Goal: Task Accomplishment & Management: Manage account settings

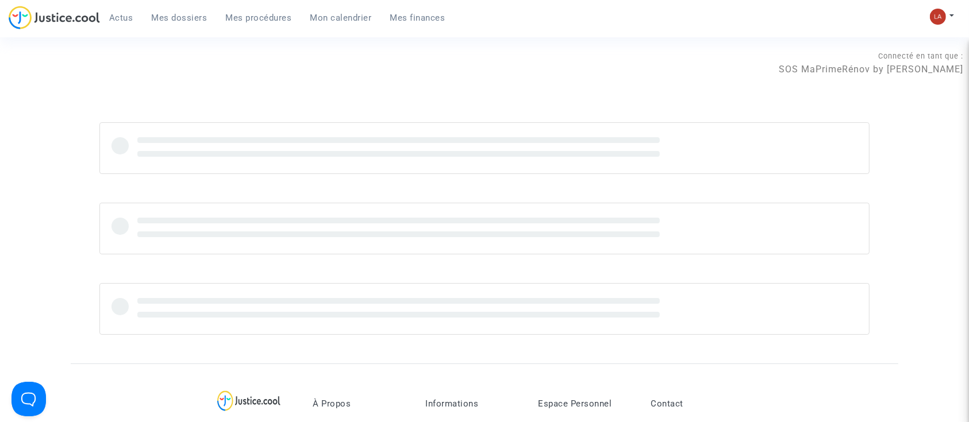
click at [186, 11] on link "Mes dossiers" at bounding box center [180, 17] width 74 height 17
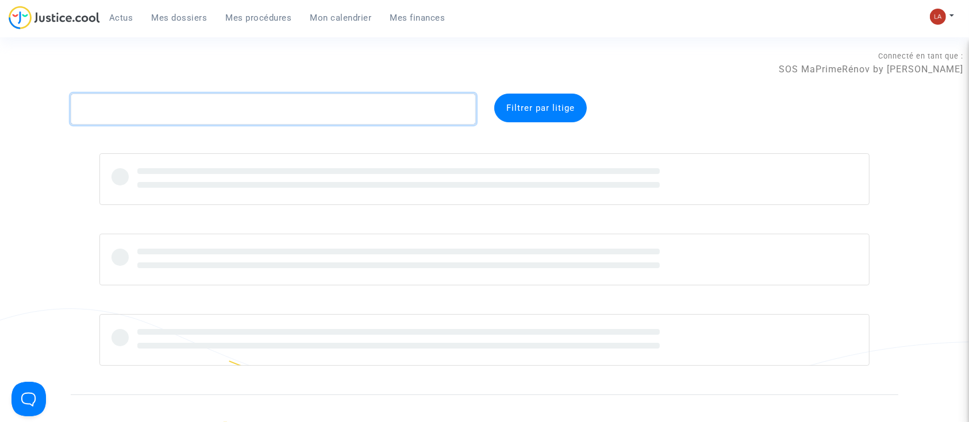
click at [260, 114] on textarea at bounding box center [273, 109] width 405 height 31
paste textarea "CFR-241104-XJ8F"
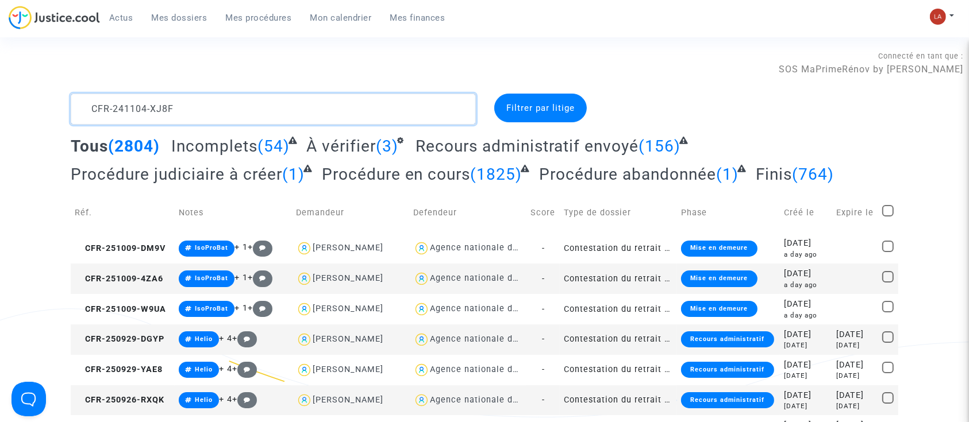
scroll to position [14, 0]
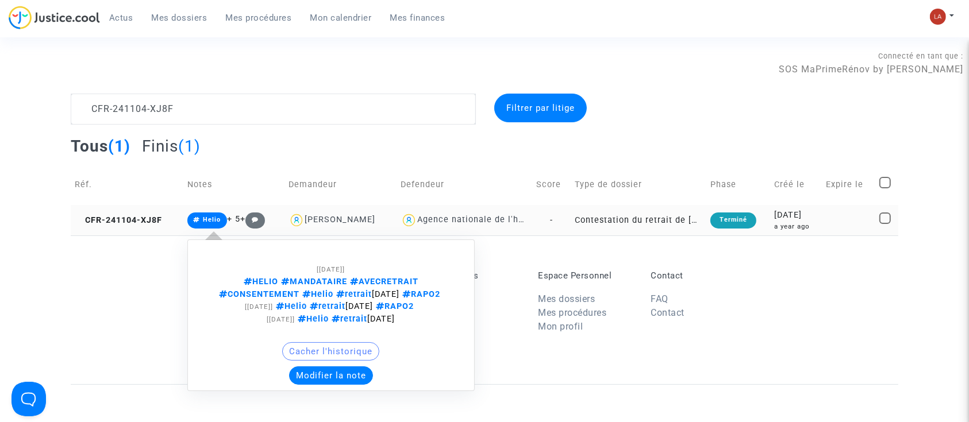
click at [149, 227] on td "CFR-241104-XJ8F" at bounding box center [127, 220] width 113 height 30
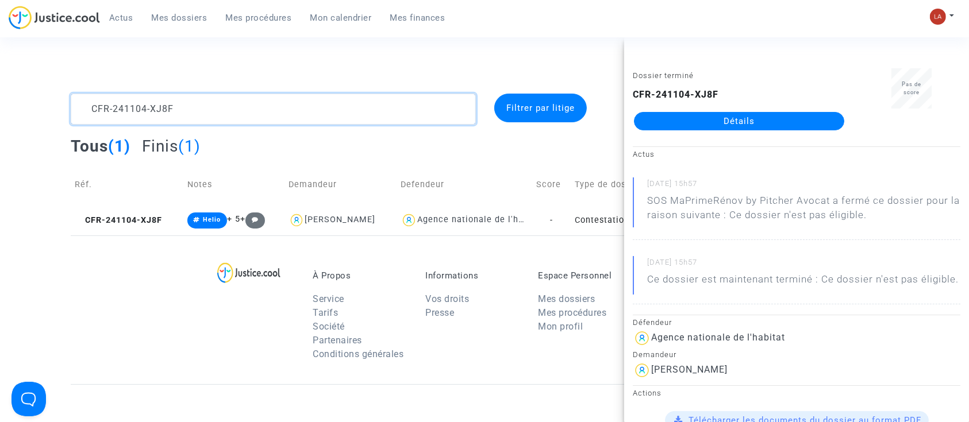
scroll to position [0, 0]
drag, startPoint x: 189, startPoint y: 116, endPoint x: 41, endPoint y: 37, distance: 167.4
click at [40, 37] on main-root "Actus Mes dossiers Mes procédures Mon calendrier Mes finances Mon profil Change…" at bounding box center [484, 331] width 969 height 662
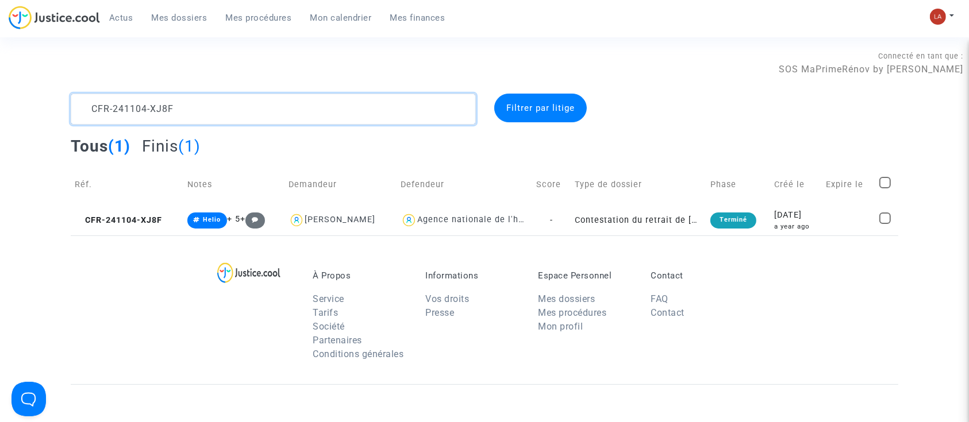
paste textarea "0719-BFHU"
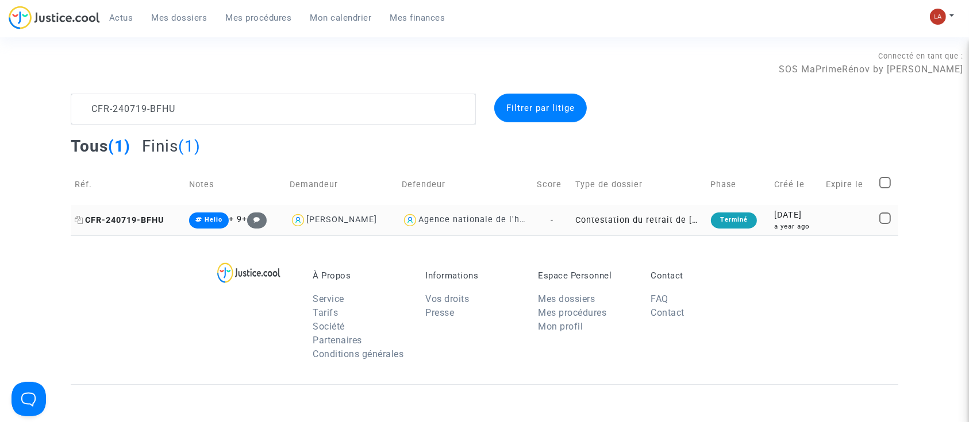
click at [117, 219] on span "CFR-240719-BFHU" at bounding box center [119, 221] width 89 height 10
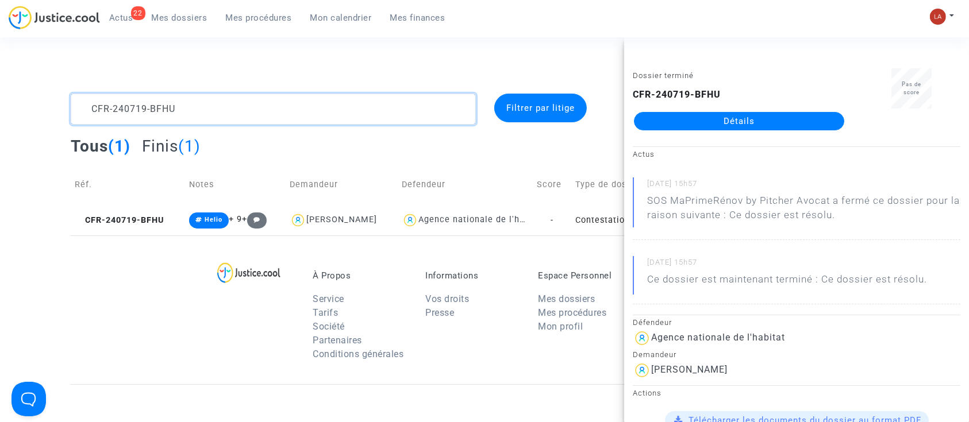
drag, startPoint x: 100, startPoint y: 101, endPoint x: 29, endPoint y: 84, distance: 72.5
click at [29, 84] on section "Connecté en tant que : SOS MaPrimeRénov by Pitcher Avocat CFR-240719-BFHU Filtr…" at bounding box center [484, 331] width 969 height 662
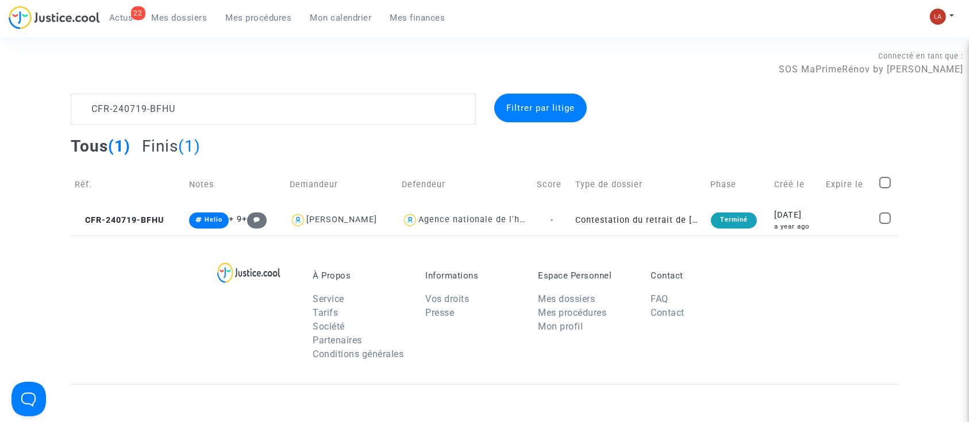
drag, startPoint x: 134, startPoint y: 223, endPoint x: 448, endPoint y: 122, distance: 329.7
click at [135, 223] on span "CFR-240719-BFHU" at bounding box center [119, 221] width 89 height 10
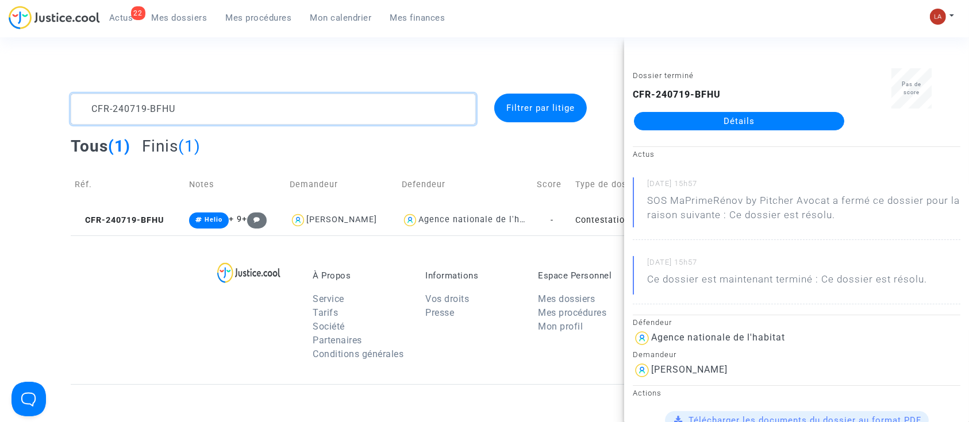
drag, startPoint x: 207, startPoint y: 109, endPoint x: 34, endPoint y: 102, distance: 173.1
click at [34, 103] on div "CFR-240719-BFHU Filtrer par litige Tous (1) Finis (1) Réf. Notes Demandeur Defe…" at bounding box center [484, 165] width 969 height 142
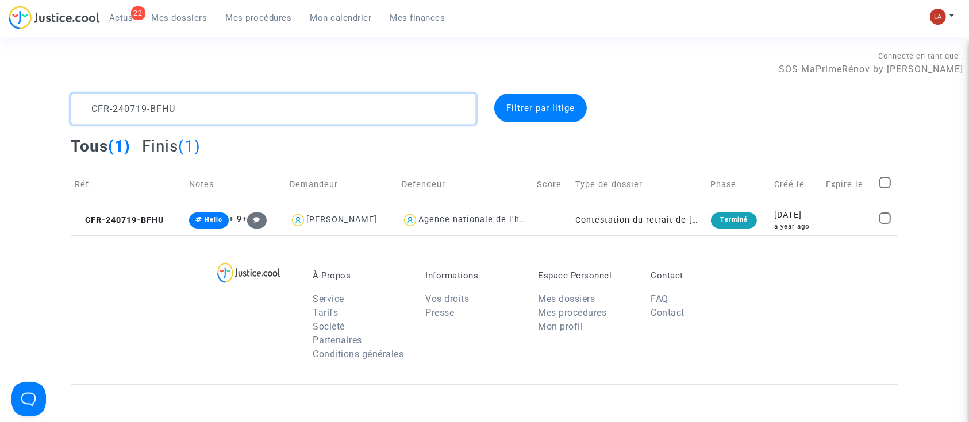
paste textarea "503-CXEB"
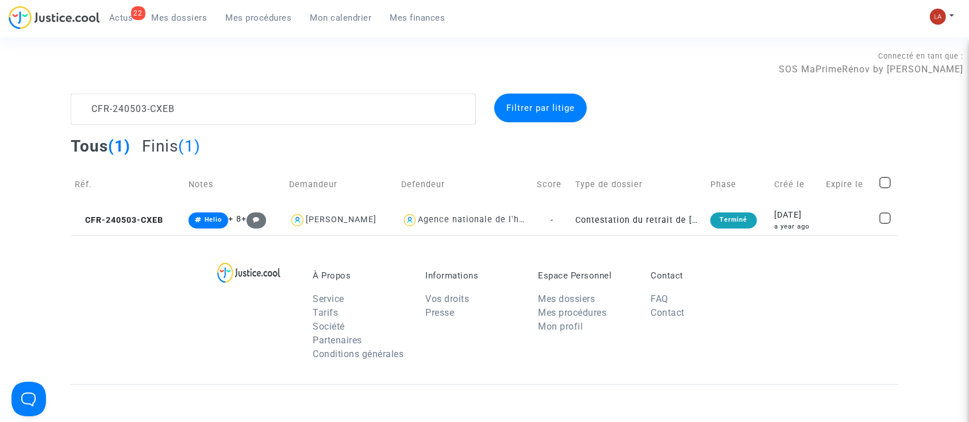
click at [157, 236] on div "À Propos Service Tarifs Société Partenaires Conditions générales Informations V…" at bounding box center [485, 310] width 828 height 149
click at [159, 224] on span "CFR-240503-CXEB" at bounding box center [119, 221] width 89 height 10
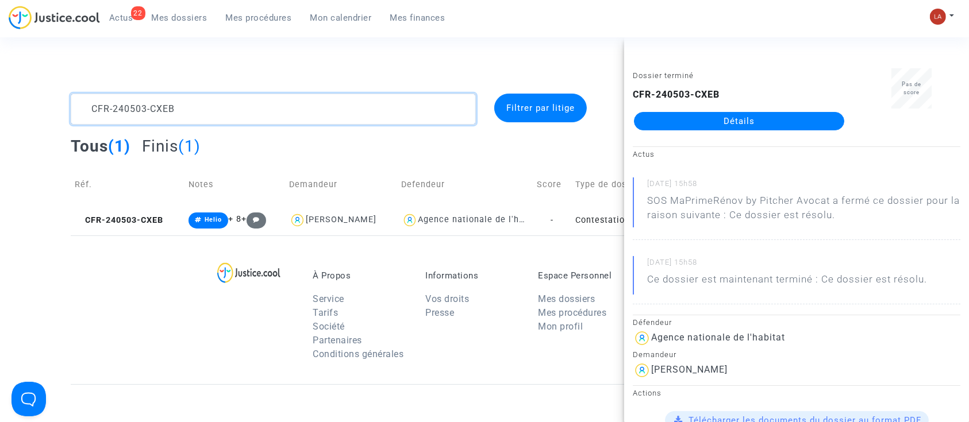
drag, startPoint x: 175, startPoint y: 122, endPoint x: 11, endPoint y: 78, distance: 169.7
click at [11, 78] on section "Connecté en tant que : SOS MaPrimeRénov by Pitcher Avocat CFR-240503-CXEB Filtr…" at bounding box center [484, 331] width 969 height 662
paste textarea "50425-2N9Y"
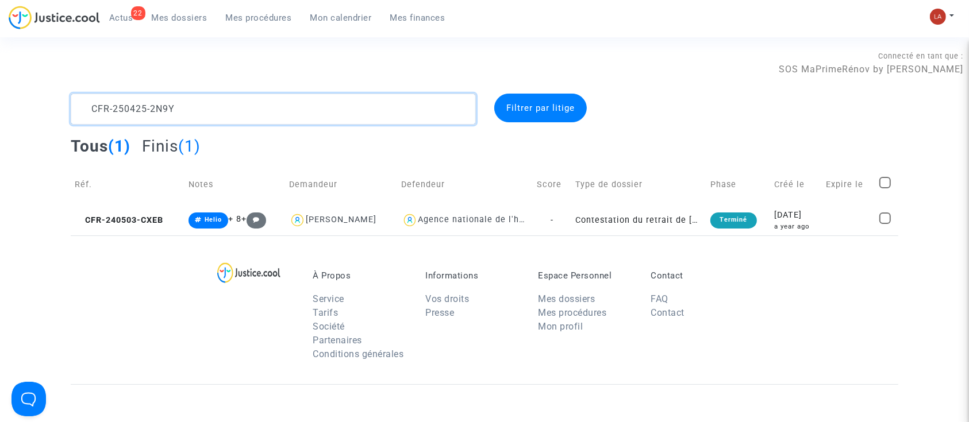
scroll to position [14, 0]
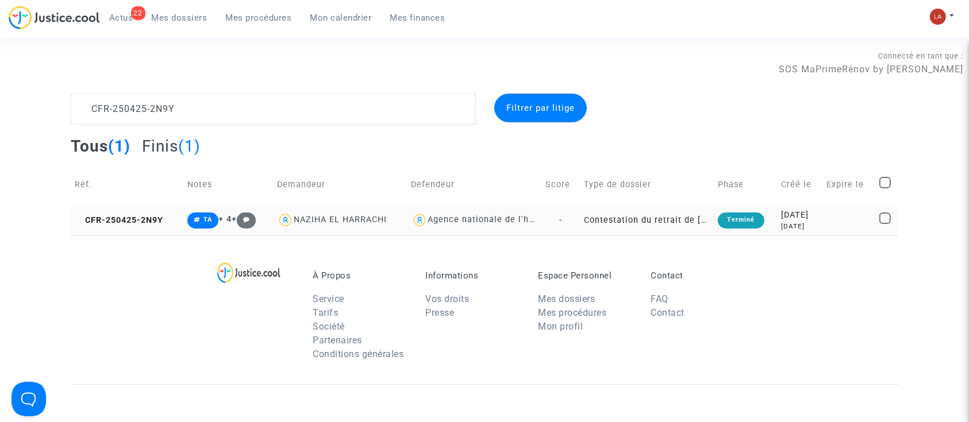
click at [129, 213] on td "CFR-250425-2N9Y" at bounding box center [127, 220] width 113 height 30
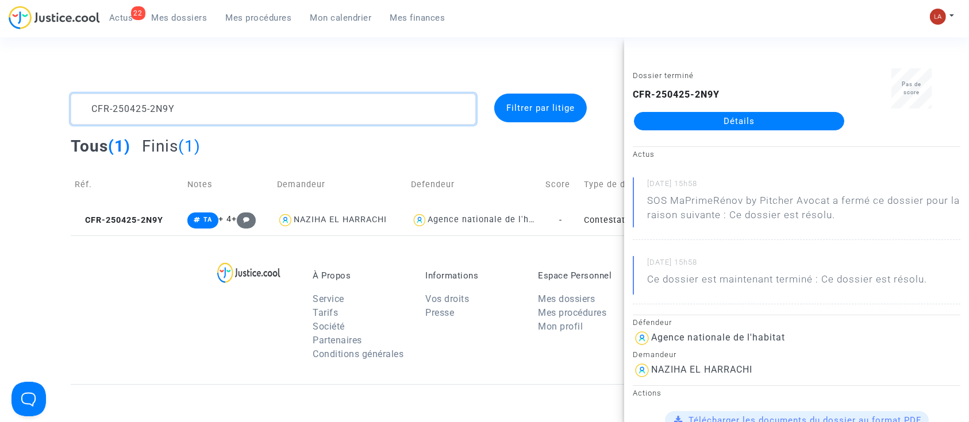
drag, startPoint x: 195, startPoint y: 121, endPoint x: 2, endPoint y: 67, distance: 200.7
click at [2, 67] on section "Connecté en tant que : SOS MaPrimeRénov by Pitcher Avocat CFR-250425-2N9Y Filtr…" at bounding box center [484, 331] width 969 height 662
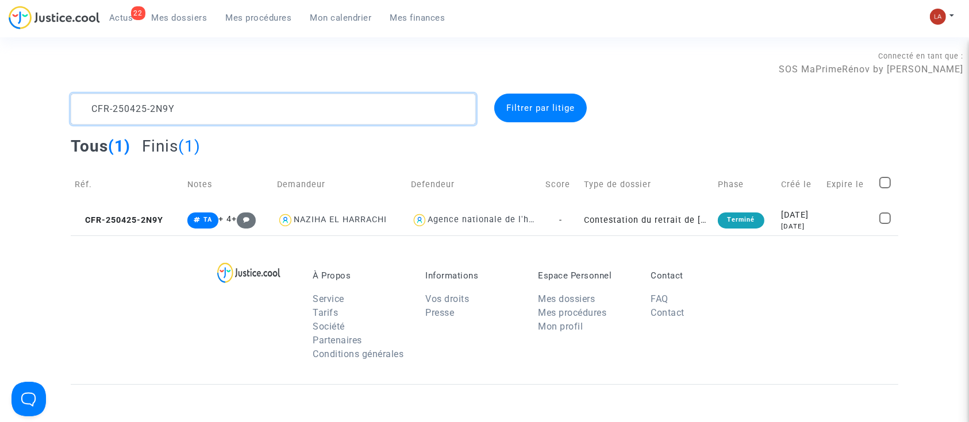
paste textarea "320-JFE4"
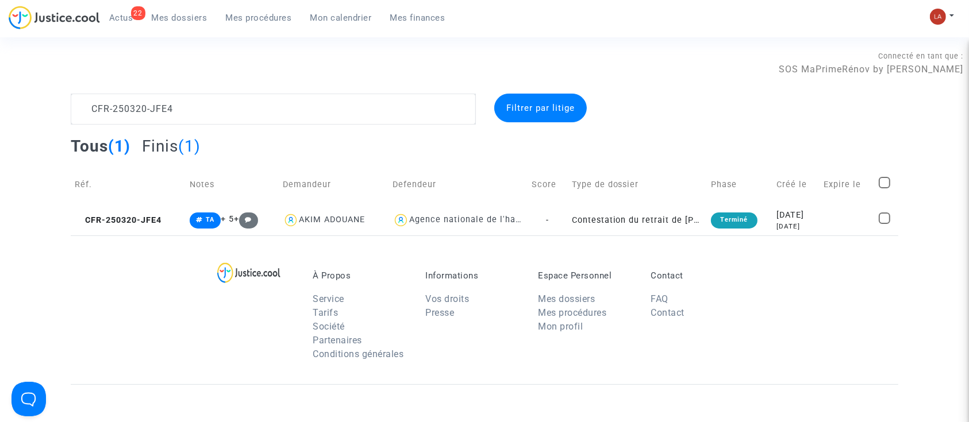
drag, startPoint x: 129, startPoint y: 205, endPoint x: 165, endPoint y: 204, distance: 36.2
click at [129, 205] on td "CFR-250320-JFE4" at bounding box center [128, 220] width 115 height 30
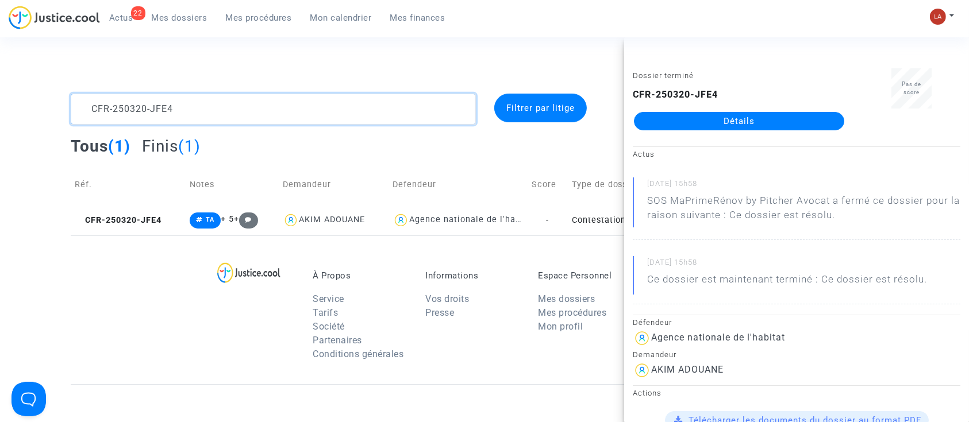
drag, startPoint x: 211, startPoint y: 113, endPoint x: 0, endPoint y: 52, distance: 220.1
click at [0, 53] on section "Connecté en tant que : SOS MaPrimeRénov by Pitcher Avocat CFR-250320-JFE4 Filtr…" at bounding box center [484, 331] width 969 height 662
paste textarea "41202-DPKQ"
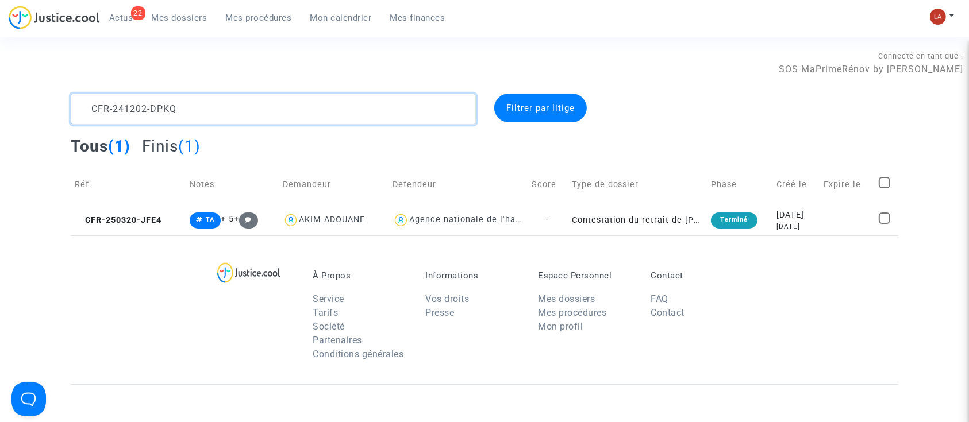
scroll to position [14, 0]
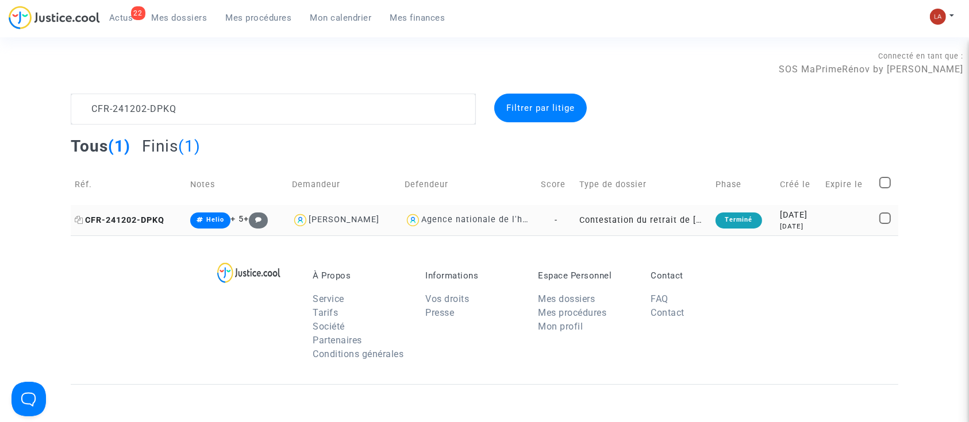
click at [153, 220] on span "CFR-241202-DPKQ" at bounding box center [120, 221] width 90 height 10
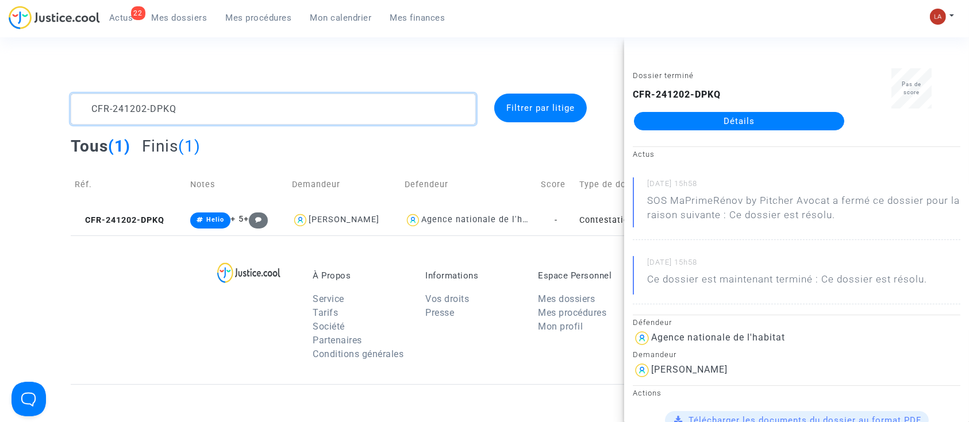
drag, startPoint x: 196, startPoint y: 117, endPoint x: 55, endPoint y: 83, distance: 145.4
click at [55, 83] on section "Connecté en tant que : SOS MaPrimeRénov by Pitcher Avocat CFR-241202-DPKQ Filtr…" at bounding box center [484, 331] width 969 height 662
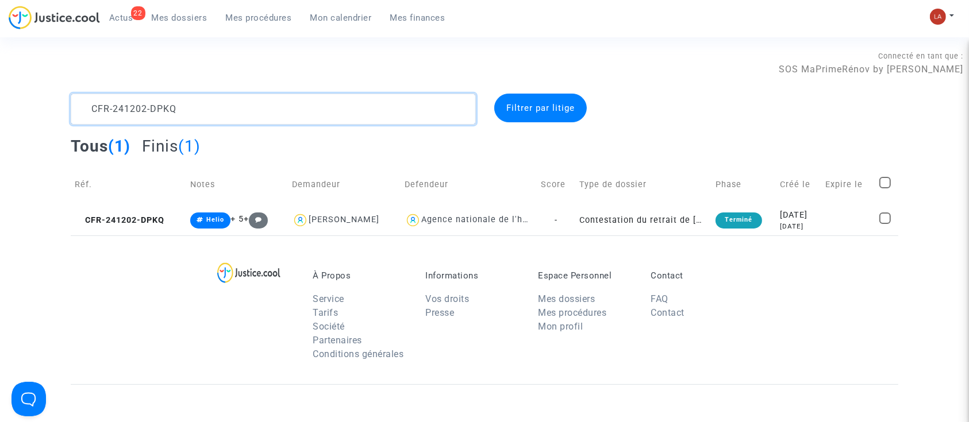
paste textarea "30515-NBAN"
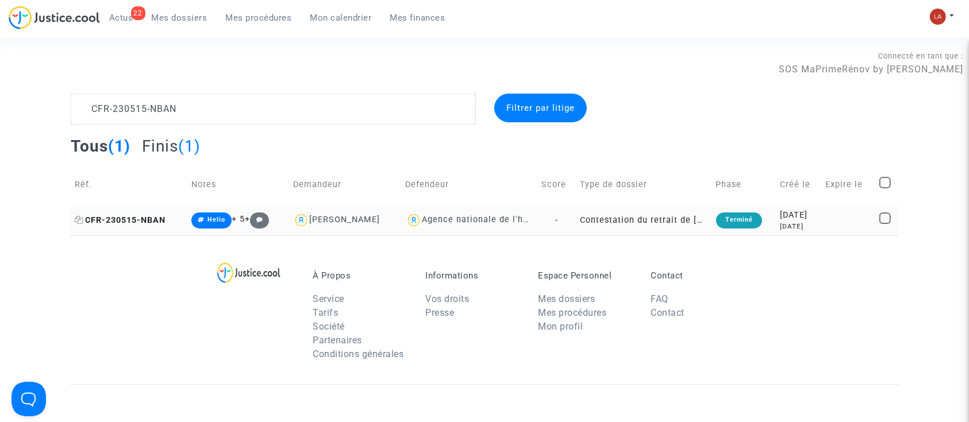
click at [139, 223] on span "CFR-230515-NBAN" at bounding box center [120, 221] width 91 height 10
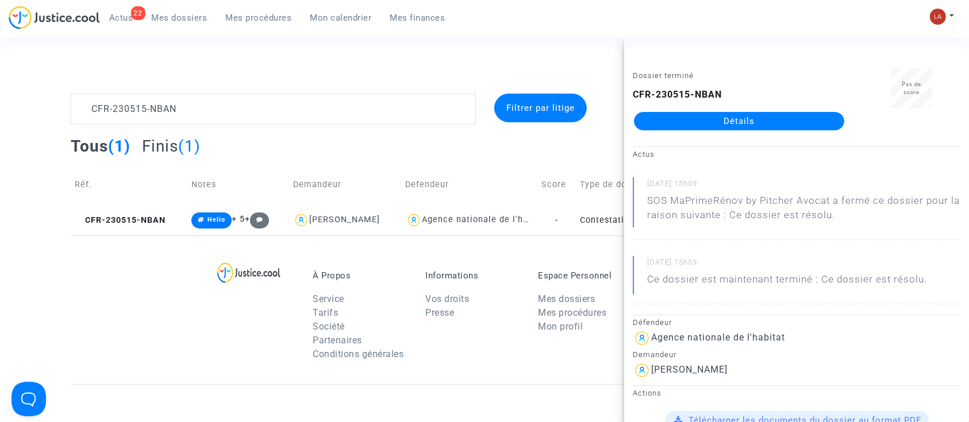
drag, startPoint x: 197, startPoint y: 128, endPoint x: 175, endPoint y: 125, distance: 21.5
click at [175, 125] on complex-dispute-list "CFR-230515-NBAN Filtrer par litige Tous (1) Finis (1) Réf. Notes Demandeur Defe…" at bounding box center [485, 165] width 828 height 142
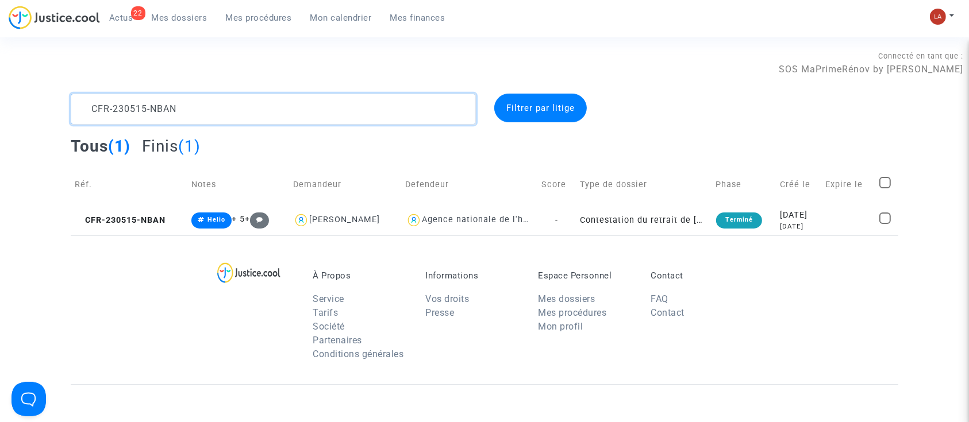
drag, startPoint x: 158, startPoint y: 117, endPoint x: 64, endPoint y: 85, distance: 99.4
click at [64, 85] on section "Connecté en tant que : SOS MaPrimeRénov by Pitcher Avocat CFR-230515-NBAN Filtr…" at bounding box center [484, 331] width 969 height 662
paste textarea "50425-MKMT"
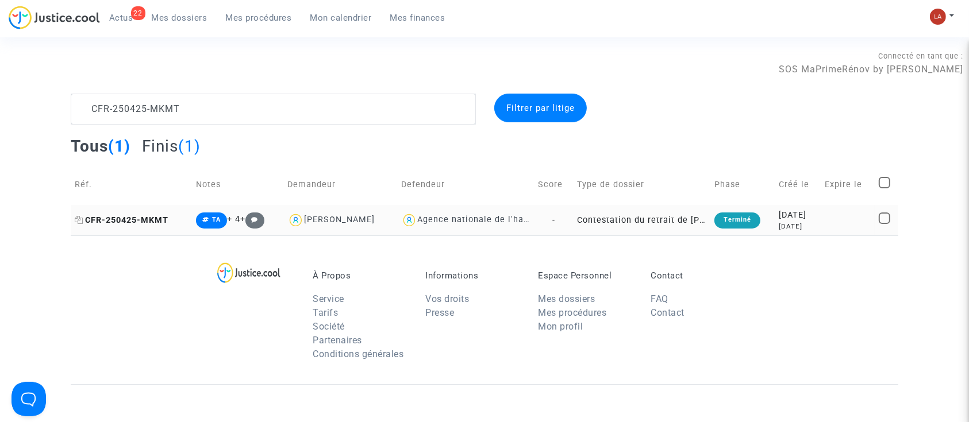
click at [162, 216] on span "CFR-250425-MKMT" at bounding box center [122, 221] width 94 height 10
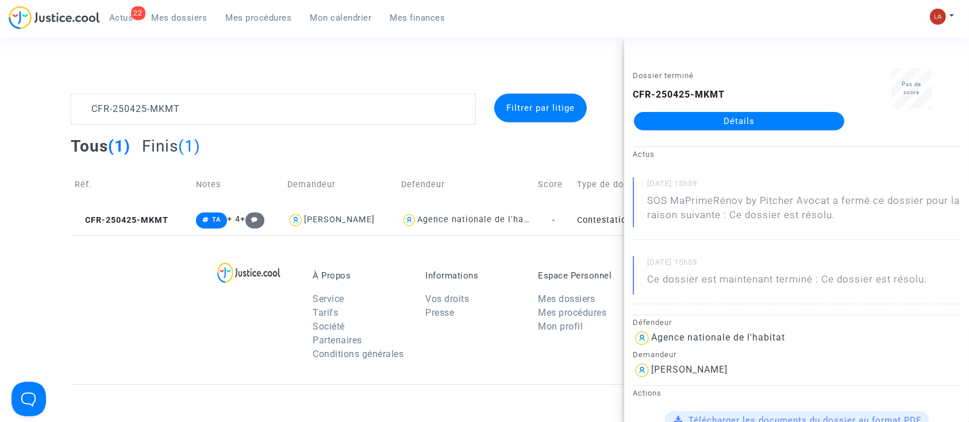
drag, startPoint x: 679, startPoint y: 110, endPoint x: 649, endPoint y: 114, distance: 30.2
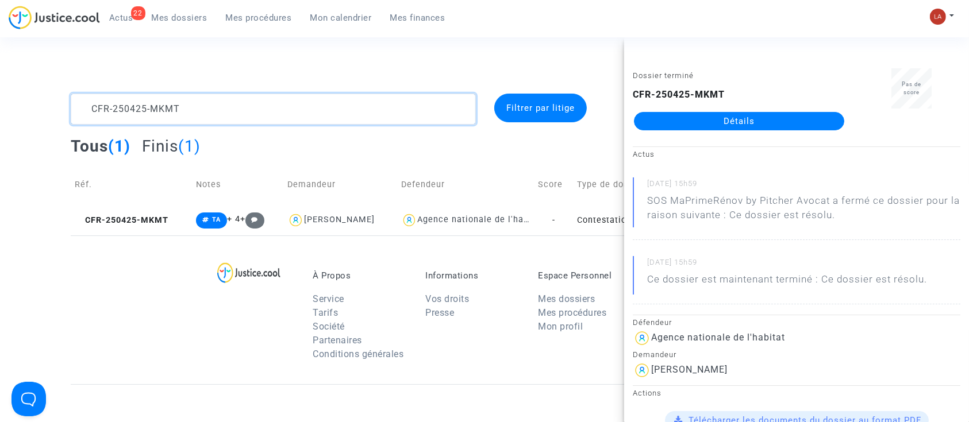
drag, startPoint x: 188, startPoint y: 105, endPoint x: -42, endPoint y: 44, distance: 238.0
click at [0, 44] on html "22 Actus Mes dossiers Mes procédures Mon calendrier Mes finances Mon profil Cha…" at bounding box center [484, 331] width 969 height 662
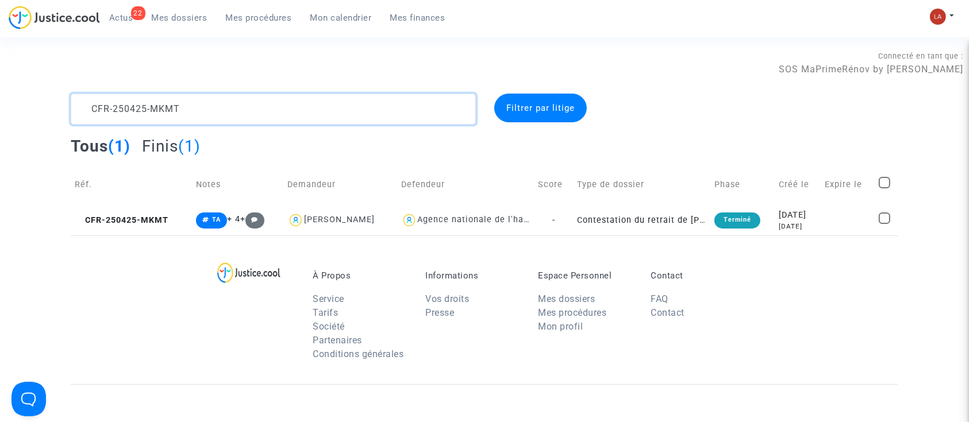
paste textarea "40329-F8V6"
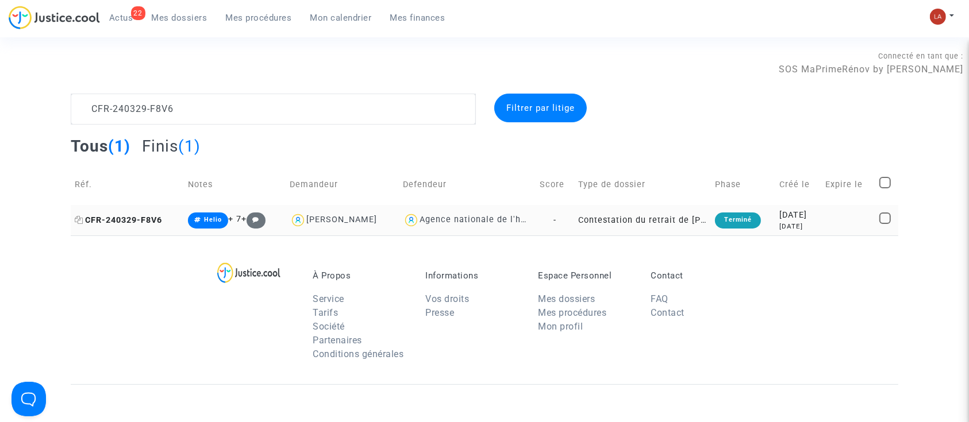
click at [110, 224] on span "CFR-240329-F8V6" at bounding box center [118, 221] width 87 height 10
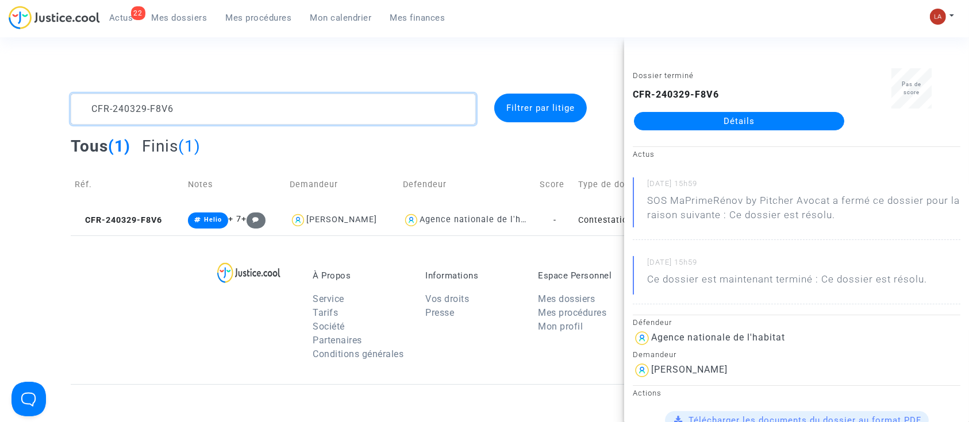
drag, startPoint x: 115, startPoint y: 80, endPoint x: 34, endPoint y: 52, distance: 85.4
click at [34, 52] on section "Connecté en tant que : SOS MaPrimeRénov by Pitcher Avocat CFR-240329-F8V6 Filtr…" at bounding box center [484, 331] width 969 height 662
paste textarea "503-AD4M"
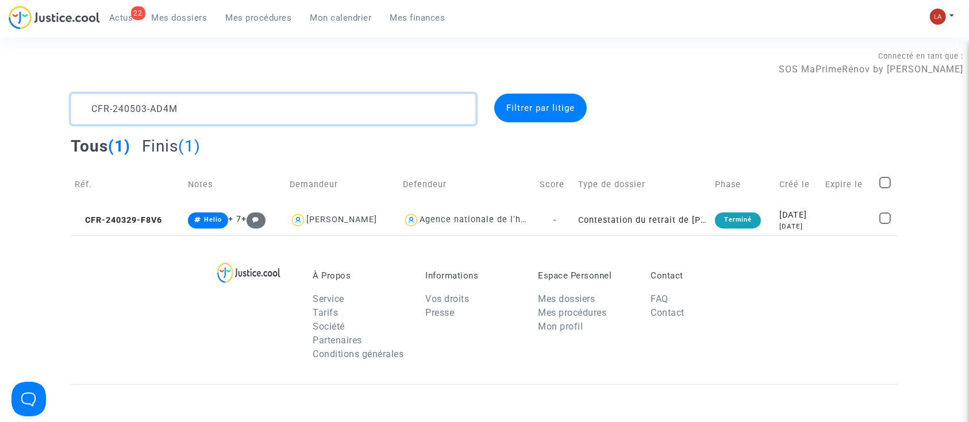
scroll to position [14, 0]
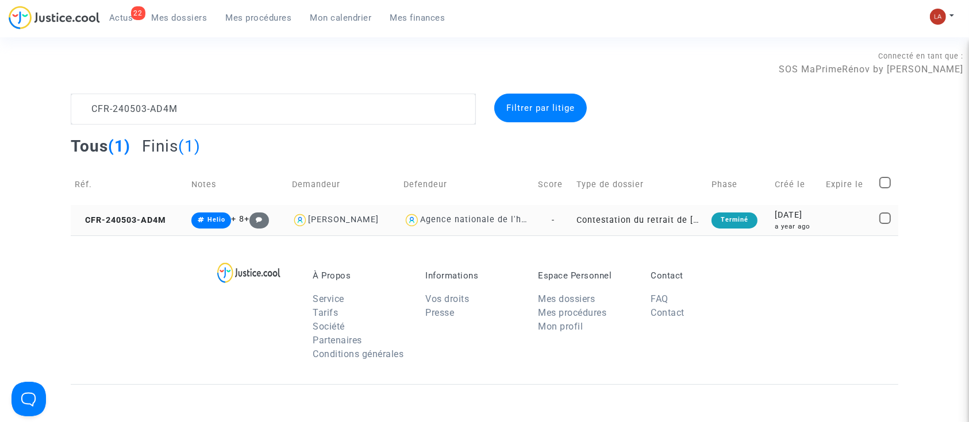
click at [120, 228] on td "CFR-240503-AD4M" at bounding box center [129, 220] width 117 height 30
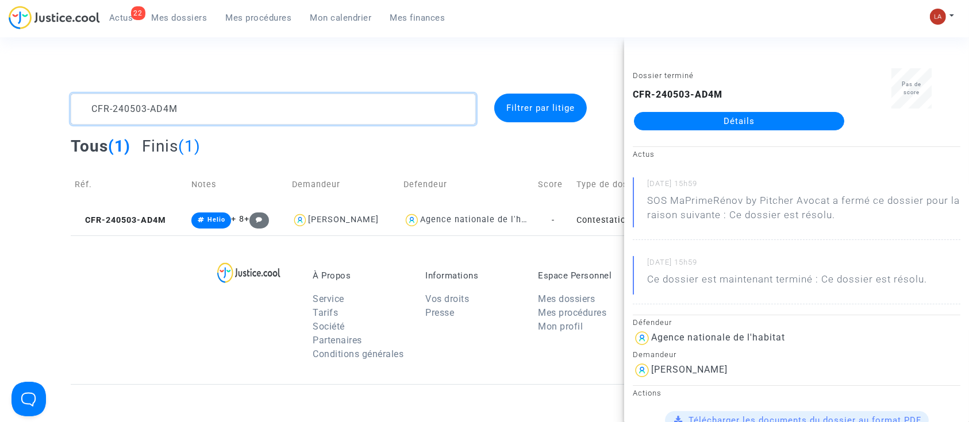
drag, startPoint x: 230, startPoint y: 113, endPoint x: 40, endPoint y: 70, distance: 195.1
click at [40, 70] on section "Connecté en tant que : SOS MaPrimeRénov by Pitcher Avocat CFR-240503-AD4M Filtr…" at bounding box center [484, 331] width 969 height 662
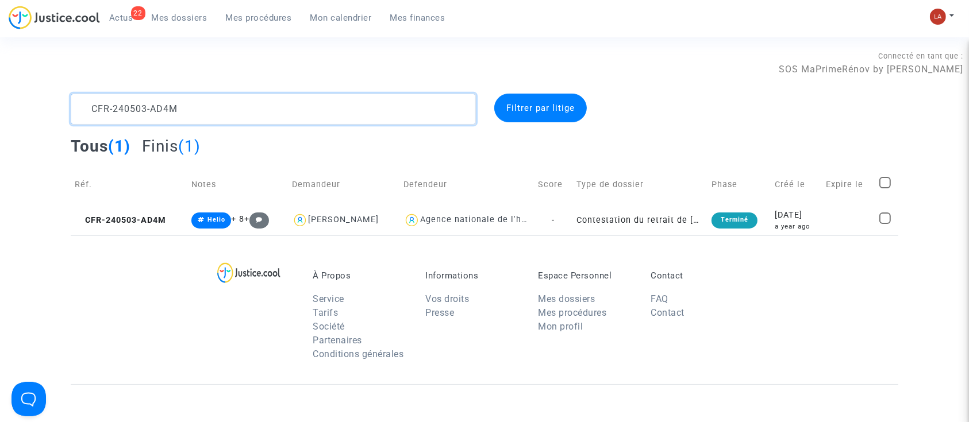
paste textarea "30515-T3VJ"
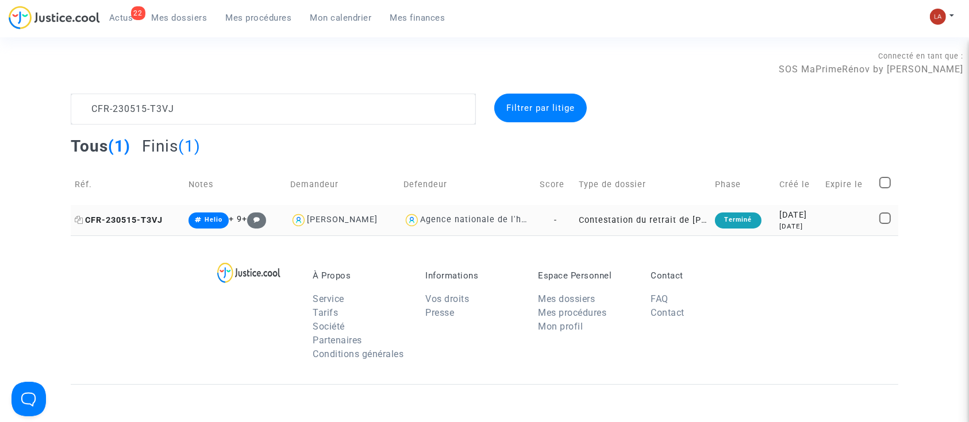
click at [141, 220] on span "CFR-230515-T3VJ" at bounding box center [119, 221] width 88 height 10
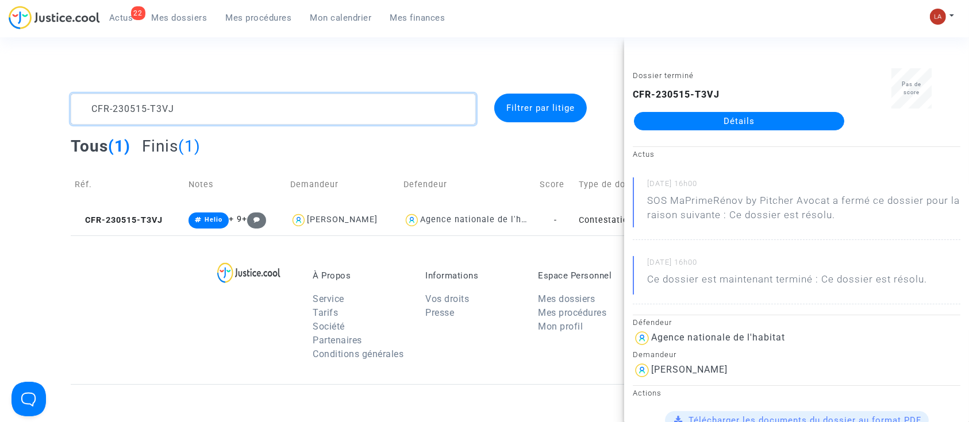
drag, startPoint x: 229, startPoint y: 114, endPoint x: -13, endPoint y: 57, distance: 248.4
click at [0, 57] on html "22 Actus Mes dossiers Mes procédures Mon calendrier Mes finances Mon profil Cha…" at bounding box center [484, 331] width 969 height 662
paste textarea "40326-HDFM"
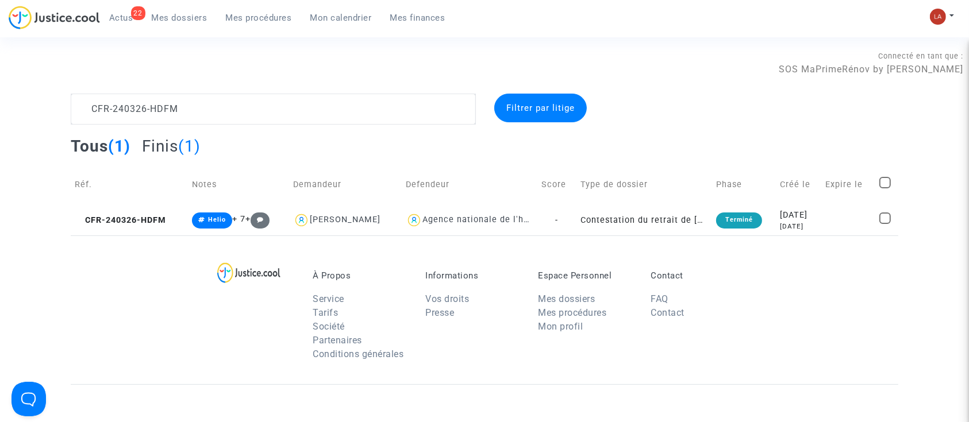
click at [126, 212] on td "CFR-240326-HDFM" at bounding box center [129, 220] width 117 height 30
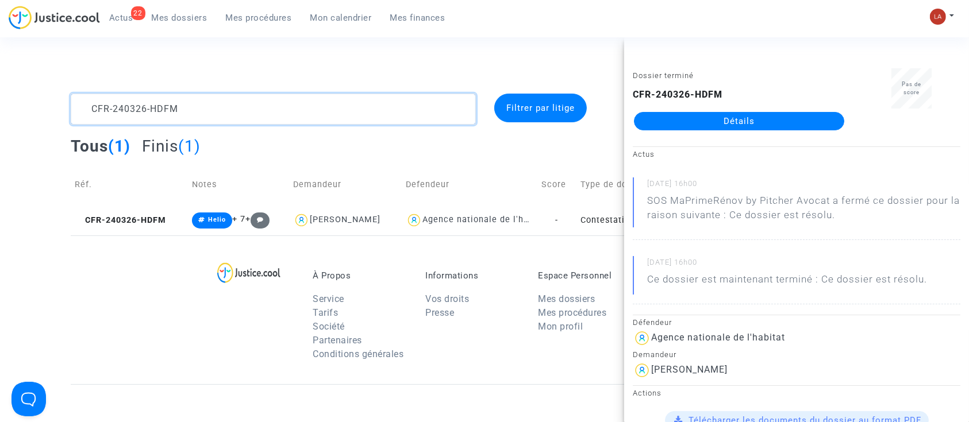
drag, startPoint x: 82, startPoint y: 81, endPoint x: 20, endPoint y: 52, distance: 68.4
click at [22, 56] on section "Connecté en tant que : SOS MaPrimeRénov by Pitcher Avocat CFR-240326-HDFM Filtr…" at bounding box center [484, 331] width 969 height 662
paste textarea "CFR-240404-CFHX"
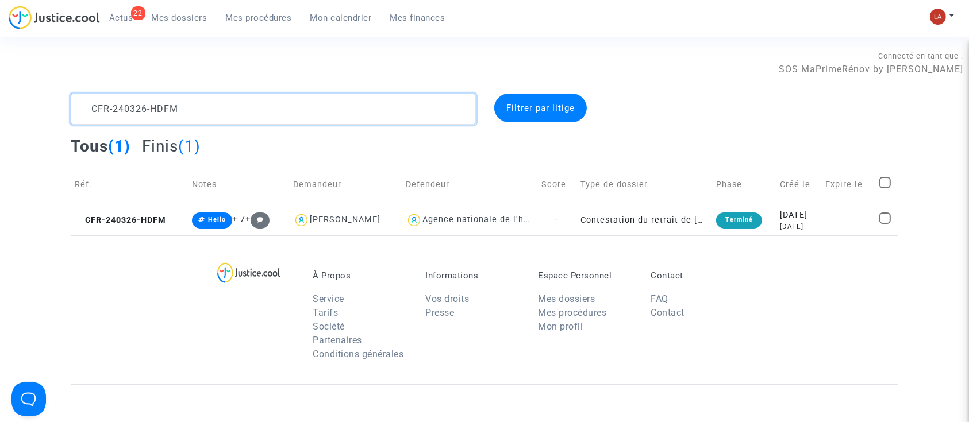
scroll to position [37, 0]
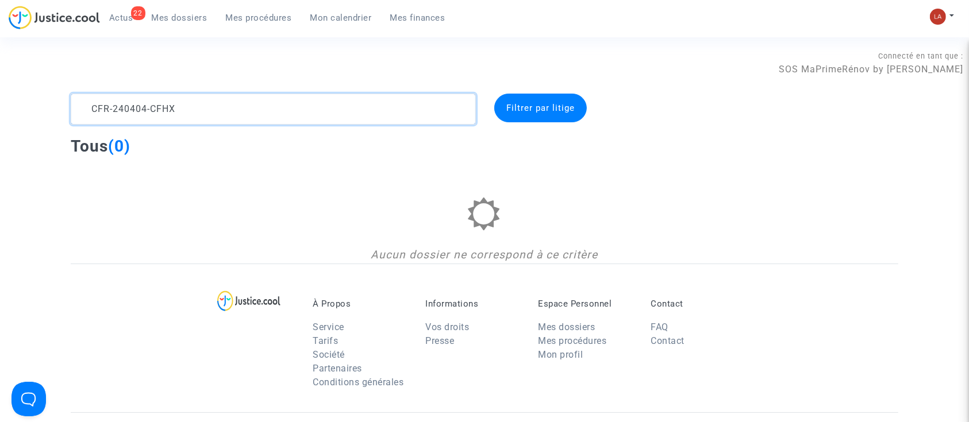
scroll to position [32, 0]
drag, startPoint x: 179, startPoint y: 113, endPoint x: 307, endPoint y: 160, distance: 136.6
click at [307, 163] on complex-dispute-list "CFR-240326-HDFM CFR-240404-CFHX Filtrer par litige Tous (0) Aucun dossier ne co…" at bounding box center [485, 179] width 828 height 170
click at [211, 111] on textarea at bounding box center [273, 109] width 405 height 31
paste textarea
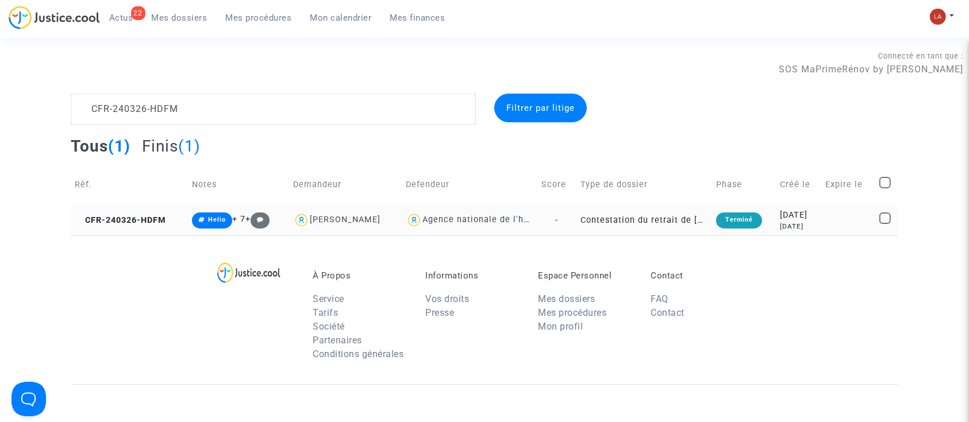
click at [137, 225] on td "CFR-240326-HDFM" at bounding box center [129, 220] width 117 height 30
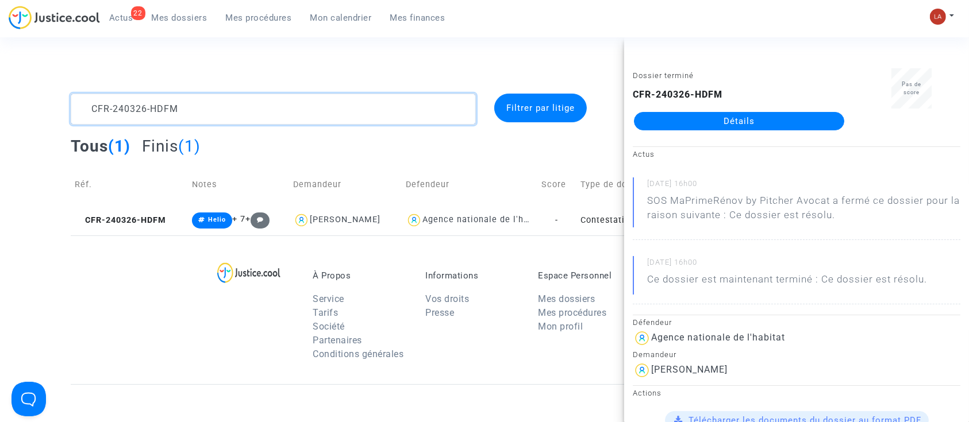
drag, startPoint x: 189, startPoint y: 109, endPoint x: 43, endPoint y: 109, distance: 146.0
click at [43, 109] on div "CFR-240326-HDFM Filtrer par litige Tous (1) Finis (1) Réf. Notes Demandeur Defe…" at bounding box center [484, 165] width 969 height 142
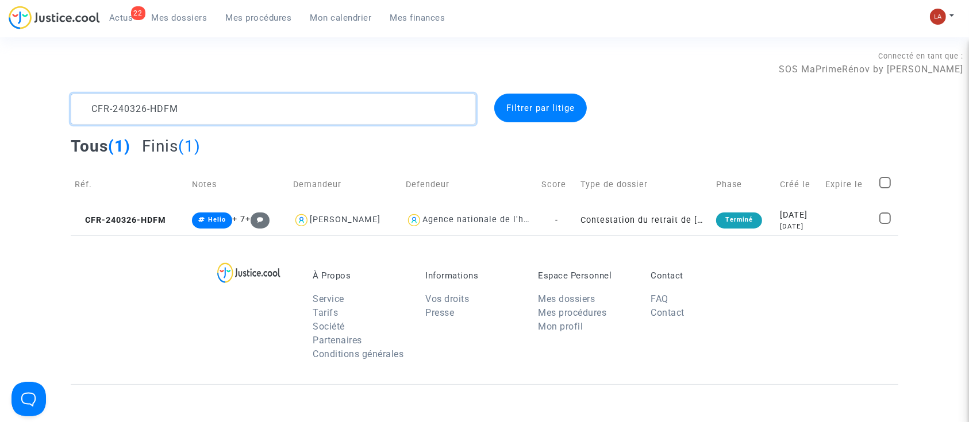
paste textarea "404-CFHX"
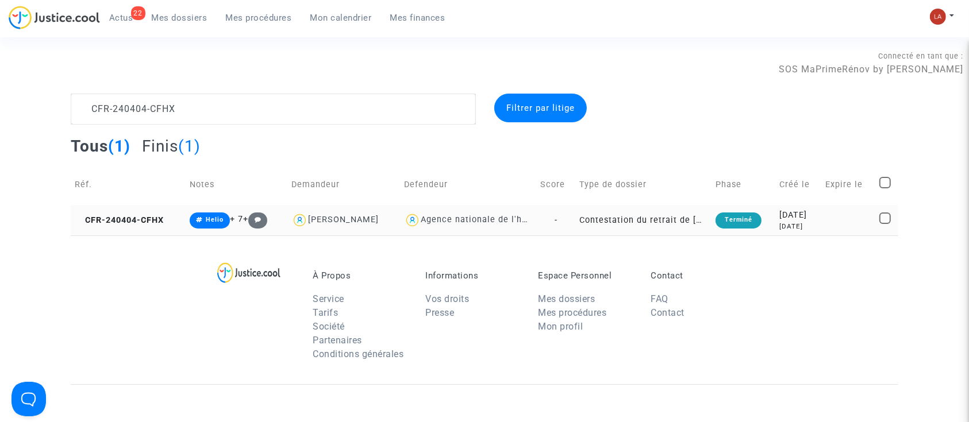
click at [114, 230] on td "CFR-240404-CFHX" at bounding box center [128, 220] width 115 height 30
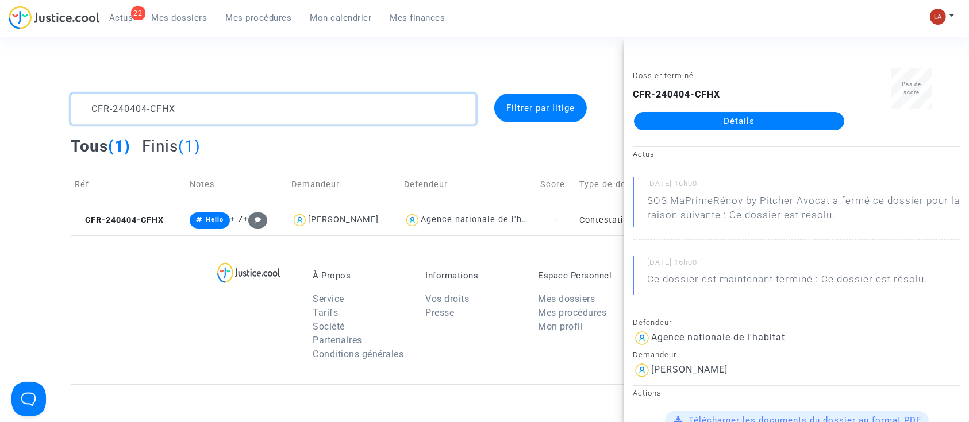
drag, startPoint x: 188, startPoint y: 116, endPoint x: -3, endPoint y: 89, distance: 193.3
click at [0, 89] on html "22 Actus Mes dossiers Mes procédures Mon calendrier Mes finances Mon profil Cha…" at bounding box center [484, 331] width 969 height 662
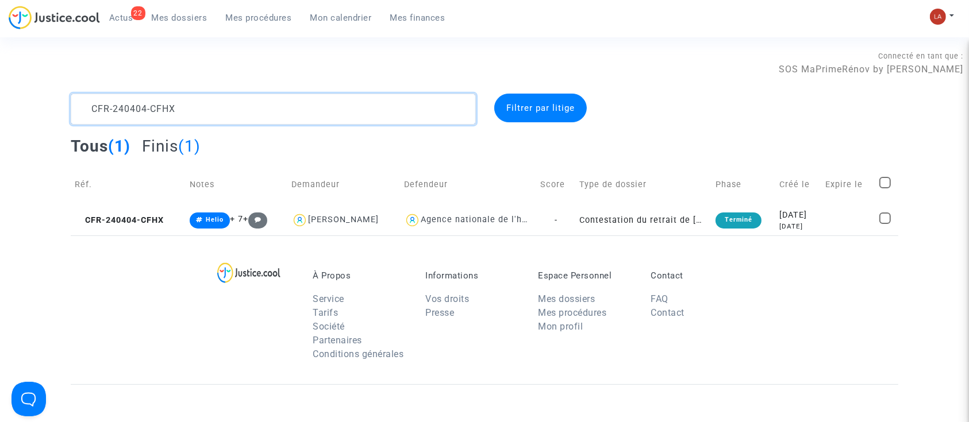
paste textarea "321-7G"
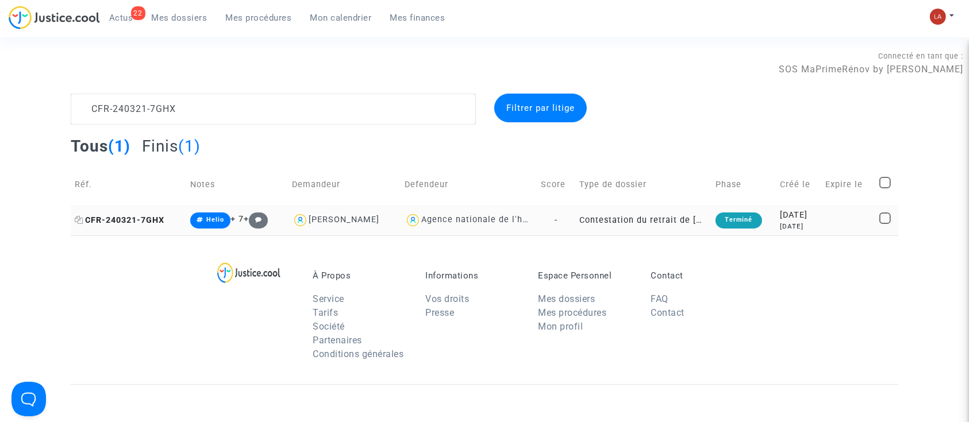
click at [143, 216] on span "CFR-240321-7GHX" at bounding box center [120, 221] width 90 height 10
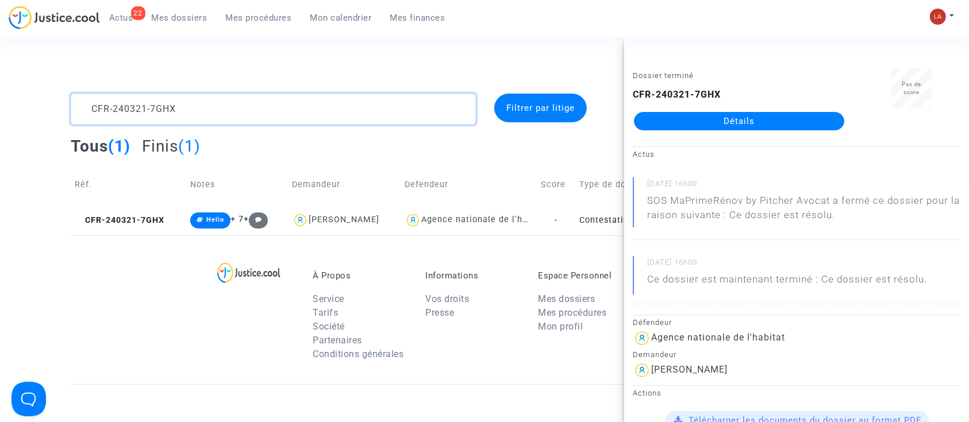
drag, startPoint x: 118, startPoint y: 86, endPoint x: -39, endPoint y: 48, distance: 160.9
click at [0, 48] on html "22 Actus Mes dossiers Mes procédures Mon calendrier Mes finances Mon profil Cha…" at bounding box center [484, 331] width 969 height 662
paste textarea "404-HTND"
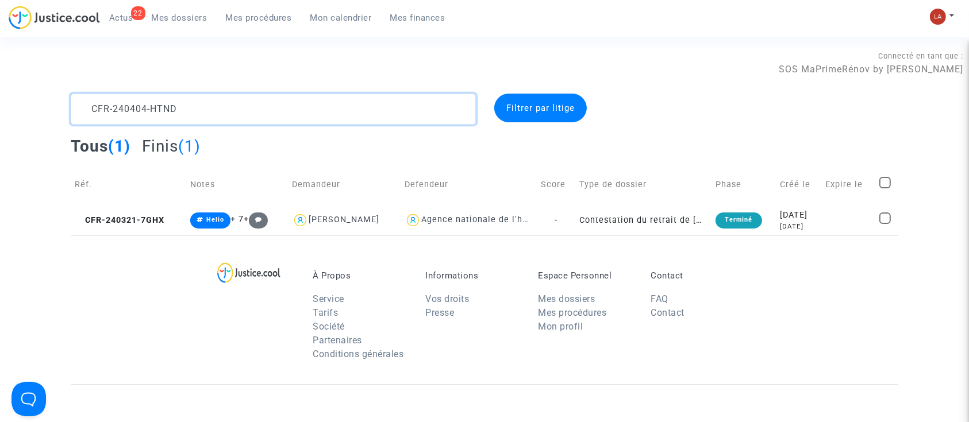
scroll to position [14, 0]
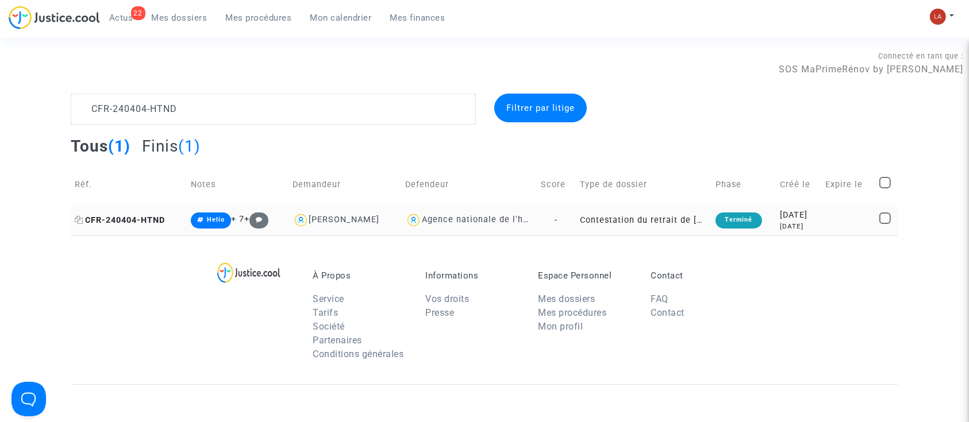
click at [145, 216] on span "CFR-240404-HTND" at bounding box center [120, 221] width 90 height 10
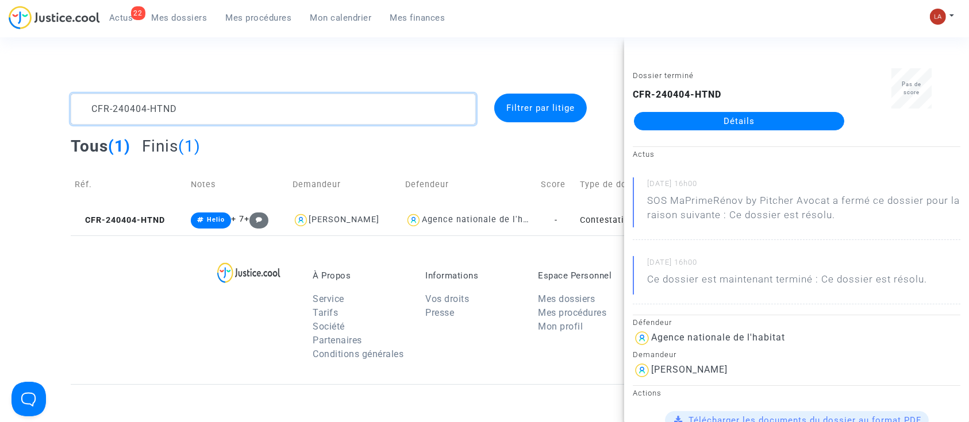
drag, startPoint x: 278, startPoint y: 123, endPoint x: 34, endPoint y: 81, distance: 247.8
click at [34, 81] on section "Connecté en tant que : SOS MaPrimeRénov by Pitcher Avocat CFR-240404-HTND Filtr…" at bounding box center [484, 331] width 969 height 662
paste textarea "329-EHQH"
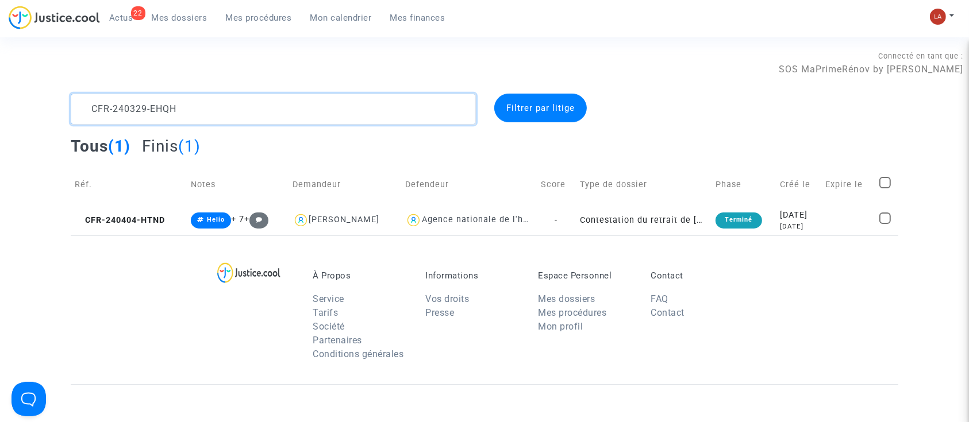
scroll to position [14, 0]
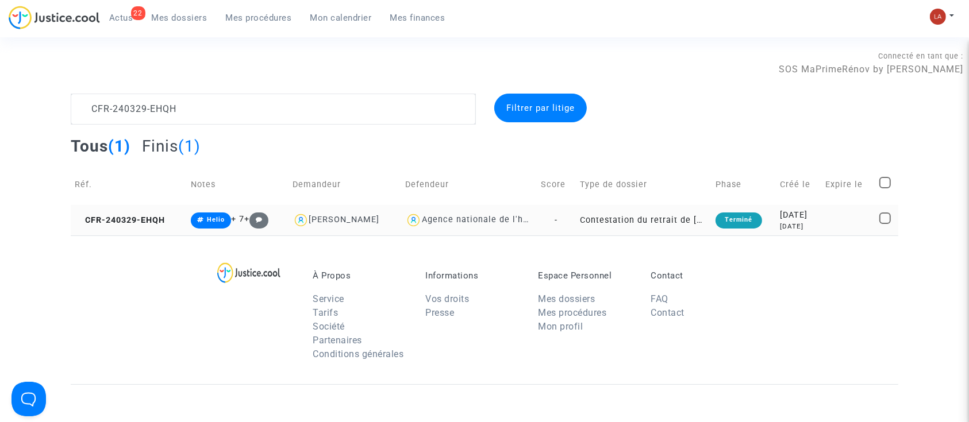
click at [120, 227] on td "CFR-240329-EHQH" at bounding box center [129, 220] width 116 height 30
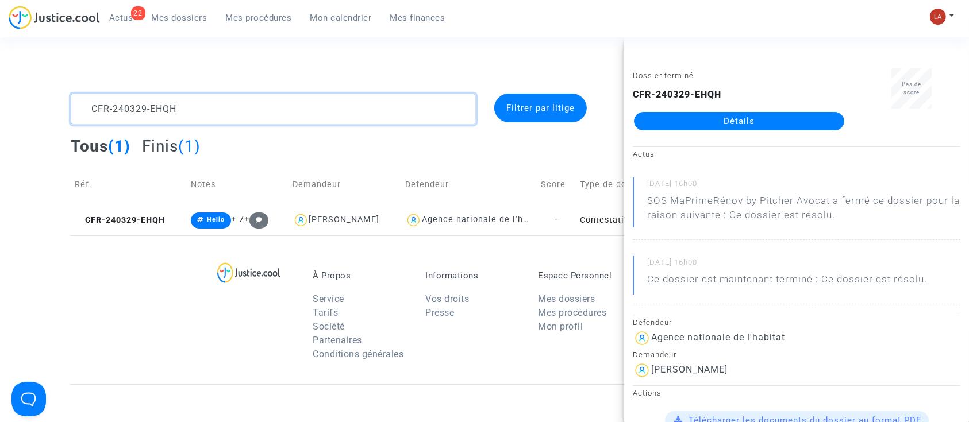
drag, startPoint x: 206, startPoint y: 117, endPoint x: 57, endPoint y: 81, distance: 153.2
click at [60, 81] on section "Connecté en tant que : SOS MaPrimeRénov by Pitcher Avocat CFR-240329-EHQH Filtr…" at bounding box center [484, 331] width 969 height 662
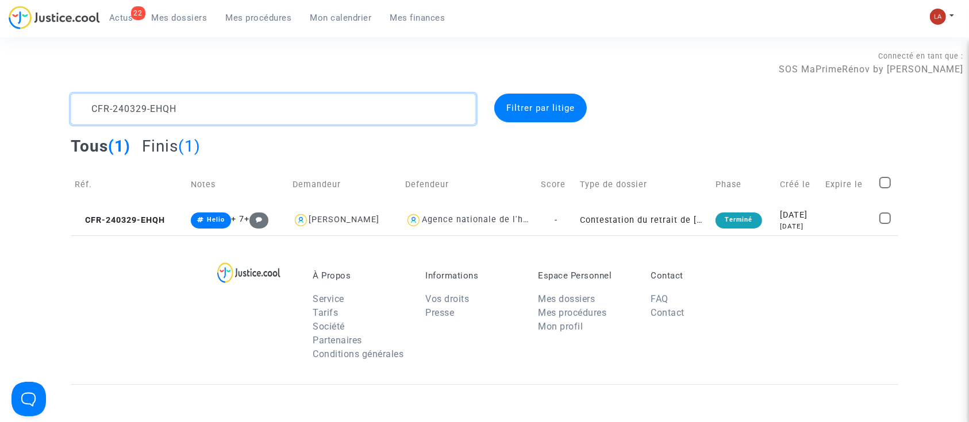
paste textarea "404-UHW8"
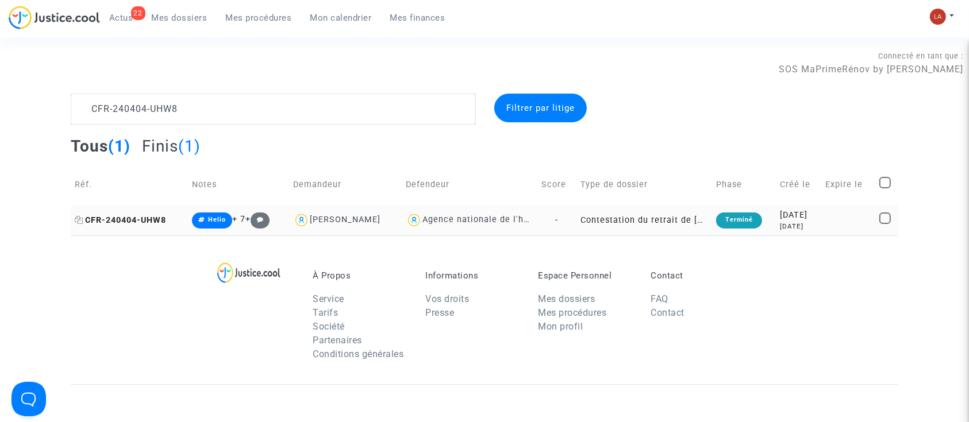
click at [151, 217] on span "CFR-240404-UHW8" at bounding box center [120, 221] width 91 height 10
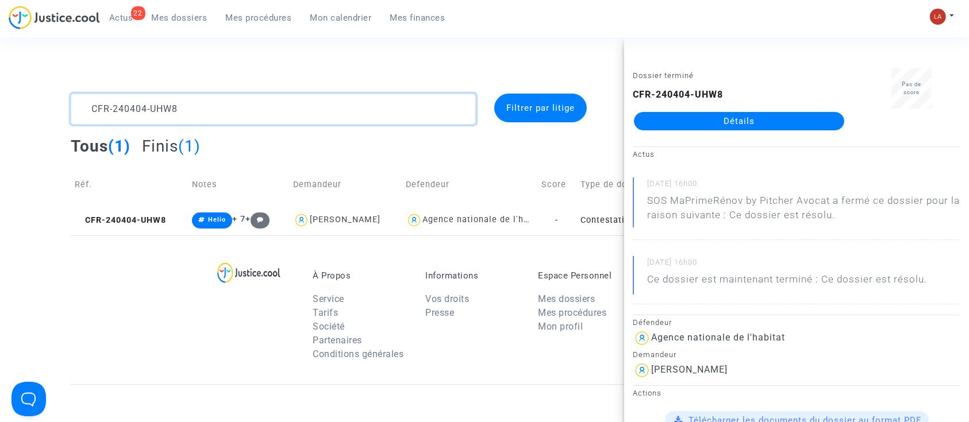
drag, startPoint x: 190, startPoint y: 112, endPoint x: 40, endPoint y: 58, distance: 159.4
click at [40, 58] on section "Connecté en tant que : SOS MaPrimeRénov by Pitcher Avocat CFR-240404-UHW8 Filtr…" at bounding box center [484, 331] width 969 height 662
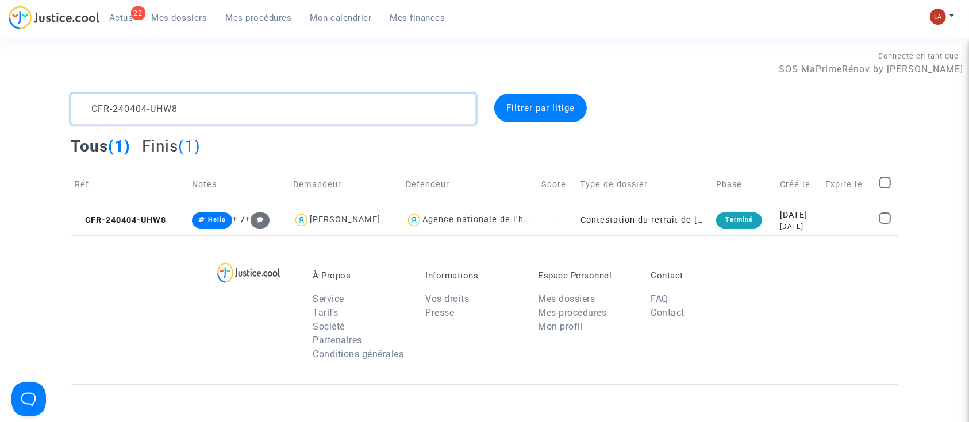
paste textarea "30522-HDRX"
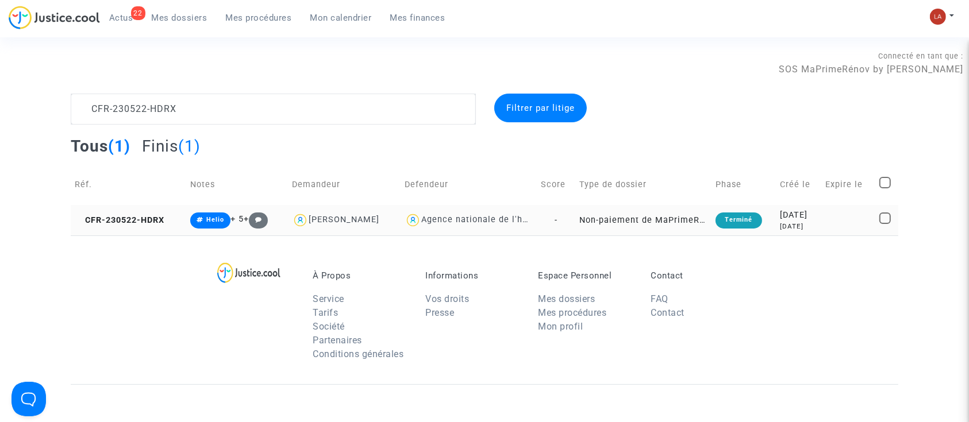
click at [149, 225] on td "CFR-230522-HDRX" at bounding box center [129, 220] width 116 height 30
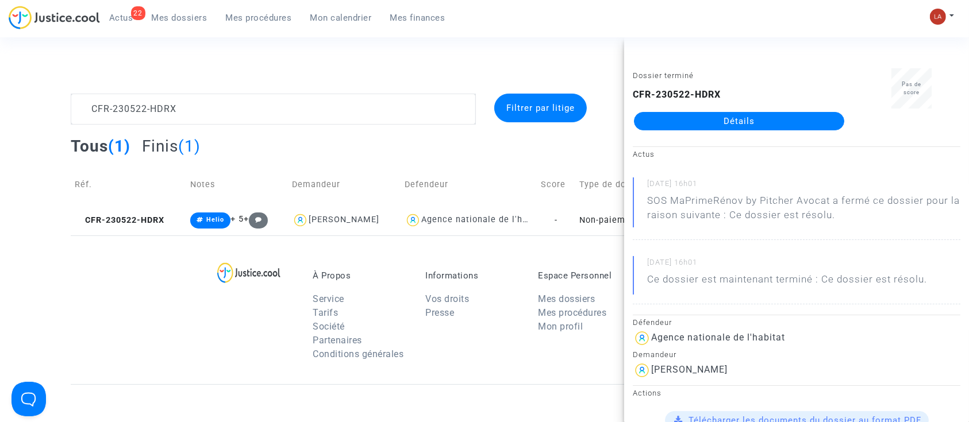
drag, startPoint x: 674, startPoint y: 131, endPoint x: 656, endPoint y: 116, distance: 24.1
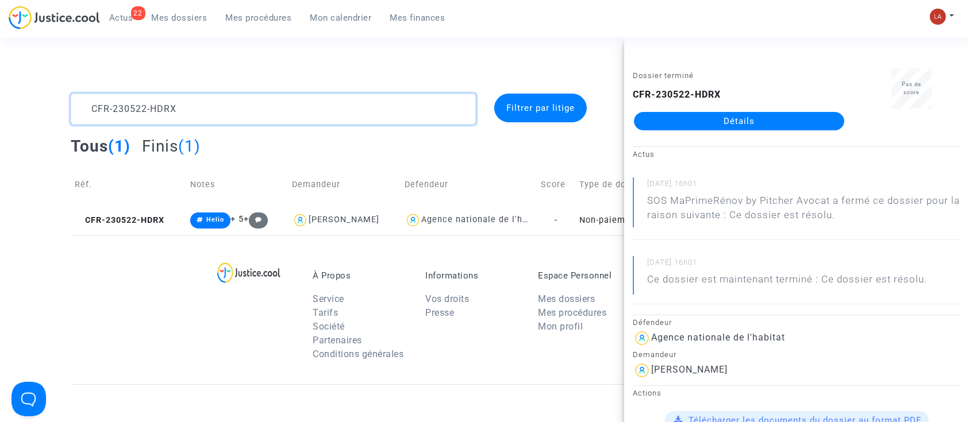
drag, startPoint x: 179, startPoint y: 111, endPoint x: 44, endPoint y: 70, distance: 141.1
click at [44, 70] on section "Connecté en tant que : SOS MaPrimeRénov by Pitcher Avocat CFR-230522-HDRX Filtr…" at bounding box center [484, 331] width 969 height 662
paste textarea "41104-DPYM"
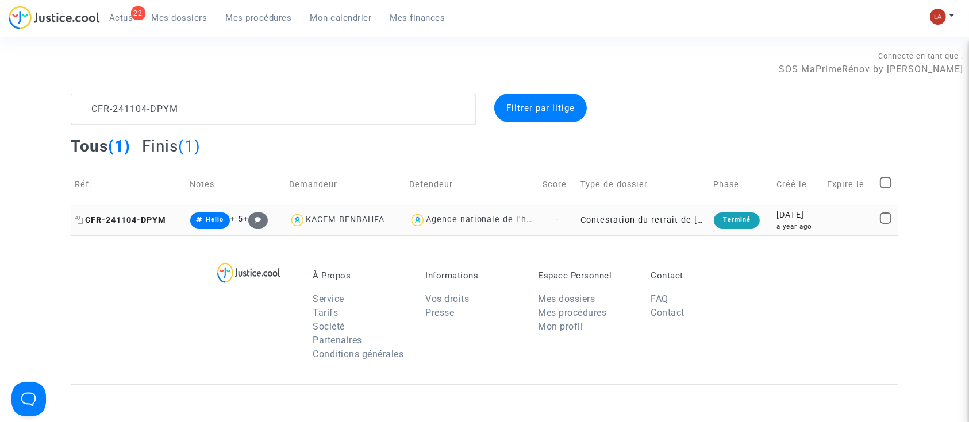
click at [151, 218] on span "CFR-241104-DPYM" at bounding box center [120, 221] width 91 height 10
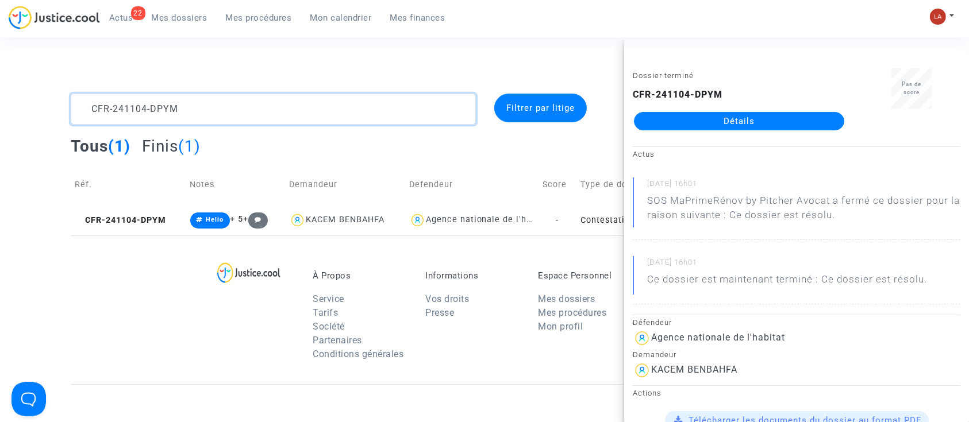
drag, startPoint x: 166, startPoint y: 122, endPoint x: 3, endPoint y: 51, distance: 176.8
click at [3, 51] on section "Connecté en tant que : SOS MaPrimeRénov by Pitcher Avocat CFR-241104-DPYM Filtr…" at bounding box center [484, 331] width 969 height 662
paste textarea "0503-MNEP"
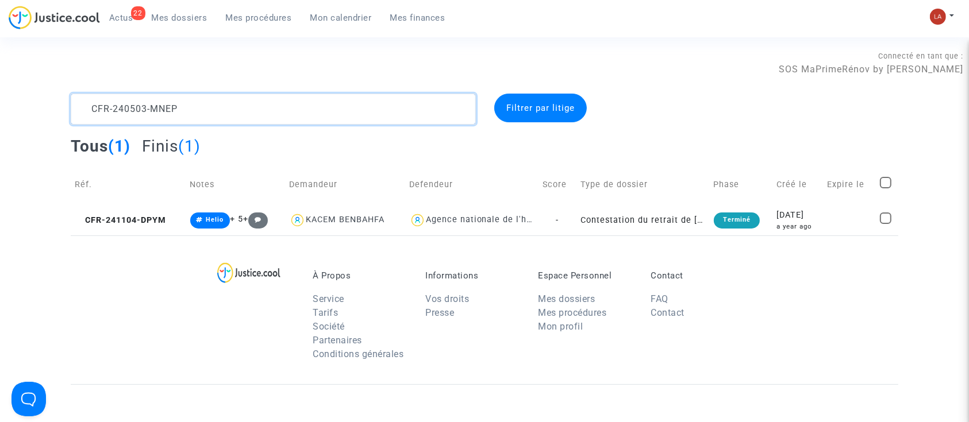
scroll to position [14, 0]
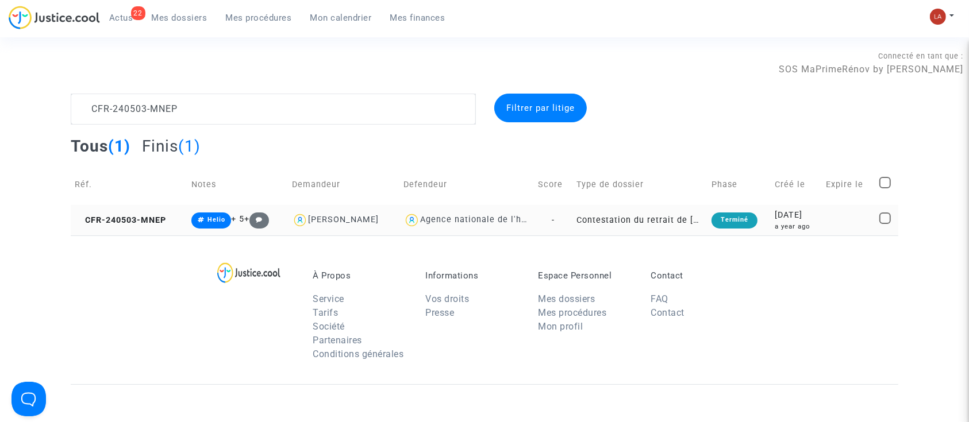
click at [156, 227] on td "CFR-240503-MNEP" at bounding box center [129, 220] width 117 height 30
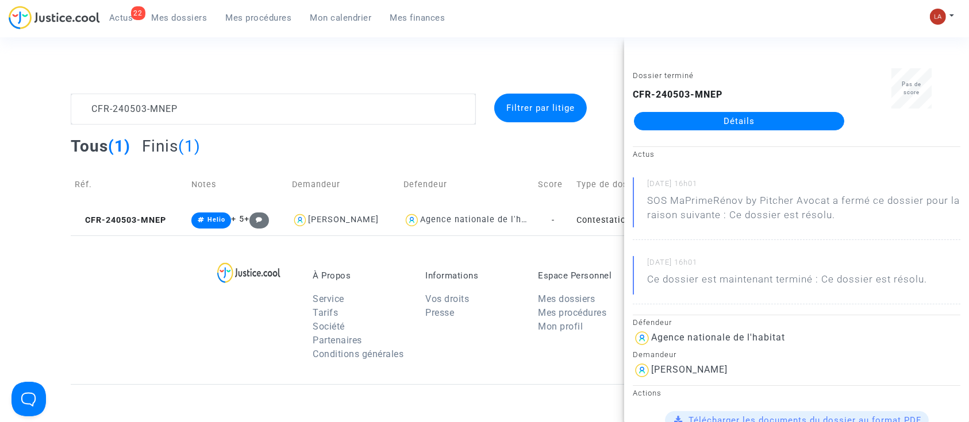
drag, startPoint x: 652, startPoint y: 134, endPoint x: 647, endPoint y: 113, distance: 22.3
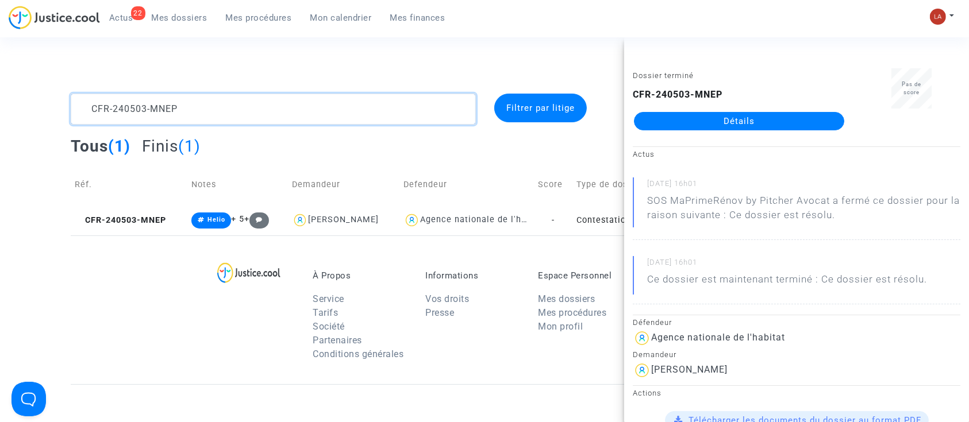
drag, startPoint x: 98, startPoint y: 87, endPoint x: 49, endPoint y: 54, distance: 59.6
click at [49, 54] on section "Connecté en tant que : SOS MaPrimeRénov by Pitcher Avocat CFR-240503-MNEP Filtr…" at bounding box center [484, 331] width 969 height 662
paste textarea "50602-QTJT"
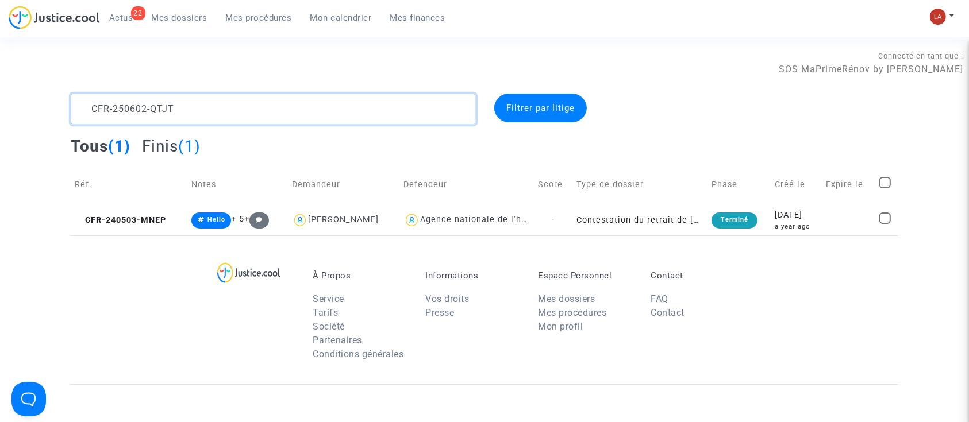
scroll to position [14, 0]
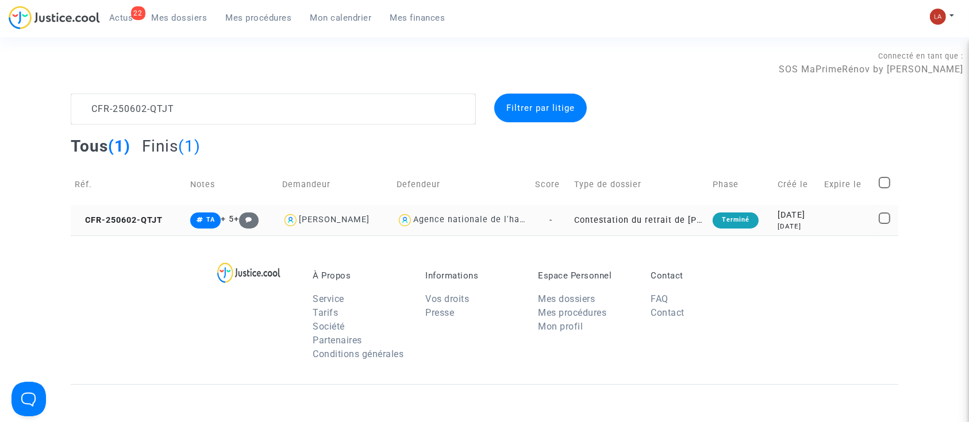
click at [163, 227] on td "CFR-250602-QTJT" at bounding box center [129, 220] width 116 height 30
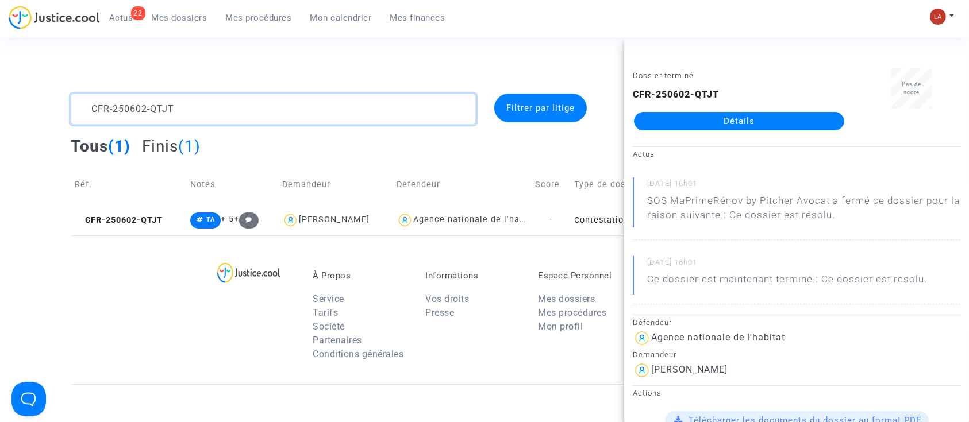
drag, startPoint x: 183, startPoint y: 119, endPoint x: -74, endPoint y: 49, distance: 266.1
click at [0, 49] on html "22 Actus Mes dossiers Mes procédures Mon calendrier Mes finances Mon profil Cha…" at bounding box center [484, 331] width 969 height 662
paste textarea "41104-HJNE"
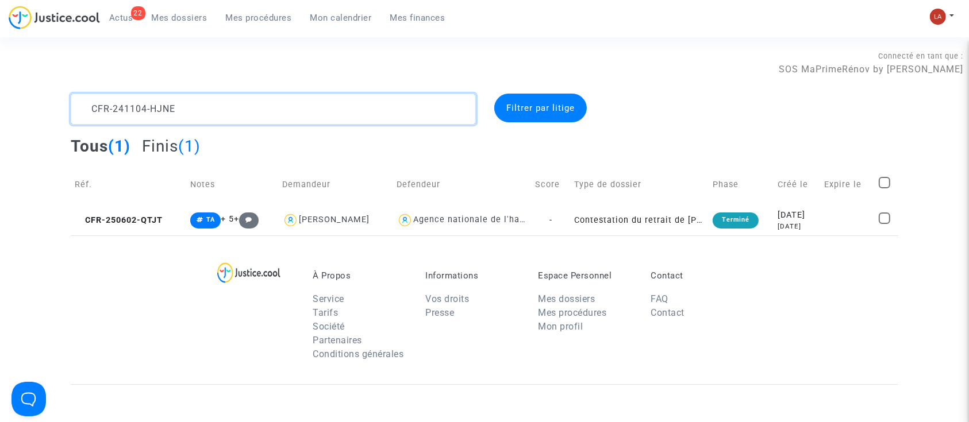
scroll to position [14, 0]
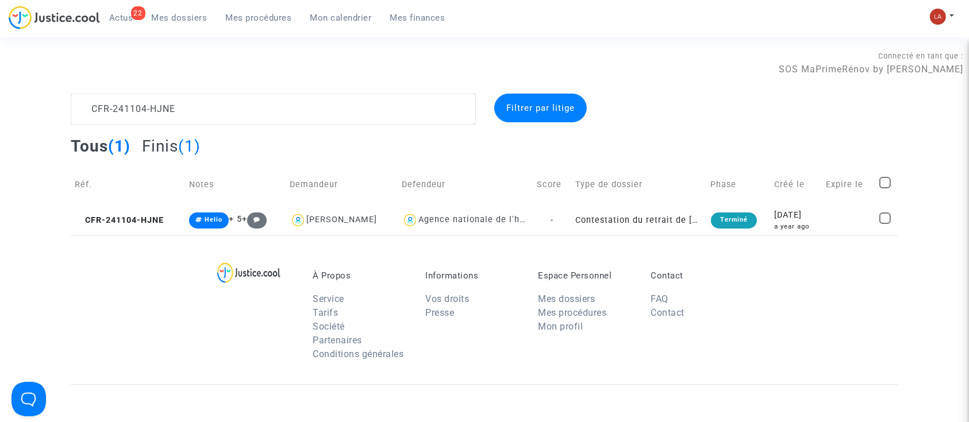
click at [136, 216] on span "CFR-241104-HJNE" at bounding box center [119, 221] width 89 height 10
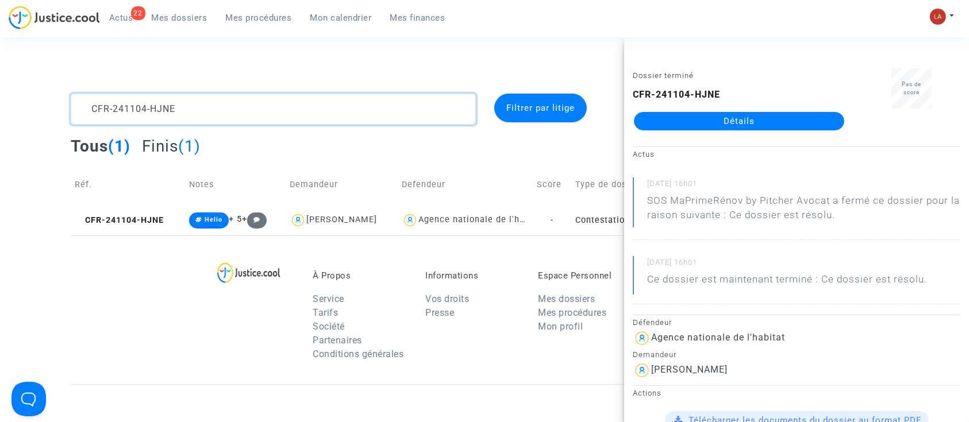
drag, startPoint x: 199, startPoint y: 120, endPoint x: 82, endPoint y: 84, distance: 123.1
click at [94, 90] on section "Connecté en tant que : SOS MaPrimeRénov by Pitcher Avocat CFR-241104-HJNE Filtr…" at bounding box center [484, 331] width 969 height 662
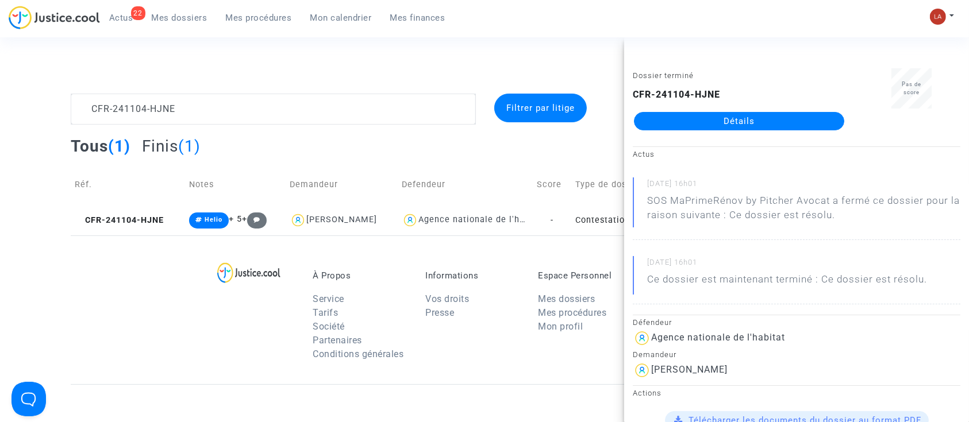
click at [74, 79] on div "Connecté en tant que : SOS MaPrimeRénov by Pitcher Avocat" at bounding box center [481, 80] width 963 height 28
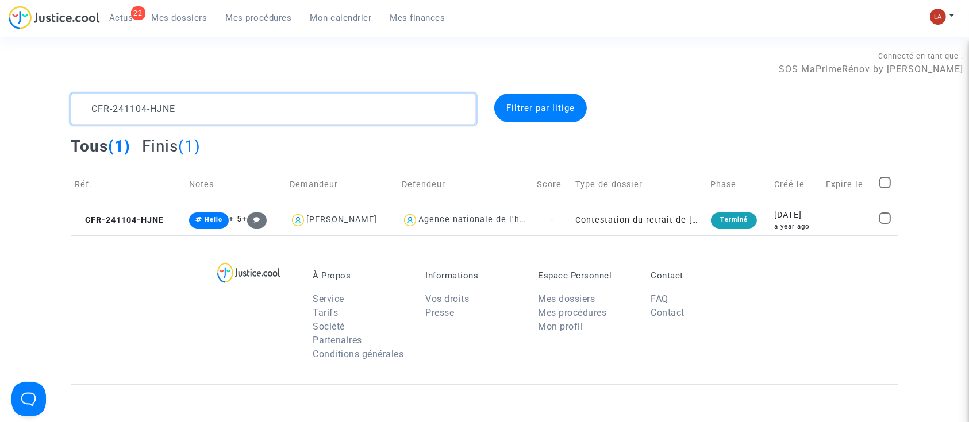
drag, startPoint x: 148, startPoint y: 105, endPoint x: 46, endPoint y: 97, distance: 102.6
click at [46, 97] on div "CFR-241104-HJNE Filtrer par litige Tous (1) Finis (1) Réf. Notes Demandeur Defe…" at bounding box center [484, 165] width 969 height 142
paste textarea "202-AHYM"
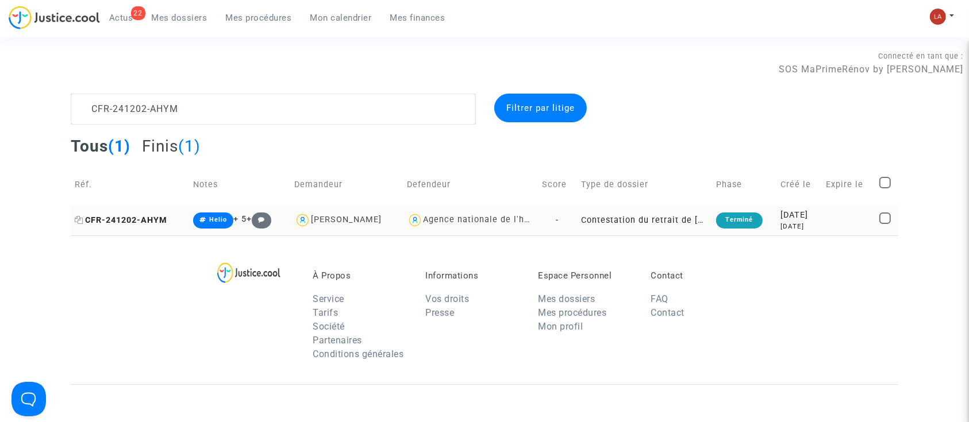
click at [151, 221] on span "CFR-241202-AHYM" at bounding box center [121, 221] width 93 height 10
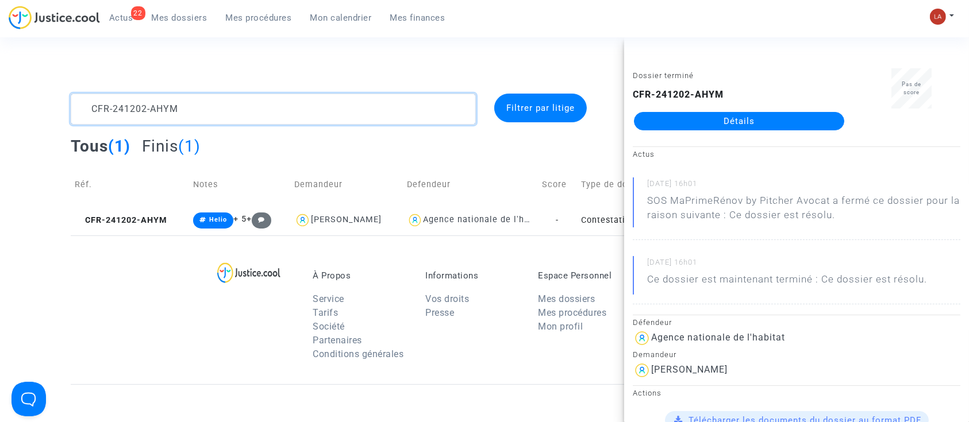
drag, startPoint x: 117, startPoint y: 93, endPoint x: -9, endPoint y: 39, distance: 137.2
click at [0, 39] on html "22 Actus Mes dossiers Mes procédures Mon calendrier Mes finances Mon profil Cha…" at bounding box center [484, 331] width 969 height 662
paste textarea "8QHA"
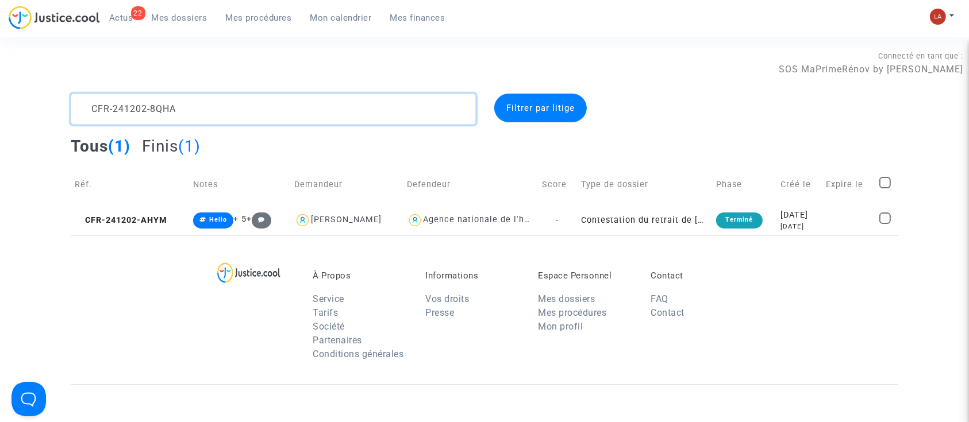
scroll to position [14, 0]
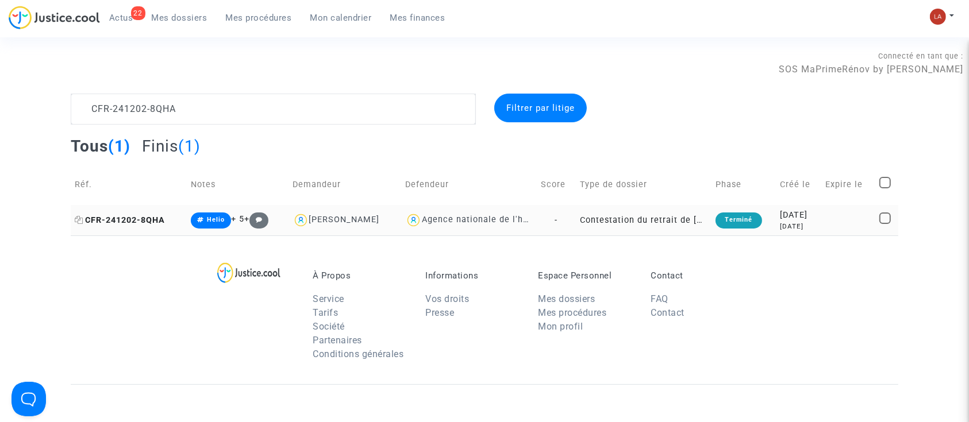
click at [136, 217] on span "CFR-241202-8QHA" at bounding box center [120, 221] width 90 height 10
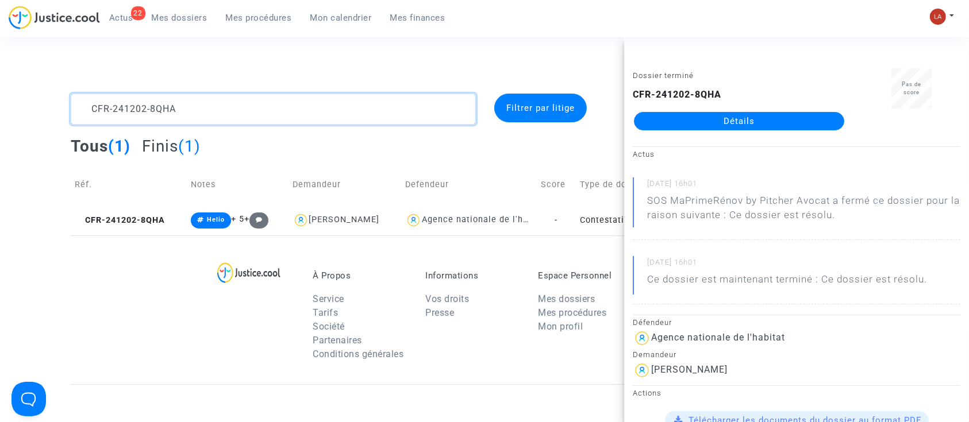
drag, startPoint x: 215, startPoint y: 93, endPoint x: -24, endPoint y: 55, distance: 241.5
click at [0, 55] on html "22 Actus Mes dossiers Mes procédures Mon calendrier Mes finances Mon profil Cha…" at bounding box center [484, 331] width 969 height 662
paste textarea "NAFR"
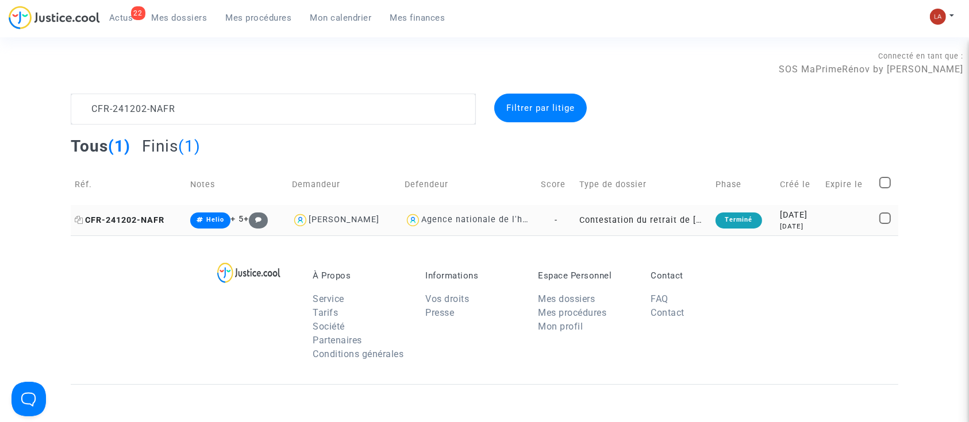
click at [143, 223] on span "CFR-241202-NAFR" at bounding box center [120, 221] width 90 height 10
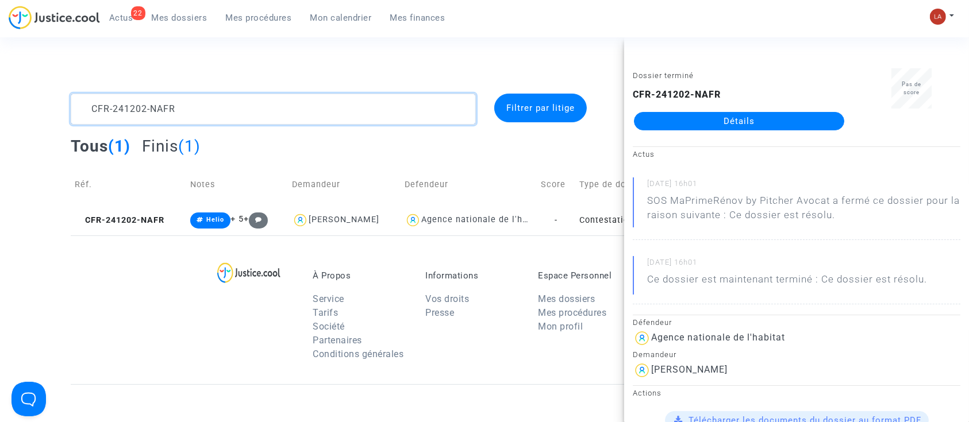
drag, startPoint x: 172, startPoint y: 102, endPoint x: -40, endPoint y: 48, distance: 218.3
click at [0, 48] on html "22 Actus Mes dossiers Mes procédures Mon calendrier Mes finances Mon profil Cha…" at bounding box center [484, 331] width 969 height 662
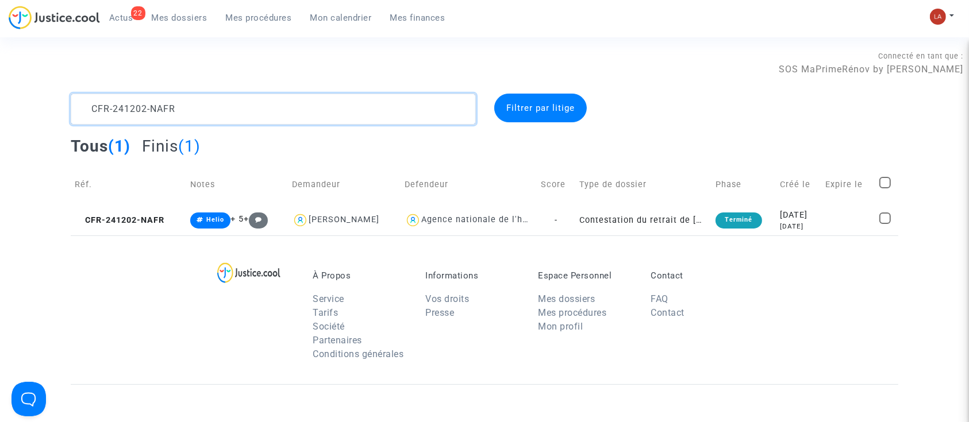
paste textarea "8ZXF"
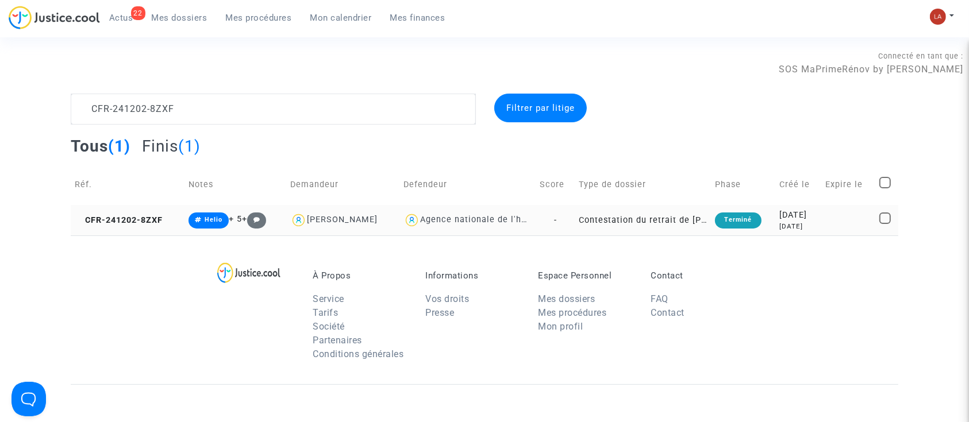
click at [128, 207] on td "CFR-241202-8ZXF" at bounding box center [128, 220] width 114 height 30
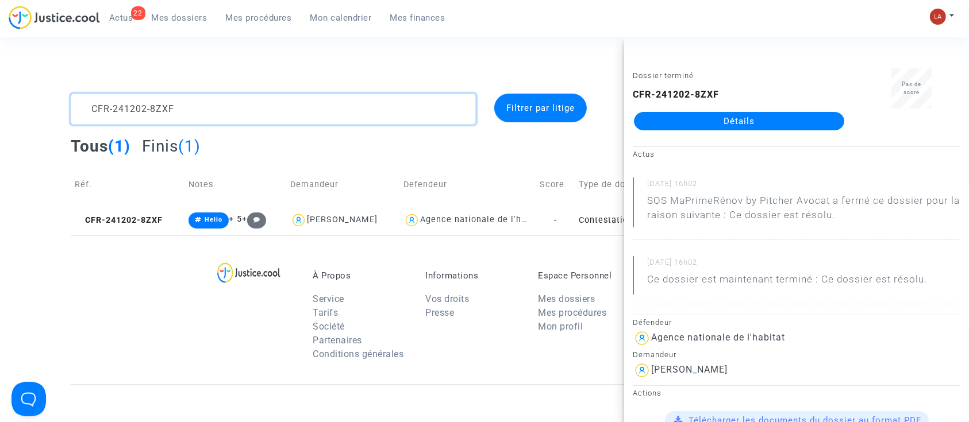
drag, startPoint x: 194, startPoint y: 116, endPoint x: 41, endPoint y: 55, distance: 164.9
click at [41, 55] on section "Connecté en tant que : SOS MaPrimeRénov by Pitcher Avocat CFR-241202-8ZXF Filtr…" at bounding box center [484, 331] width 969 height 662
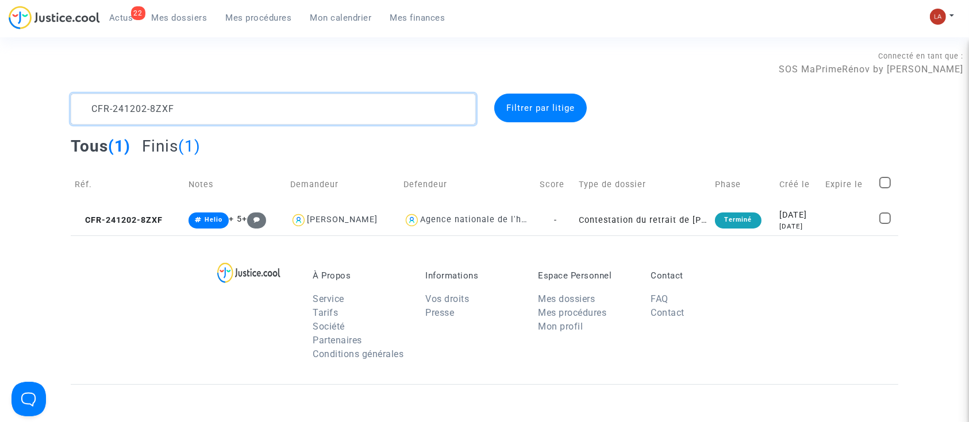
paste textarea "025-TKEM"
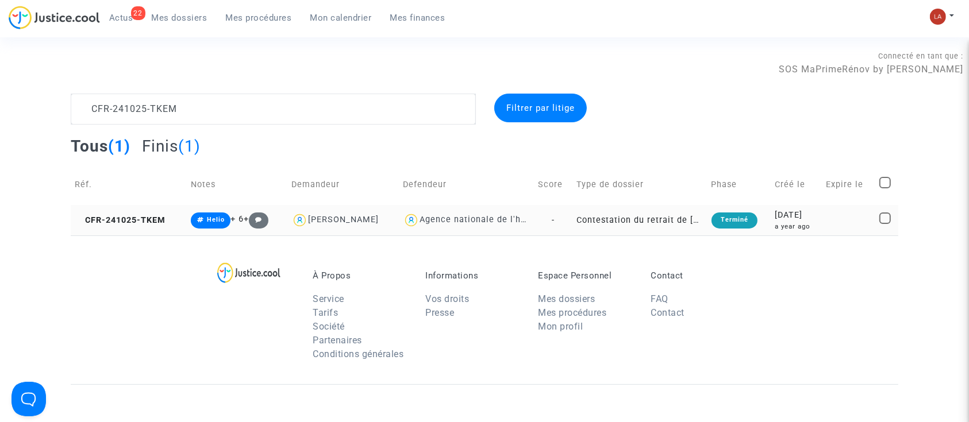
click at [154, 225] on td "CFR-241025-TKEM" at bounding box center [129, 220] width 116 height 30
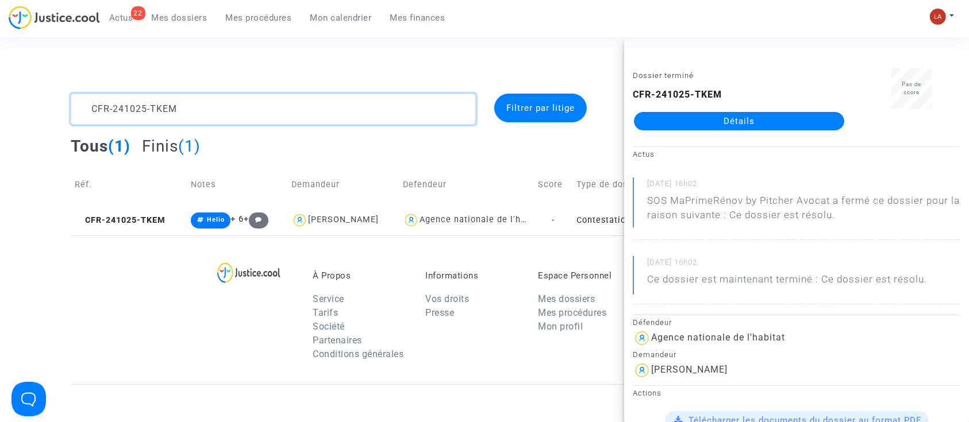
drag, startPoint x: 159, startPoint y: 113, endPoint x: -6, endPoint y: 48, distance: 176.9
click at [0, 48] on html "22 Actus Mes dossiers Mes procédures Mon calendrier Mes finances Mon profil Cha…" at bounding box center [484, 331] width 969 height 662
paste textarea "30522-7FVZ"
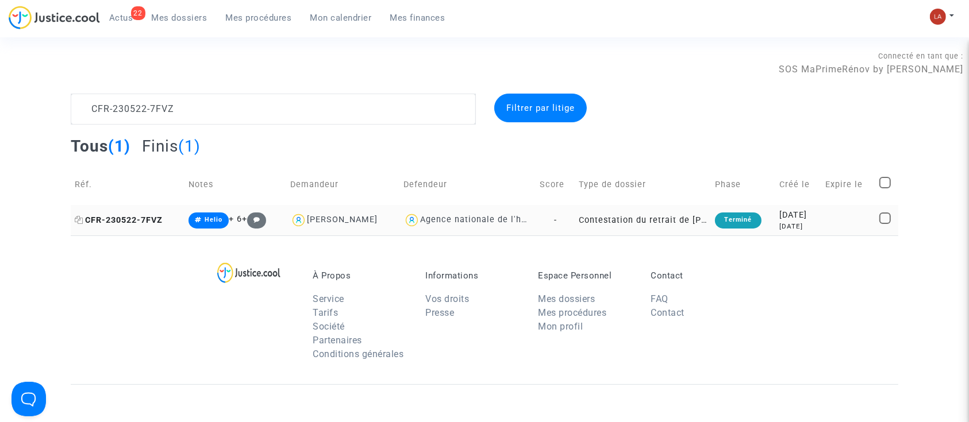
click at [110, 217] on span "CFR-230522-7FVZ" at bounding box center [119, 221] width 88 height 10
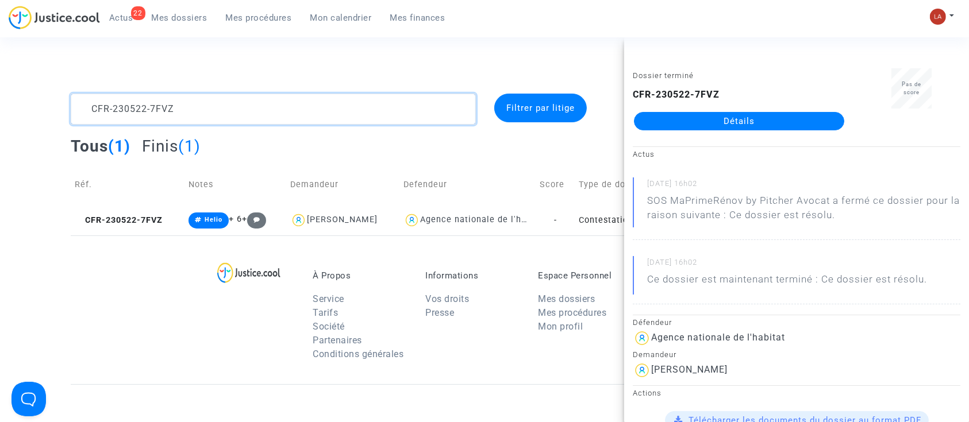
drag, startPoint x: 204, startPoint y: 122, endPoint x: 45, endPoint y: 9, distance: 194.9
click at [45, 9] on main-root "22 Actus Mes dossiers Mes procédures Mon calendrier Mes finances Mon profil Cha…" at bounding box center [484, 331] width 969 height 662
paste textarea "41104-PHFE"
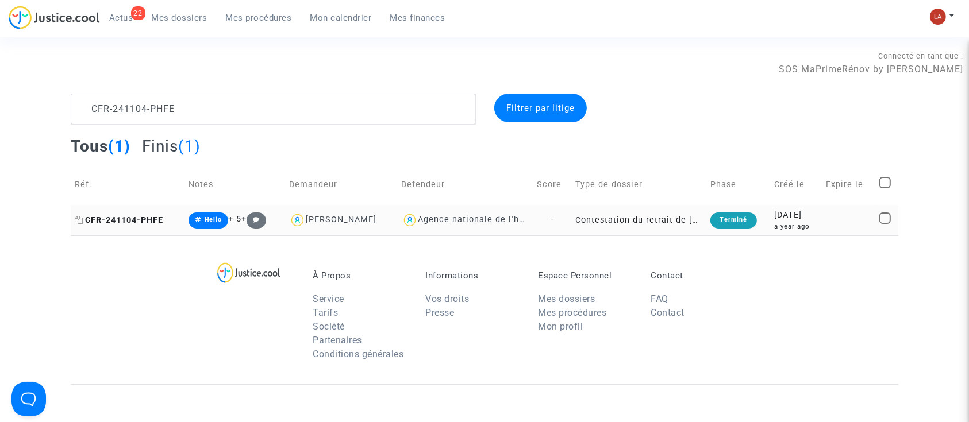
click at [159, 223] on span "CFR-241104-PHFE" at bounding box center [119, 221] width 89 height 10
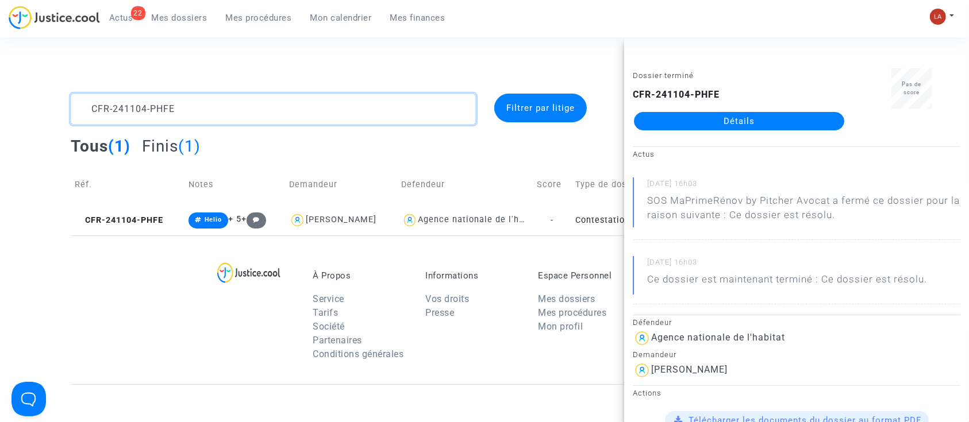
drag, startPoint x: 101, startPoint y: 103, endPoint x: 71, endPoint y: 91, distance: 32.2
click at [93, 102] on textarea at bounding box center [273, 109] width 405 height 31
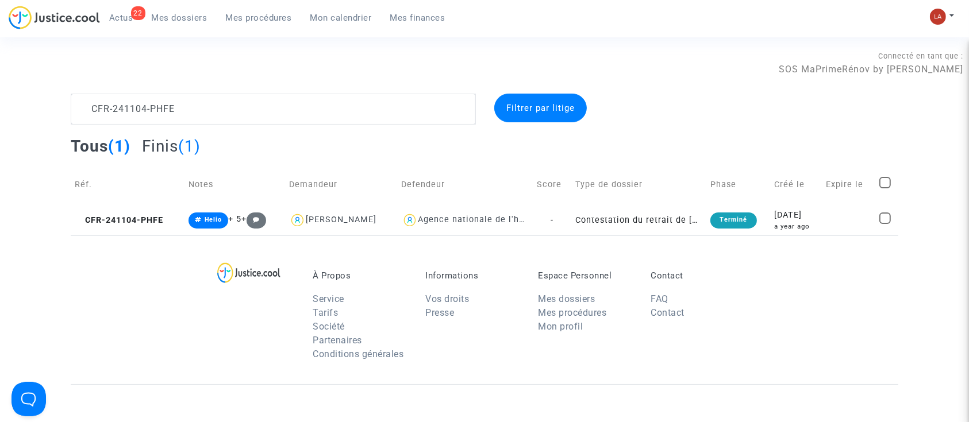
scroll to position [13, 0]
drag, startPoint x: 71, startPoint y: 91, endPoint x: 75, endPoint y: 85, distance: 7.5
click at [69, 87] on div "Connecté en tant que : SOS MaPrimeRénov by Pitcher Avocat" at bounding box center [481, 80] width 963 height 28
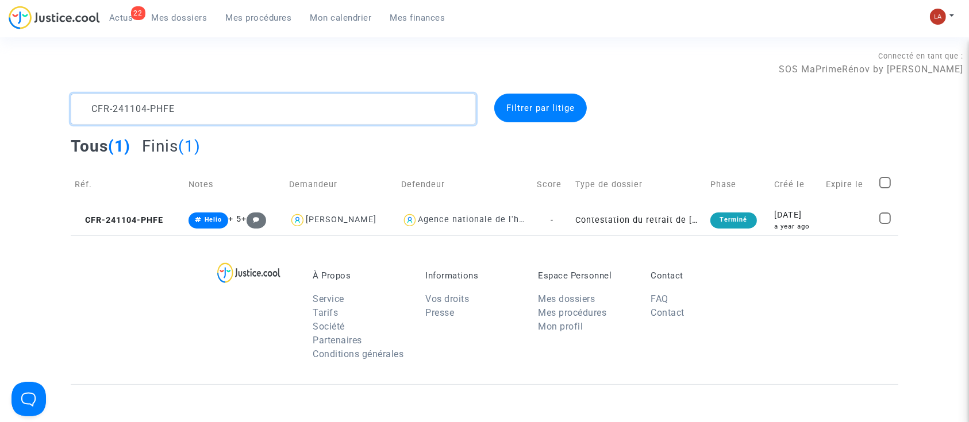
click at [96, 99] on textarea at bounding box center [273, 109] width 405 height 31
paste textarea "CW6B"
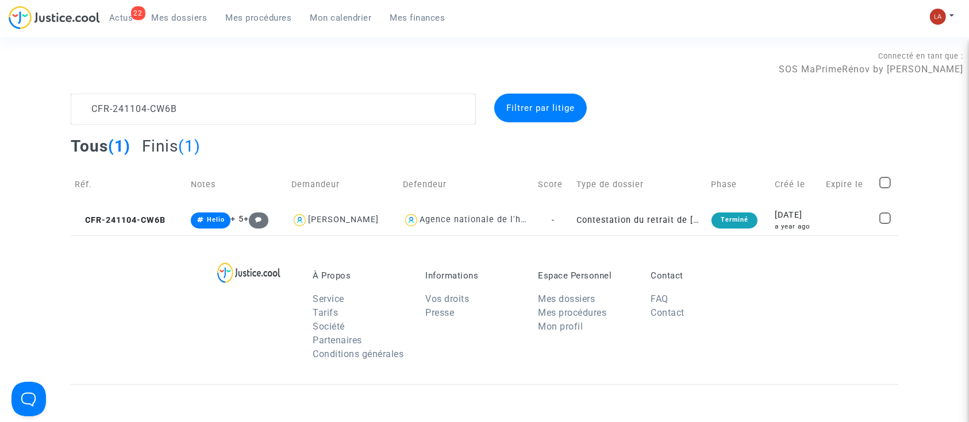
drag, startPoint x: 203, startPoint y: 218, endPoint x: 612, endPoint y: 145, distance: 415.2
click at [155, 225] on td "CFR-241104-CW6B" at bounding box center [129, 220] width 116 height 30
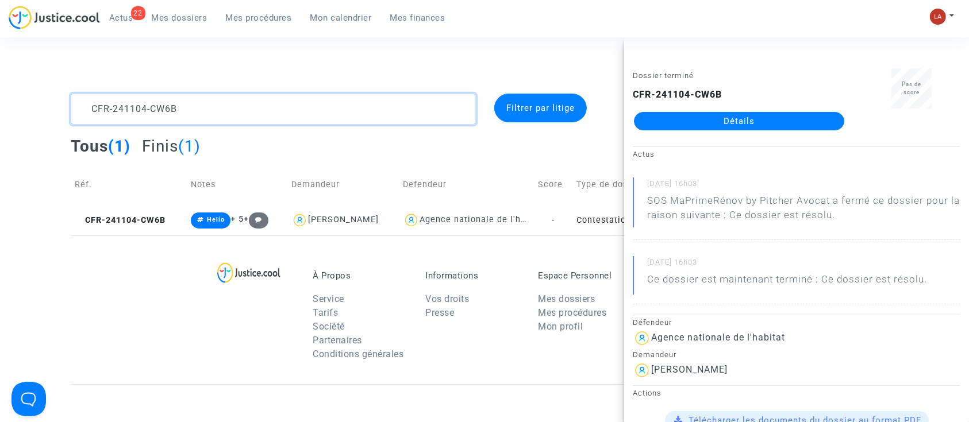
drag, startPoint x: 230, startPoint y: 120, endPoint x: 36, endPoint y: 87, distance: 196.9
click at [36, 87] on section "Connecté en tant que : SOS MaPrimeRénov by Pitcher Avocat CFR-241104-CW6B Filtr…" at bounding box center [484, 331] width 969 height 662
paste textarea "ANVN"
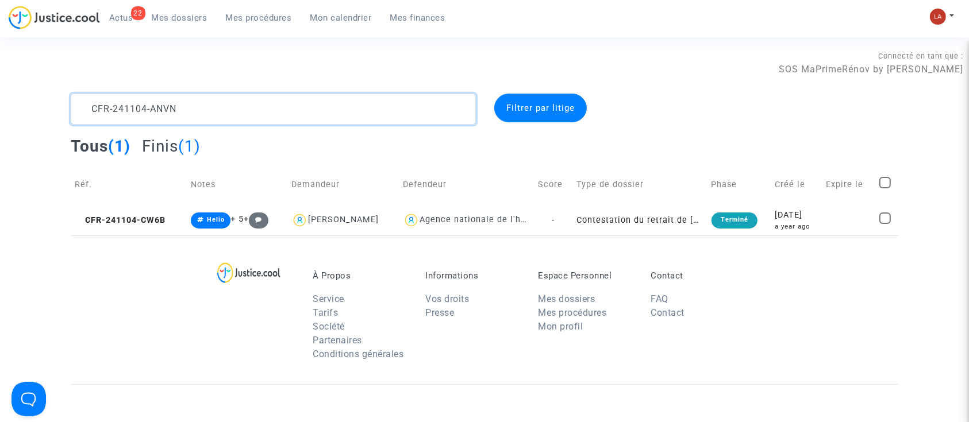
scroll to position [14, 0]
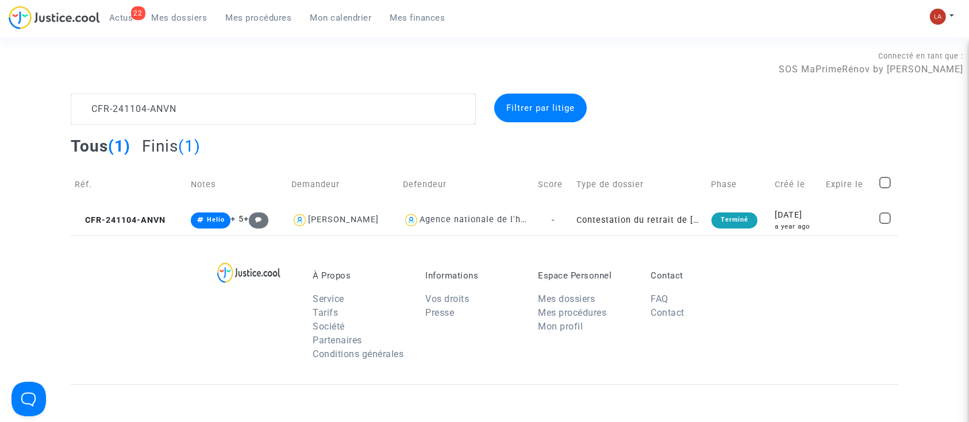
click at [166, 221] on span "CFR-241104-ANVN" at bounding box center [120, 221] width 91 height 10
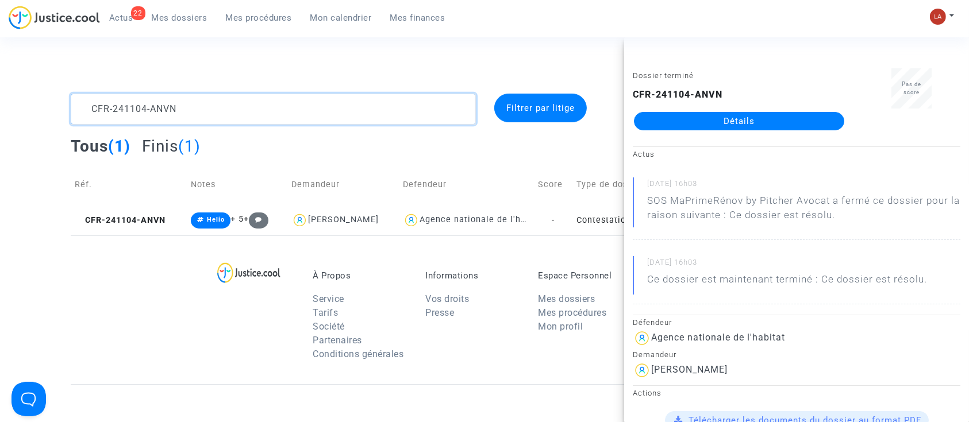
drag, startPoint x: 188, startPoint y: 113, endPoint x: 18, endPoint y: 76, distance: 173.5
click at [18, 76] on section "Connecté en tant que : SOS MaPrimeRénov by Pitcher Avocat CFR-241104-ANVN Filtr…" at bounding box center [484, 331] width 969 height 662
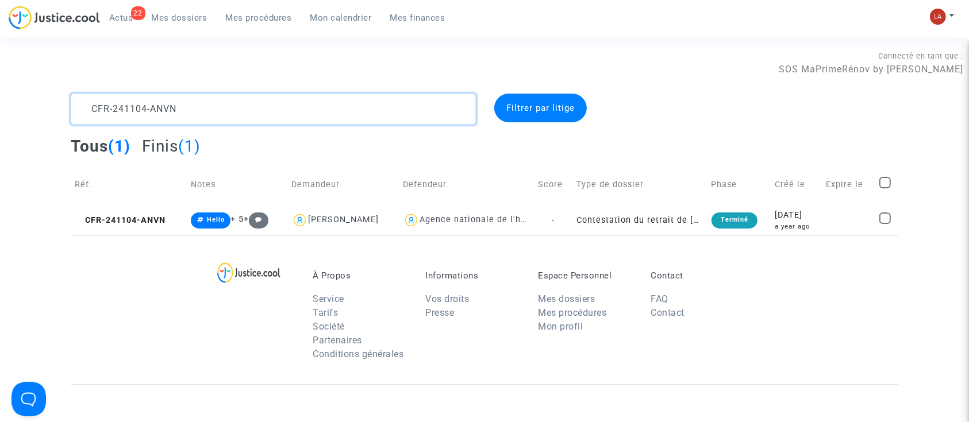
paste textarea "50128-T98G"
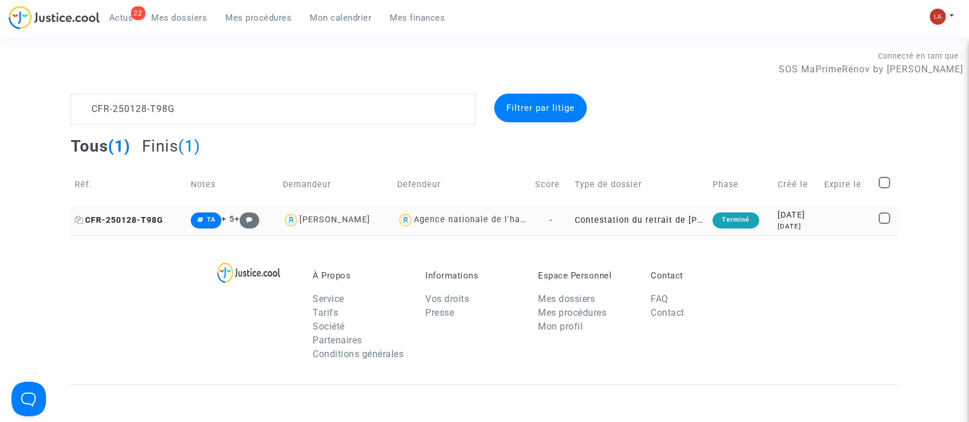
click at [129, 222] on span "CFR-250128-T98G" at bounding box center [119, 221] width 89 height 10
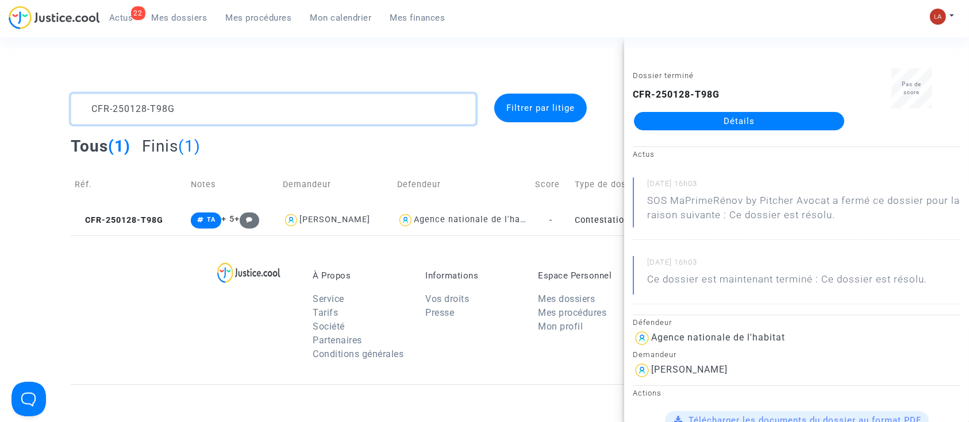
drag, startPoint x: 168, startPoint y: 107, endPoint x: 1, endPoint y: 47, distance: 177.5
click at [2, 48] on section "Connecté en tant que : SOS MaPrimeRénov by Pitcher Avocat CFR-250128-T98G Filtr…" at bounding box center [484, 331] width 969 height 662
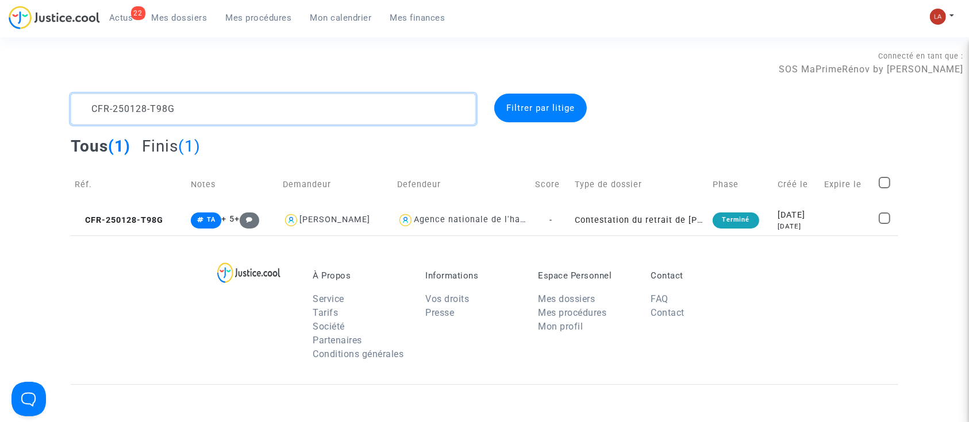
paste textarea "41104-8QR"
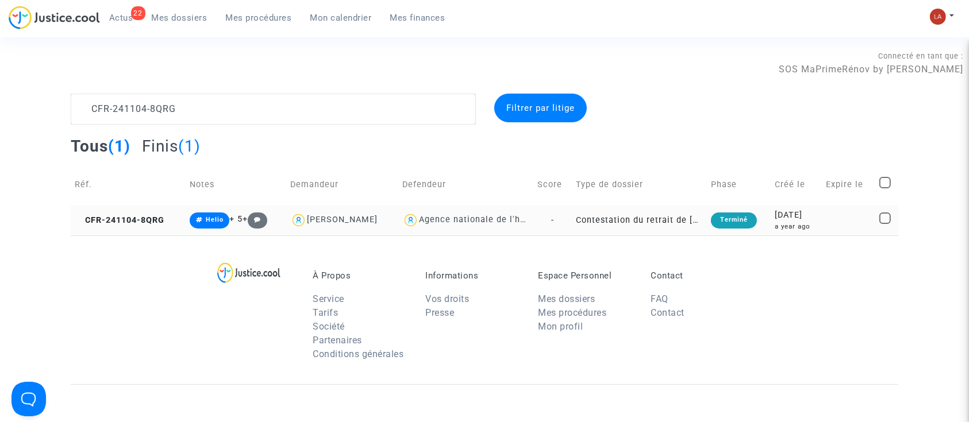
click at [133, 231] on td "CFR-241104-8QRG" at bounding box center [128, 220] width 115 height 30
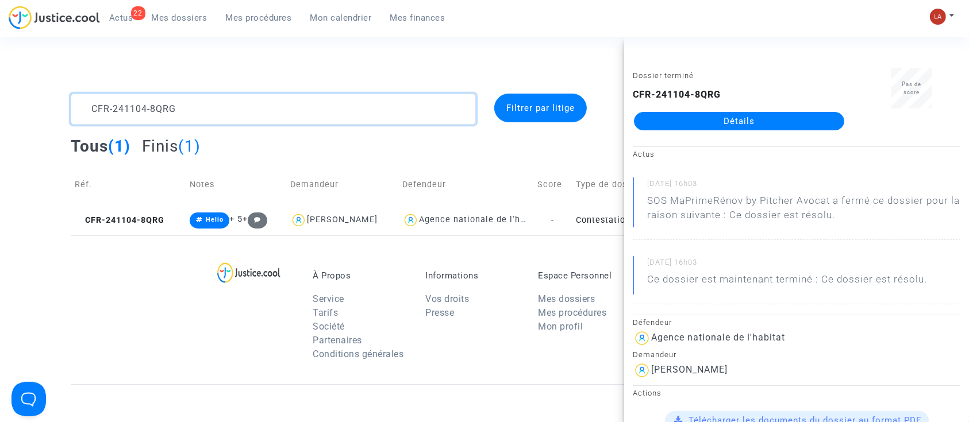
drag, startPoint x: 161, startPoint y: 103, endPoint x: 23, endPoint y: 76, distance: 140.6
click at [22, 78] on section "Connecté en tant que : SOS MaPrimeRénov by Pitcher Avocat CFR-241104-8QRG Filtr…" at bounding box center [484, 331] width 969 height 662
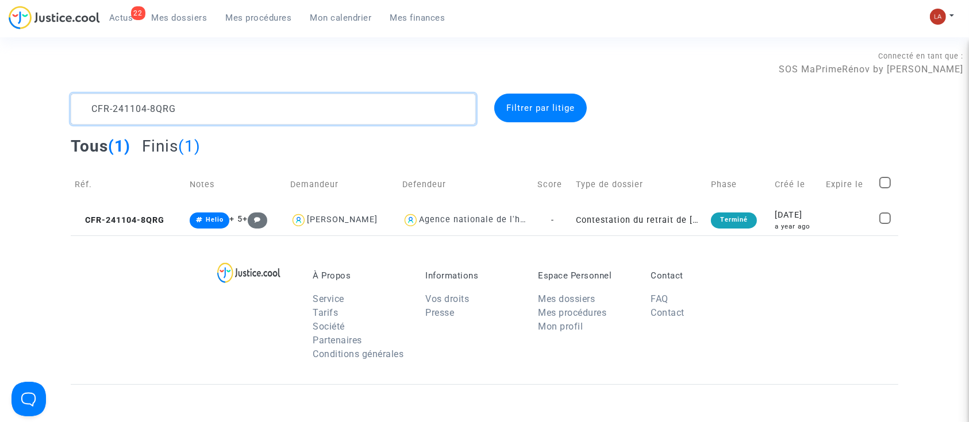
paste textarea "0719-RKD"
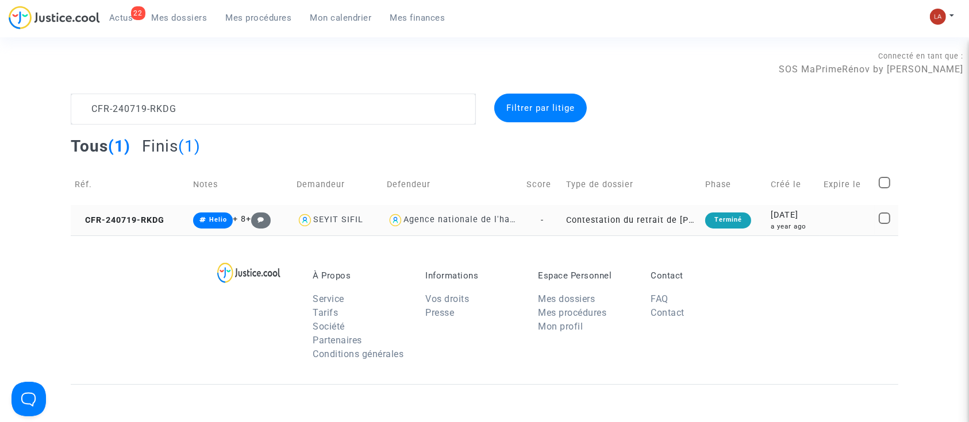
click at [148, 230] on td "CFR-240719-RKDG" at bounding box center [130, 220] width 118 height 30
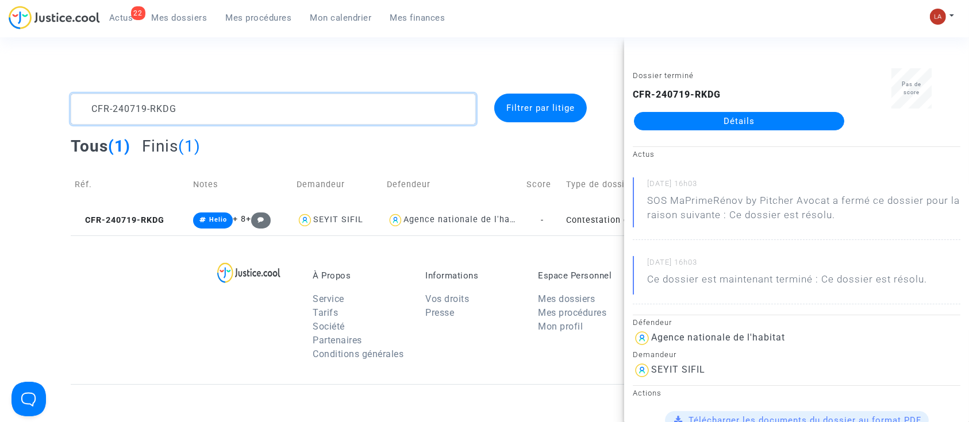
drag, startPoint x: 167, startPoint y: 103, endPoint x: -28, endPoint y: 16, distance: 213.8
click at [0, 16] on html "22 Actus Mes dossiers Mes procédures Mon calendrier Mes finances Mon profil Cha…" at bounding box center [484, 331] width 969 height 662
paste textarea "503-8KDR"
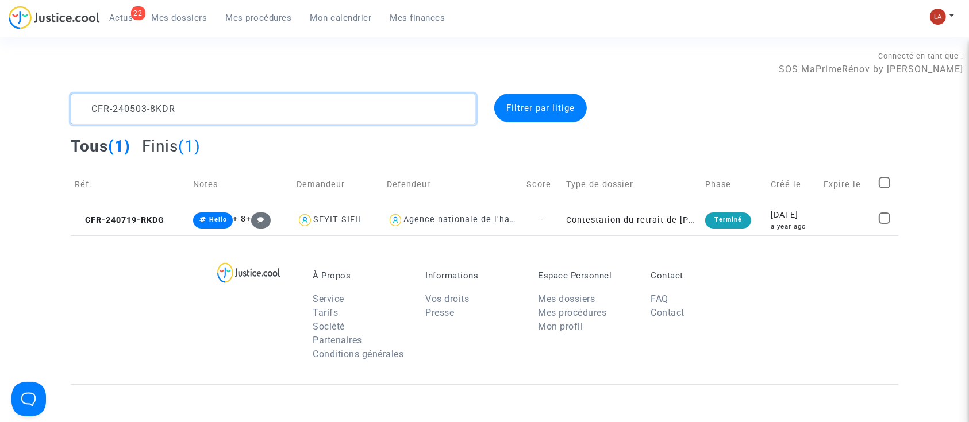
scroll to position [14, 0]
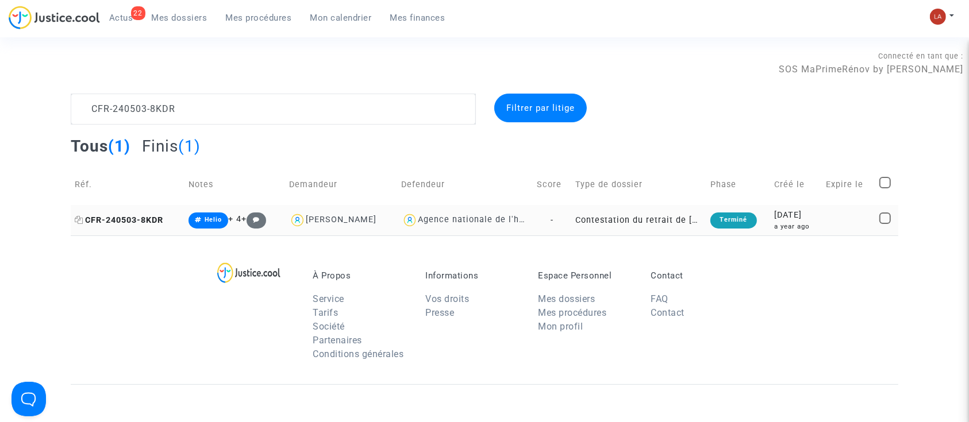
click at [139, 218] on span "CFR-240503-8KDR" at bounding box center [119, 221] width 89 height 10
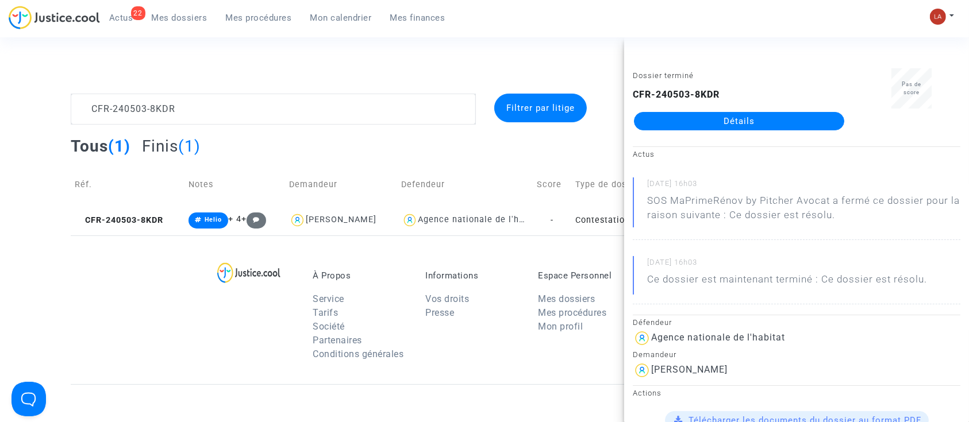
drag, startPoint x: 749, startPoint y: 109, endPoint x: 772, endPoint y: 114, distance: 23.7
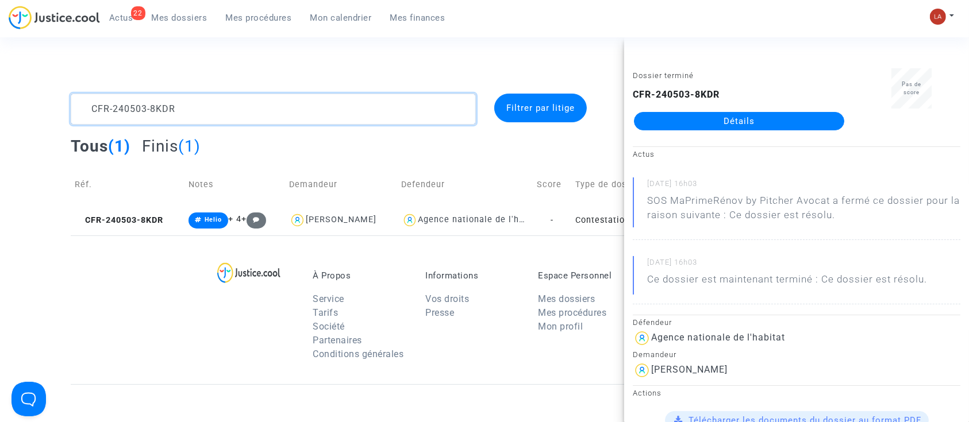
drag, startPoint x: 163, startPoint y: 109, endPoint x: 1, endPoint y: 68, distance: 166.4
click at [1, 68] on section "Connecté en tant que : SOS MaPrimeRénov by Pitcher Avocat CFR-240503-8KDR Filtr…" at bounding box center [484, 331] width 969 height 662
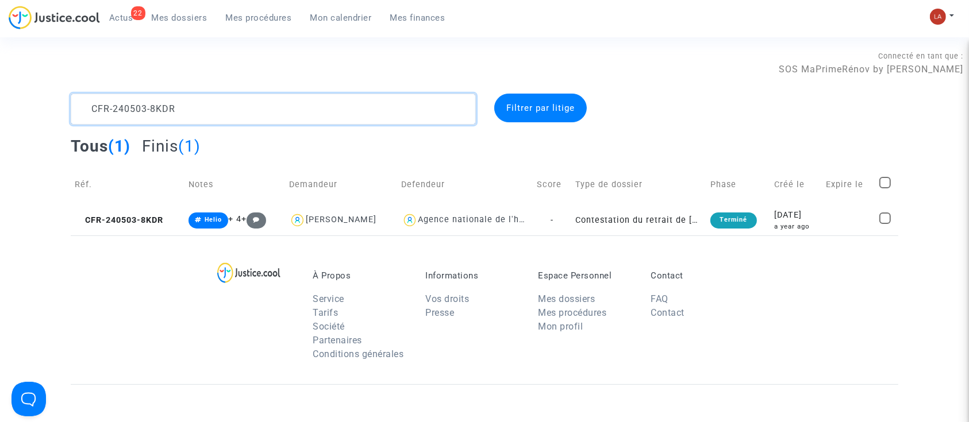
paste textarea "50128-DKHC"
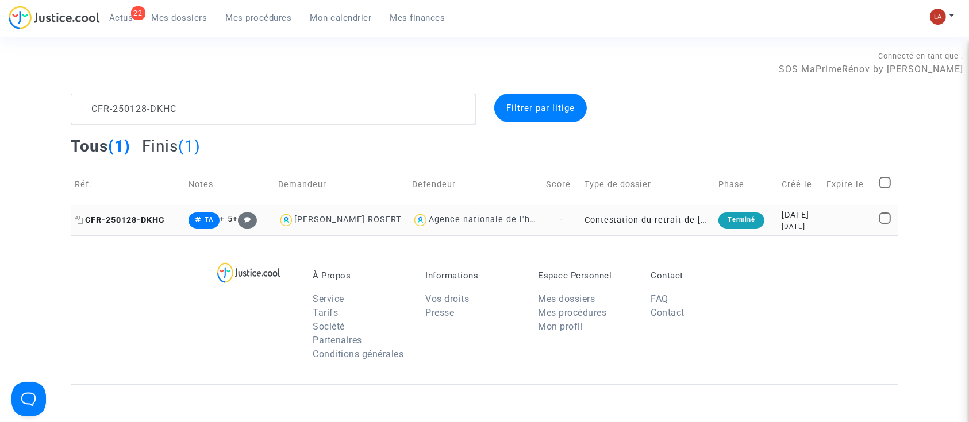
click at [152, 218] on span "CFR-250128-DKHC" at bounding box center [120, 221] width 90 height 10
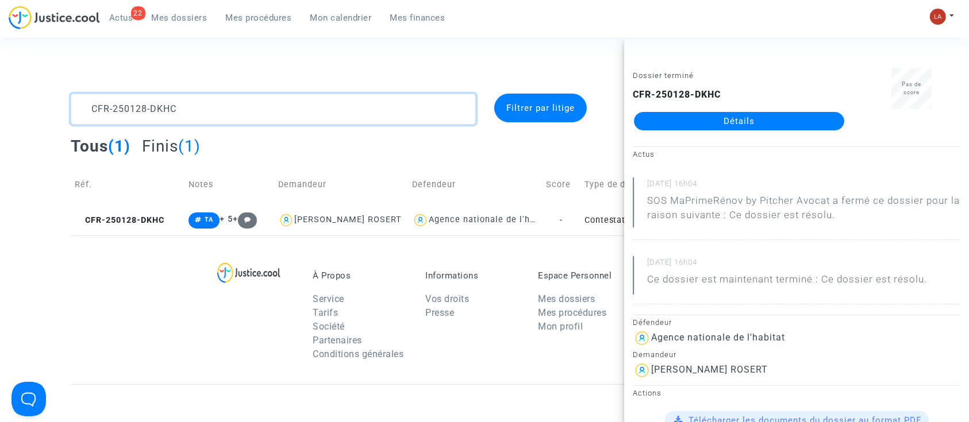
drag, startPoint x: 121, startPoint y: 89, endPoint x: -32, endPoint y: 48, distance: 158.2
click at [0, 48] on html "22 Actus Mes dossiers Mes procédures Mon calendrier Mes finances Mon profil Cha…" at bounding box center [484, 331] width 969 height 662
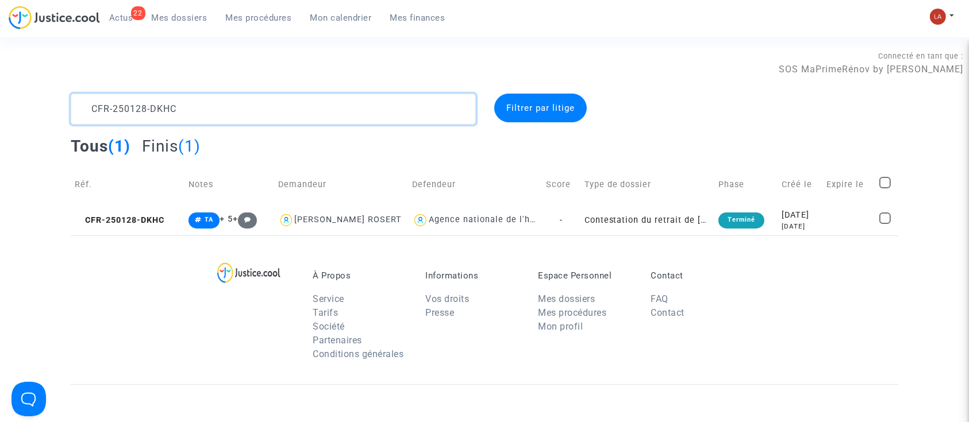
paste textarea "40503-WMUG"
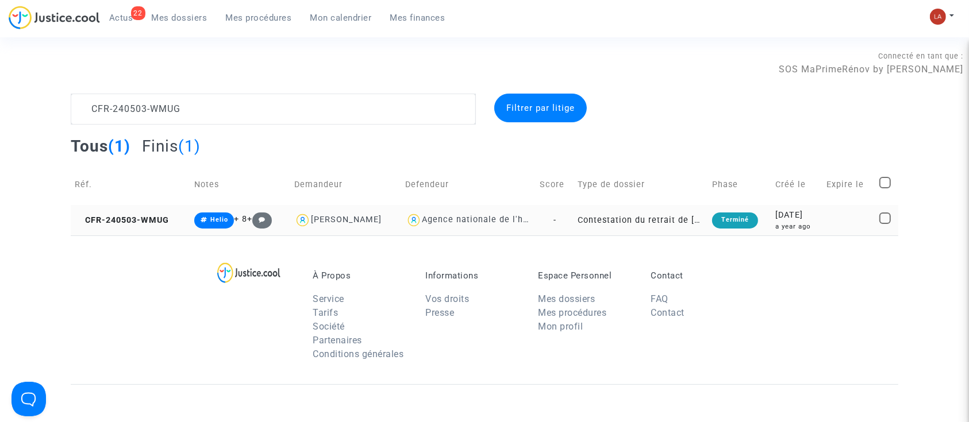
click at [126, 212] on td "CFR-240503-WMUG" at bounding box center [131, 220] width 120 height 30
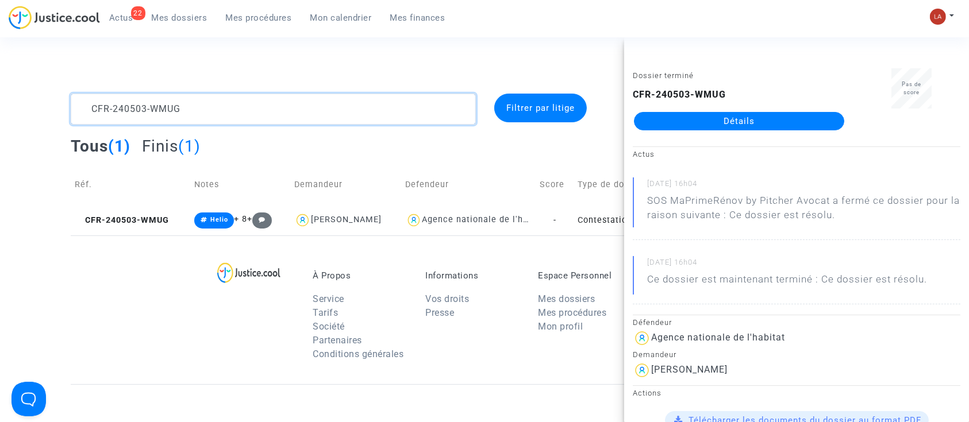
drag, startPoint x: 70, startPoint y: 51, endPoint x: -10, endPoint y: -1, distance: 95.5
click at [0, 0] on html "22 Actus Mes dossiers Mes procédures Mon calendrier Mes finances Mon profil Cha…" at bounding box center [484, 331] width 969 height 662
paste textarea "H3PE"
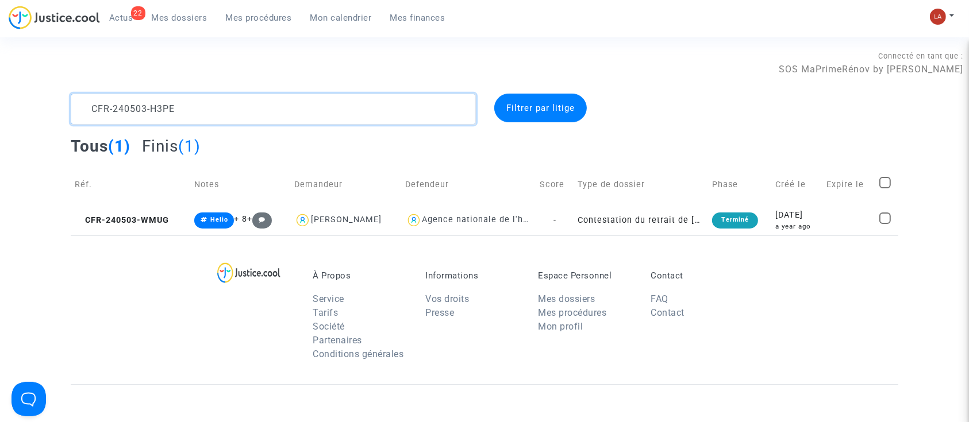
scroll to position [14, 0]
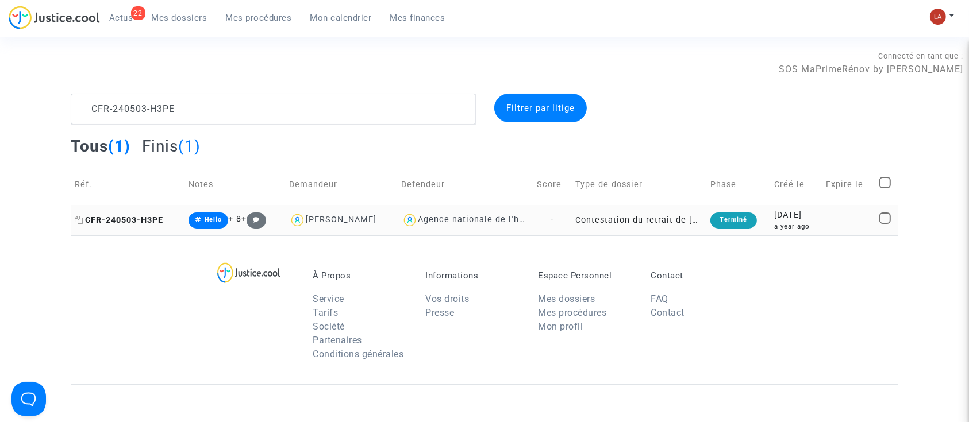
click at [134, 216] on span "CFR-240503-H3PE" at bounding box center [119, 221] width 89 height 10
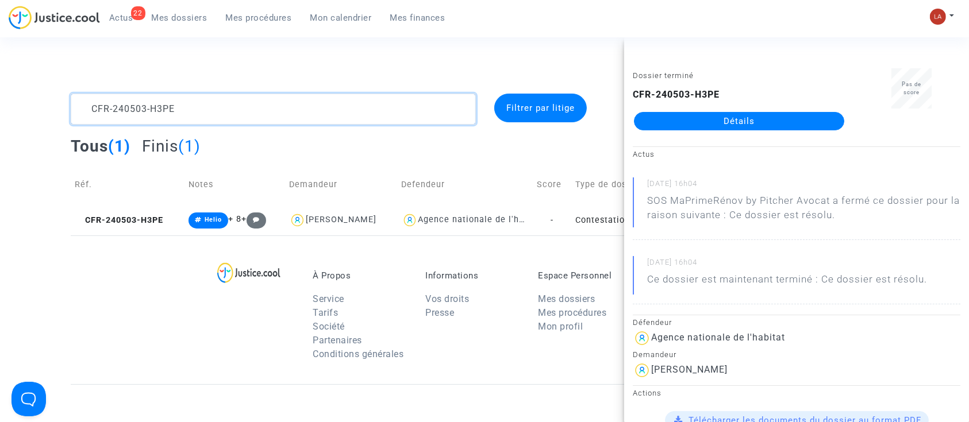
drag, startPoint x: 117, startPoint y: 80, endPoint x: 45, endPoint y: 40, distance: 82.8
click at [46, 41] on section "Connecté en tant que : SOS MaPrimeRénov by Pitcher Avocat CFR-240503-H3PE Filtr…" at bounding box center [484, 331] width 969 height 662
paste textarea "50128-C7E8"
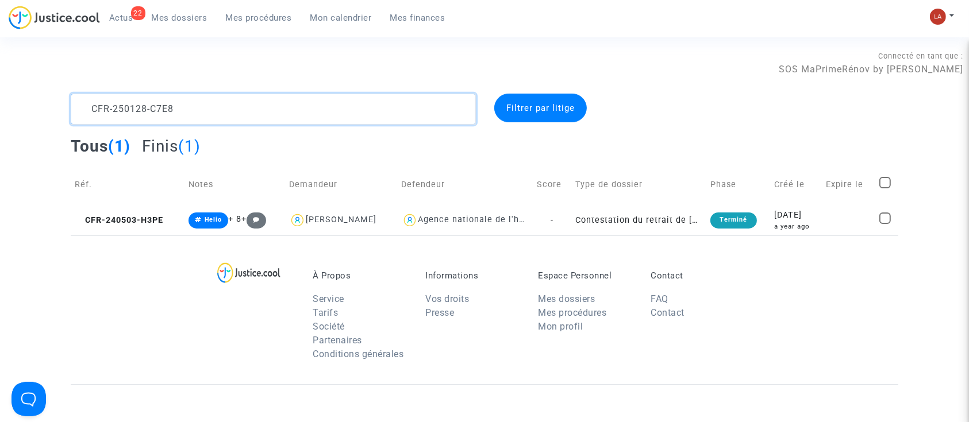
scroll to position [14, 0]
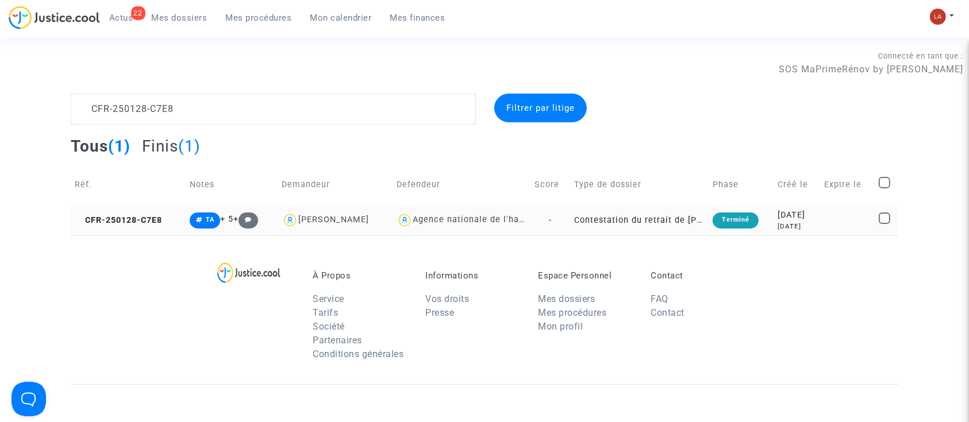
click at [141, 207] on td "CFR-250128-C7E8" at bounding box center [128, 220] width 115 height 30
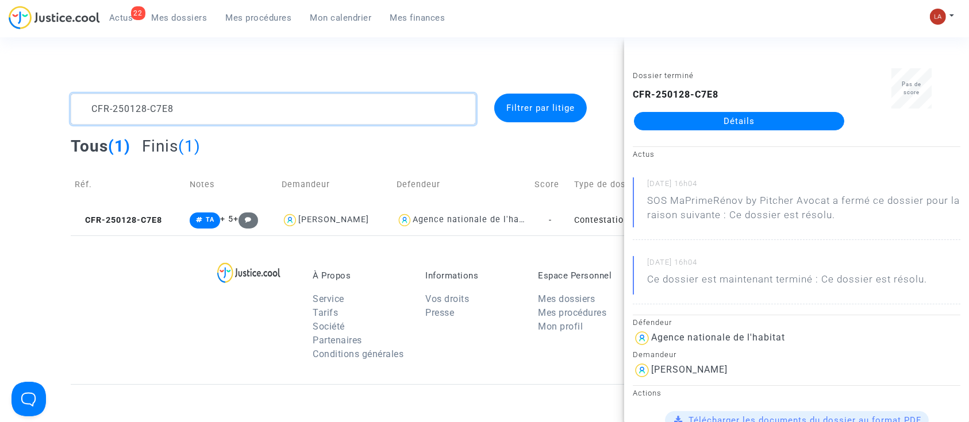
drag, startPoint x: 195, startPoint y: 108, endPoint x: -6, endPoint y: 57, distance: 208.0
click at [0, 57] on html "22 Actus Mes dossiers Mes procédures Mon calendrier Mes finances Mon profil Cha…" at bounding box center [484, 331] width 969 height 662
paste textarea "40521-JEZF"
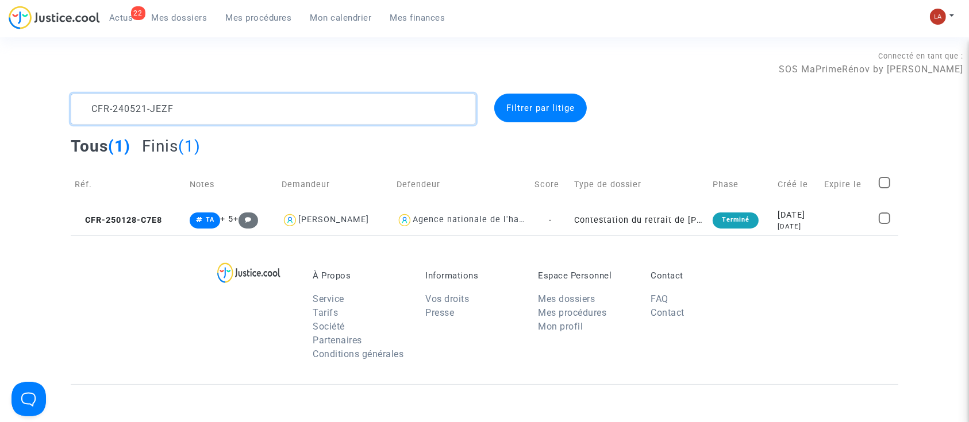
scroll to position [14, 0]
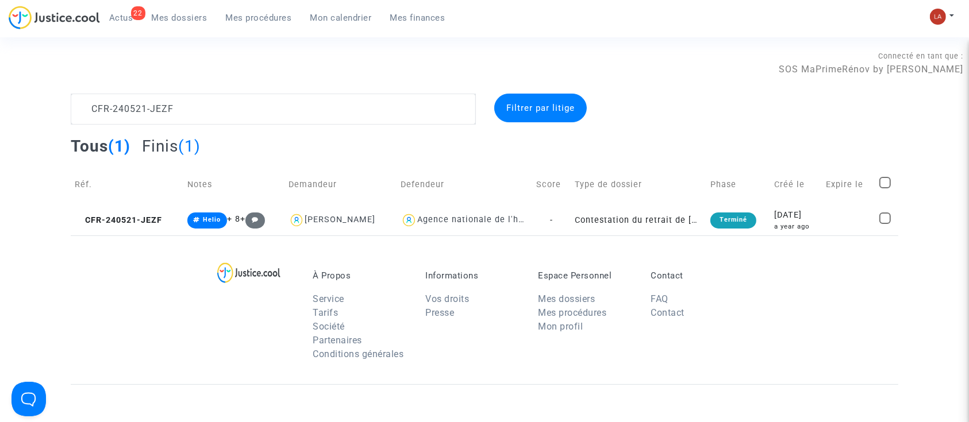
click at [132, 222] on span "CFR-240521-JEZF" at bounding box center [118, 221] width 87 height 10
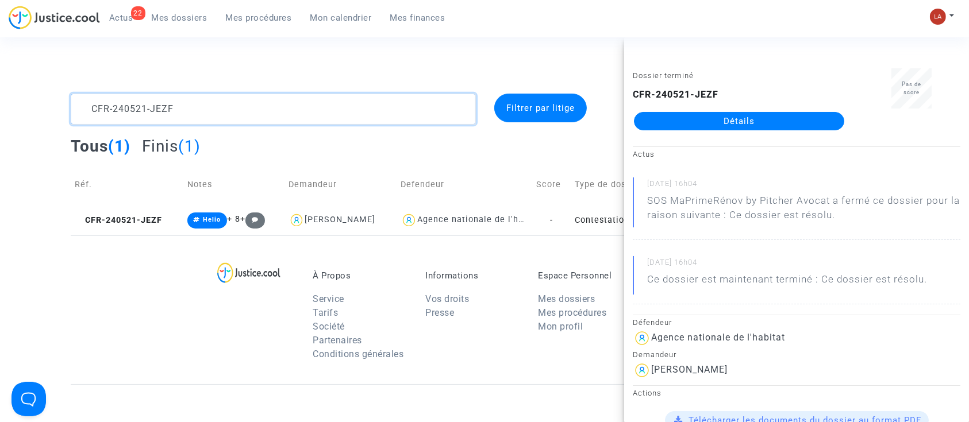
drag, startPoint x: 234, startPoint y: 111, endPoint x: 27, endPoint y: 67, distance: 211.6
click at [27, 67] on section "Connecté en tant que : SOS MaPrimeRénov by Pitcher Avocat CFR-240521-JEZF Filtr…" at bounding box center [484, 331] width 969 height 662
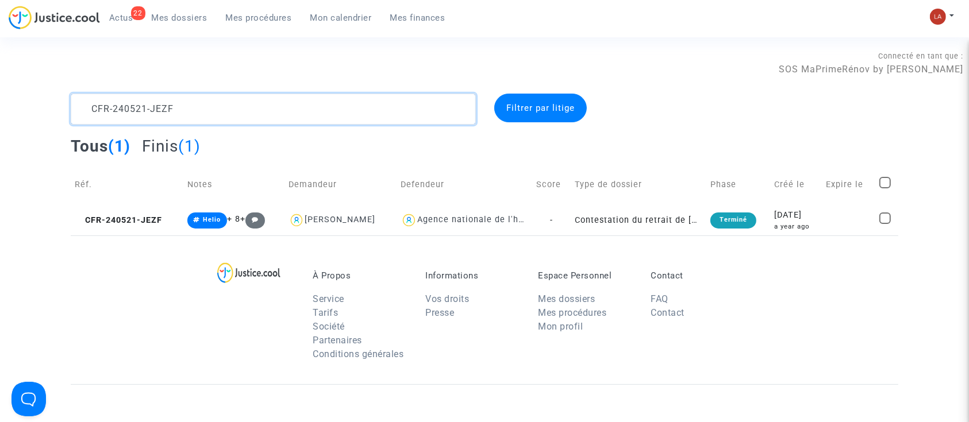
paste textarea "404-RFCW"
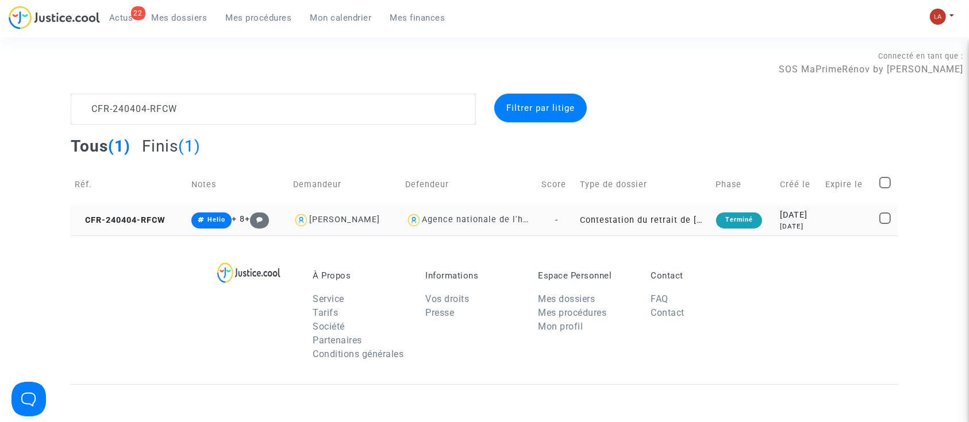
click at [182, 211] on td "CFR-240404-RFCW" at bounding box center [129, 220] width 117 height 30
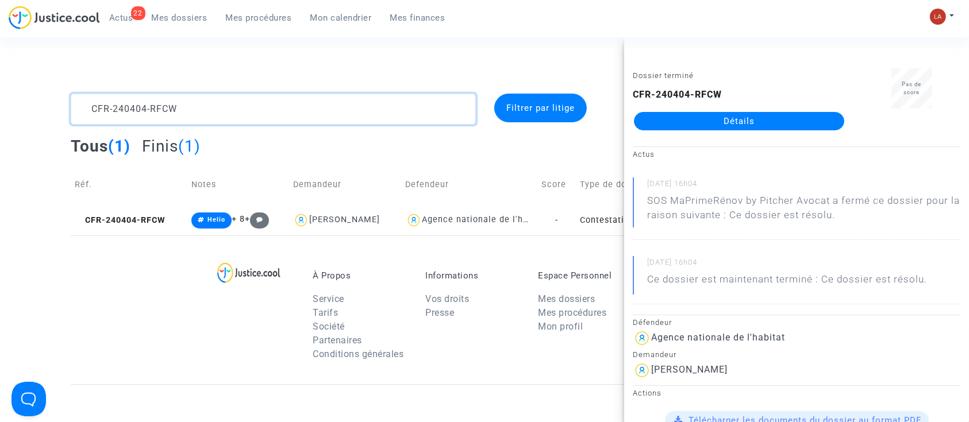
click at [211, 113] on textarea at bounding box center [273, 109] width 405 height 31
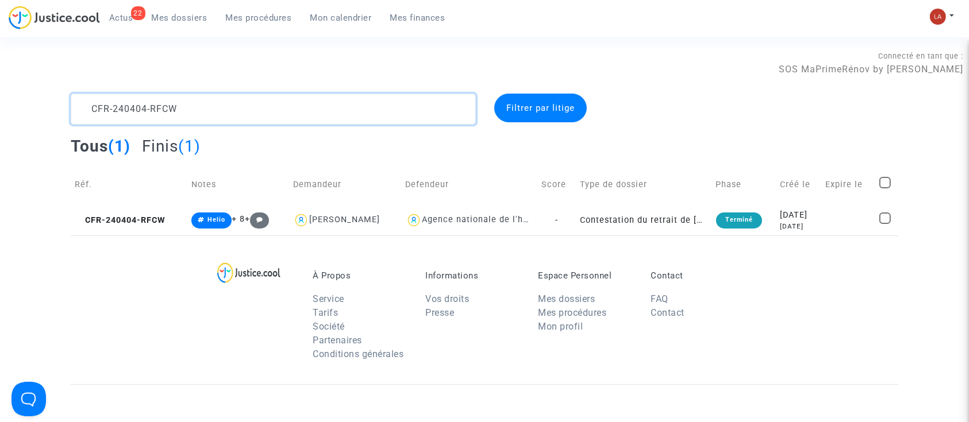
click at [211, 113] on textarea at bounding box center [273, 109] width 405 height 31
paste textarea "326-UTNC"
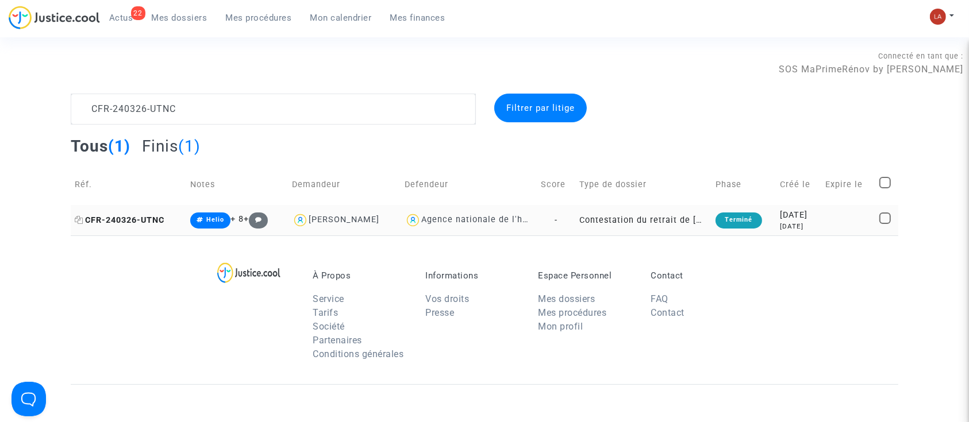
click at [115, 217] on span "CFR-240326-UTNC" at bounding box center [120, 221] width 90 height 10
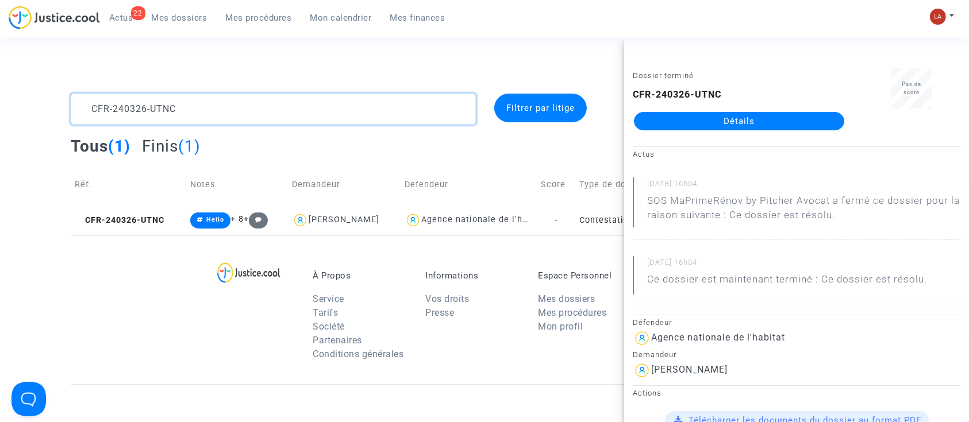
drag, startPoint x: 87, startPoint y: 111, endPoint x: 38, endPoint y: 107, distance: 49.1
click at [38, 107] on div "CFR-240326-UTNC Filtrer par litige Tous (1) Finis (1) Réf. Notes Demandeur Defe…" at bounding box center [484, 165] width 969 height 142
paste textarea "521-HKQM"
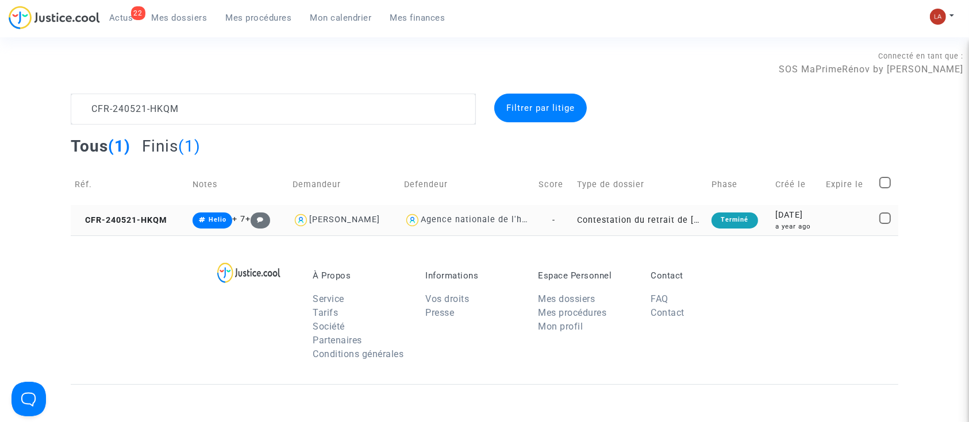
click at [129, 210] on td "CFR-240521-HKQM" at bounding box center [130, 220] width 118 height 30
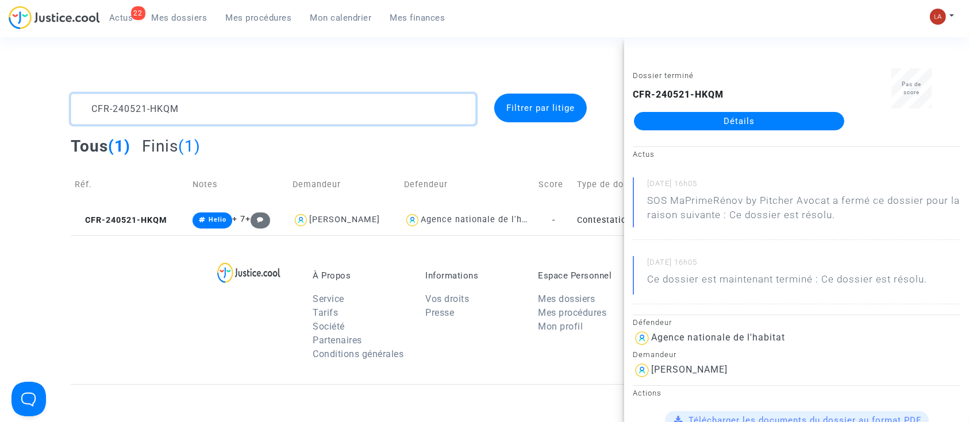
drag, startPoint x: 152, startPoint y: 93, endPoint x: 56, endPoint y: 77, distance: 97.2
click at [56, 77] on section "Connecté en tant que : SOS MaPrimeRénov by Pitcher Avocat CFR-240521-HKQM Filtr…" at bounding box center [484, 331] width 969 height 662
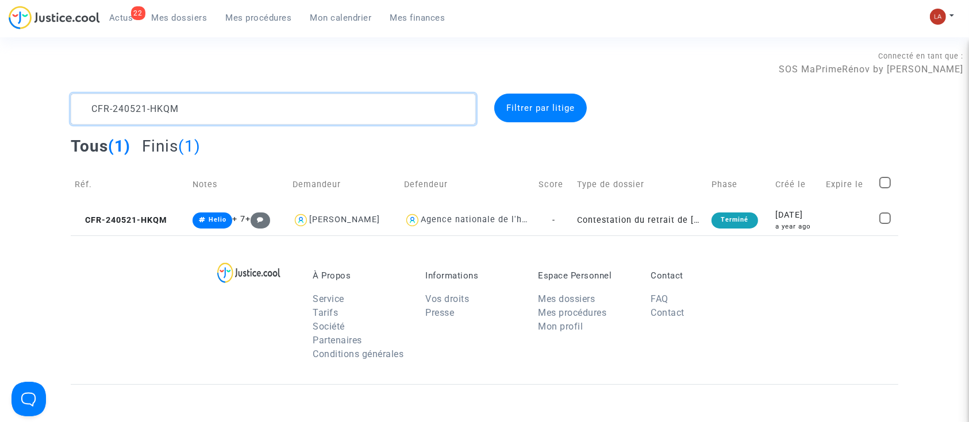
paste textarea "329-QKDB"
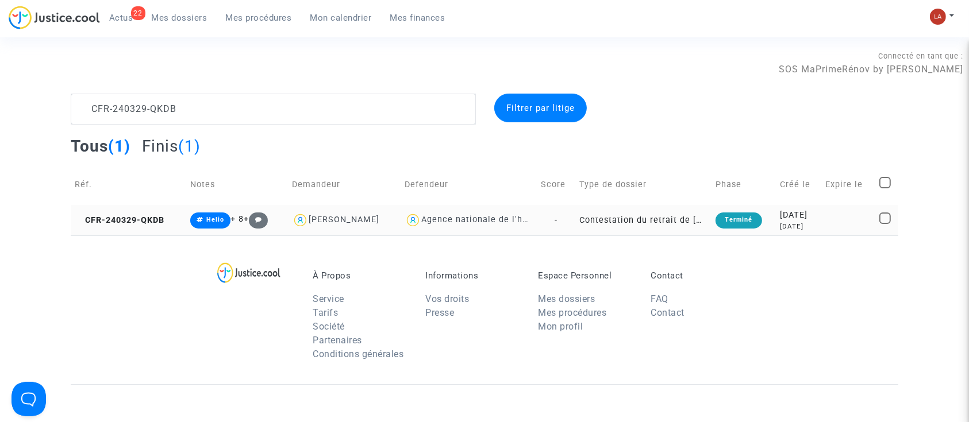
click at [170, 222] on td "CFR-240329-QKDB" at bounding box center [129, 220] width 116 height 30
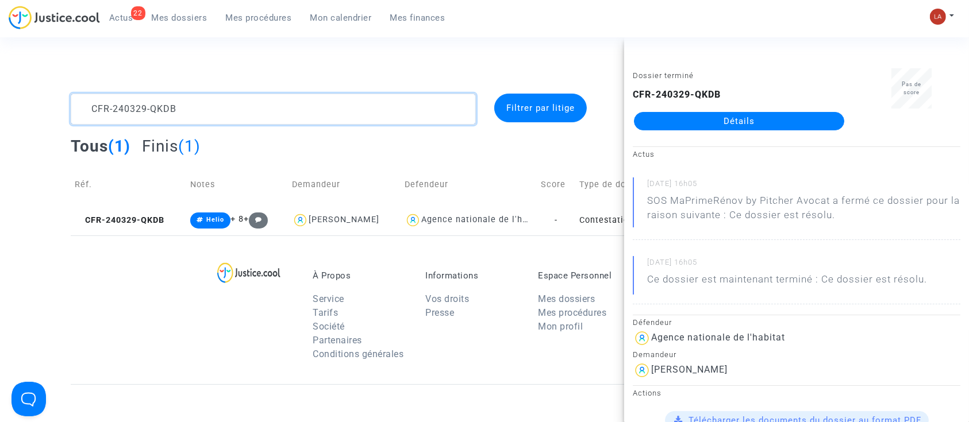
drag, startPoint x: 183, startPoint y: 111, endPoint x: 13, endPoint y: 62, distance: 177.5
click at [13, 62] on section "Connecté en tant que : SOS MaPrimeRénov by Pitcher Avocat CFR-240329-QKDB Filtr…" at bounding box center [484, 331] width 969 height 662
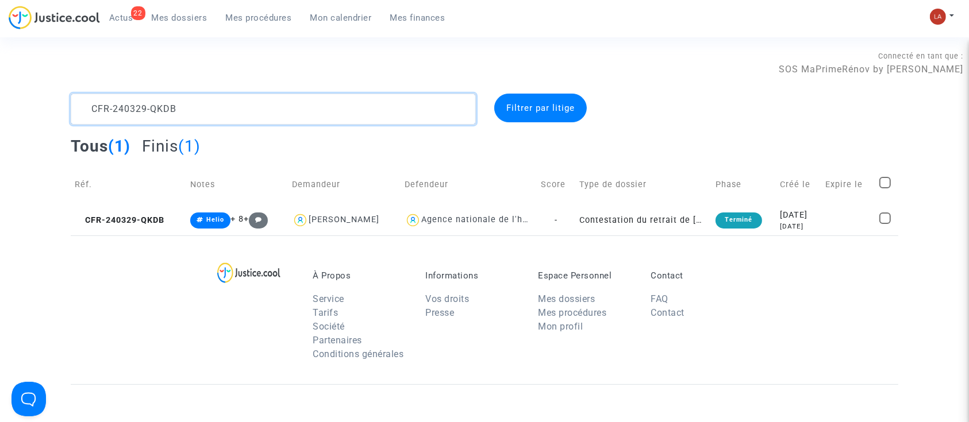
paste textarea "404-RQPR"
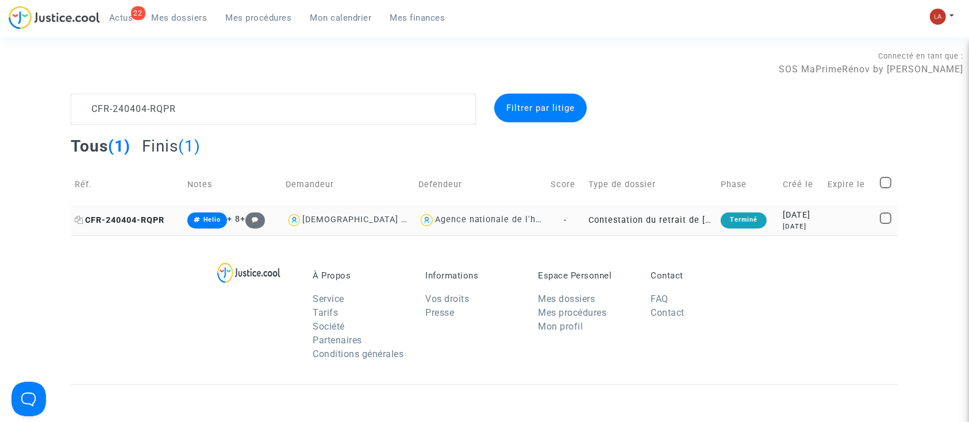
click at [153, 218] on span "CFR-240404-RQPR" at bounding box center [120, 221] width 90 height 10
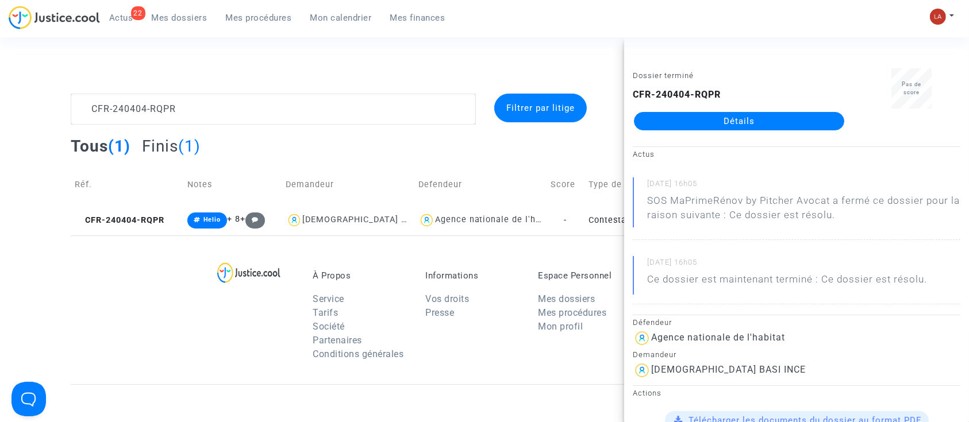
drag, startPoint x: 828, startPoint y: 131, endPoint x: 838, endPoint y: 120, distance: 15.5
drag, startPoint x: 838, startPoint y: 120, endPoint x: 844, endPoint y: 128, distance: 10.2
click at [883, 120] on div "Pas de score" at bounding box center [911, 104] width 115 height 72
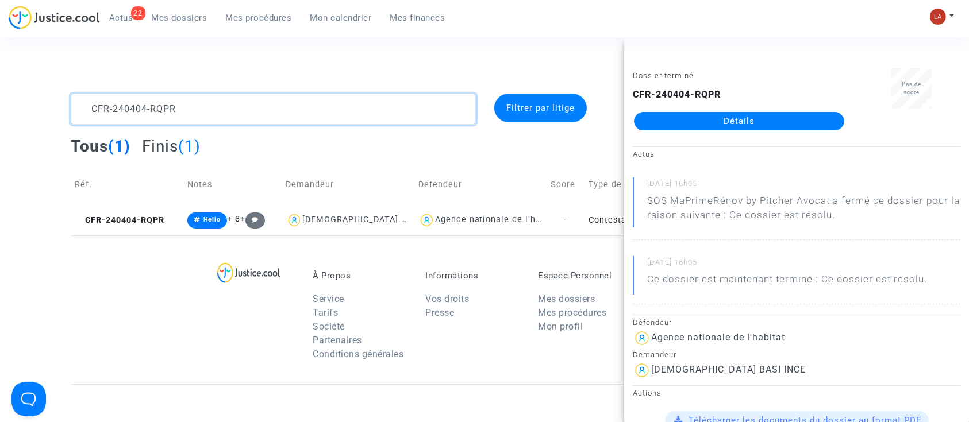
drag, startPoint x: 172, startPoint y: 106, endPoint x: 31, endPoint y: 48, distance: 152.6
click at [83, 66] on section "Connecté en tant que : SOS MaPrimeRénov by Pitcher Avocat CFR-240404-RQPR Filtr…" at bounding box center [484, 331] width 969 height 662
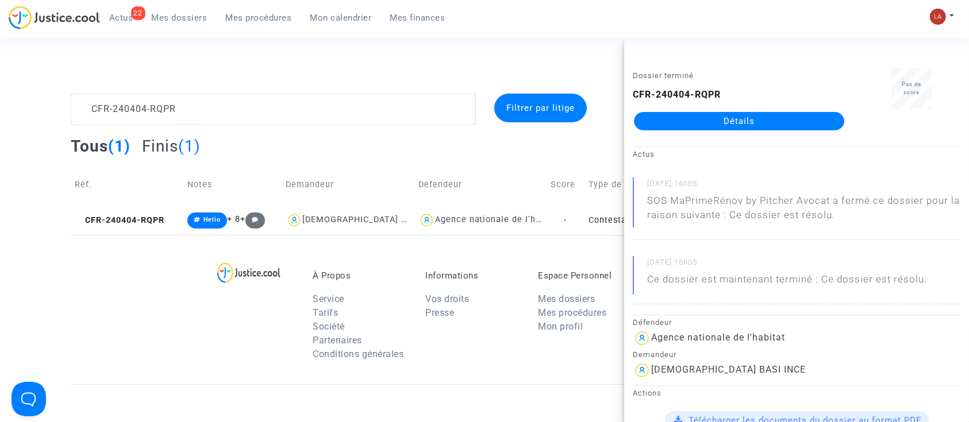
click at [28, 48] on section "Connecté en tant que : SOS MaPrimeRénov by Pitcher Avocat CFR-240404-RQPR Filtr…" at bounding box center [484, 331] width 969 height 662
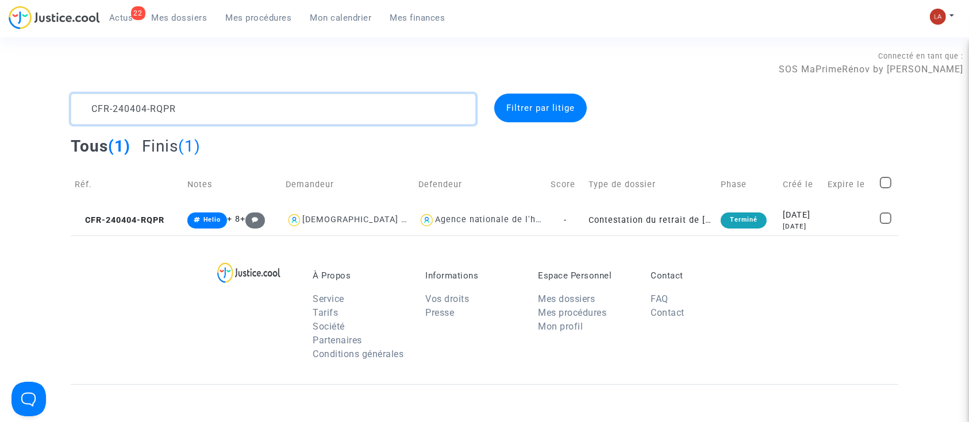
click at [138, 102] on textarea at bounding box center [273, 109] width 405 height 31
paste textarea "329-7GD"
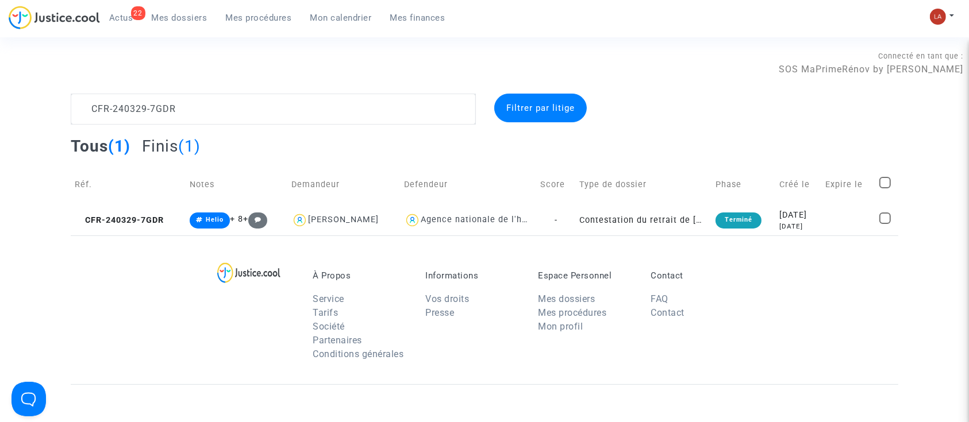
click at [131, 216] on span "CFR-240329-7GDR" at bounding box center [119, 221] width 89 height 10
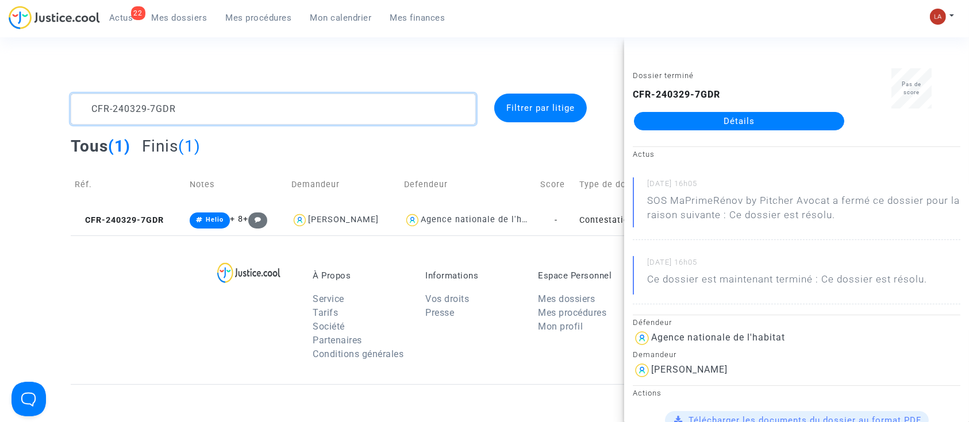
click at [337, 111] on textarea at bounding box center [273, 109] width 405 height 31
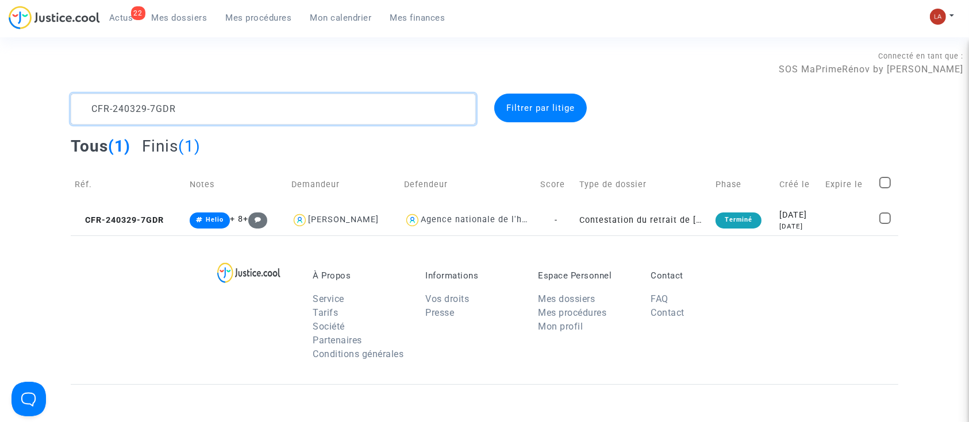
click at [337, 111] on textarea at bounding box center [273, 109] width 405 height 31
paste textarea "50602-TJGC"
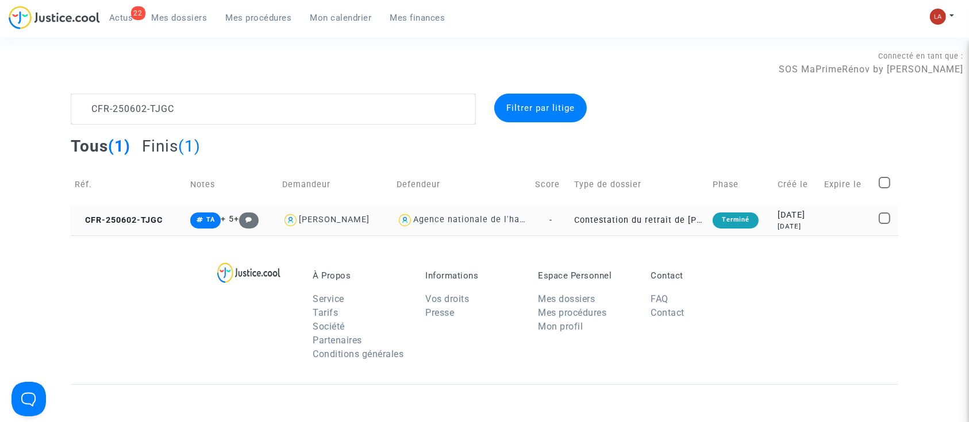
drag, startPoint x: 130, startPoint y: 209, endPoint x: 186, endPoint y: 209, distance: 55.7
click at [131, 209] on td "CFR-250602-TJGC" at bounding box center [129, 220] width 116 height 30
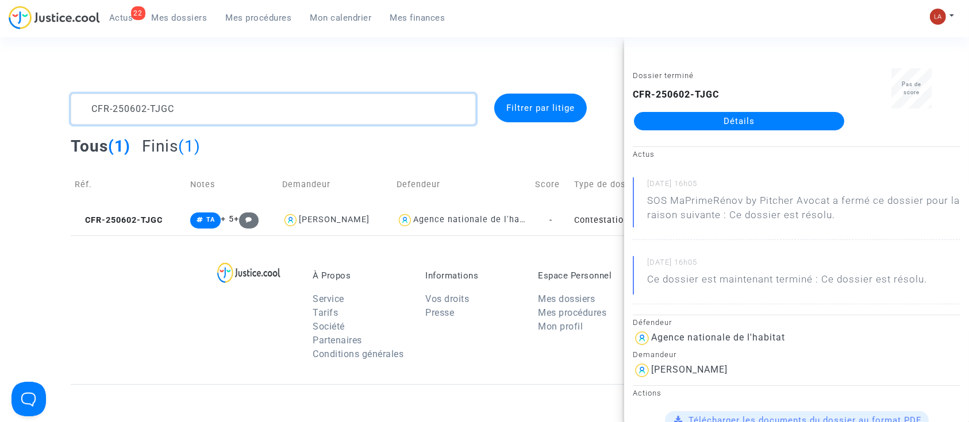
drag, startPoint x: 203, startPoint y: 108, endPoint x: 42, endPoint y: 102, distance: 161.6
click at [42, 102] on div "CFR-250602-TJGC Filtrer par litige Tous (1) Finis (1) Réf. Notes Demandeur Defe…" at bounding box center [484, 165] width 969 height 142
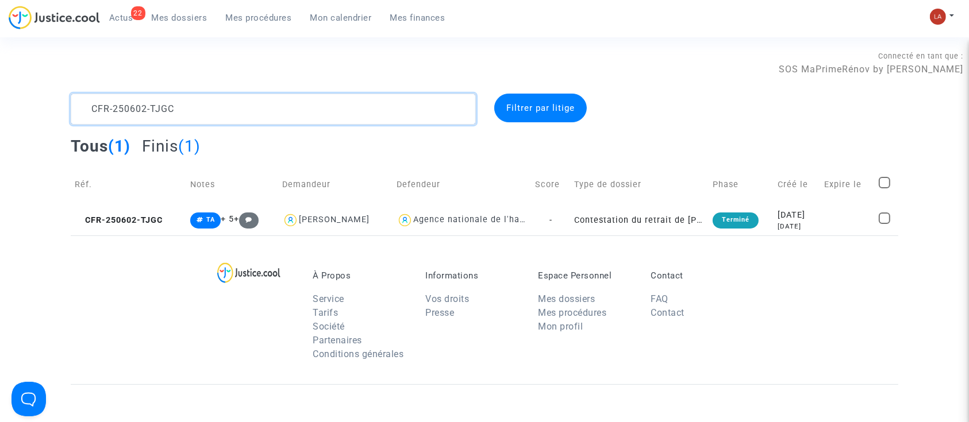
paste textarea "40329-ZKMR"
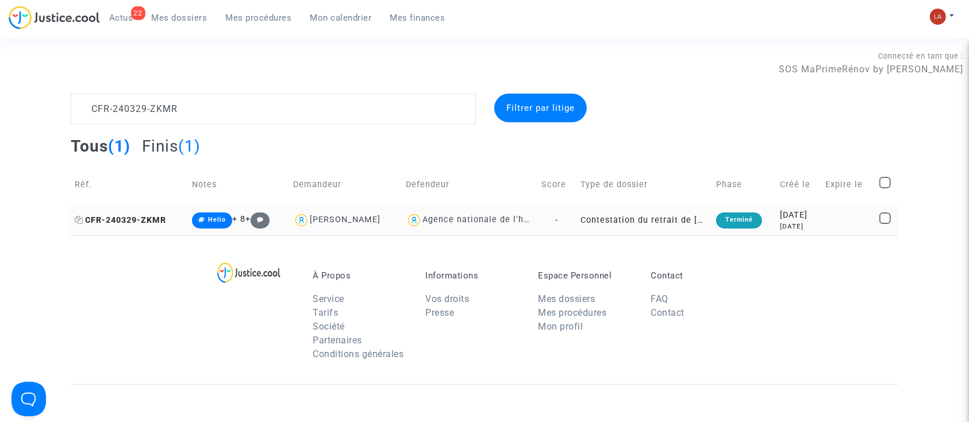
click at [130, 218] on span "CFR-240329-ZKMR" at bounding box center [120, 221] width 91 height 10
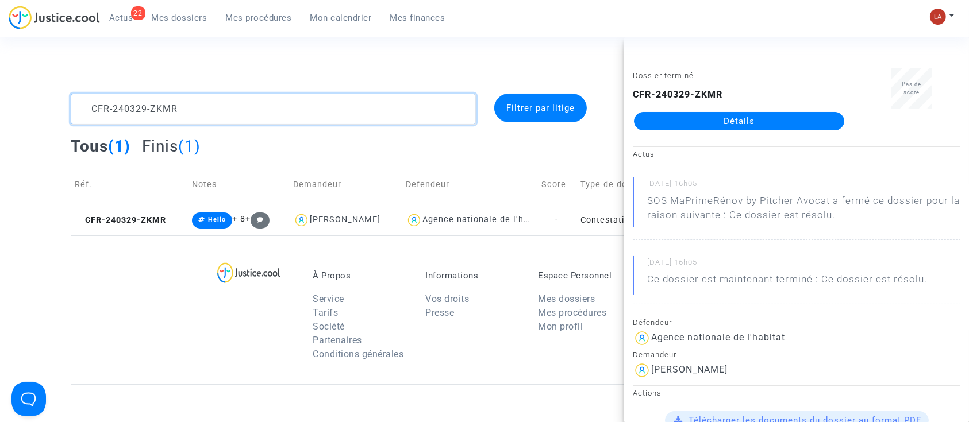
drag, startPoint x: 216, startPoint y: 105, endPoint x: -10, endPoint y: 63, distance: 229.1
click at [0, 63] on html "22 Actus Mes dossiers Mes procédures Mon calendrier Mes finances Mon profil Cha…" at bounding box center [484, 331] width 969 height 662
paste textarea "6-AQMN"
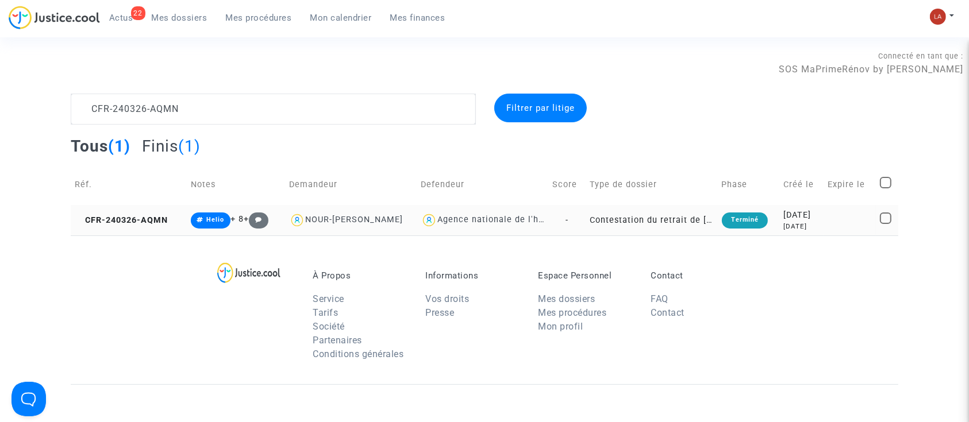
click at [134, 229] on td "CFR-240326-AQMN" at bounding box center [129, 220] width 116 height 30
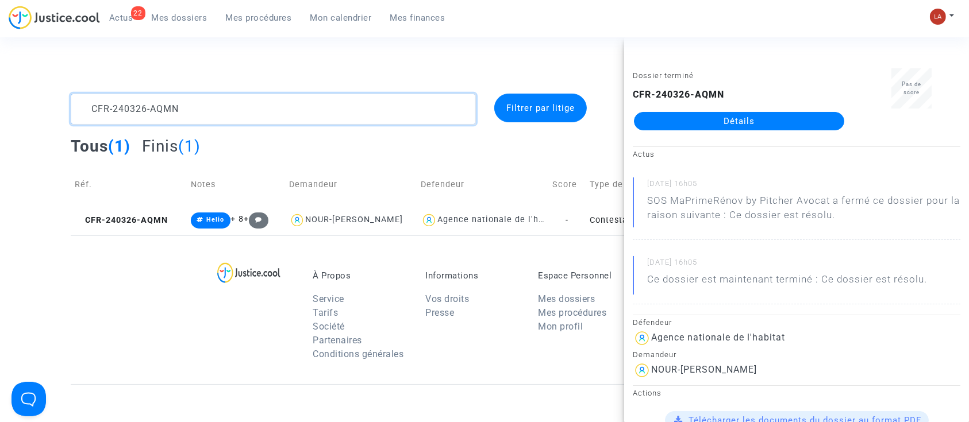
drag, startPoint x: 119, startPoint y: 78, endPoint x: -38, endPoint y: 43, distance: 160.8
click at [0, 43] on html "22 Actus Mes dossiers Mes procédures Mon calendrier Mes finances Mon profil Cha…" at bounding box center [484, 331] width 969 height 662
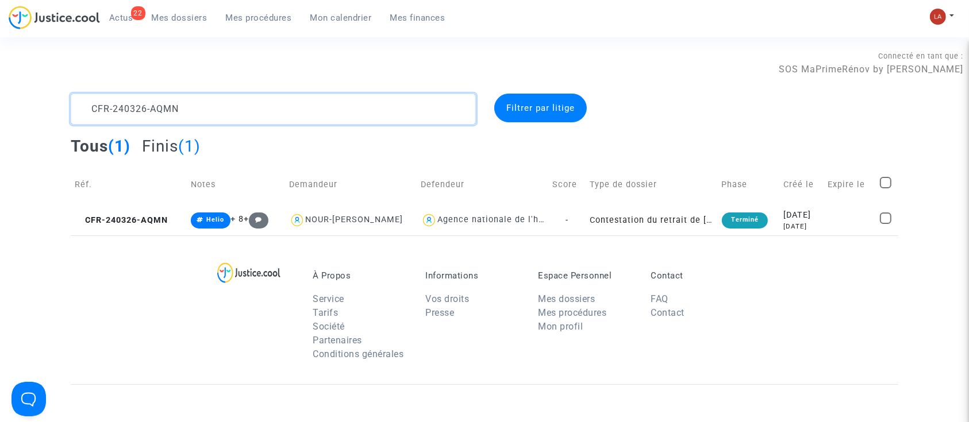
paste textarea "9-4HYK"
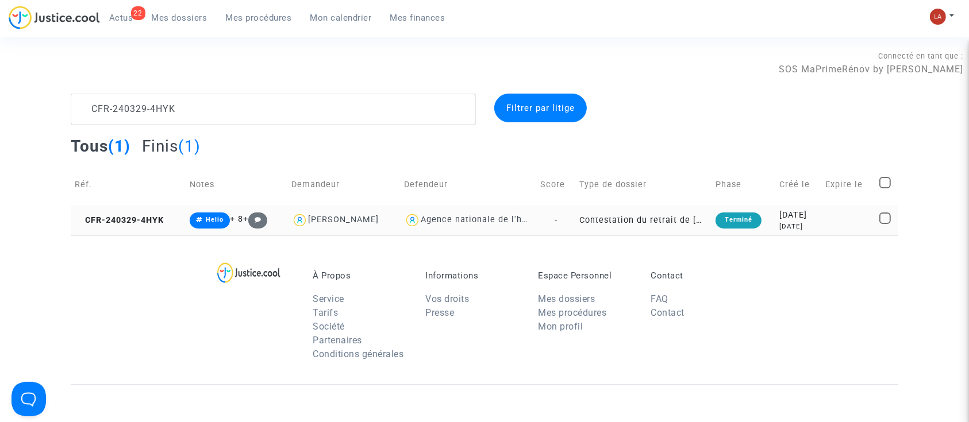
click at [147, 228] on td "CFR-240329-4HYK" at bounding box center [128, 220] width 115 height 30
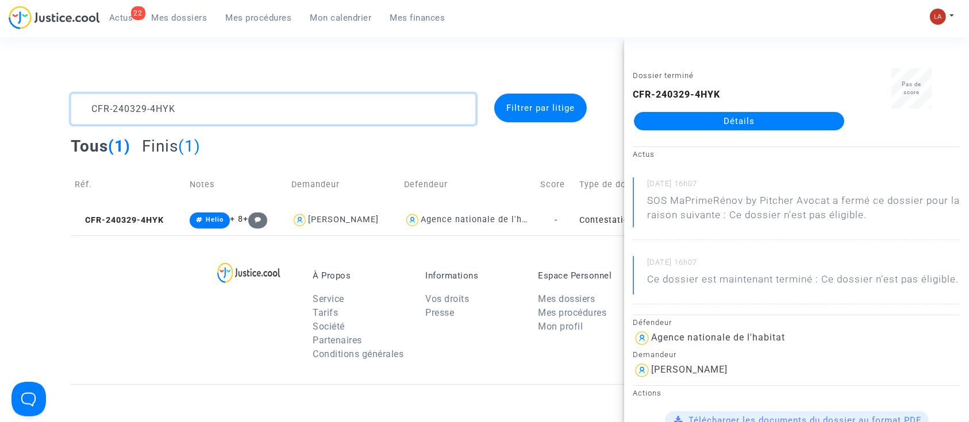
drag, startPoint x: 202, startPoint y: 113, endPoint x: 51, endPoint y: 78, distance: 155.2
click at [51, 78] on section "Connecté en tant que : SOS MaPrimeRénov by Pitcher Avocat CFR-240329-4HYK Filtr…" at bounding box center [484, 331] width 969 height 662
paste textarea "PQPG"
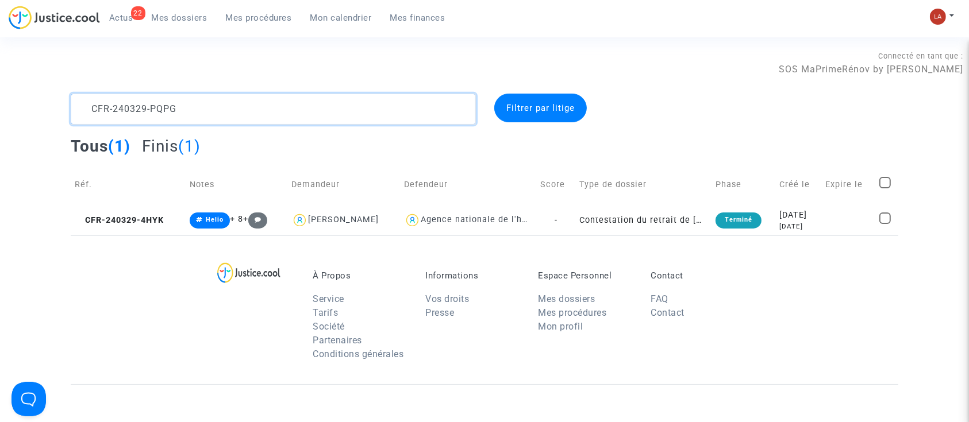
scroll to position [14, 0]
type textarea "CFR-240329-PQPG"
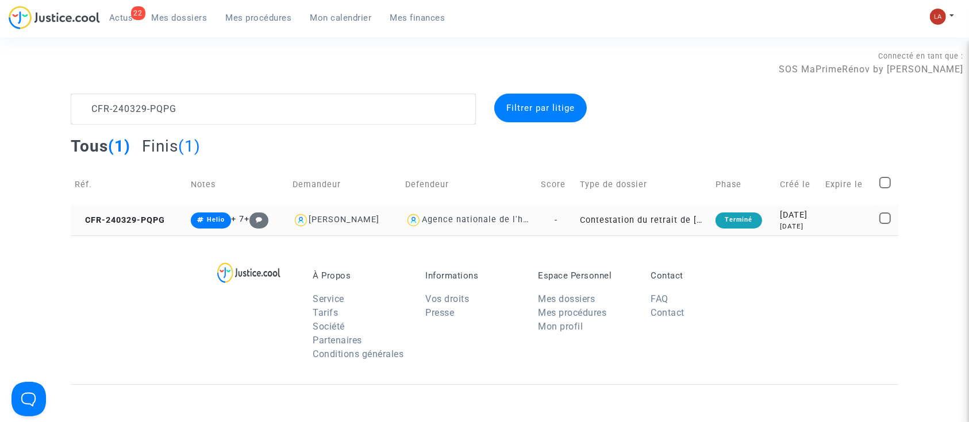
click at [166, 206] on td "CFR-240329-PQPG" at bounding box center [129, 220] width 116 height 30
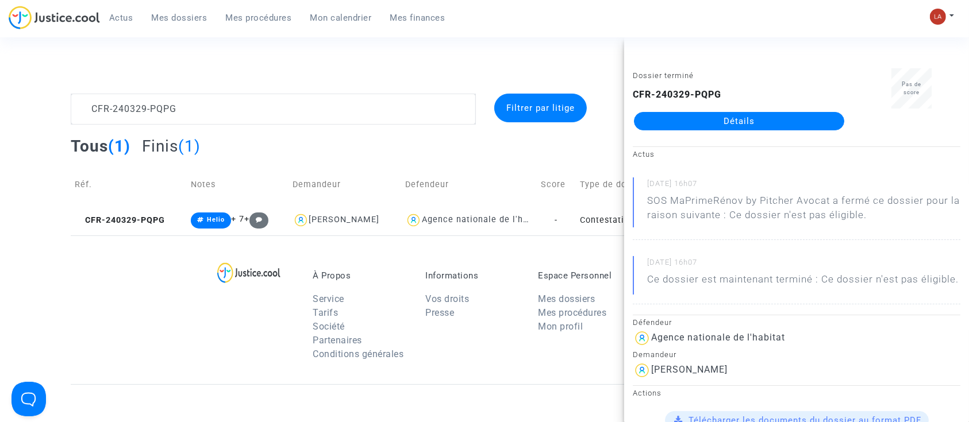
drag, startPoint x: 257, startPoint y: 17, endPoint x: 281, endPoint y: 21, distance: 23.8
click at [257, 17] on span "Mes procédures" at bounding box center [259, 18] width 66 height 10
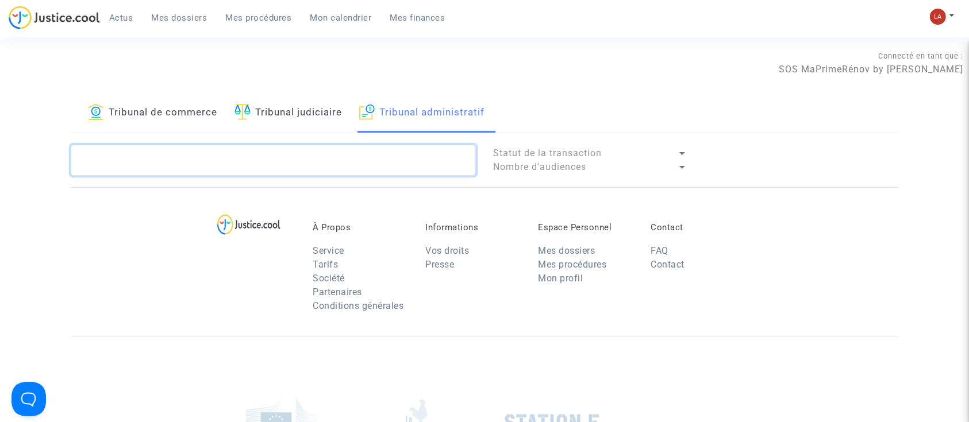
click at [280, 155] on textarea at bounding box center [273, 160] width 405 height 31
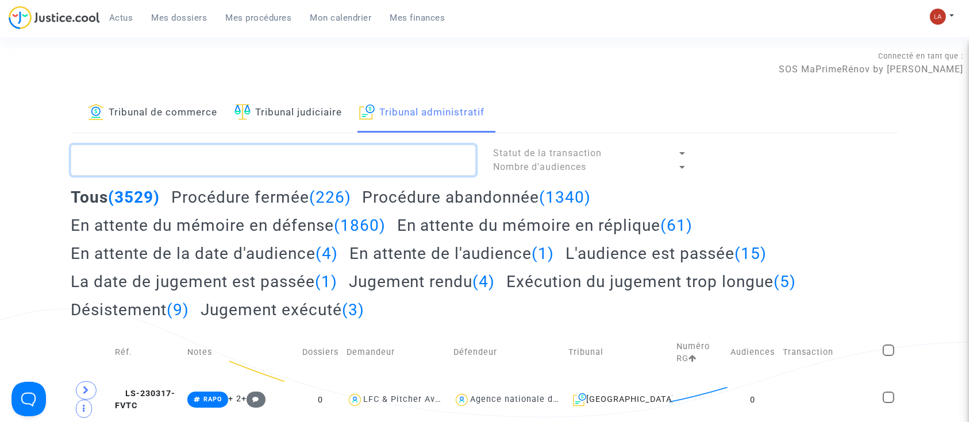
paste textarea "2500274"
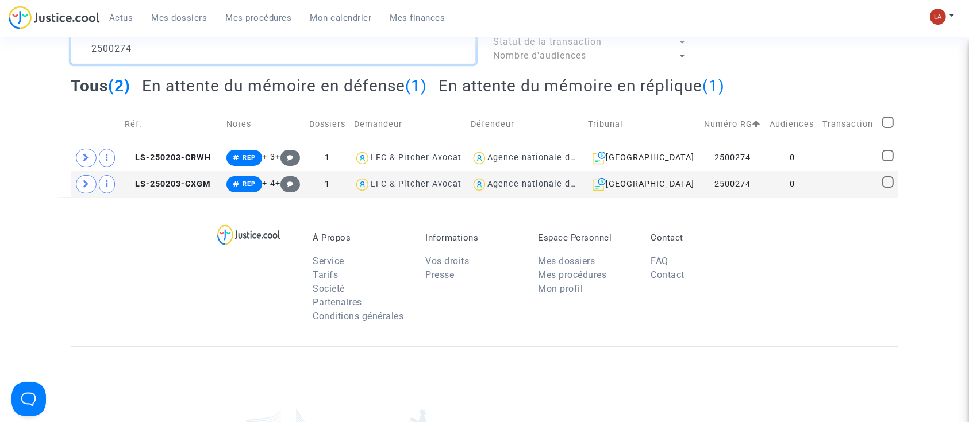
scroll to position [76, 0]
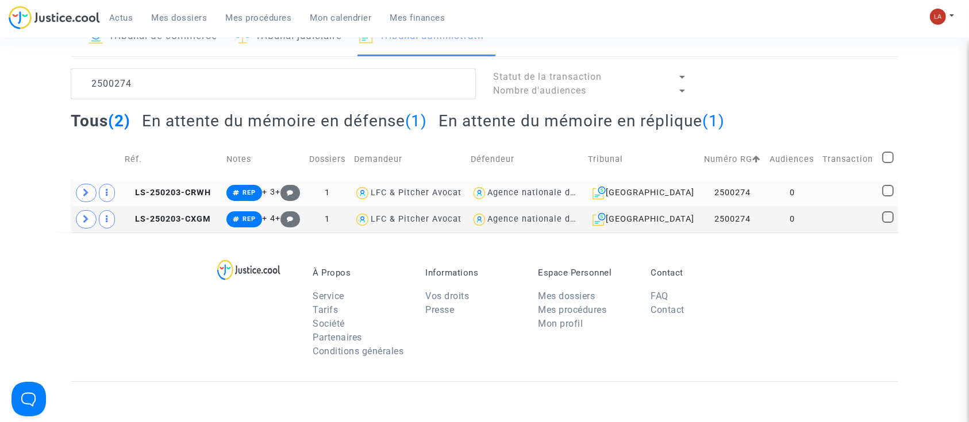
click at [201, 185] on td "LS-250203-CRWH" at bounding box center [172, 193] width 102 height 26
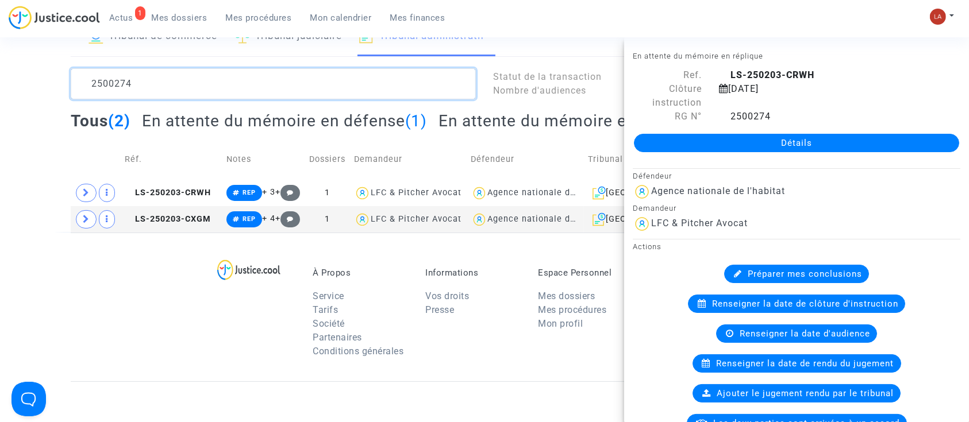
click at [202, 92] on textarea at bounding box center [273, 83] width 405 height 31
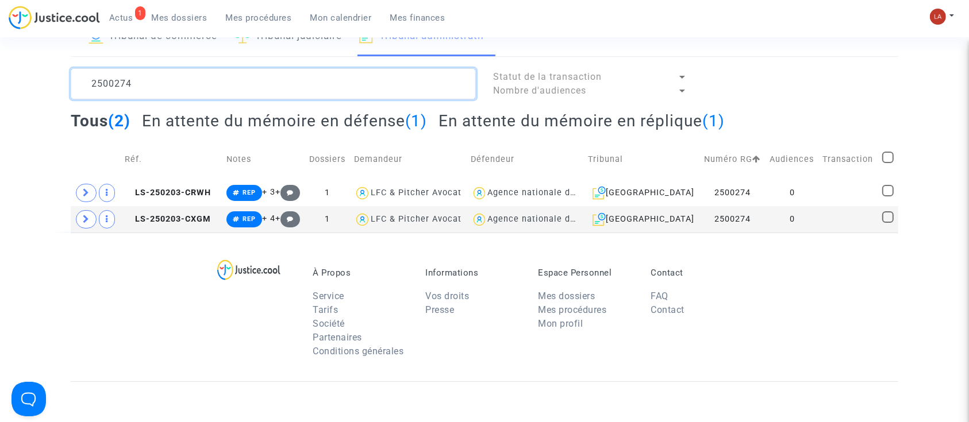
click at [202, 92] on textarea at bounding box center [273, 83] width 405 height 31
paste textarea "1502"
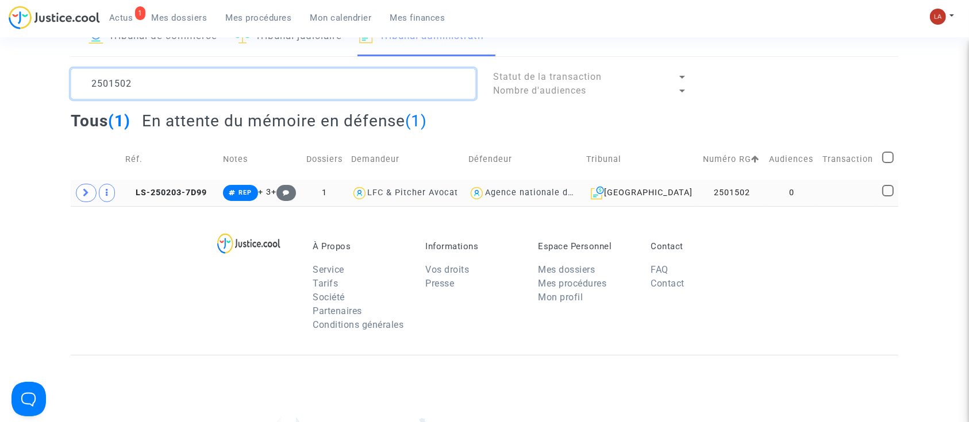
type textarea "2501502"
click at [160, 183] on td "LS-250203-7D99" at bounding box center [170, 193] width 98 height 26
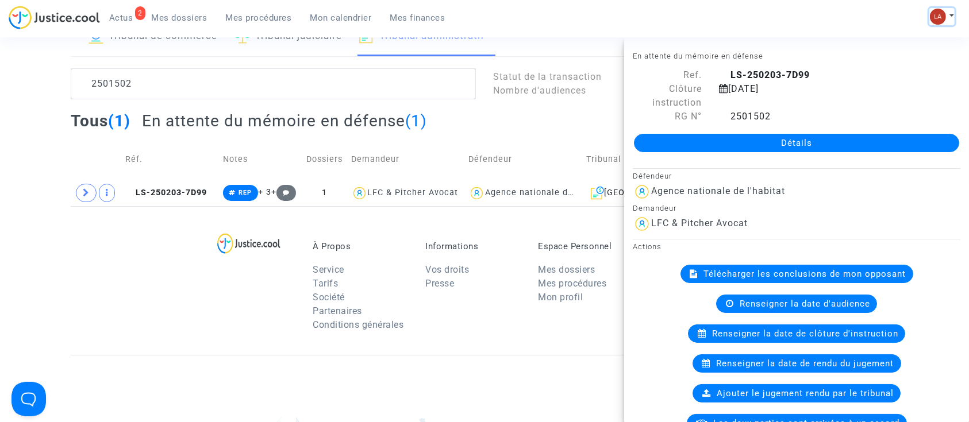
click at [952, 18] on button at bounding box center [941, 16] width 25 height 17
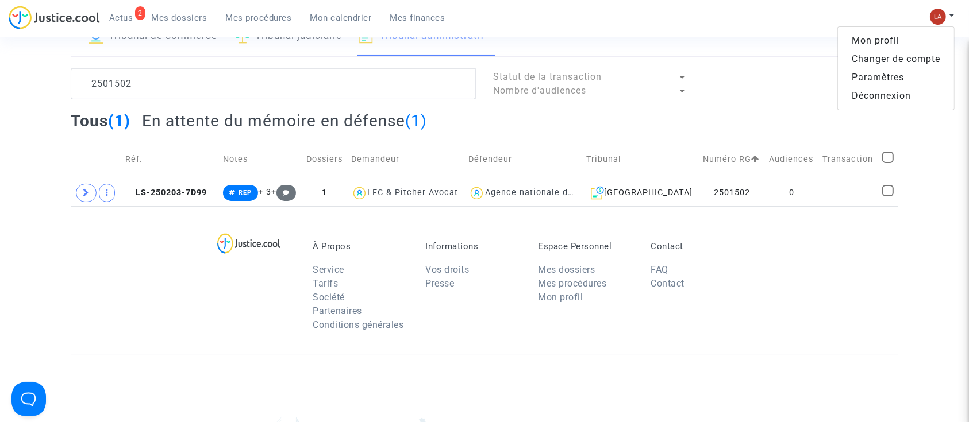
click at [895, 57] on link "Changer de compte" at bounding box center [896, 59] width 116 height 18
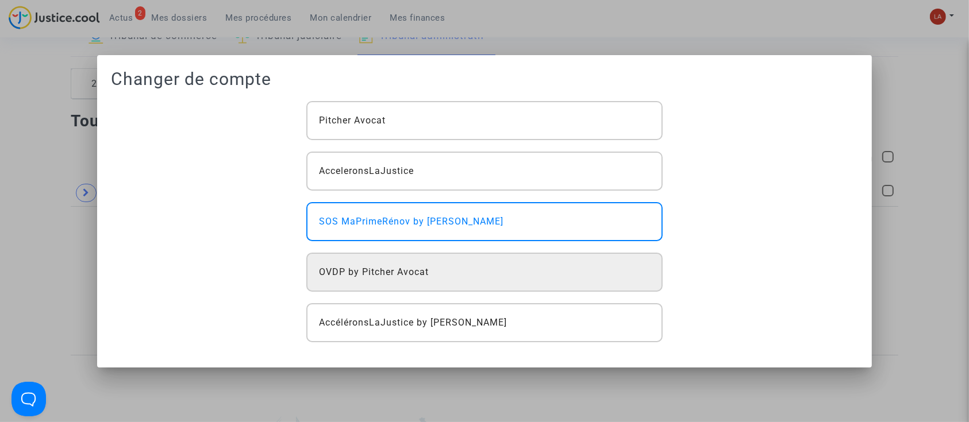
click at [511, 281] on div "OVDP by Pitcher Avocat" at bounding box center [484, 272] width 356 height 39
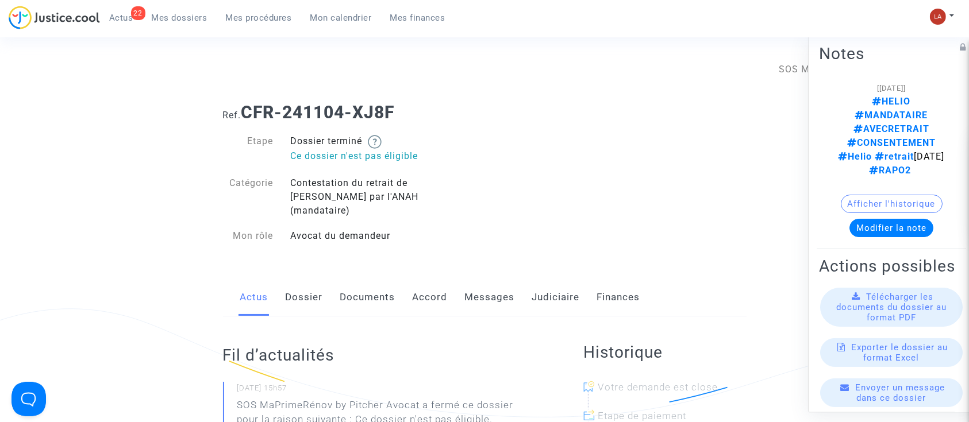
click at [572, 287] on link "Judiciaire" at bounding box center [556, 298] width 48 height 38
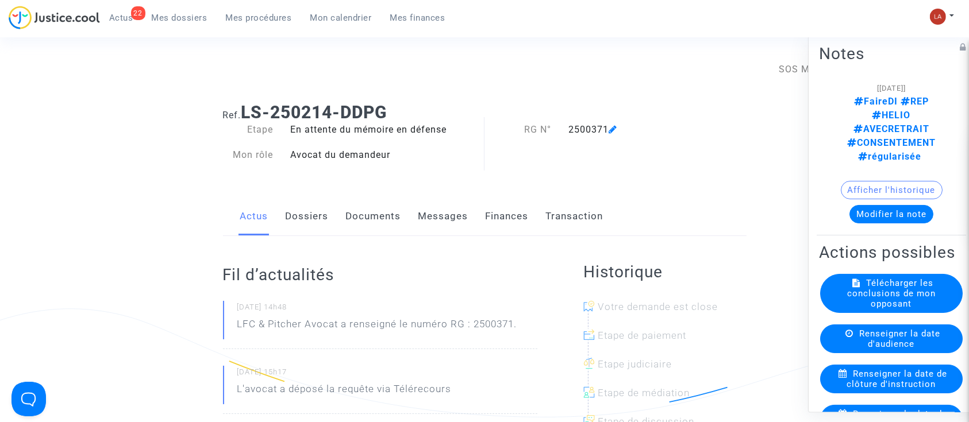
click at [369, 219] on link "Documents" at bounding box center [373, 217] width 55 height 38
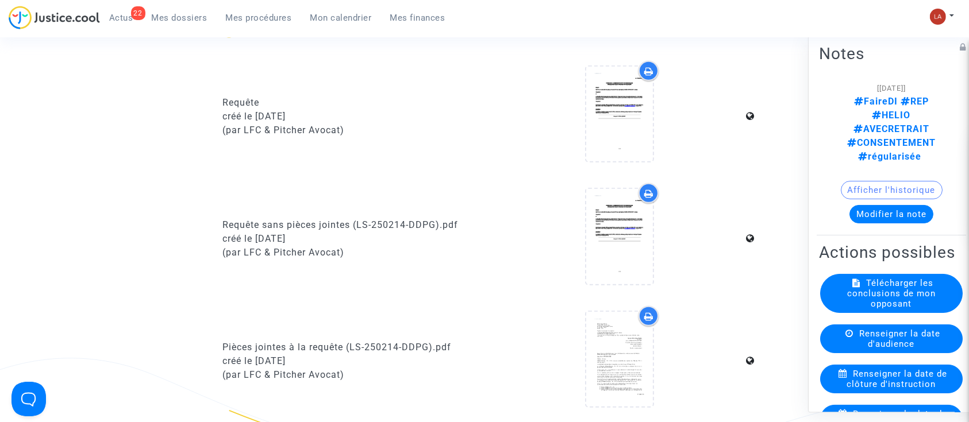
scroll to position [383, 0]
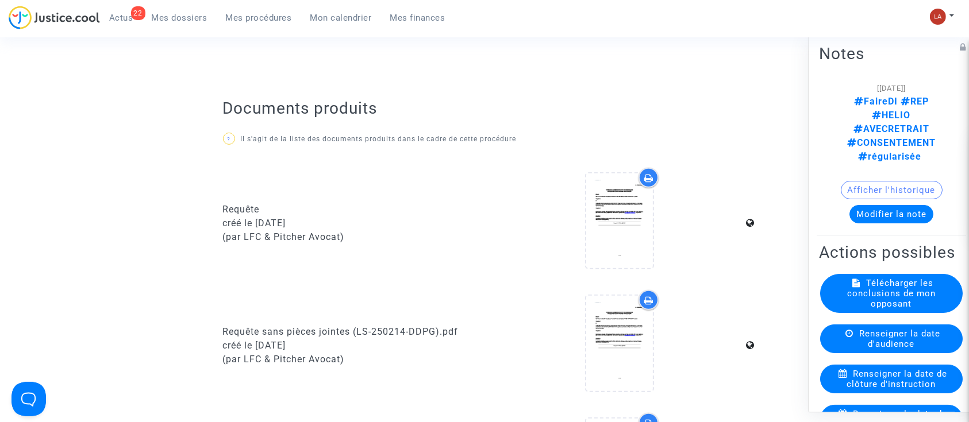
click at [912, 205] on button "Modifier la note" at bounding box center [891, 214] width 84 height 18
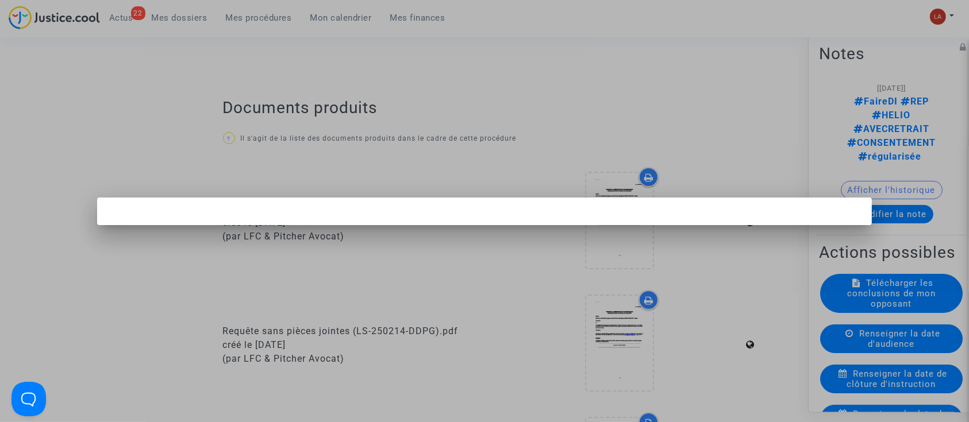
scroll to position [0, 0]
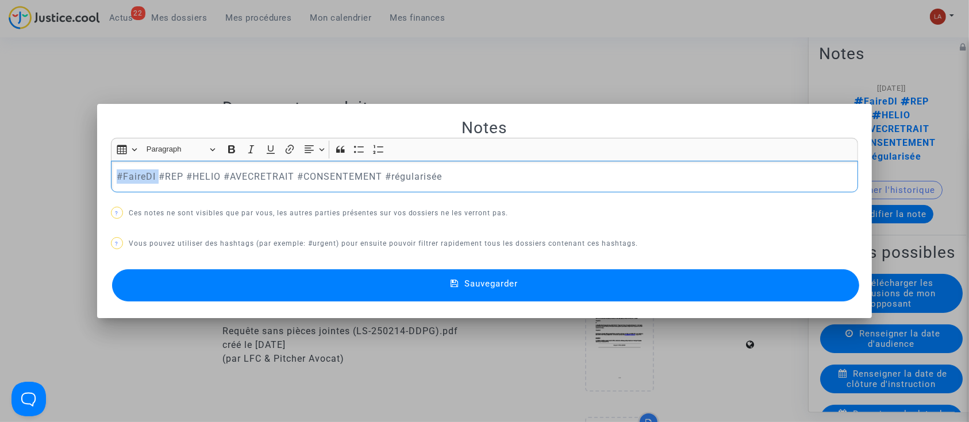
drag, startPoint x: 153, startPoint y: 175, endPoint x: 74, endPoint y: 174, distance: 79.3
click at [74, 174] on div "Notes Rich Text Editor Insert table Insert table Heading Paragraph Paragraph He…" at bounding box center [484, 211] width 969 height 422
click at [181, 281] on button "Sauvegarder" at bounding box center [486, 286] width 748 height 32
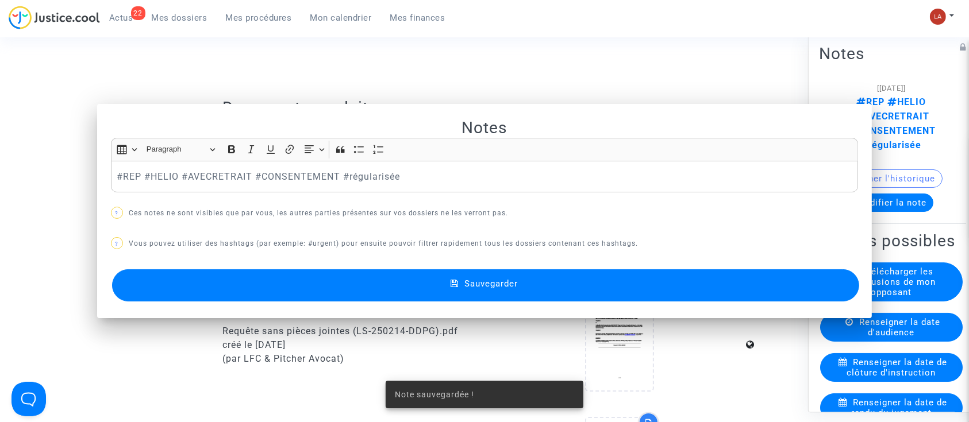
scroll to position [383, 0]
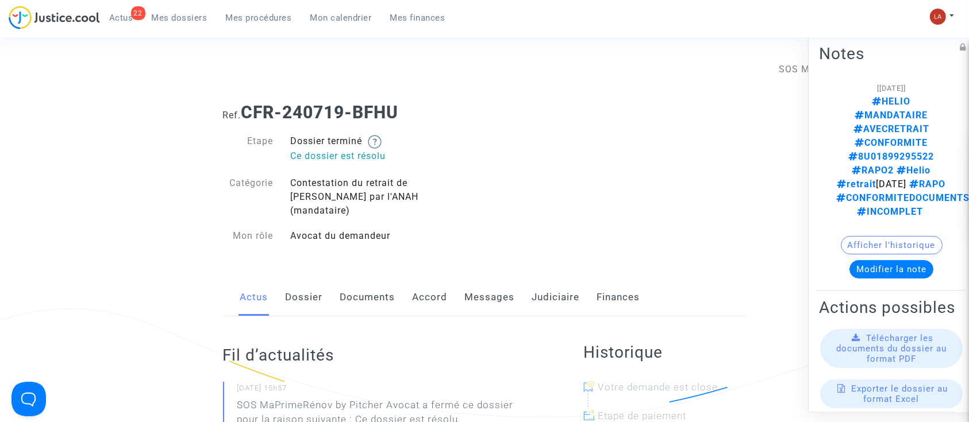
click at [528, 286] on div "Actus Dossier Documents Accord Messages Judiciaire Finances" at bounding box center [485, 298] width 524 height 39
drag, startPoint x: 536, startPoint y: 271, endPoint x: 520, endPoint y: 278, distance: 17.2
click at [536, 279] on link "Judiciaire" at bounding box center [556, 298] width 48 height 38
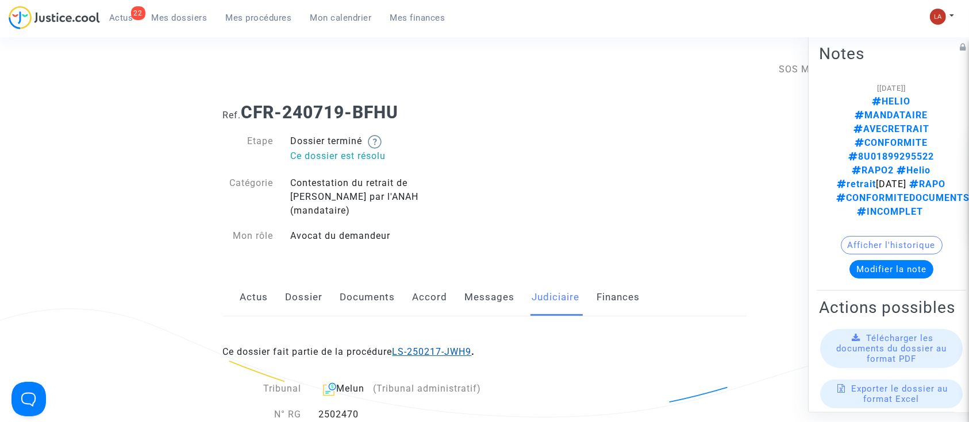
click at [456, 347] on link "LS-250217-JWH9" at bounding box center [432, 352] width 79 height 11
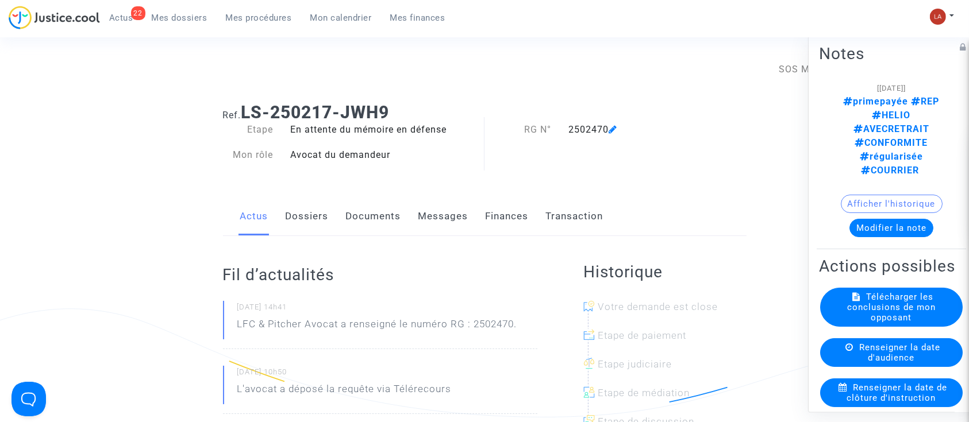
drag, startPoint x: 880, startPoint y: 147, endPoint x: 879, endPoint y: 158, distance: 11.1
click at [880, 195] on div "Afficher l'historique" at bounding box center [891, 207] width 145 height 24
click at [875, 219] on button "Modifier la note" at bounding box center [891, 228] width 84 height 18
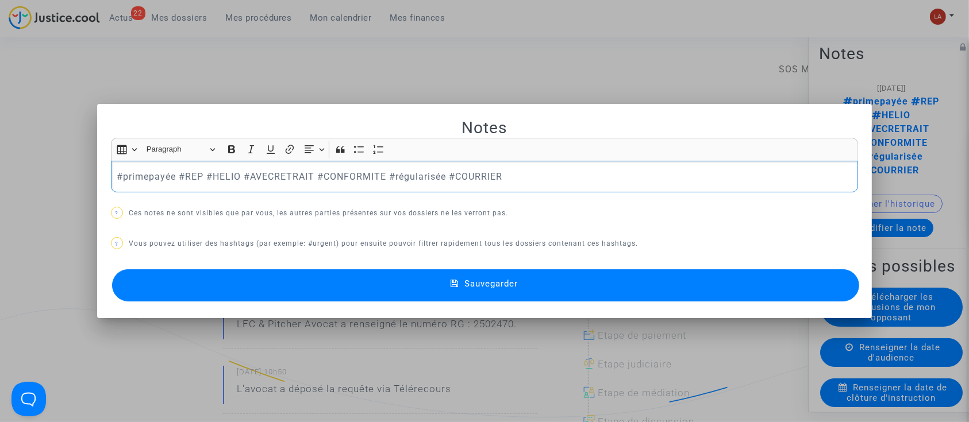
click at [175, 176] on p "#primepayée #REP #HELIO #AVECRETRAIT #CONFORMITE #régularisée #COURRIER" at bounding box center [485, 177] width 736 height 14
drag, startPoint x: 175, startPoint y: 172, endPoint x: 63, endPoint y: 159, distance: 112.8
click at [63, 159] on div "Notes Rich Text Editor Insert table Insert table Heading Paragraph Paragraph He…" at bounding box center [484, 211] width 969 height 422
click at [296, 278] on button "Sauvegarder" at bounding box center [486, 286] width 748 height 32
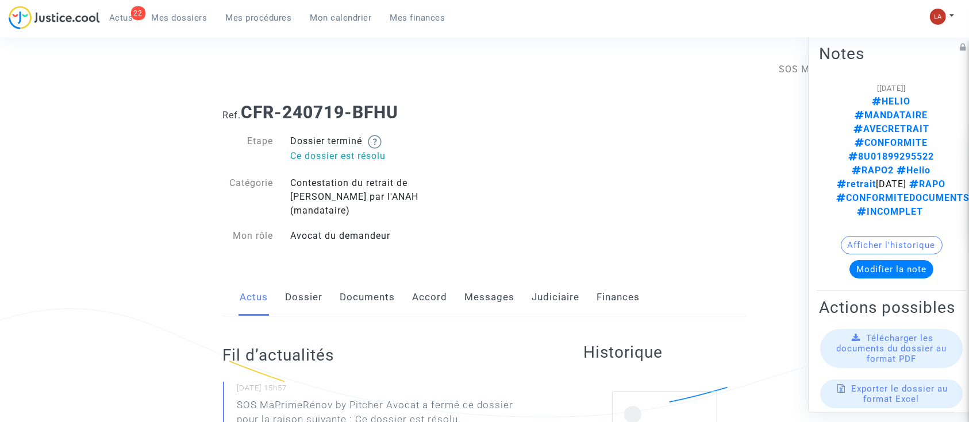
click at [550, 286] on link "Judiciaire" at bounding box center [556, 298] width 48 height 38
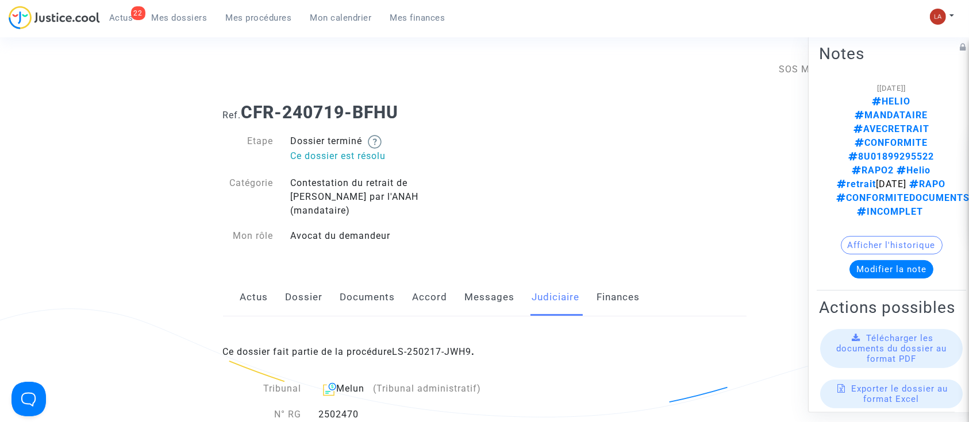
click at [439, 332] on div "Ce dossier fait partie de la procédure LS-250217-JWH9 ." at bounding box center [485, 344] width 524 height 54
click at [435, 347] on link "LS-250217-JWH9" at bounding box center [432, 352] width 79 height 11
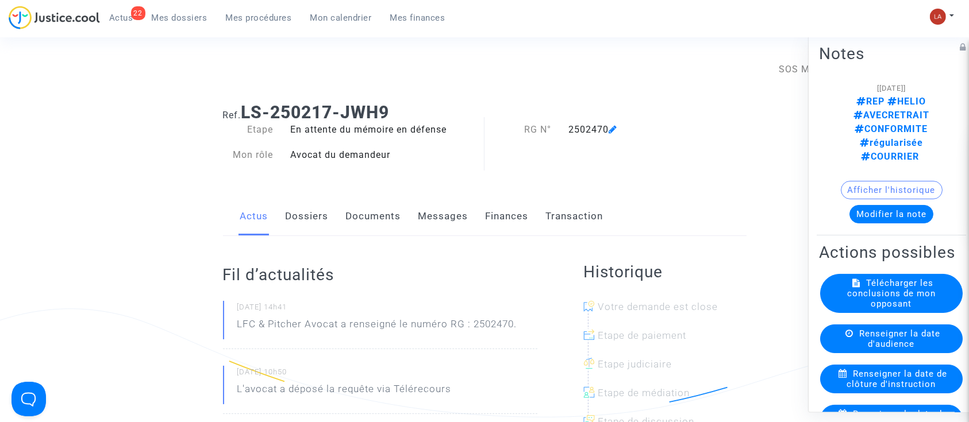
click at [490, 329] on p "LFC & Pitcher Avocat a renseigné le numéro RG : 2502470." at bounding box center [377, 327] width 280 height 20
click at [294, 214] on link "Dossiers" at bounding box center [307, 217] width 43 height 38
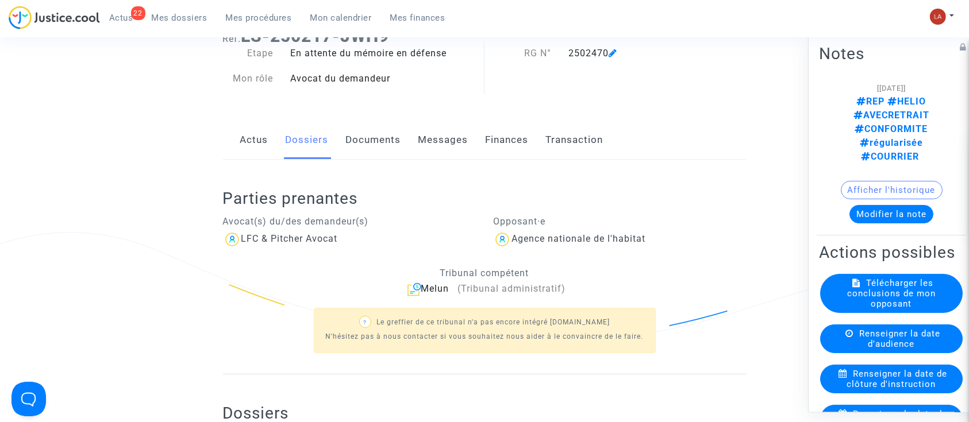
scroll to position [0, 1]
drag, startPoint x: 933, startPoint y: 387, endPoint x: 961, endPoint y: 382, distance: 28.2
click at [961, 382] on div "Notes [10/10/2025] REP HELIO AVECRETRAIT CONFORMITE régularisée COURRIER Affich…" at bounding box center [894, 223] width 172 height 380
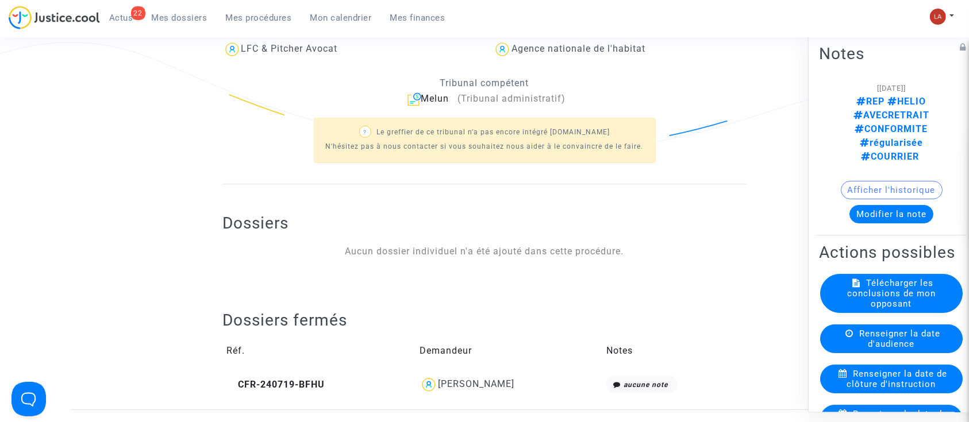
scroll to position [306, 0]
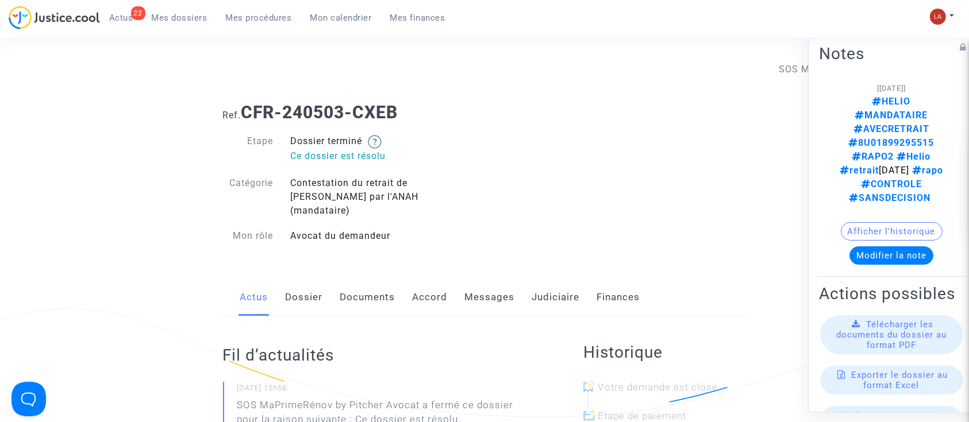
click at [570, 279] on link "Judiciaire" at bounding box center [556, 298] width 48 height 38
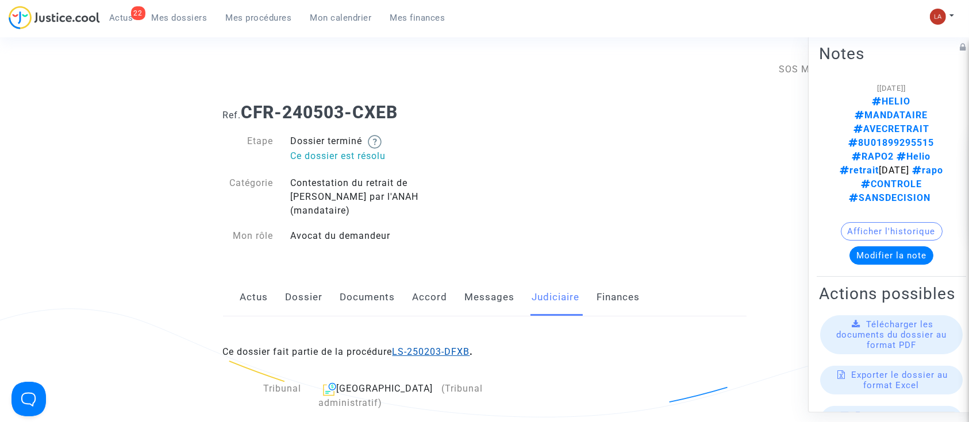
click at [425, 347] on link "LS-250203-DFXB" at bounding box center [432, 352] width 78 height 11
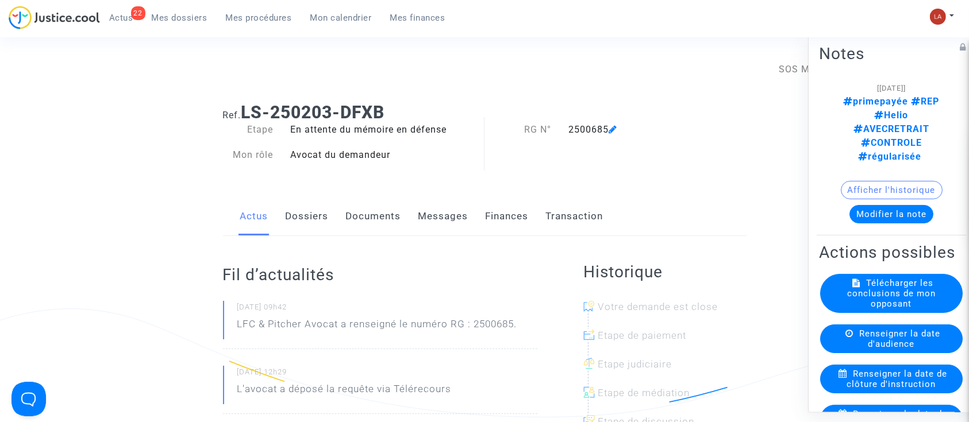
click at [884, 205] on button "Modifier la note" at bounding box center [891, 214] width 84 height 18
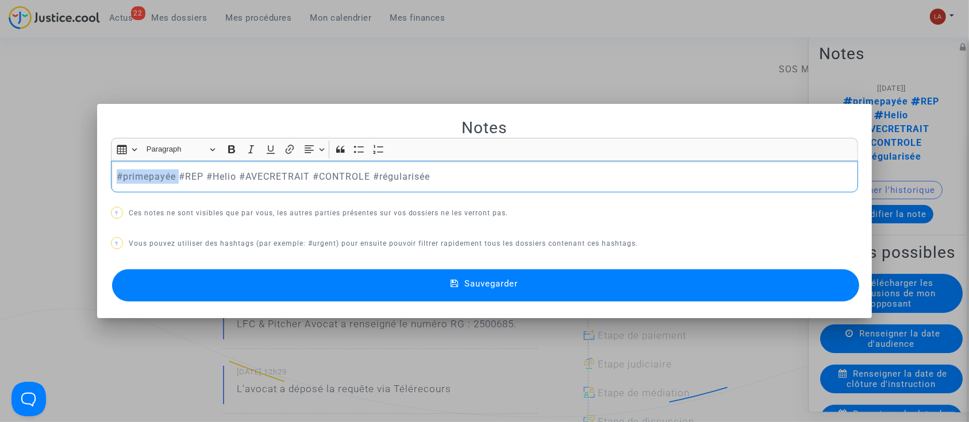
drag, startPoint x: 175, startPoint y: 172, endPoint x: 74, endPoint y: 173, distance: 101.2
click at [74, 173] on div "Notes Rich Text Editor Insert table Insert table Heading Paragraph Paragraph He…" at bounding box center [484, 211] width 969 height 422
click at [173, 287] on button "Sauvegarder" at bounding box center [486, 286] width 748 height 32
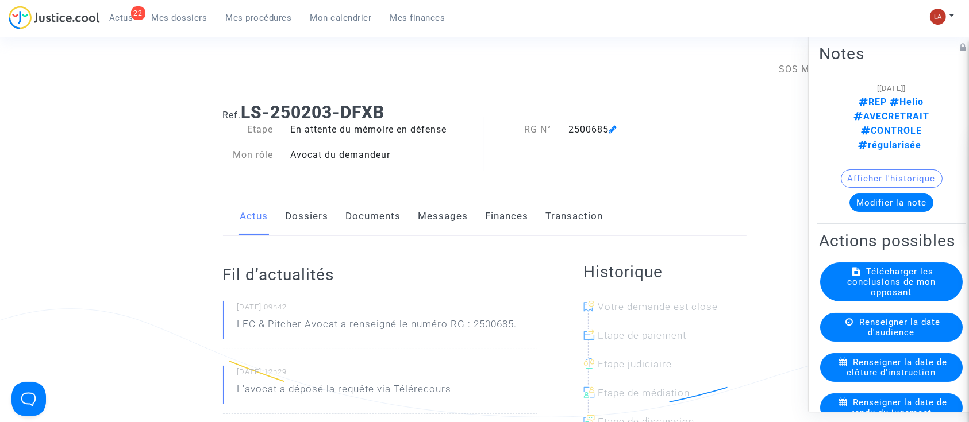
click at [849, 194] on button "Modifier la note" at bounding box center [891, 203] width 84 height 18
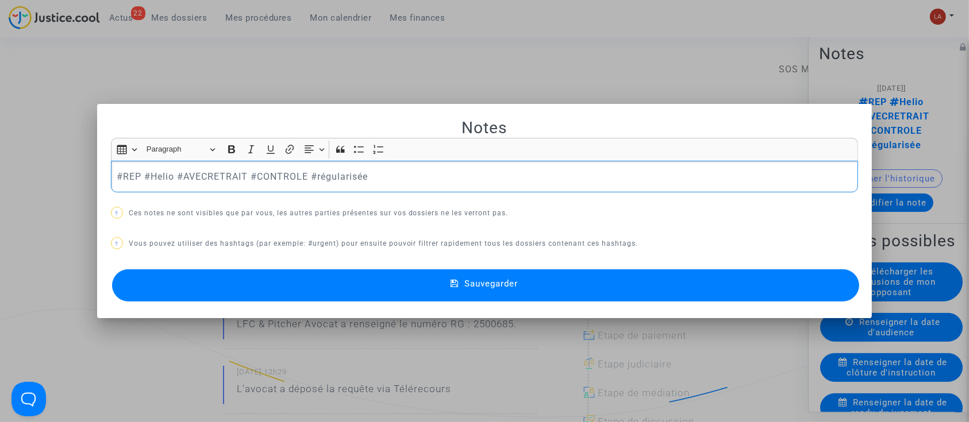
click at [382, 286] on button "Sauvegarder" at bounding box center [486, 286] width 748 height 32
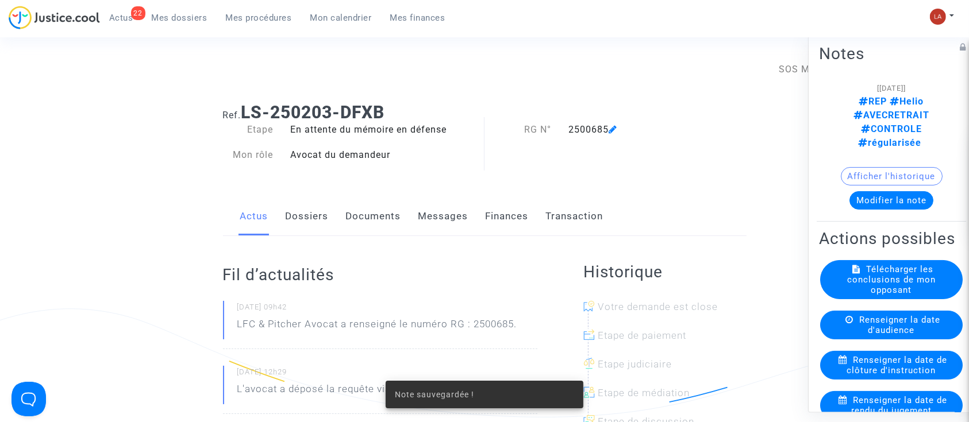
click at [307, 224] on link "Dossiers" at bounding box center [307, 217] width 43 height 38
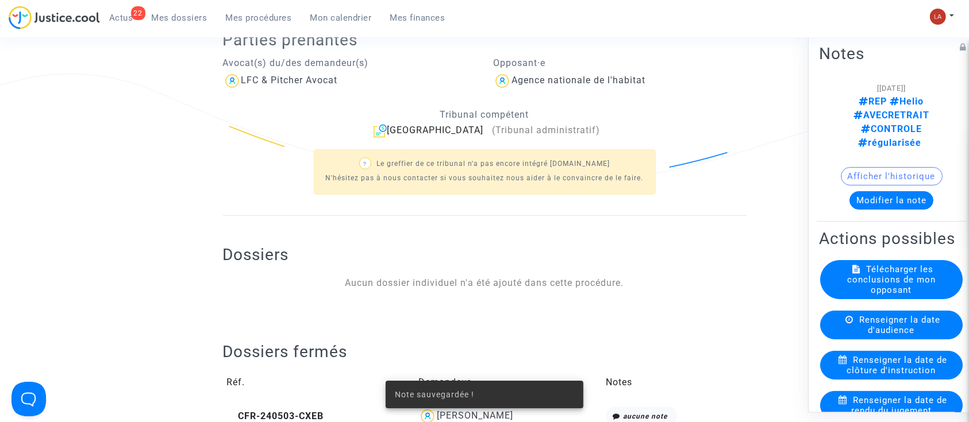
scroll to position [383, 0]
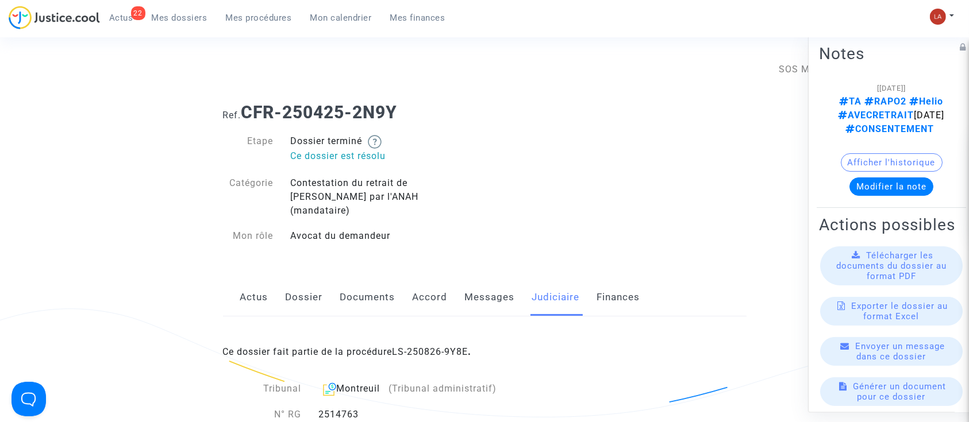
click at [461, 332] on div "Ce dossier fait partie de la procédure LS-250826-9Y8E ." at bounding box center [485, 344] width 524 height 54
click at [450, 347] on link "LS-250826-9Y8E" at bounding box center [431, 352] width 76 height 11
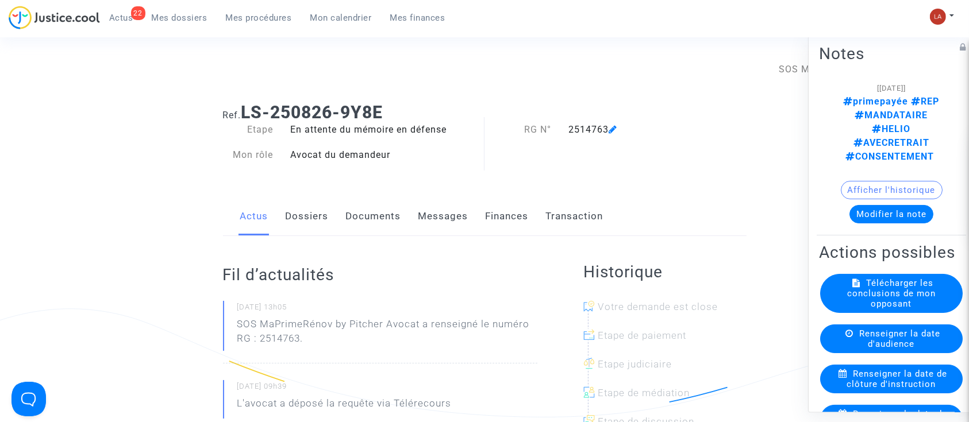
click at [875, 205] on button "Modifier la note" at bounding box center [891, 214] width 84 height 18
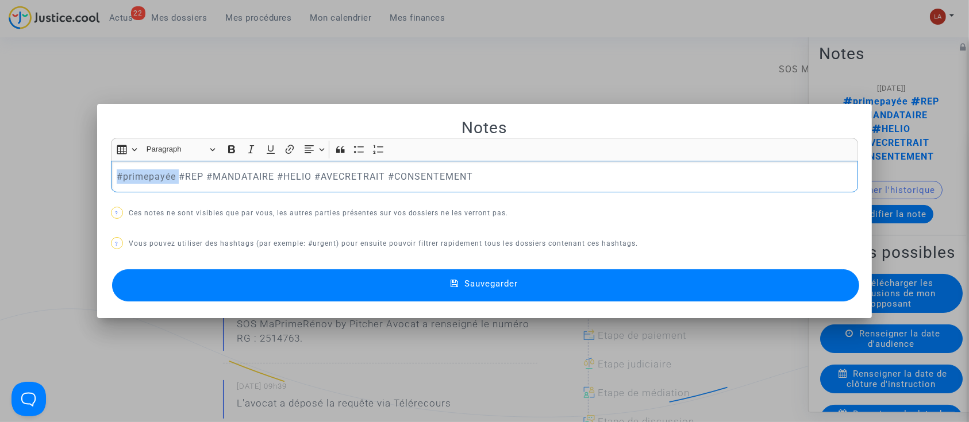
drag, startPoint x: 174, startPoint y: 176, endPoint x: -4, endPoint y: 174, distance: 177.6
click at [286, 270] on button "Sauvegarder" at bounding box center [486, 286] width 748 height 32
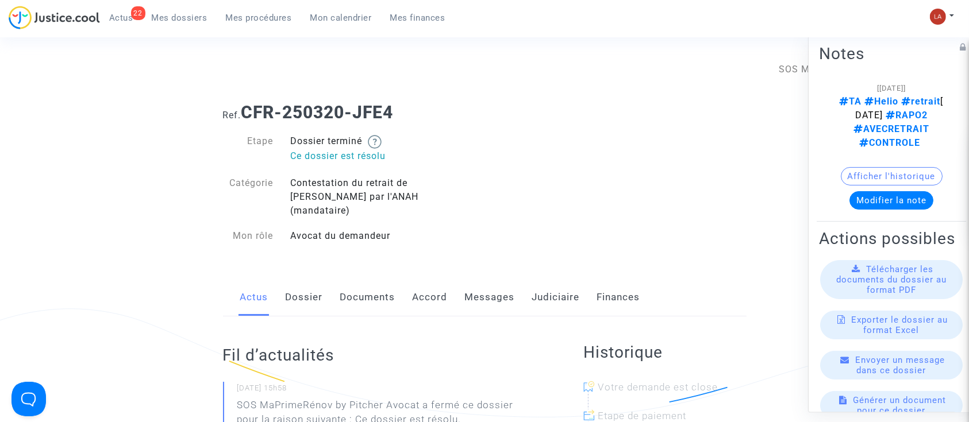
click at [543, 281] on link "Judiciaire" at bounding box center [556, 298] width 48 height 38
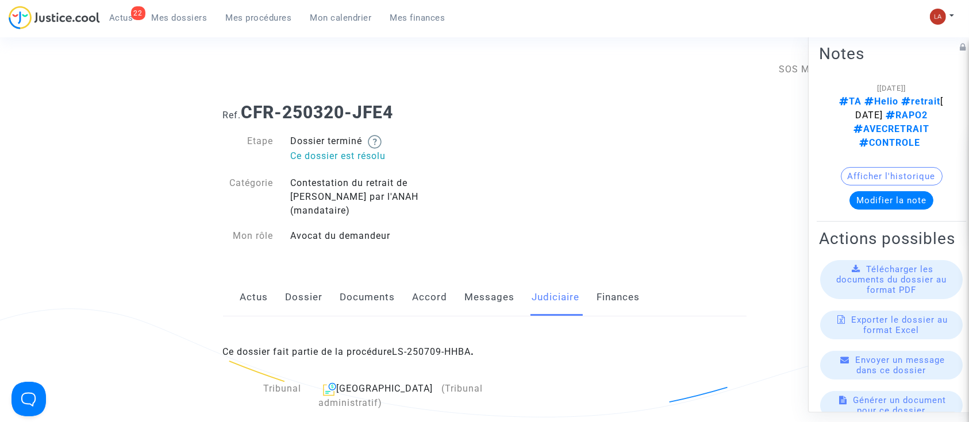
click at [447, 347] on link "LS-250709-HHBA" at bounding box center [432, 352] width 79 height 11
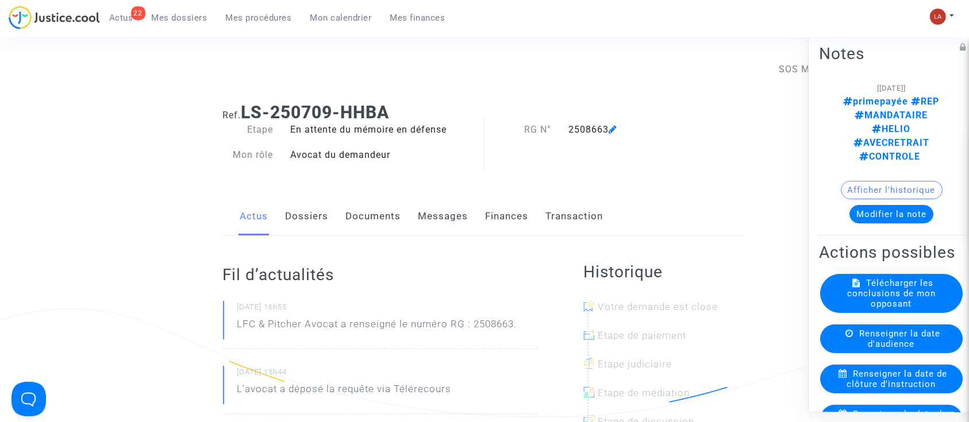
click at [869, 205] on button "Modifier la note" at bounding box center [891, 214] width 84 height 18
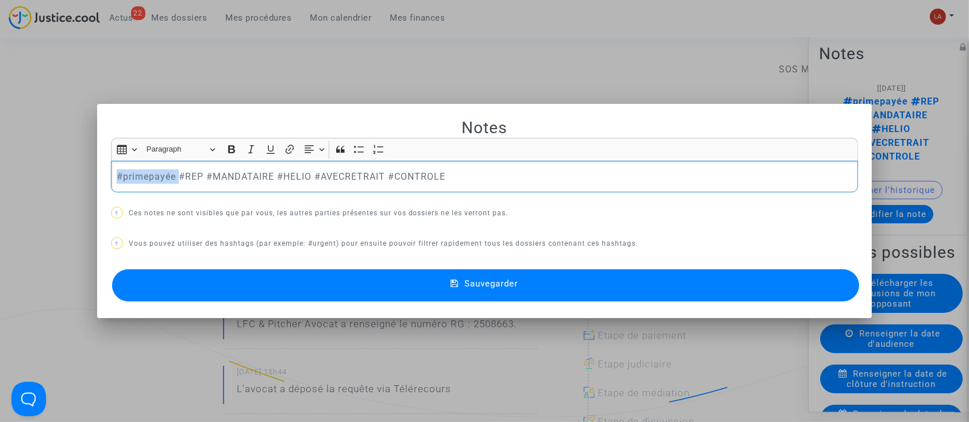
drag, startPoint x: 159, startPoint y: 169, endPoint x: -5, endPoint y: 169, distance: 163.8
click at [175, 276] on button "Sauvegarder" at bounding box center [486, 286] width 748 height 32
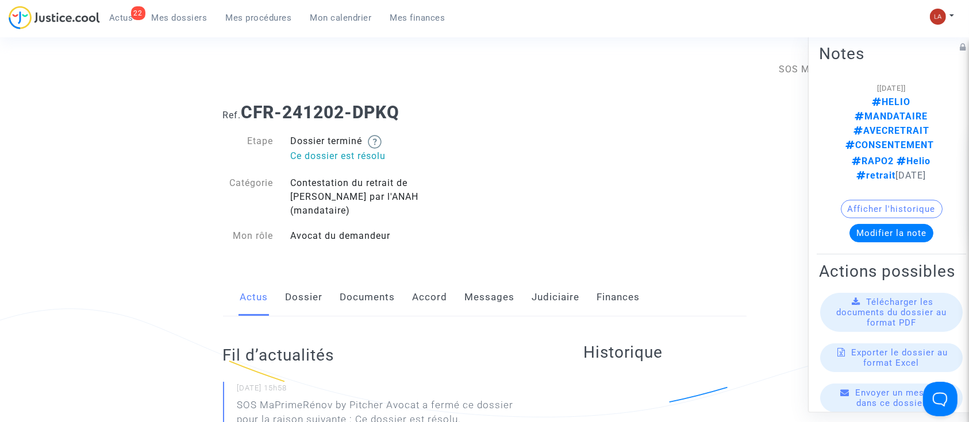
click at [548, 279] on link "Judiciaire" at bounding box center [556, 298] width 48 height 38
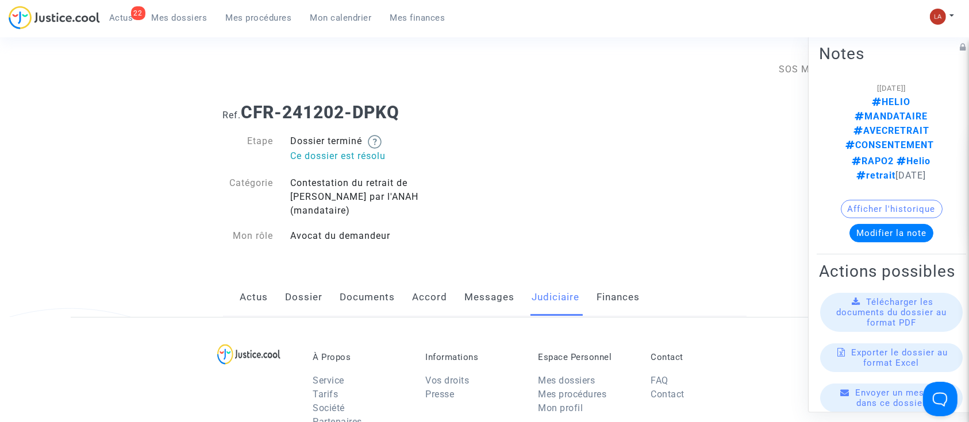
click at [548, 279] on link "Judiciaire" at bounding box center [556, 298] width 48 height 38
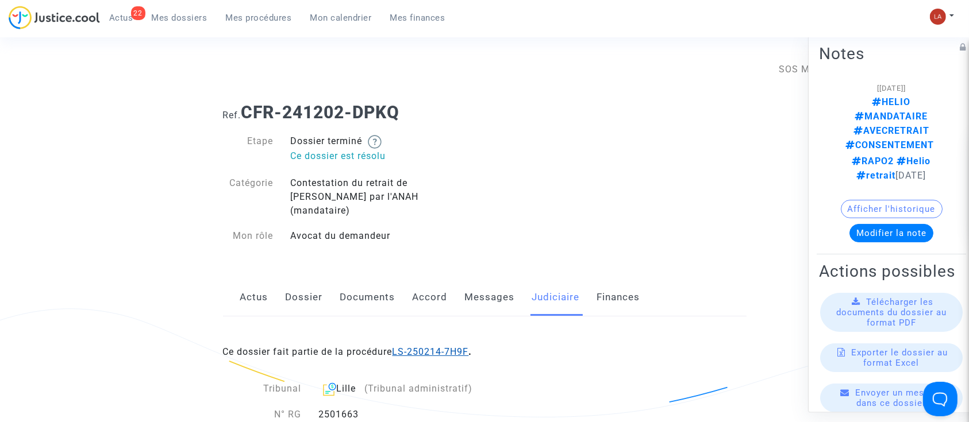
click at [420, 347] on link "LS-250214-7H9F" at bounding box center [431, 352] width 76 height 11
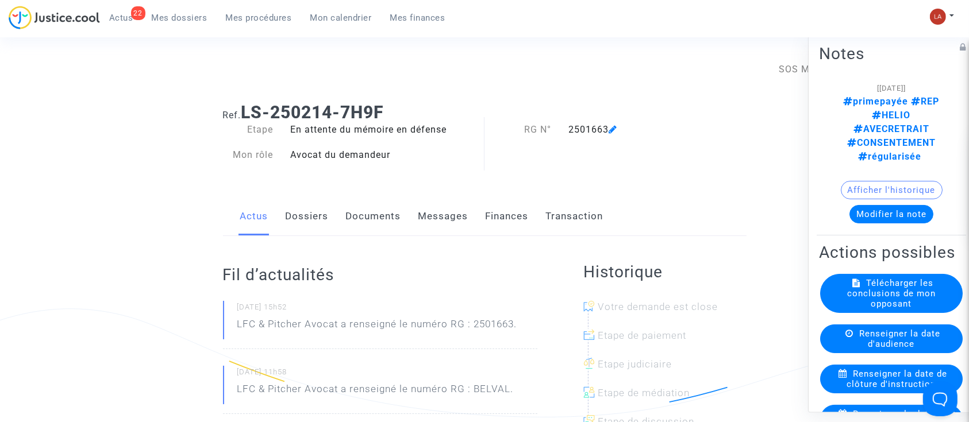
click at [872, 205] on button "Modifier la note" at bounding box center [891, 214] width 84 height 18
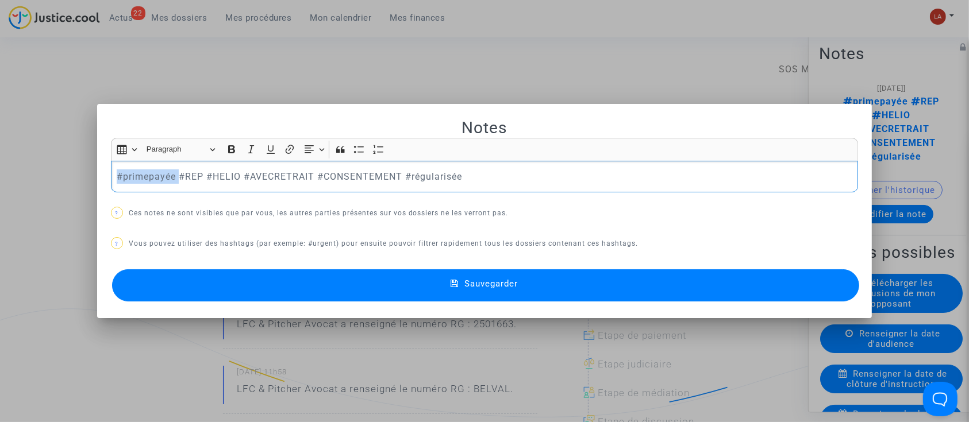
drag, startPoint x: 174, startPoint y: 169, endPoint x: -67, endPoint y: 155, distance: 241.8
click at [253, 284] on button "Sauvegarder" at bounding box center [486, 286] width 748 height 32
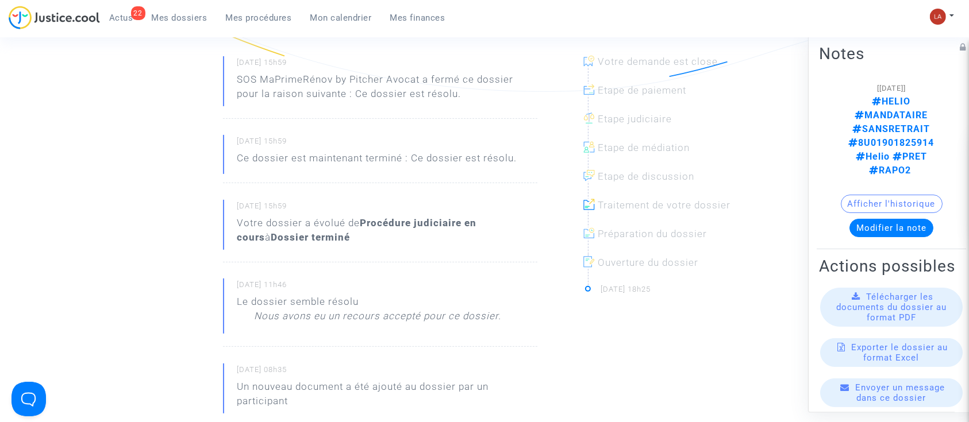
scroll to position [230, 0]
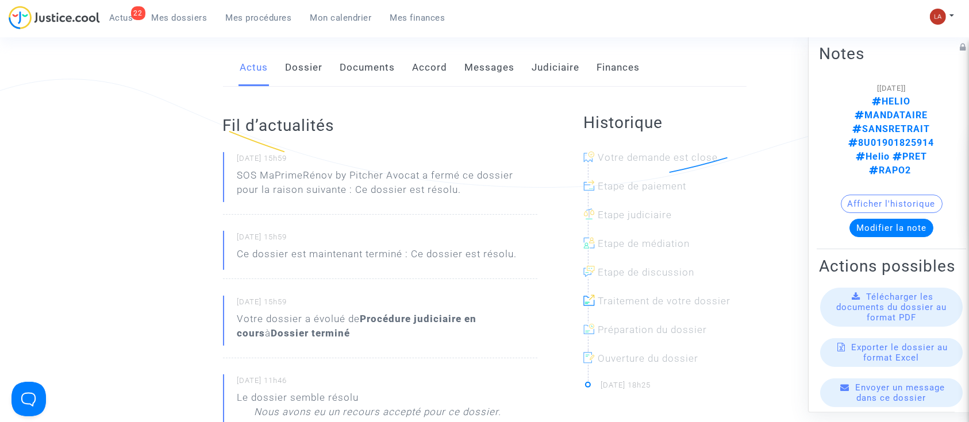
click at [560, 66] on link "Judiciaire" at bounding box center [556, 68] width 48 height 38
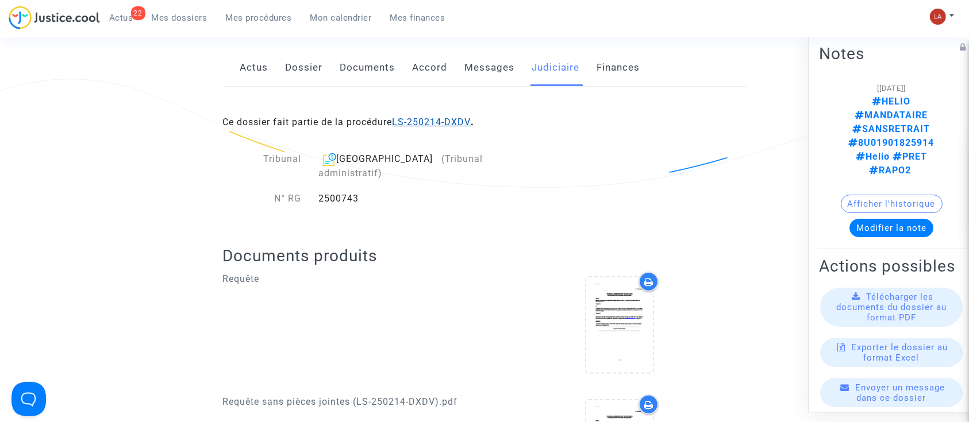
click at [439, 117] on link "LS-250214-DXDV" at bounding box center [432, 122] width 79 height 11
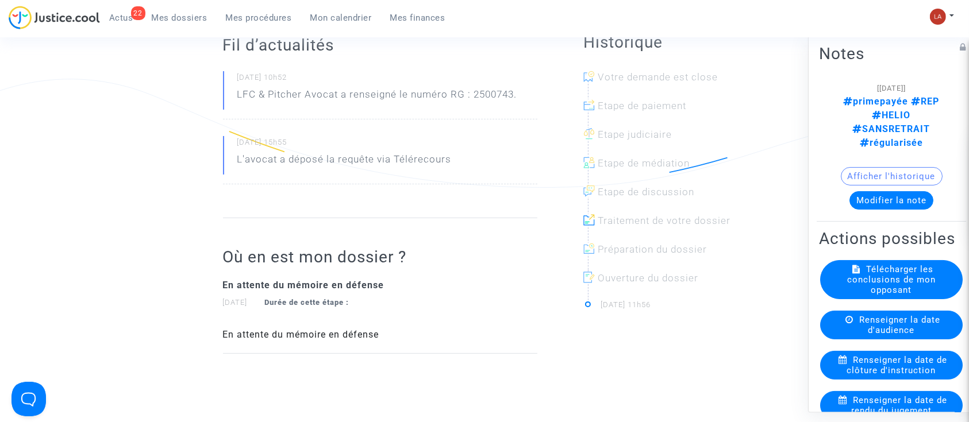
click at [893, 191] on button "Modifier la note" at bounding box center [891, 200] width 84 height 18
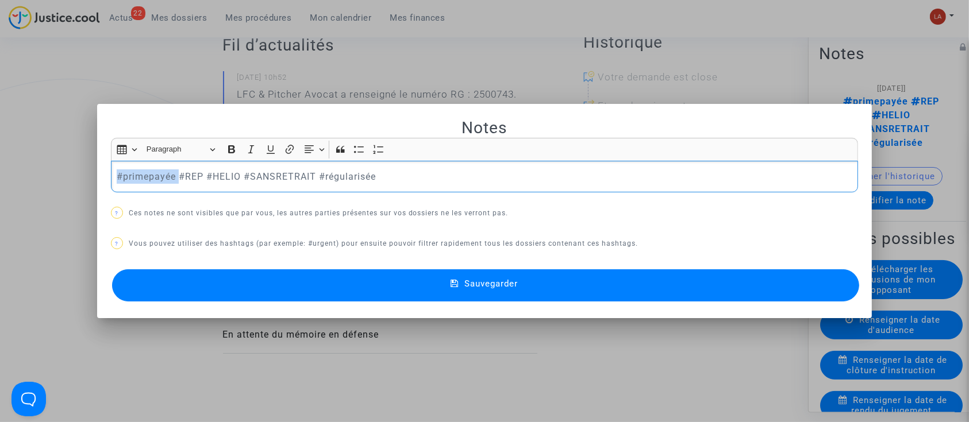
drag, startPoint x: 176, startPoint y: 176, endPoint x: 53, endPoint y: 176, distance: 123.0
click at [53, 176] on div "Notes Rich Text Editor Insert table Insert table Heading Paragraph Paragraph He…" at bounding box center [484, 211] width 969 height 422
click at [256, 284] on button "Sauvegarder" at bounding box center [486, 286] width 748 height 32
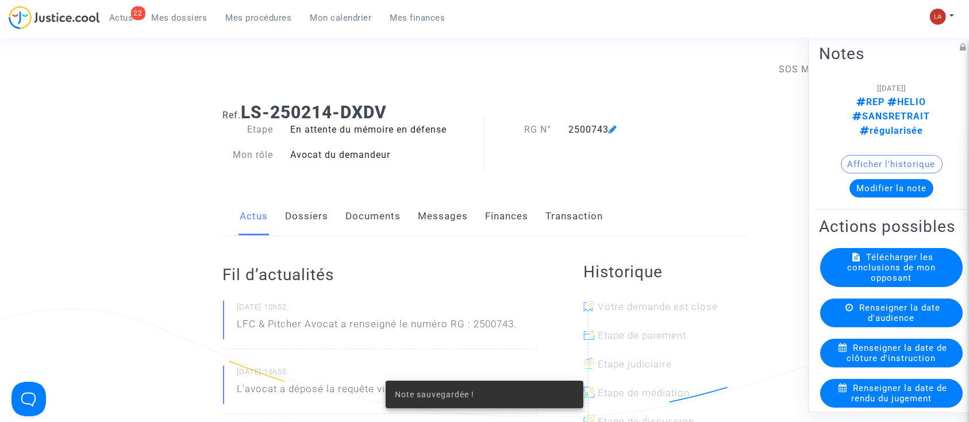
scroll to position [230, 0]
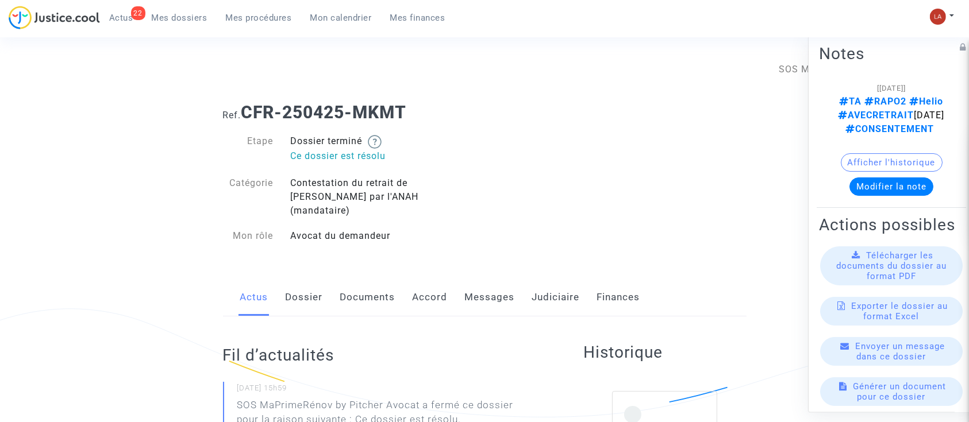
click at [547, 280] on link "Judiciaire" at bounding box center [556, 298] width 48 height 38
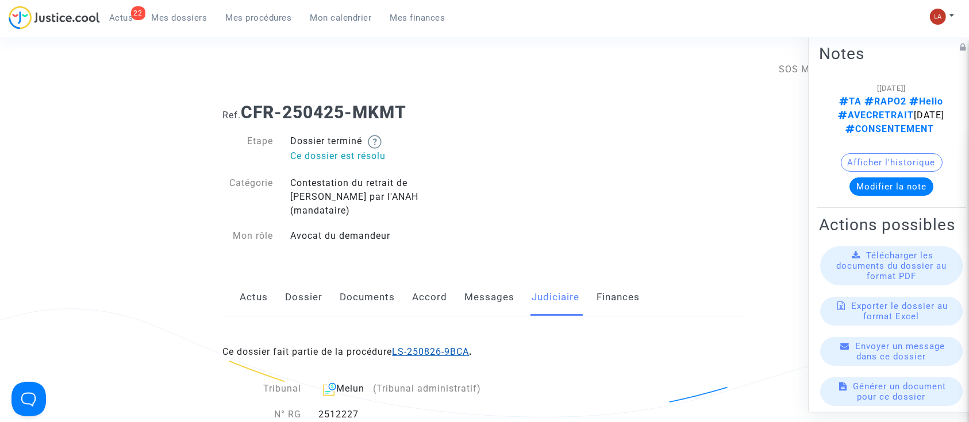
click at [433, 347] on link "LS-250826-9BCA" at bounding box center [431, 352] width 77 height 11
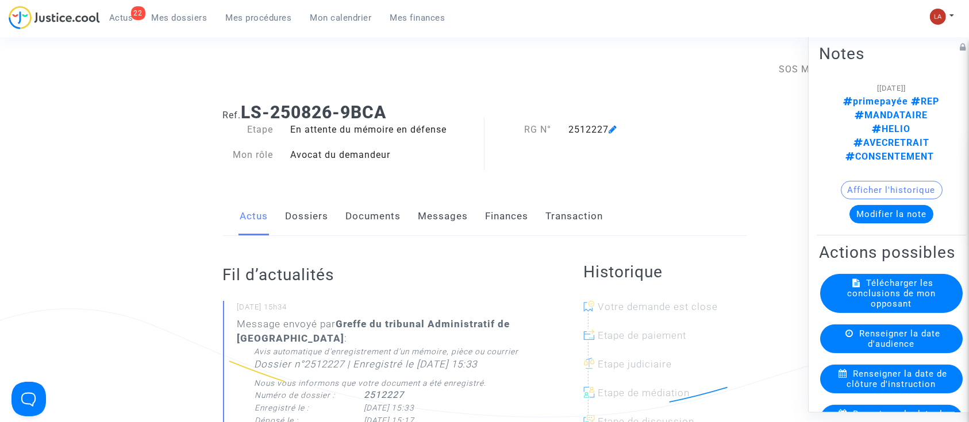
click at [871, 205] on button "Modifier la note" at bounding box center [891, 214] width 84 height 18
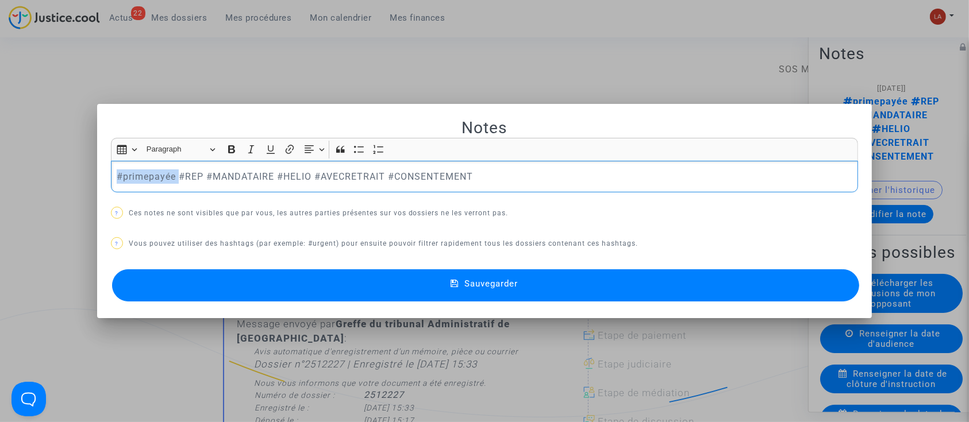
drag, startPoint x: 170, startPoint y: 171, endPoint x: 35, endPoint y: 171, distance: 134.5
click at [34, 171] on div "Notes Rich Text Editor Insert table Insert table Heading Paragraph Paragraph He…" at bounding box center [484, 211] width 969 height 422
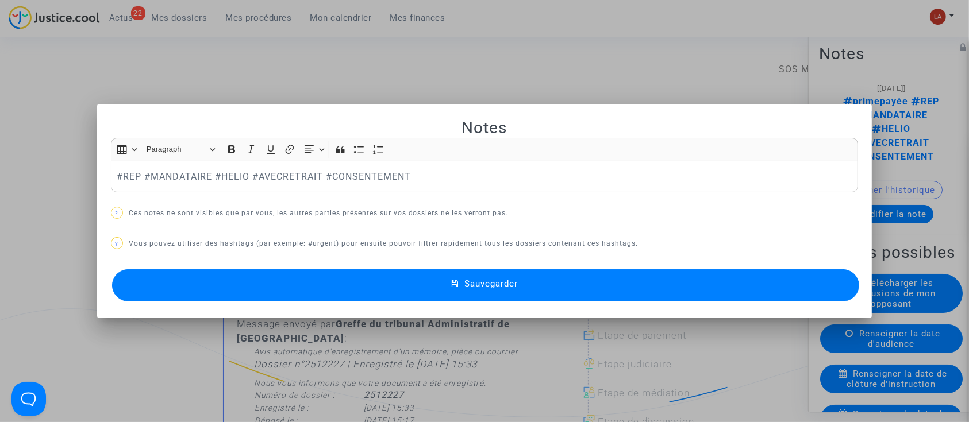
click at [218, 283] on button "Sauvegarder" at bounding box center [486, 286] width 748 height 32
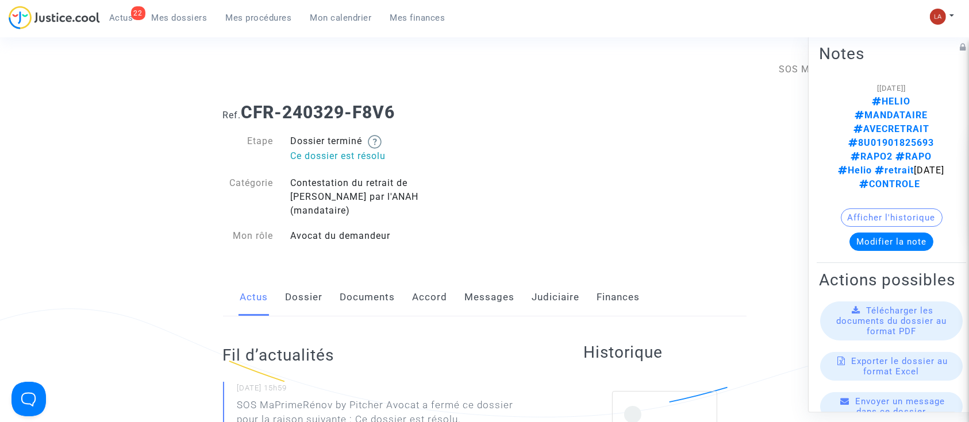
click at [552, 288] on link "Judiciaire" at bounding box center [556, 298] width 48 height 38
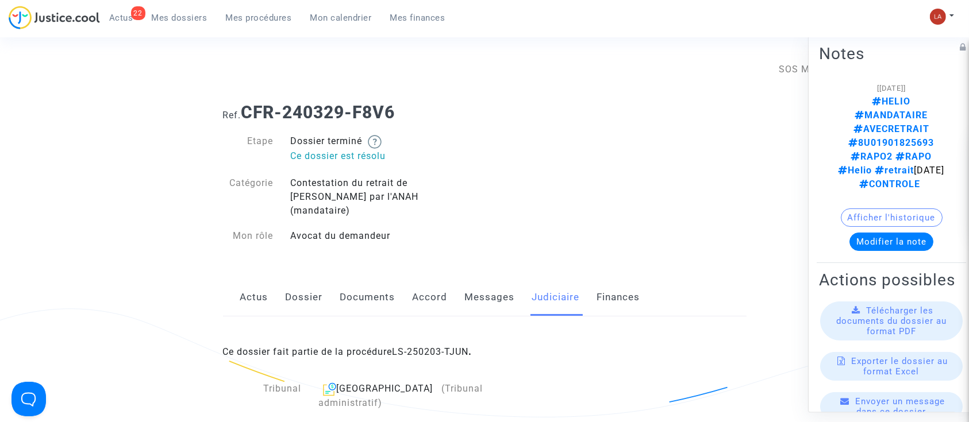
click at [469, 347] on link "LS-250203-TJUN" at bounding box center [431, 352] width 76 height 11
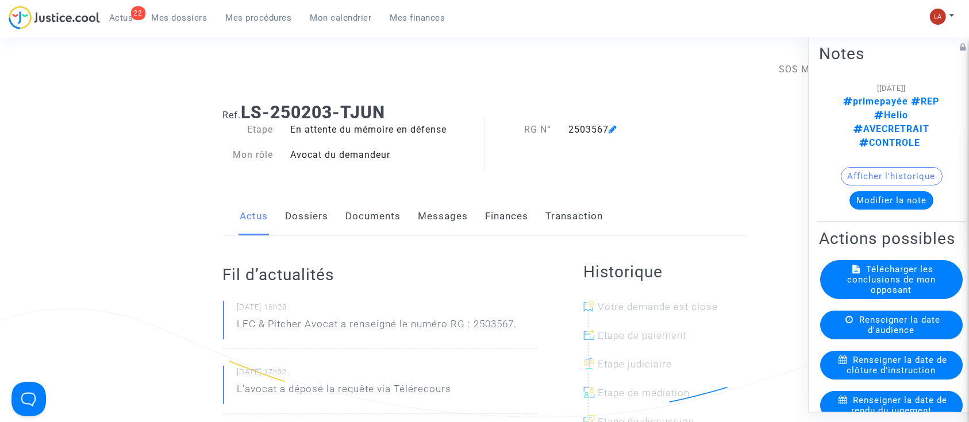
click at [854, 167] on div "Afficher l'historique" at bounding box center [891, 179] width 145 height 24
click at [849, 191] on button "Modifier la note" at bounding box center [891, 200] width 84 height 18
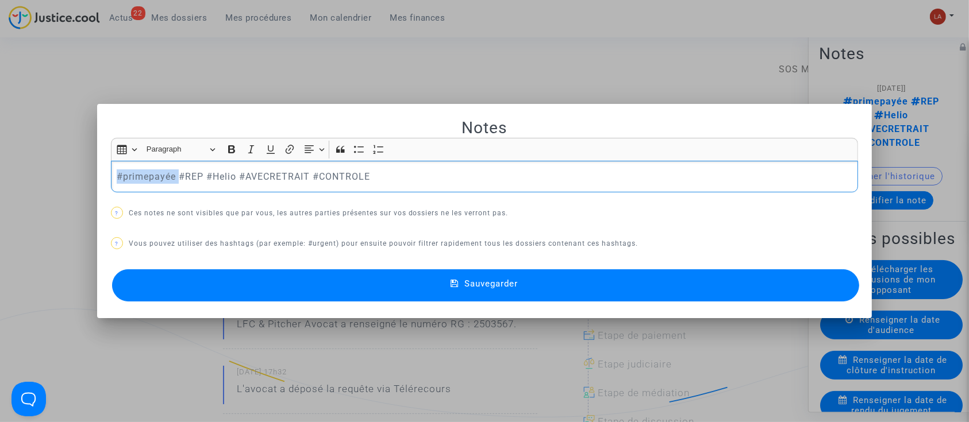
drag, startPoint x: 176, startPoint y: 172, endPoint x: 39, endPoint y: 172, distance: 137.9
click at [40, 173] on div "Notes Rich Text Editor Insert table Insert table Heading Paragraph Paragraph He…" at bounding box center [484, 211] width 969 height 422
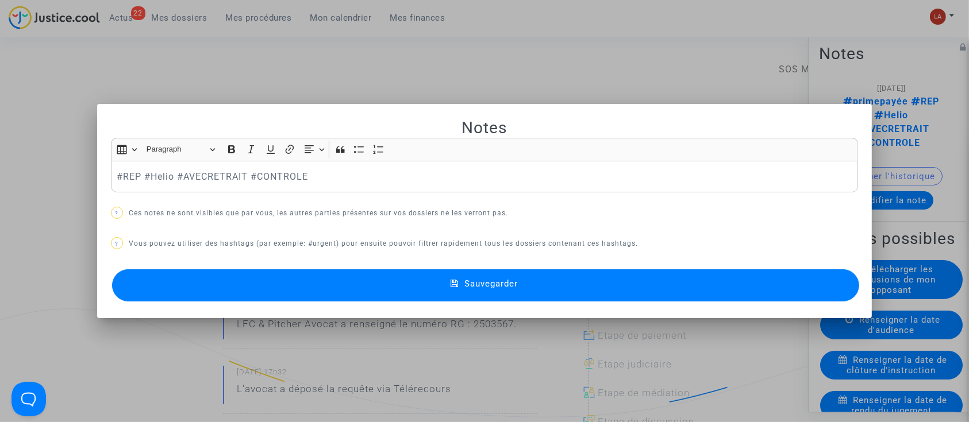
click at [321, 272] on button "Sauvegarder" at bounding box center [486, 286] width 748 height 32
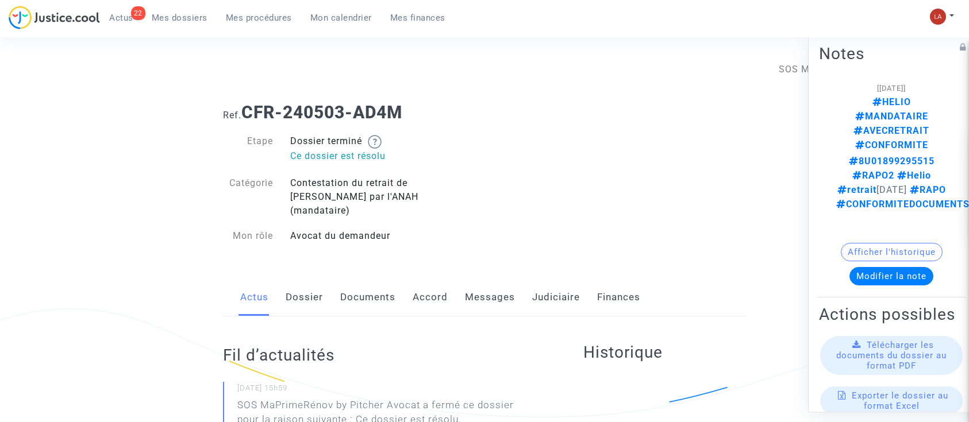
click at [532, 279] on link "Judiciaire" at bounding box center [556, 298] width 48 height 38
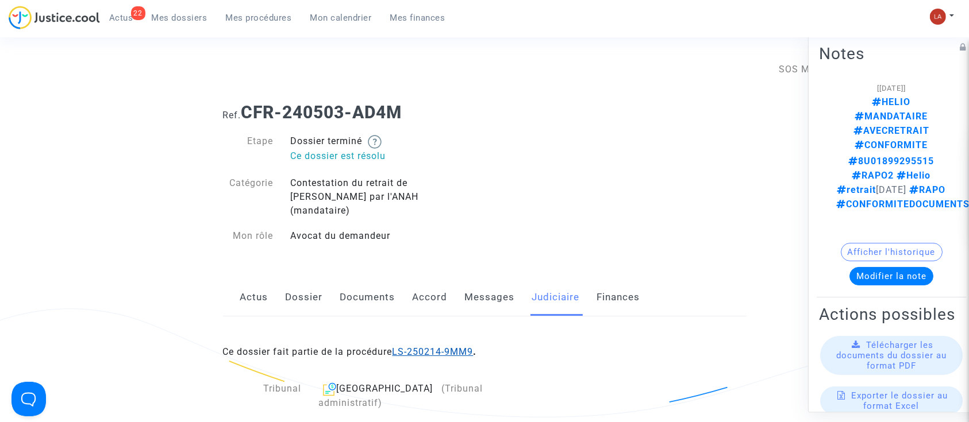
click at [452, 347] on link "LS-250214-9MM9" at bounding box center [433, 352] width 81 height 11
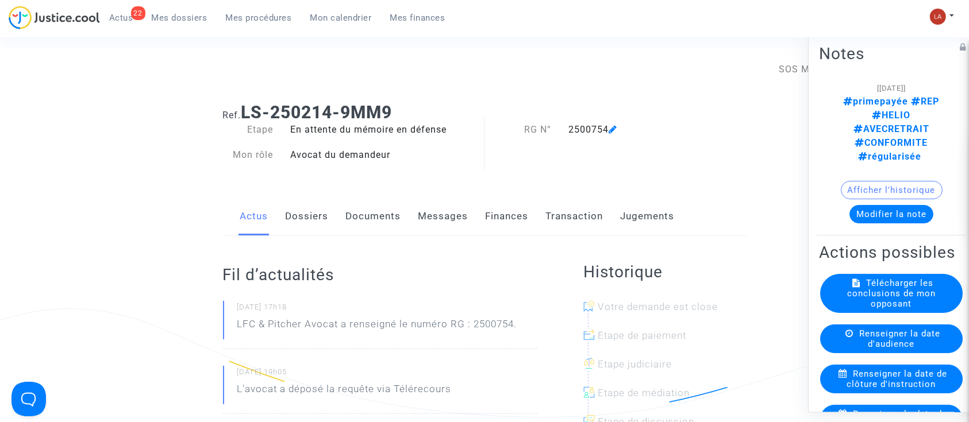
click at [856, 171] on div "[[DATE]] primepayée REP HELIO AVECRETRAIT CONFORMITE régularisée Afficher l'his…" at bounding box center [891, 157] width 145 height 152
click at [867, 205] on button "Modifier la note" at bounding box center [891, 214] width 84 height 18
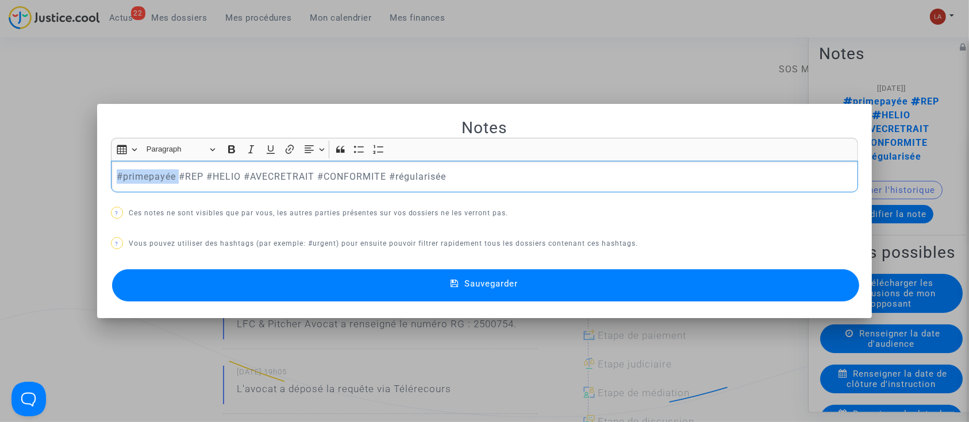
drag, startPoint x: 175, startPoint y: 174, endPoint x: -5, endPoint y: 173, distance: 179.3
click at [190, 282] on button "Sauvegarder" at bounding box center [486, 286] width 748 height 32
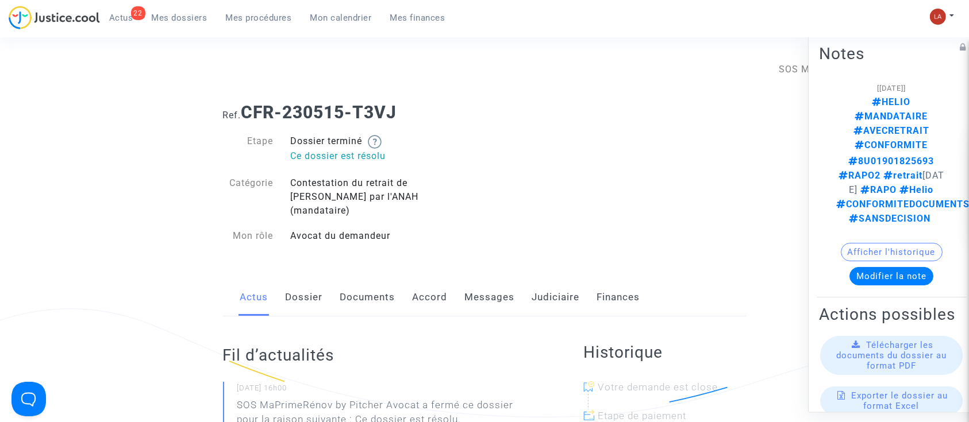
click at [559, 279] on link "Judiciaire" at bounding box center [556, 298] width 48 height 38
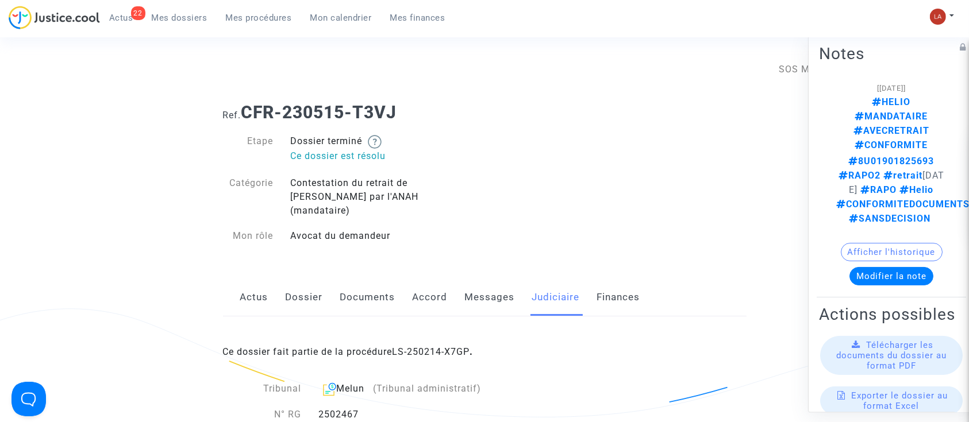
click at [432, 347] on div "Ce dossier fait partie de la procédure LS-250214-X7GP ." at bounding box center [485, 344] width 524 height 54
click at [445, 347] on link "LS-250214-X7GP" at bounding box center [432, 352] width 78 height 11
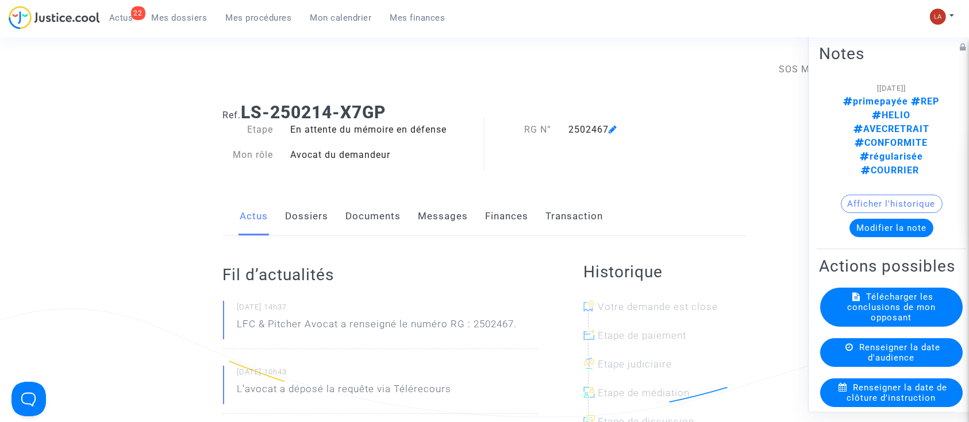
click at [884, 219] on button "Modifier la note" at bounding box center [891, 228] width 84 height 18
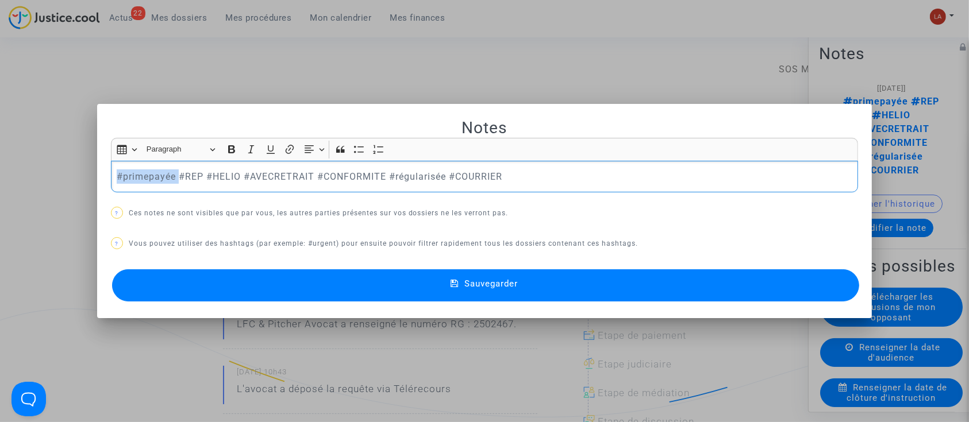
drag, startPoint x: 175, startPoint y: 171, endPoint x: -1, endPoint y: 171, distance: 175.3
click at [239, 291] on button "Sauvegarder" at bounding box center [486, 286] width 748 height 32
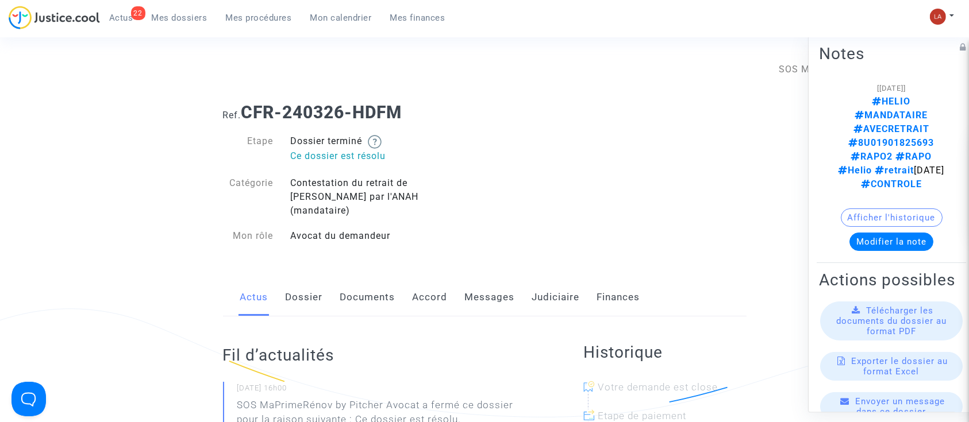
click at [541, 302] on link "Judiciaire" at bounding box center [556, 298] width 48 height 38
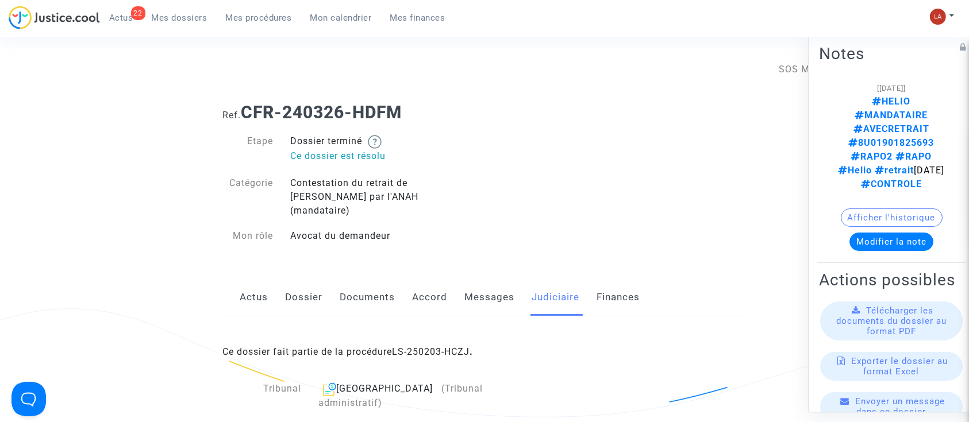
click at [876, 233] on button "Modifier la note" at bounding box center [891, 242] width 84 height 18
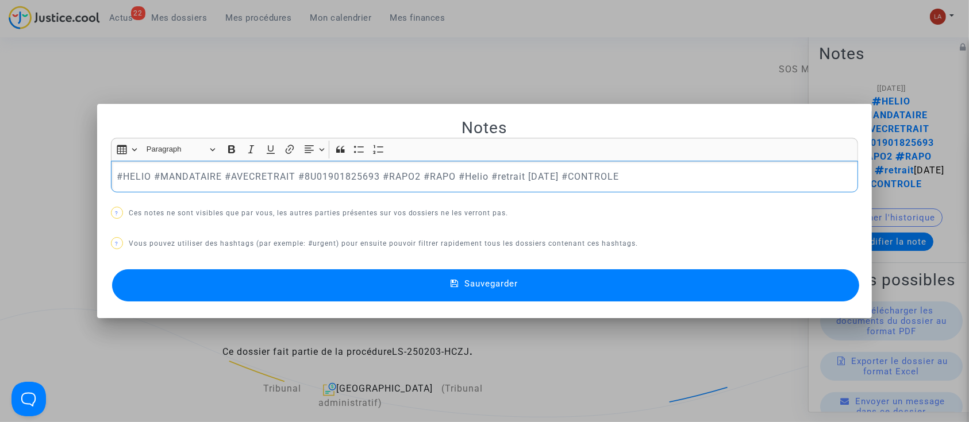
click at [295, 44] on div at bounding box center [484, 211] width 969 height 422
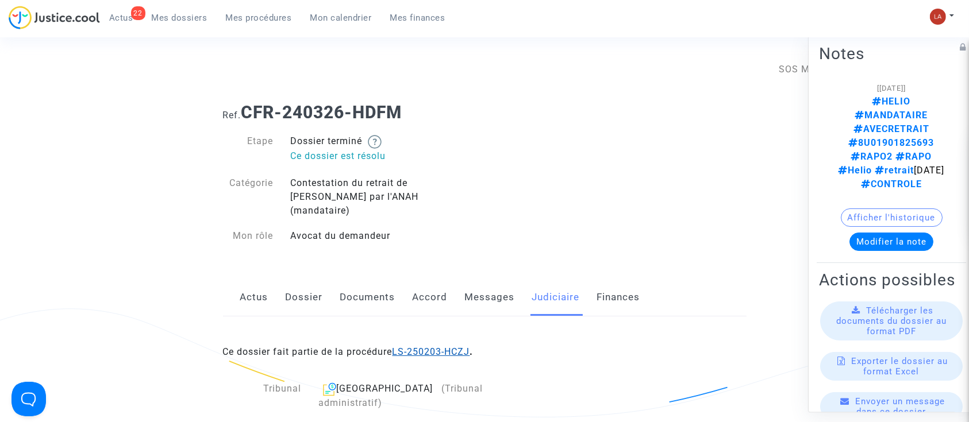
click at [447, 347] on link "LS-250203-HCZJ" at bounding box center [432, 352] width 78 height 11
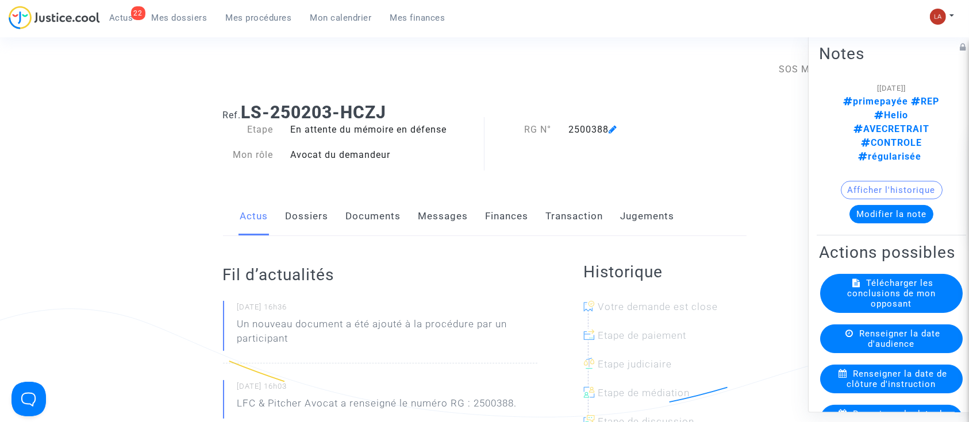
click at [859, 205] on button "Modifier la note" at bounding box center [891, 214] width 84 height 18
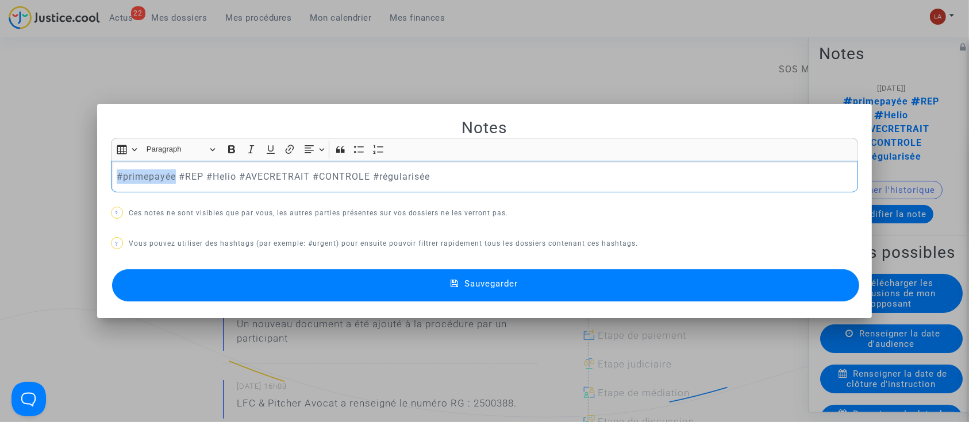
drag, startPoint x: 170, startPoint y: 174, endPoint x: -11, endPoint y: 174, distance: 181.6
click at [325, 308] on mat-dialog-container "Notes Rich Text Editor Insert table Insert table Heading Paragraph Paragraph He…" at bounding box center [484, 211] width 775 height 214
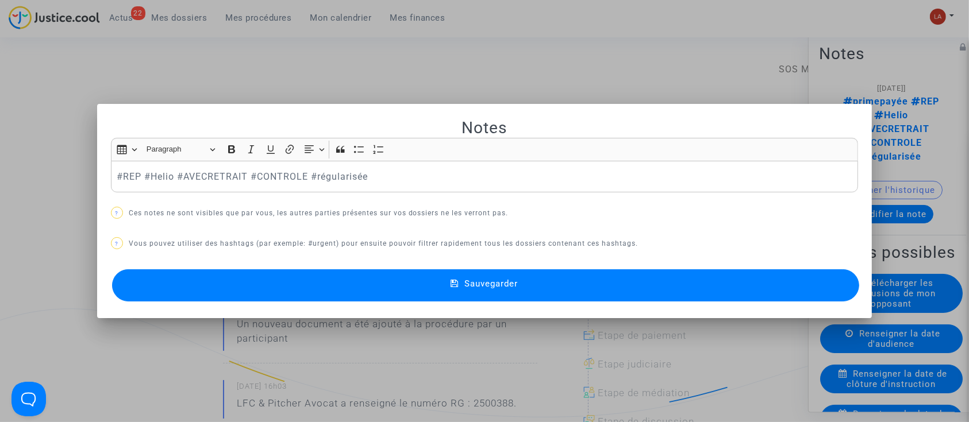
click at [328, 287] on button "Sauvegarder" at bounding box center [486, 286] width 748 height 32
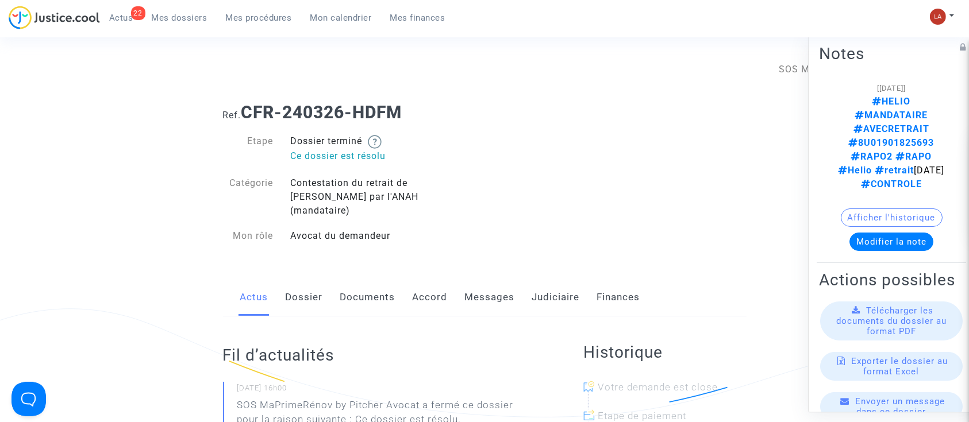
drag, startPoint x: 558, startPoint y: 278, endPoint x: 548, endPoint y: 289, distance: 15.0
click at [558, 279] on link "Judiciaire" at bounding box center [556, 298] width 48 height 38
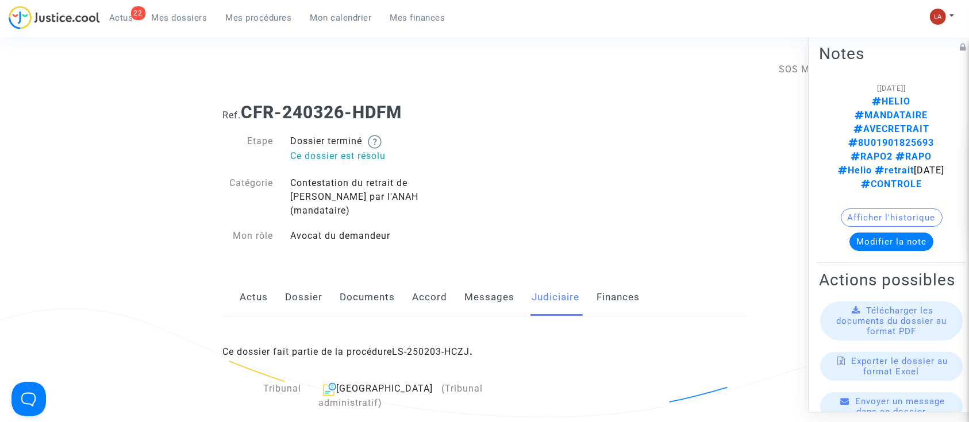
click at [439, 347] on link "LS-250203-HCZJ" at bounding box center [432, 352] width 78 height 11
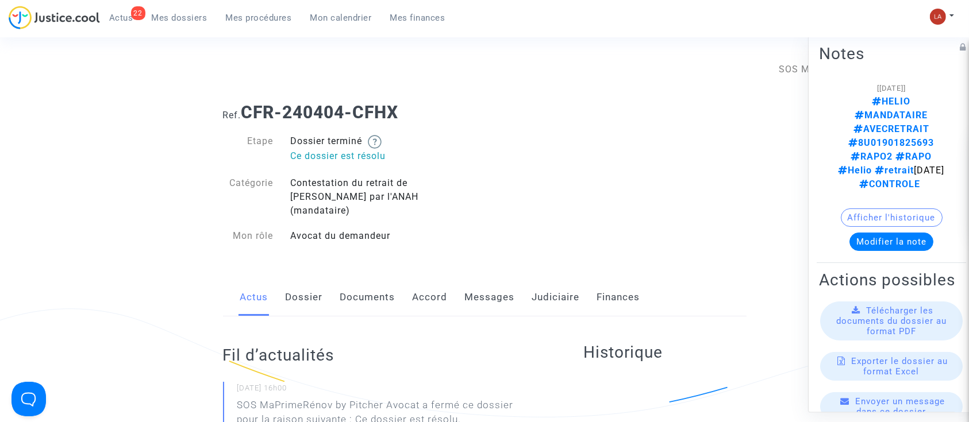
click at [555, 279] on link "Judiciaire" at bounding box center [556, 298] width 48 height 38
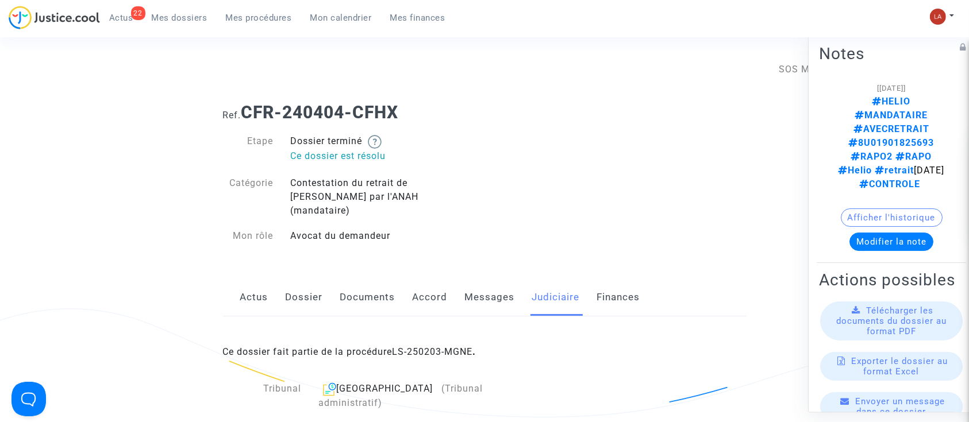
drag, startPoint x: 418, startPoint y: 339, endPoint x: 557, endPoint y: 283, distance: 149.8
click at [418, 347] on link "LS-250203-MGNE" at bounding box center [433, 352] width 80 height 11
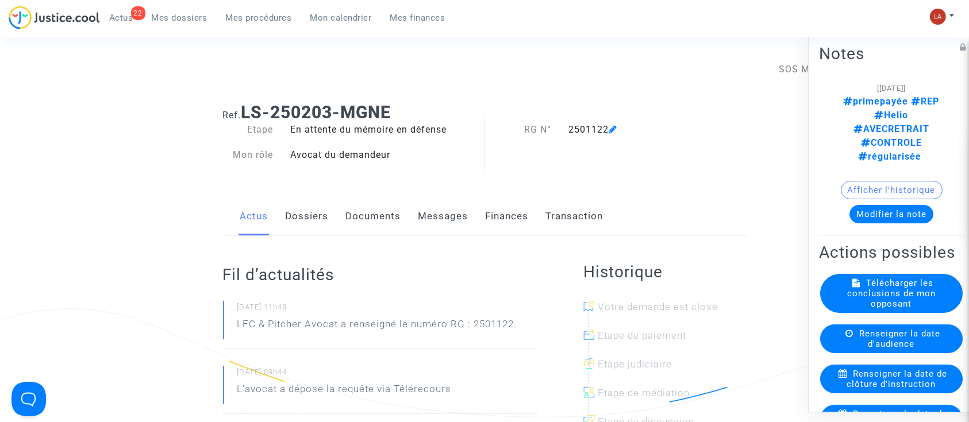
click at [905, 205] on button "Modifier la note" at bounding box center [891, 214] width 84 height 18
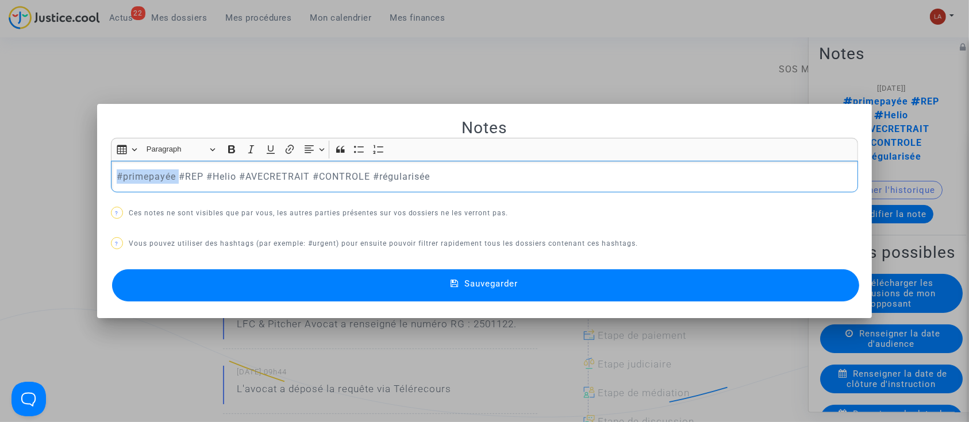
drag, startPoint x: 174, startPoint y: 177, endPoint x: -42, endPoint y: 172, distance: 215.6
click at [168, 280] on button "Sauvegarder" at bounding box center [486, 286] width 748 height 32
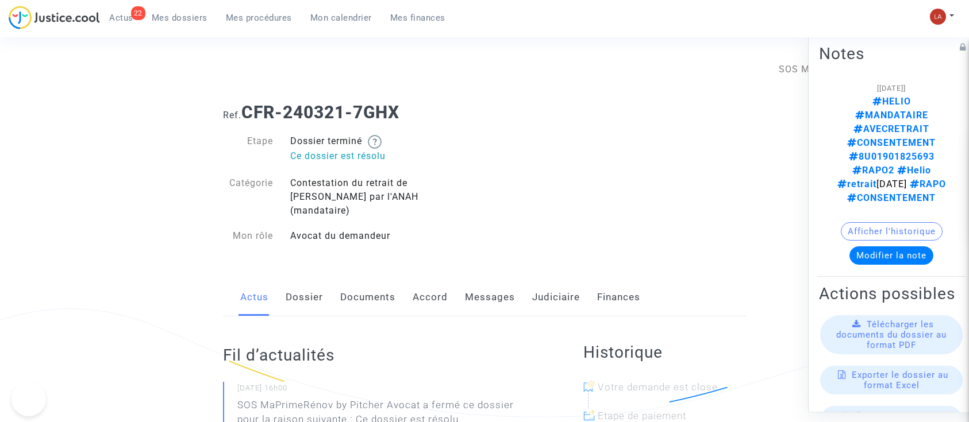
click at [561, 283] on link "Judiciaire" at bounding box center [556, 298] width 48 height 38
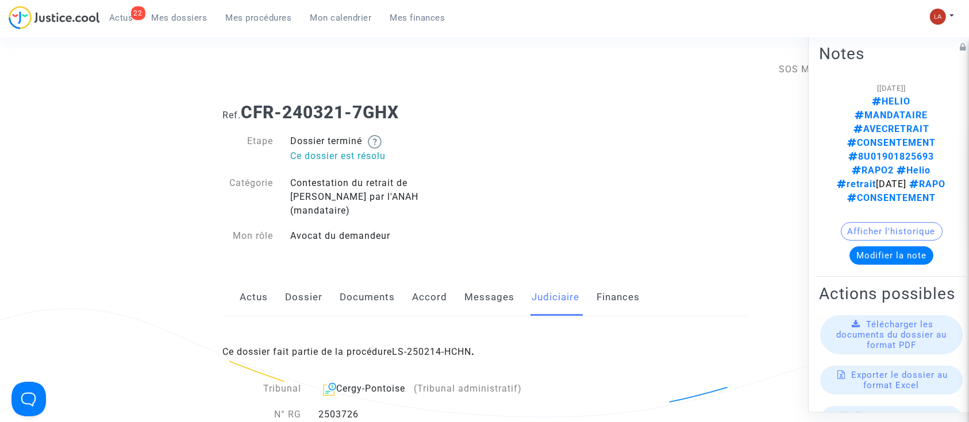
click at [441, 347] on div "Ce dossier fait partie de la procédure LS-250214-HCHN ." at bounding box center [485, 344] width 524 height 54
click at [449, 347] on link "LS-250214-HCHN" at bounding box center [432, 352] width 79 height 11
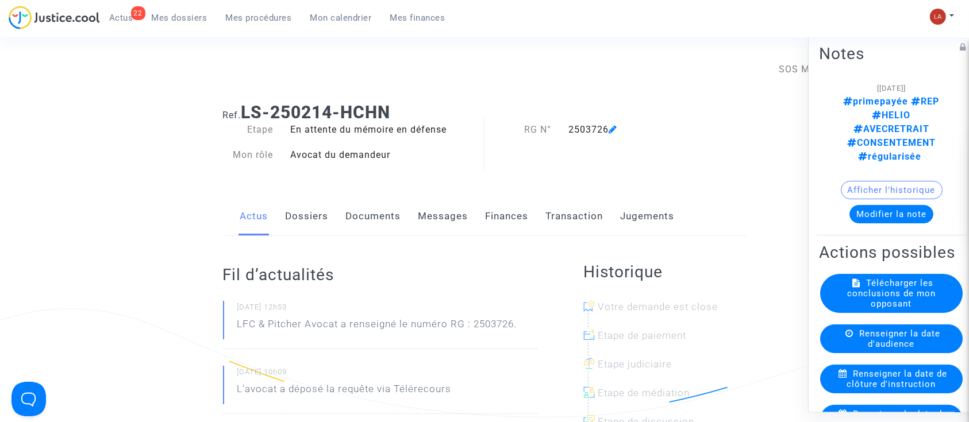
click at [905, 181] on div "Afficher l'historique" at bounding box center [891, 193] width 145 height 24
click at [905, 205] on button "Modifier la note" at bounding box center [891, 214] width 84 height 18
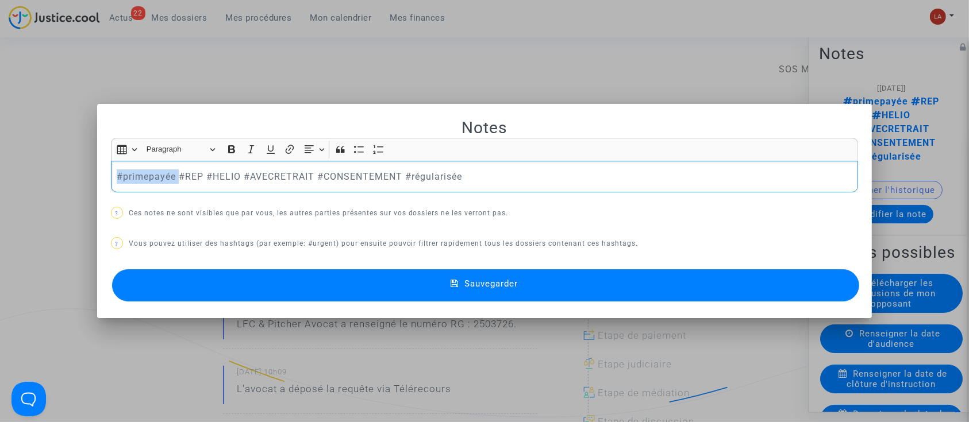
drag, startPoint x: 175, startPoint y: 175, endPoint x: -9, endPoint y: 174, distance: 183.9
click at [163, 273] on button "Sauvegarder" at bounding box center [486, 286] width 748 height 32
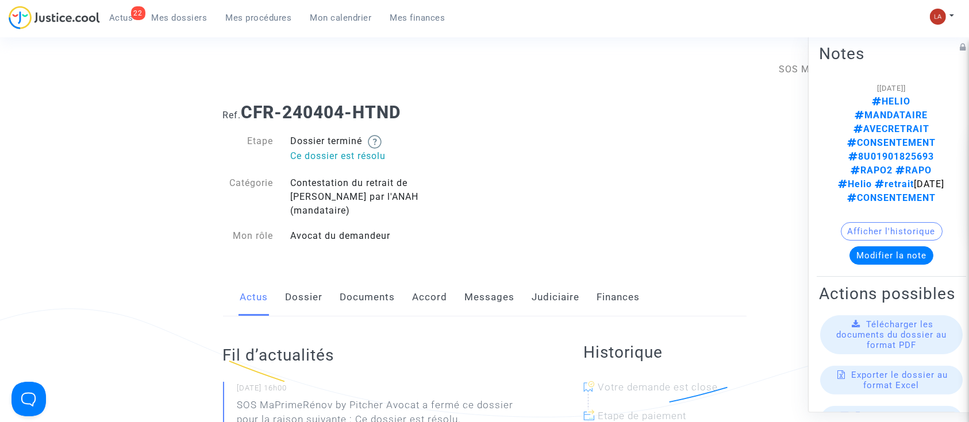
click at [564, 279] on link "Judiciaire" at bounding box center [556, 298] width 48 height 38
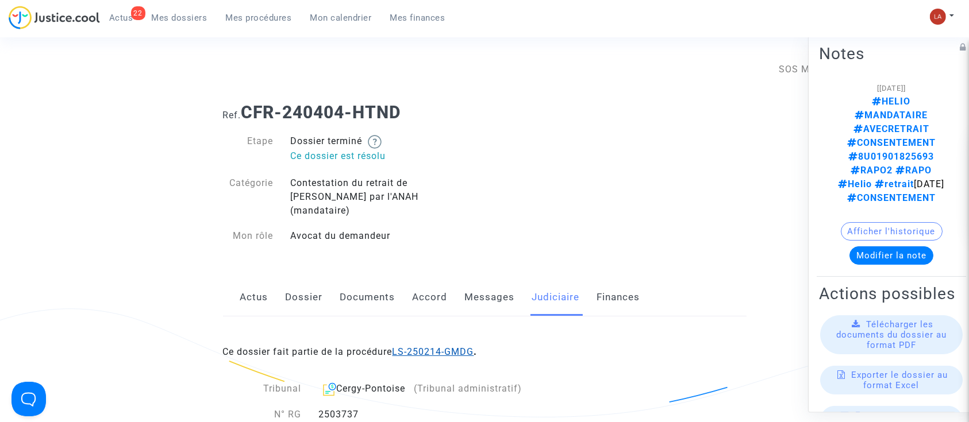
click at [428, 347] on link "LS-250214-GMDG" at bounding box center [434, 352] width 82 height 11
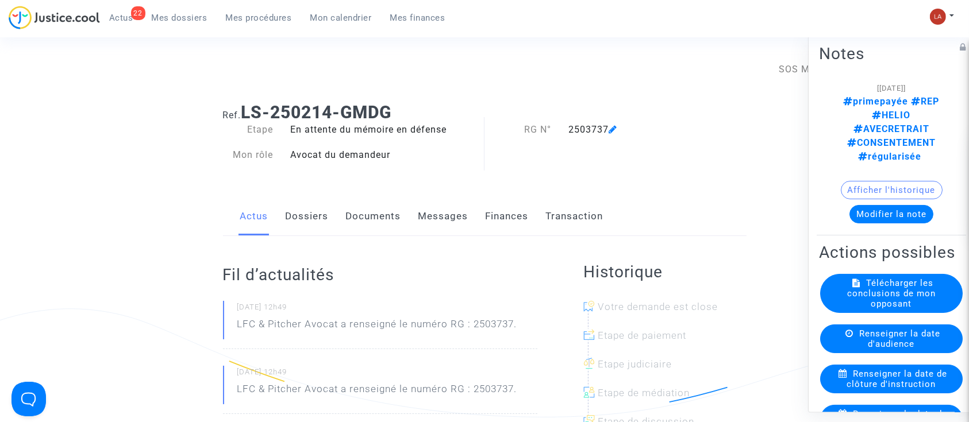
click at [890, 205] on button "Modifier la note" at bounding box center [891, 214] width 84 height 18
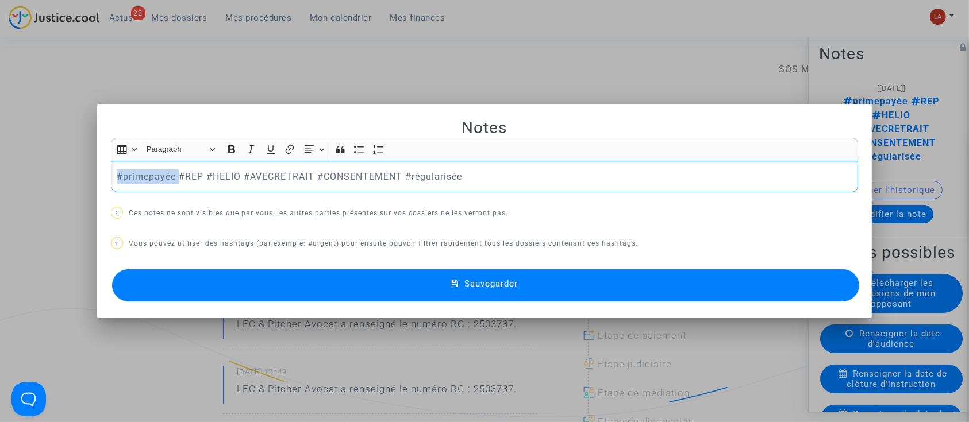
drag, startPoint x: 176, startPoint y: 172, endPoint x: -16, endPoint y: 174, distance: 192.5
click at [276, 275] on button "Sauvegarder" at bounding box center [486, 286] width 748 height 32
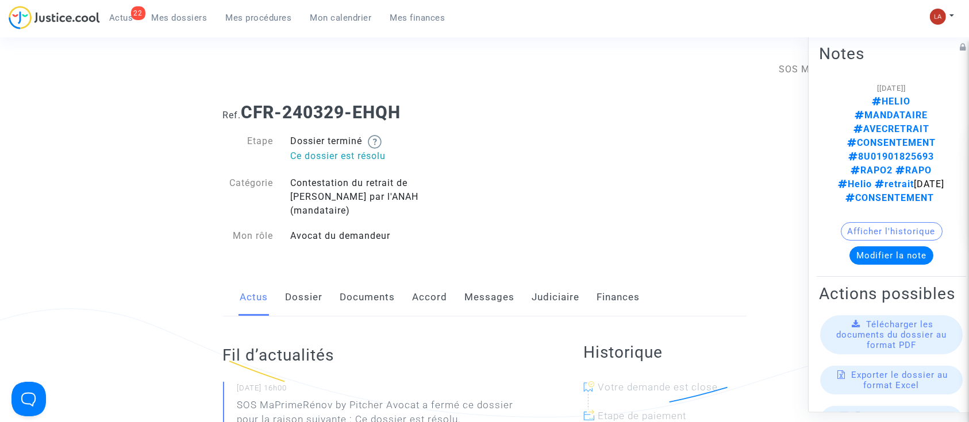
click at [885, 247] on button "Modifier la note" at bounding box center [891, 256] width 84 height 18
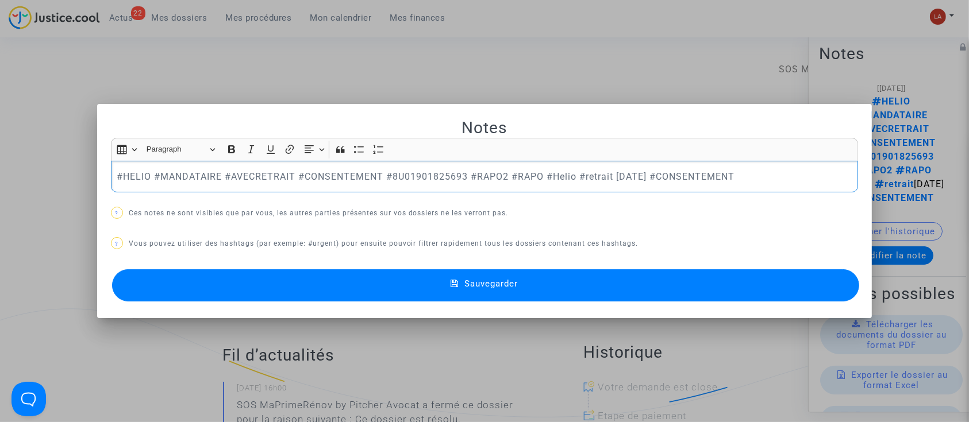
click at [474, 79] on div at bounding box center [484, 211] width 969 height 422
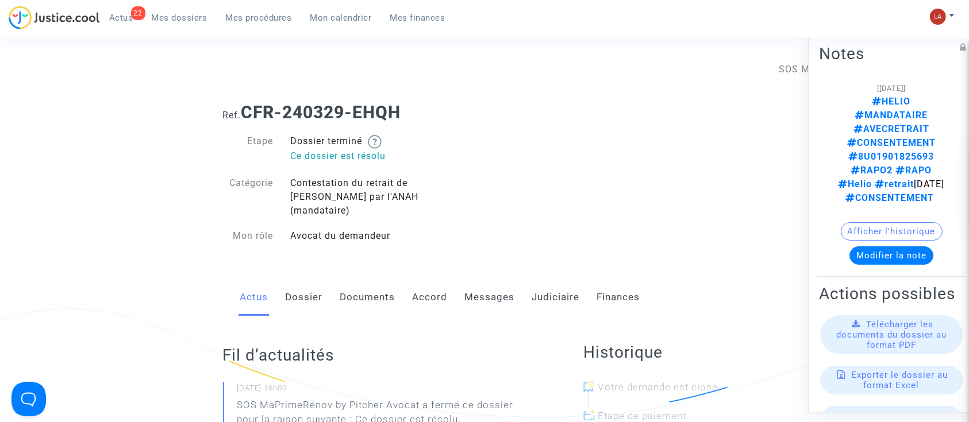
click at [548, 295] on link "Judiciaire" at bounding box center [556, 298] width 48 height 38
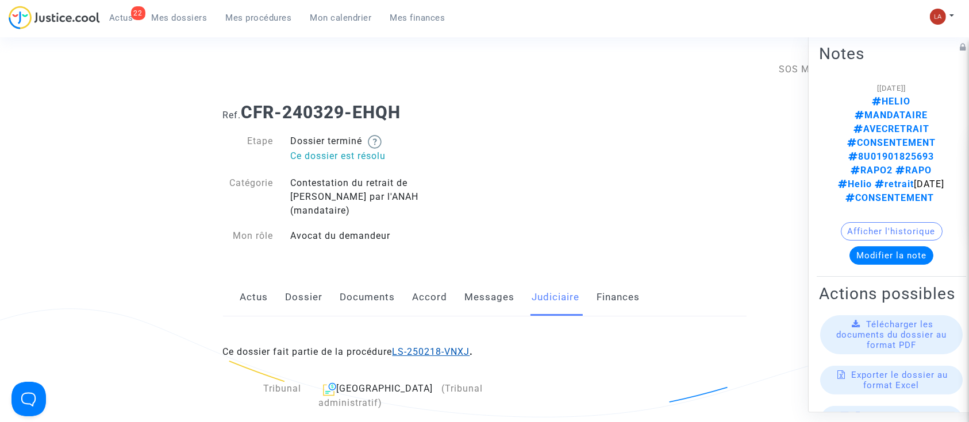
click at [423, 347] on link "LS-250218-VNXJ" at bounding box center [432, 352] width 78 height 11
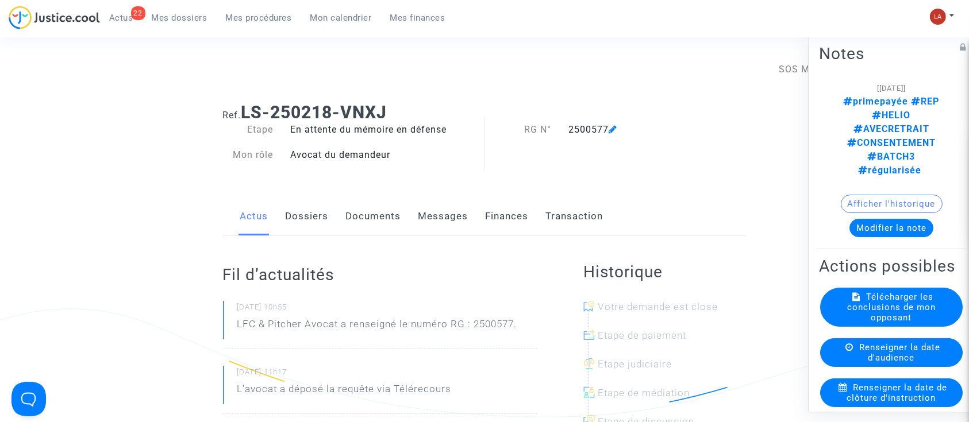
click at [867, 219] on button "Modifier la note" at bounding box center [891, 228] width 84 height 18
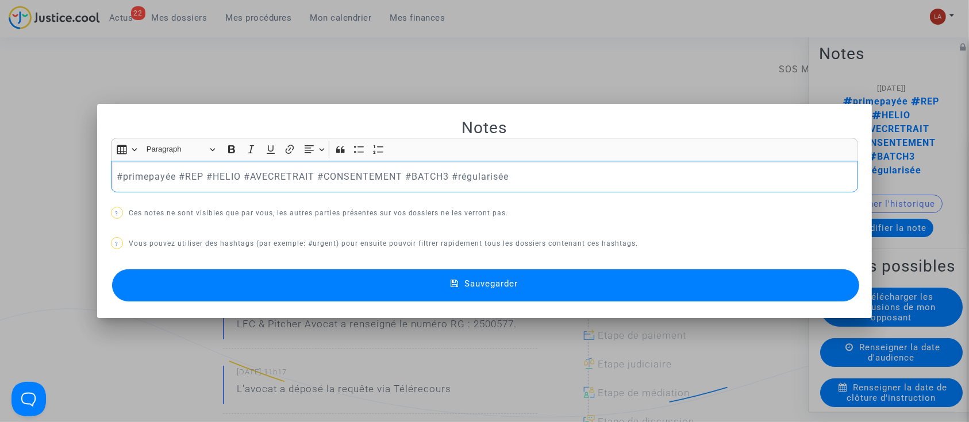
click at [179, 173] on p "#primepayée #REP #HELIO #AVECRETRAIT #CONSENTEMENT #BATCH3 #régularisée" at bounding box center [485, 177] width 736 height 14
drag, startPoint x: 177, startPoint y: 171, endPoint x: 15, endPoint y: 171, distance: 162.1
click at [15, 172] on div "Notes Rich Text Editor Insert table Insert table Heading Paragraph Paragraph He…" at bounding box center [484, 211] width 969 height 422
click at [231, 271] on button "Sauvegarder" at bounding box center [486, 286] width 748 height 32
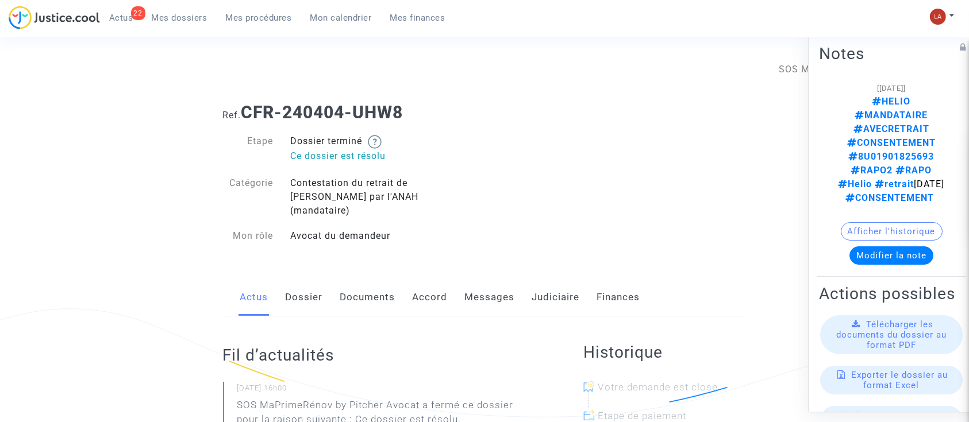
click at [551, 290] on link "Judiciaire" at bounding box center [556, 298] width 48 height 38
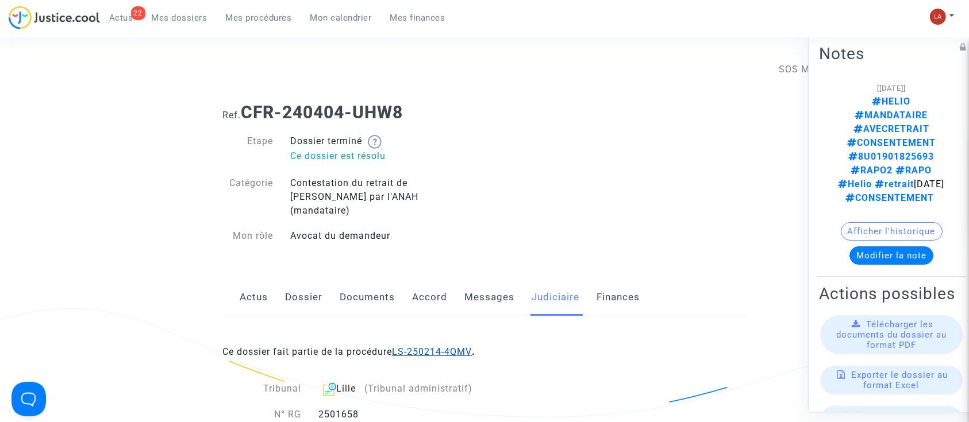
click at [470, 347] on link "LS-250214-4QMV" at bounding box center [433, 352] width 80 height 11
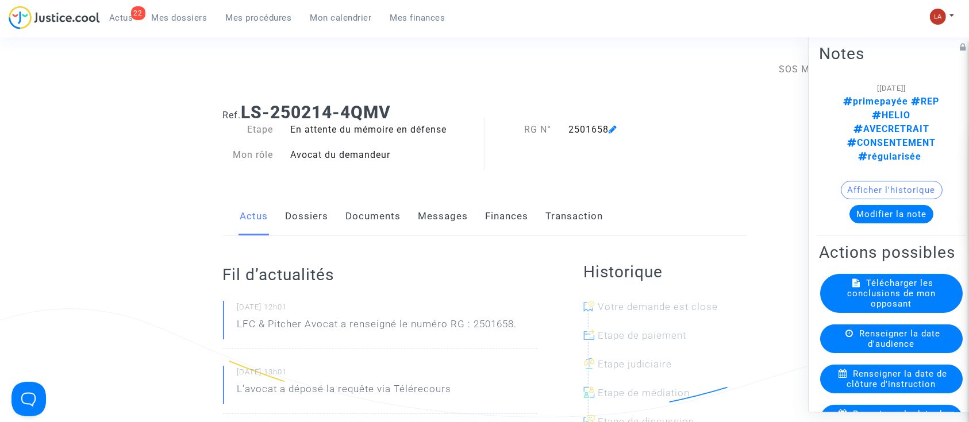
click at [857, 205] on button "Modifier la note" at bounding box center [891, 214] width 84 height 18
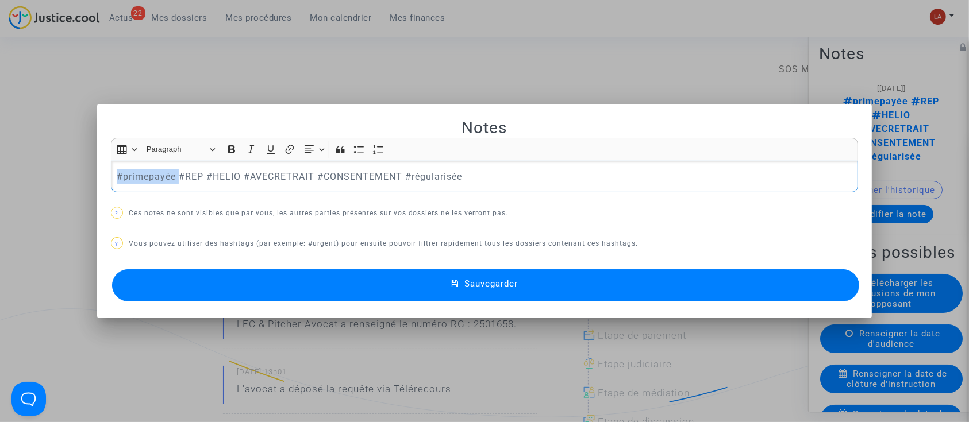
drag, startPoint x: 90, startPoint y: 180, endPoint x: 0, endPoint y: 180, distance: 90.2
click at [0, 180] on div "Notes Rich Text Editor Insert table Insert table Heading Paragraph Paragraph He…" at bounding box center [484, 211] width 969 height 422
click at [172, 270] on button "Sauvegarder" at bounding box center [486, 286] width 748 height 32
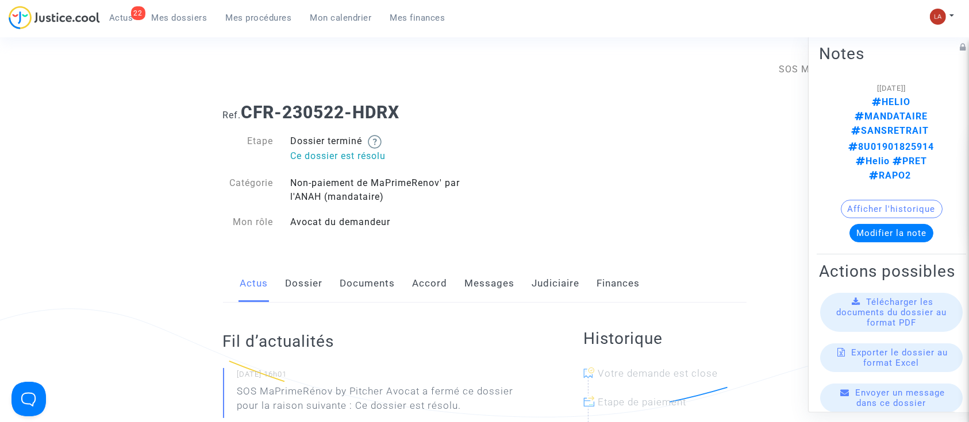
drag, startPoint x: 547, startPoint y: 286, endPoint x: 543, endPoint y: 299, distance: 14.5
click at [547, 286] on link "Judiciaire" at bounding box center [556, 284] width 48 height 38
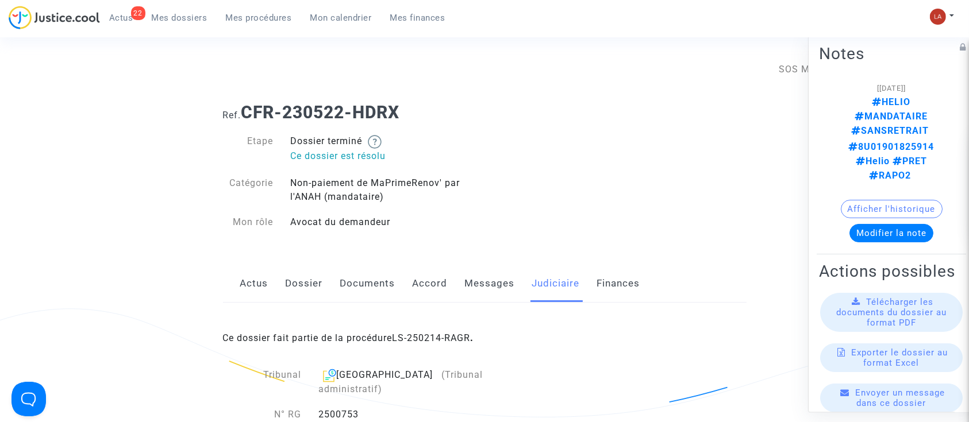
click at [426, 338] on link "LS-250214-RAGR" at bounding box center [432, 338] width 78 height 11
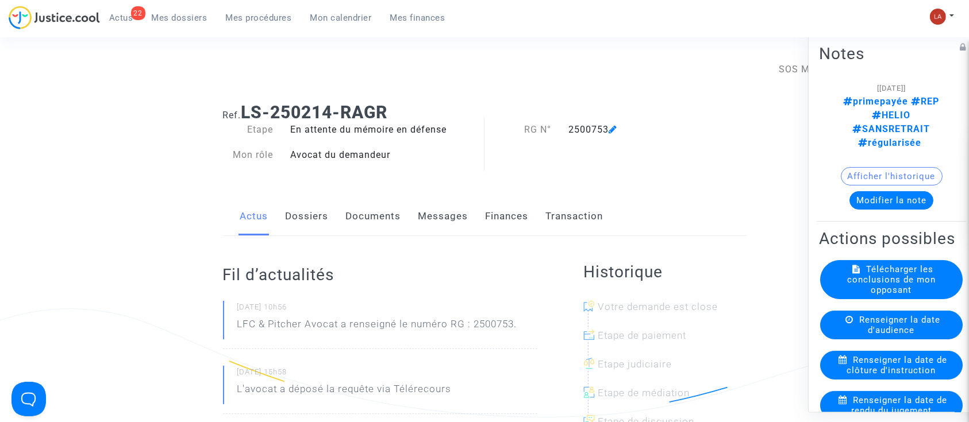
click at [901, 191] on button "Modifier la note" at bounding box center [891, 200] width 84 height 18
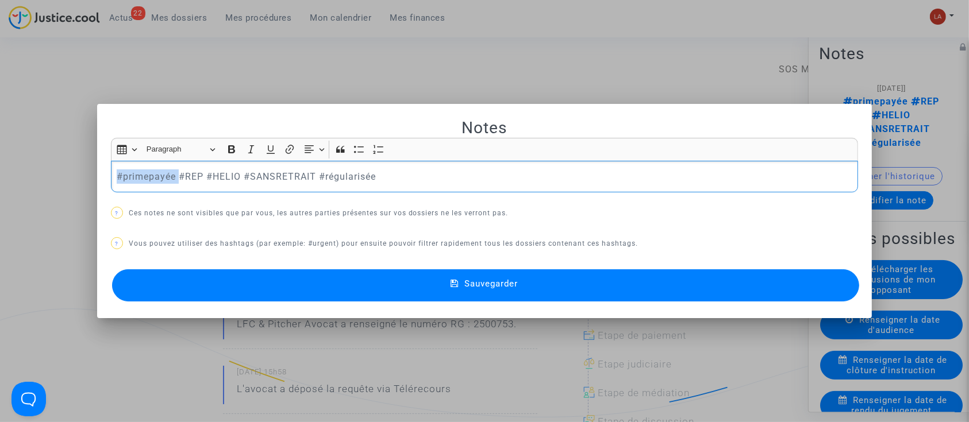
drag, startPoint x: 176, startPoint y: 175, endPoint x: -6, endPoint y: 175, distance: 182.2
click at [176, 280] on button "Sauvegarder" at bounding box center [486, 286] width 748 height 32
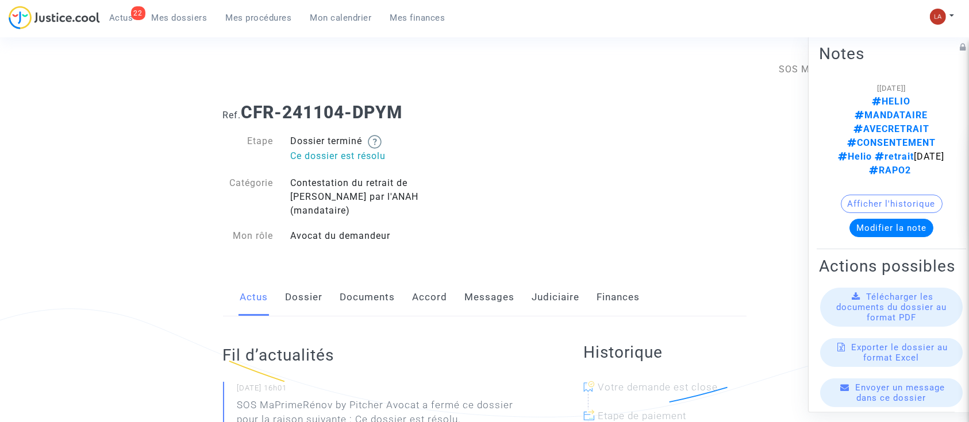
click at [553, 279] on link "Judiciaire" at bounding box center [556, 298] width 48 height 38
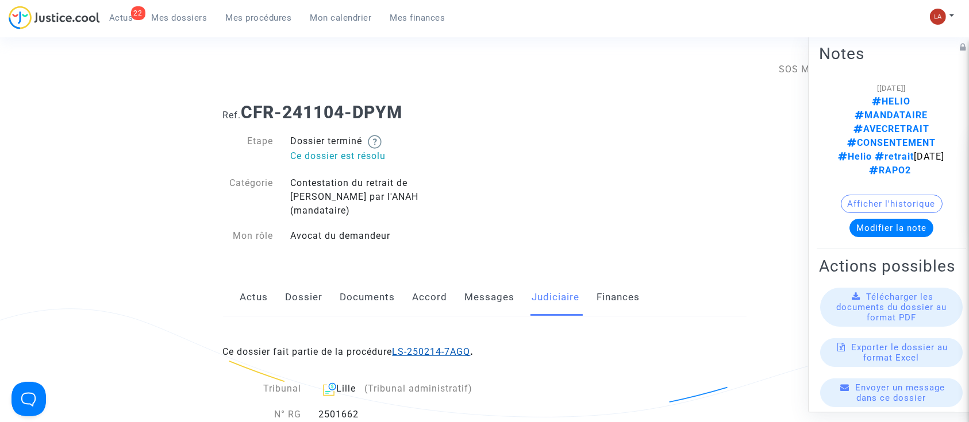
click at [452, 347] on link "LS-250214-7AGQ" at bounding box center [432, 352] width 78 height 11
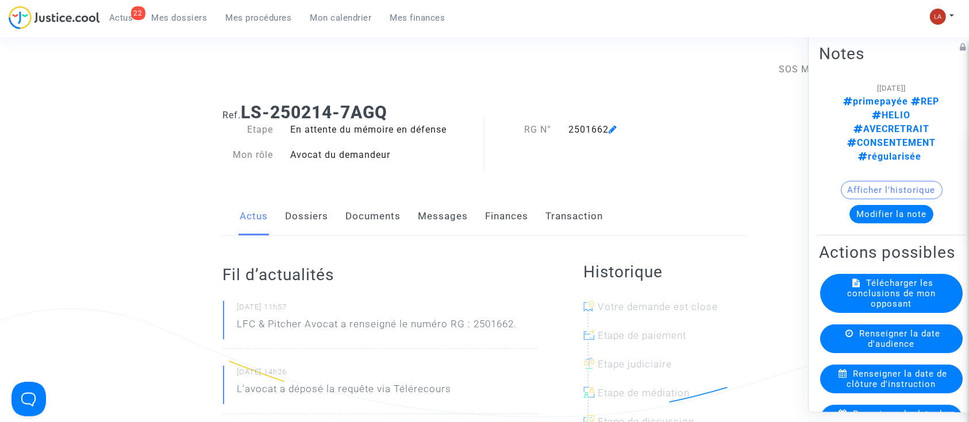
click at [864, 205] on button "Modifier la note" at bounding box center [891, 214] width 84 height 18
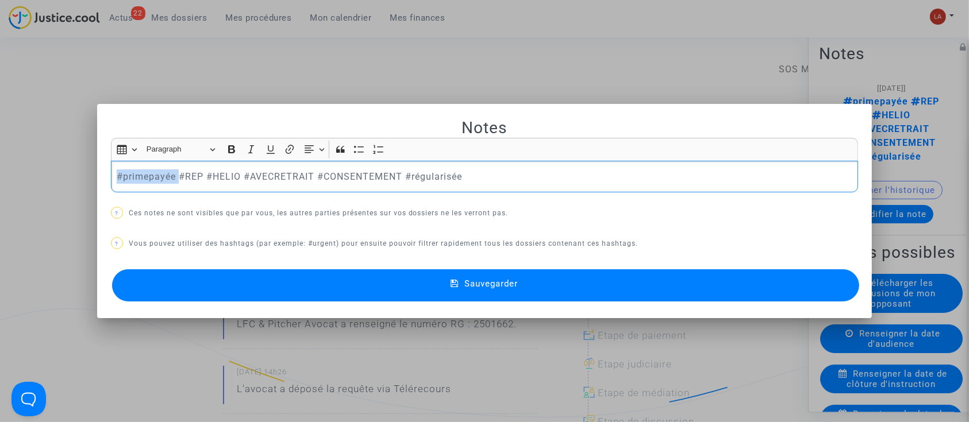
drag, startPoint x: 177, startPoint y: 175, endPoint x: 28, endPoint y: 171, distance: 149.5
click at [27, 171] on div "Notes Rich Text Editor Insert table Insert table Heading Paragraph Paragraph He…" at bounding box center [484, 211] width 969 height 422
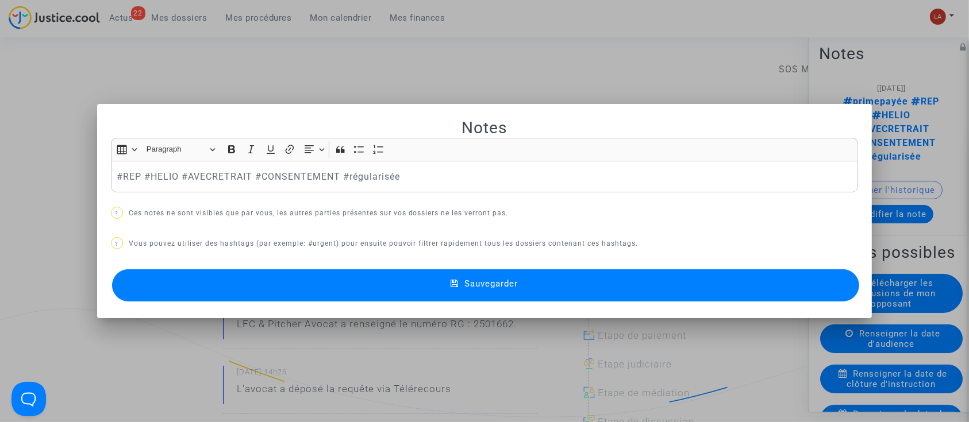
click at [245, 300] on button "Sauvegarder" at bounding box center [486, 286] width 748 height 32
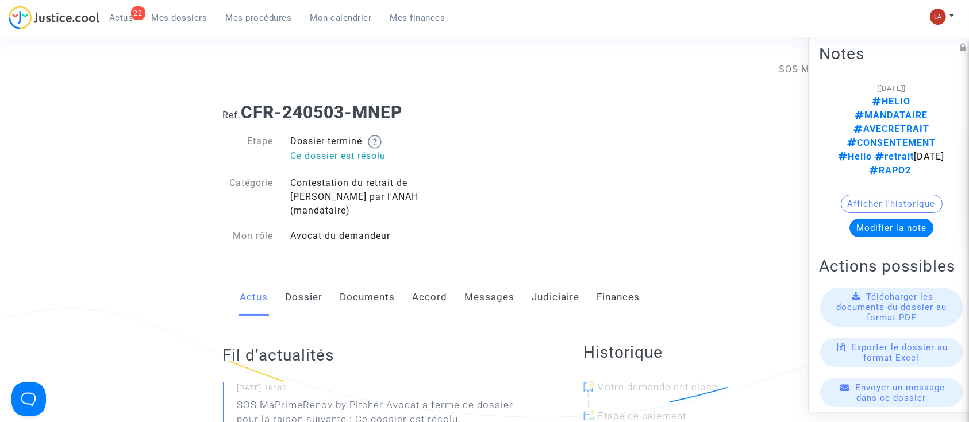
click at [536, 279] on link "Judiciaire" at bounding box center [556, 298] width 48 height 38
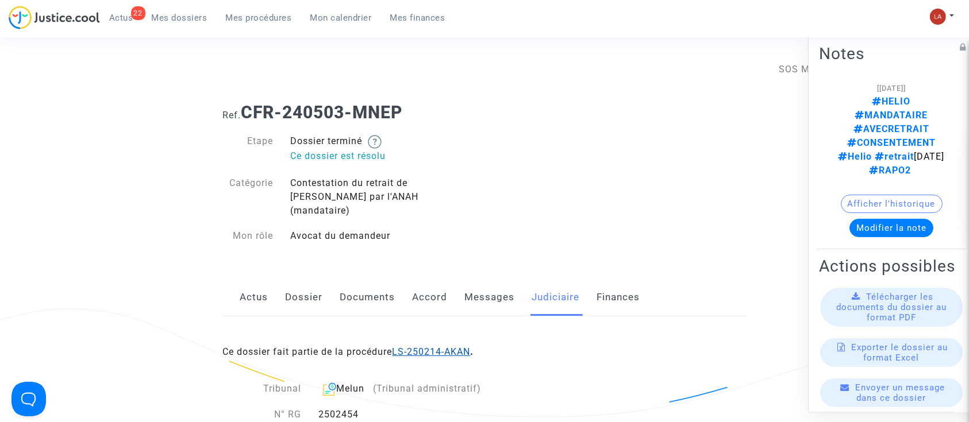
click at [470, 347] on link "LS-250214-AKAN" at bounding box center [432, 352] width 78 height 11
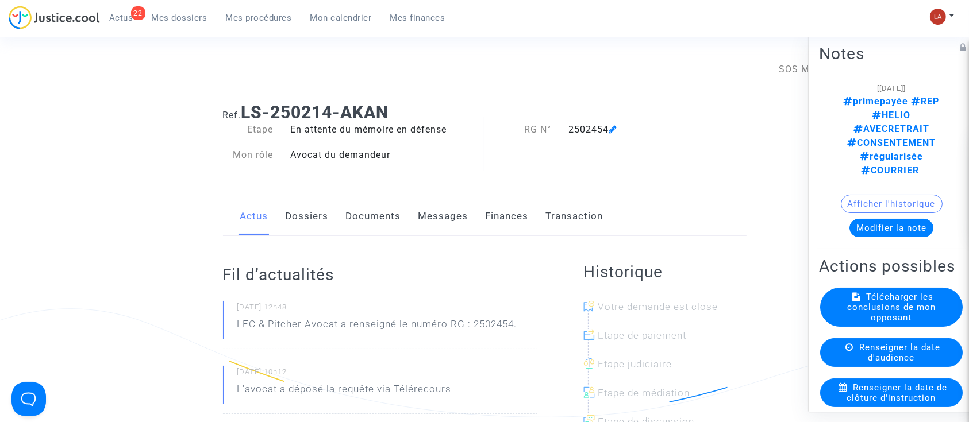
click at [876, 219] on button "Modifier la note" at bounding box center [891, 228] width 84 height 18
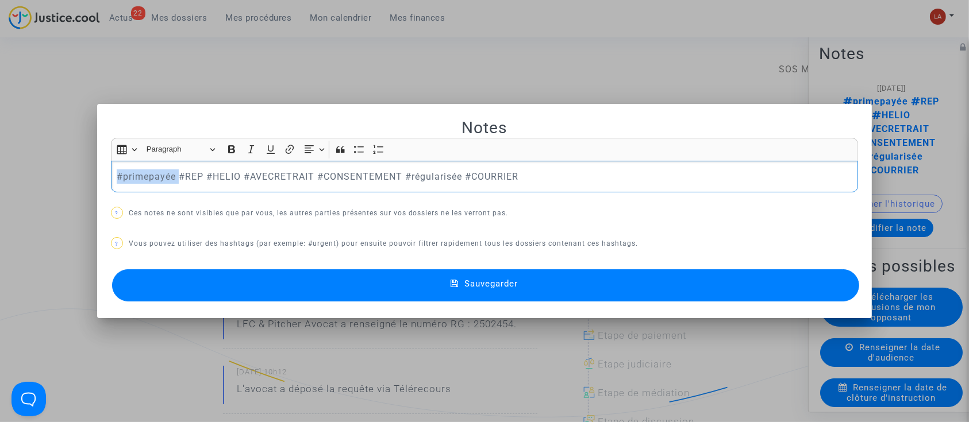
drag, startPoint x: 174, startPoint y: 181, endPoint x: -92, endPoint y: 180, distance: 265.5
click at [289, 293] on button "Sauvegarder" at bounding box center [486, 286] width 748 height 32
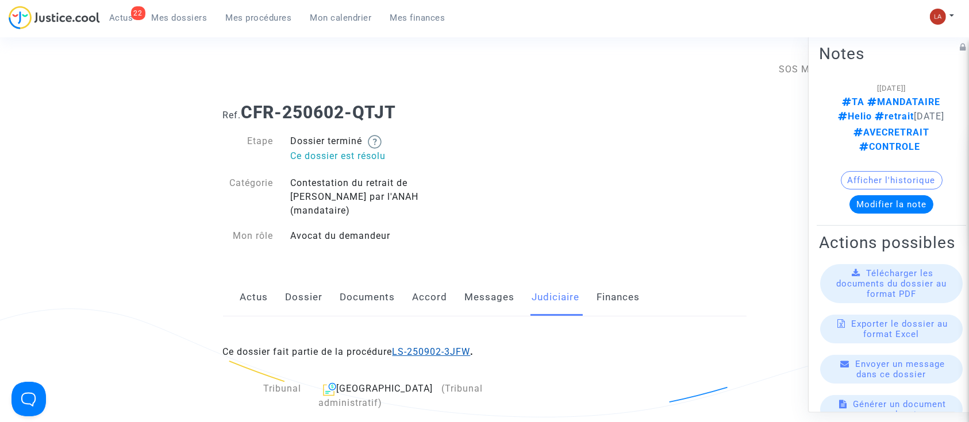
click at [455, 347] on link "LS-250902-3JFW" at bounding box center [432, 352] width 78 height 11
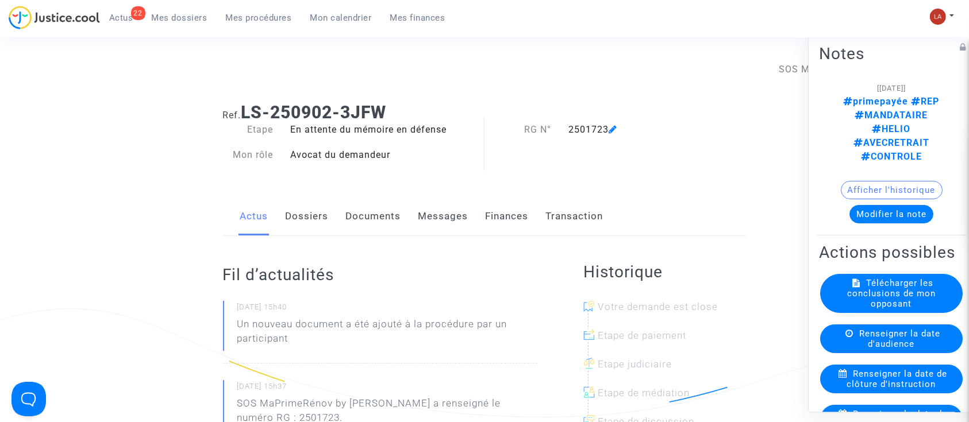
click at [866, 205] on button "Modifier la note" at bounding box center [891, 214] width 84 height 18
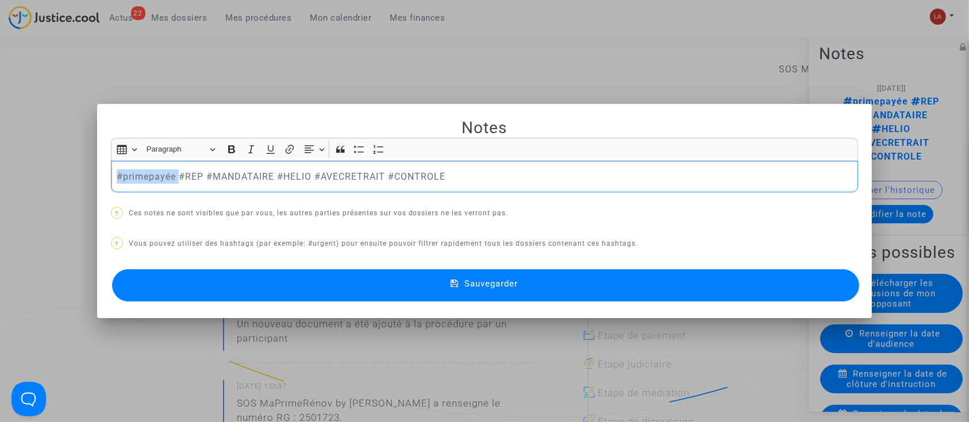
drag, startPoint x: 176, startPoint y: 173, endPoint x: -21, endPoint y: 173, distance: 196.6
click at [176, 293] on button "Sauvegarder" at bounding box center [486, 286] width 748 height 32
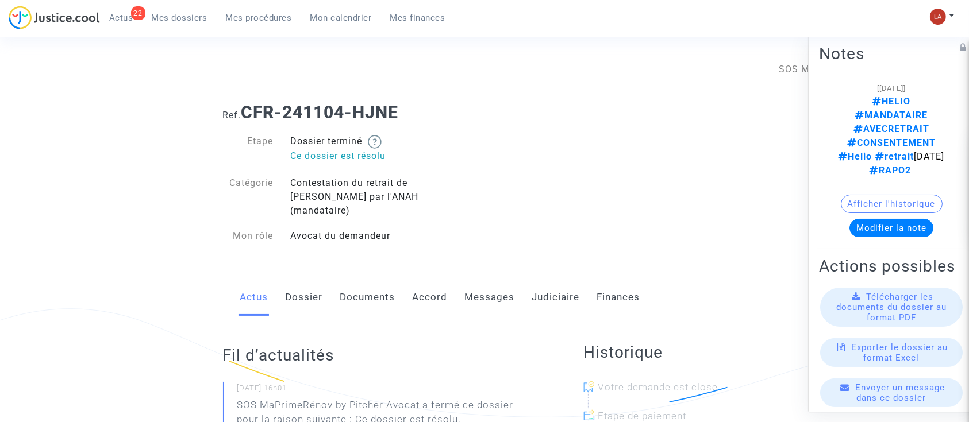
click at [547, 285] on link "Judiciaire" at bounding box center [556, 298] width 48 height 38
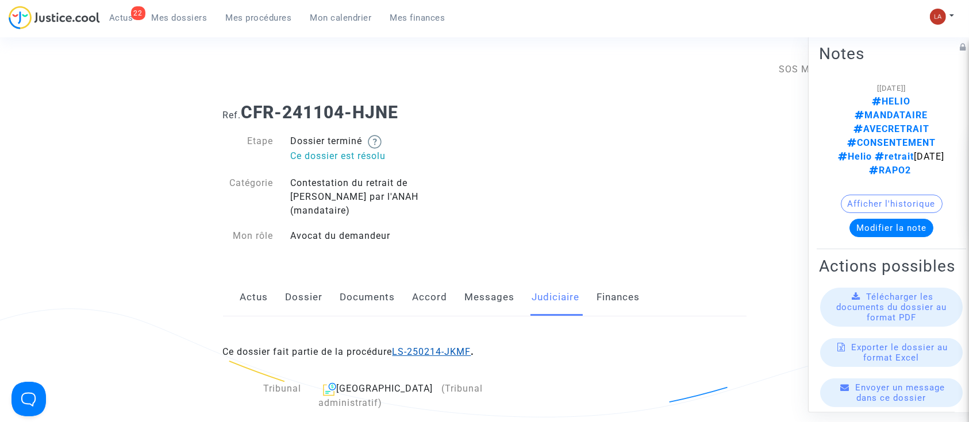
click at [451, 347] on link "LS-250214-JKMF" at bounding box center [432, 352] width 79 height 11
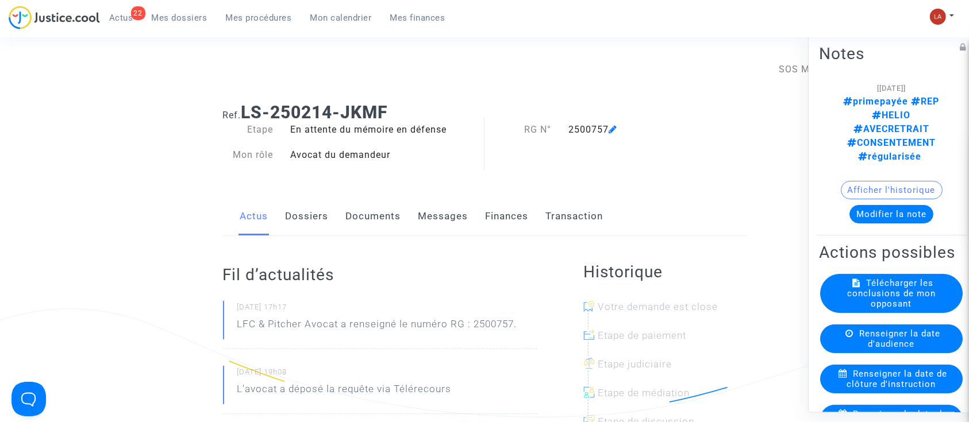
click at [875, 205] on button "Modifier la note" at bounding box center [891, 214] width 84 height 18
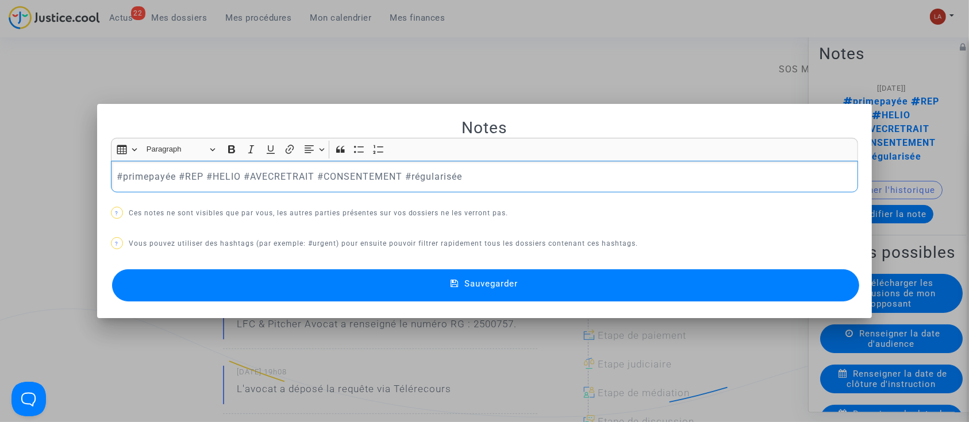
click at [172, 168] on div "#primepayée #REP #HELIO #AVECRETRAIT #CONSENTEMENT #régularisée" at bounding box center [485, 177] width 748 height 32
drag, startPoint x: 177, startPoint y: 176, endPoint x: -22, endPoint y: 177, distance: 198.9
click at [220, 279] on button "Sauvegarder" at bounding box center [486, 286] width 748 height 32
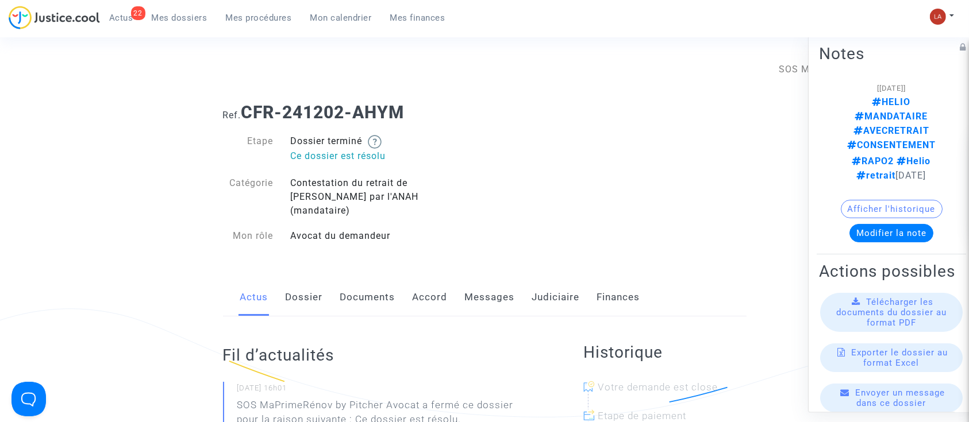
click at [555, 279] on link "Judiciaire" at bounding box center [556, 298] width 48 height 38
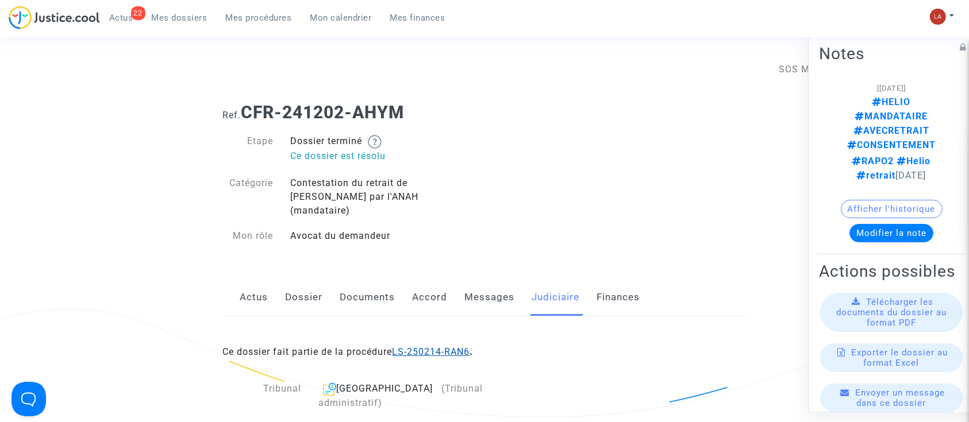
click at [449, 347] on link "LS-250214-RAN6" at bounding box center [432, 352] width 78 height 11
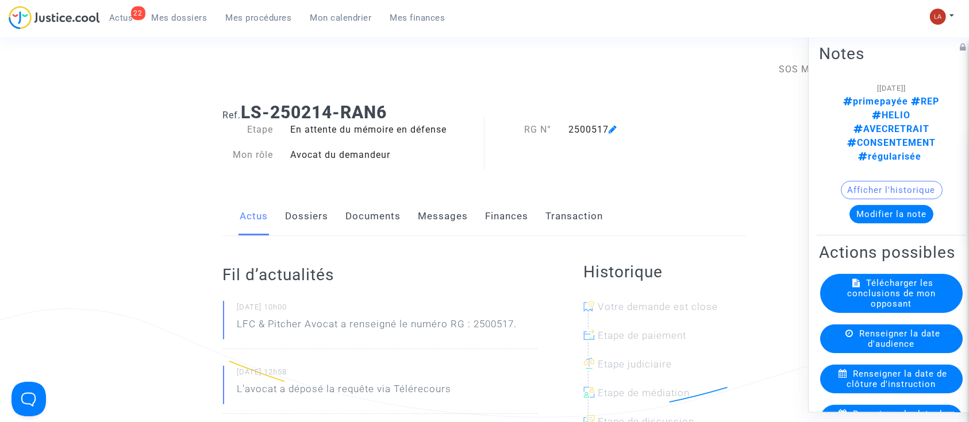
drag, startPoint x: 865, startPoint y: 159, endPoint x: 844, endPoint y: 160, distance: 20.7
click at [859, 205] on button "Modifier la note" at bounding box center [891, 214] width 84 height 18
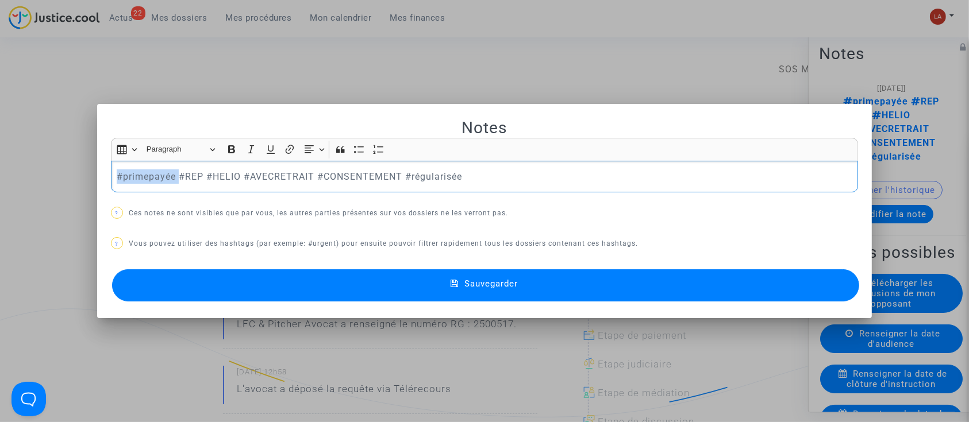
drag, startPoint x: 177, startPoint y: 174, endPoint x: 82, endPoint y: 179, distance: 94.9
click at [82, 179] on div "Notes Rich Text Editor Insert table Insert table Heading Paragraph Paragraph He…" at bounding box center [484, 211] width 969 height 422
click at [421, 274] on button "Sauvegarder" at bounding box center [486, 286] width 748 height 32
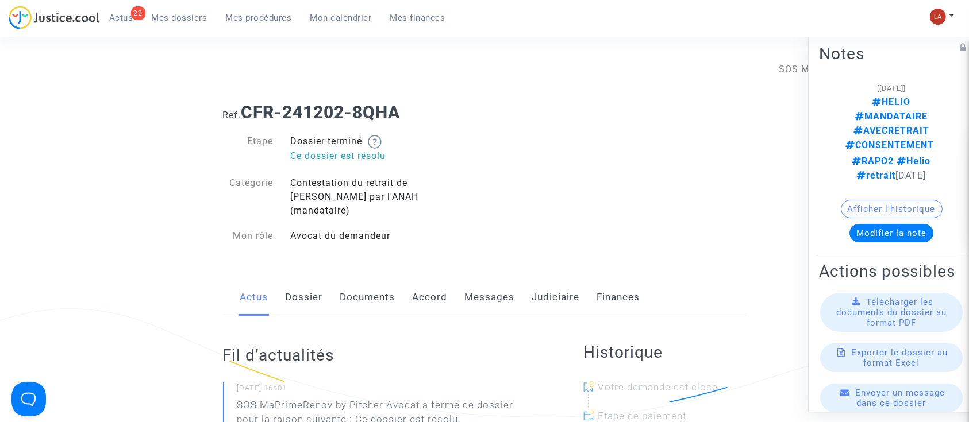
click at [561, 291] on link "Judiciaire" at bounding box center [556, 298] width 48 height 38
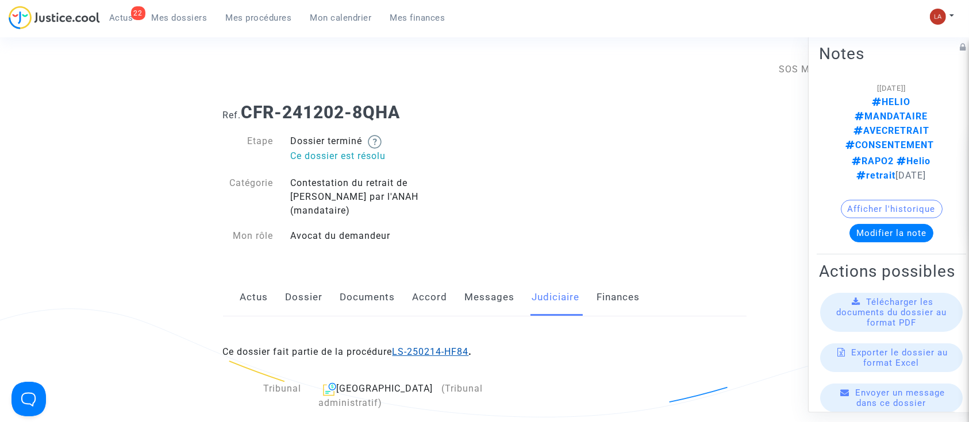
click at [430, 347] on link "LS-250214-HF84" at bounding box center [431, 352] width 76 height 11
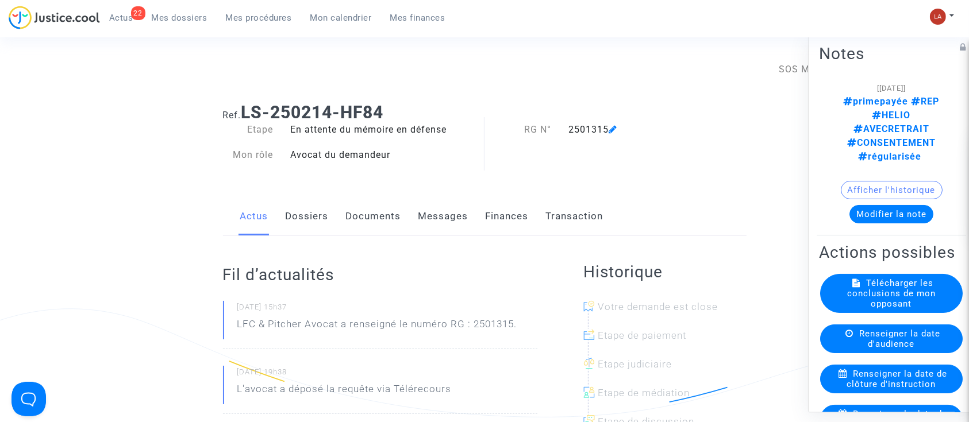
click at [868, 205] on button "Modifier la note" at bounding box center [891, 214] width 84 height 18
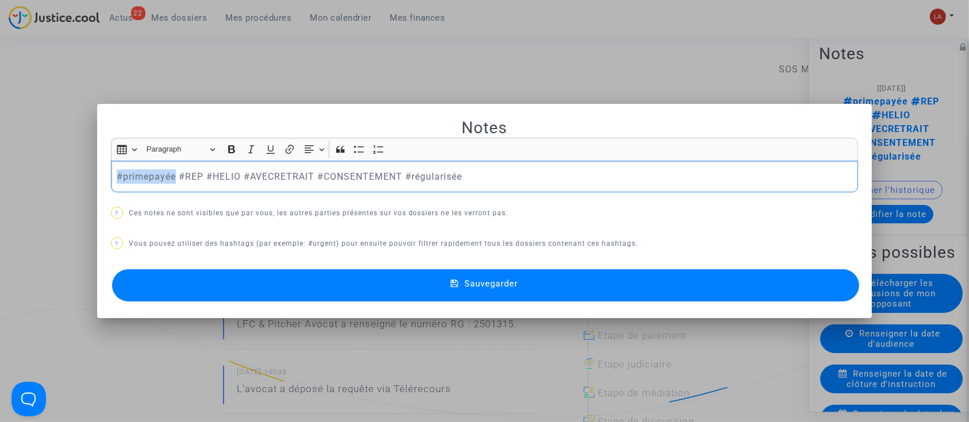
drag, startPoint x: 172, startPoint y: 171, endPoint x: 49, endPoint y: 170, distance: 122.4
click at [51, 171] on div "Notes Rich Text Editor Insert table Insert table Heading Paragraph Paragraph He…" at bounding box center [484, 211] width 969 height 422
click at [175, 265] on div "Notes Rich Text Editor Insert table Insert table Heading Paragraph Paragraph He…" at bounding box center [485, 211] width 748 height 187
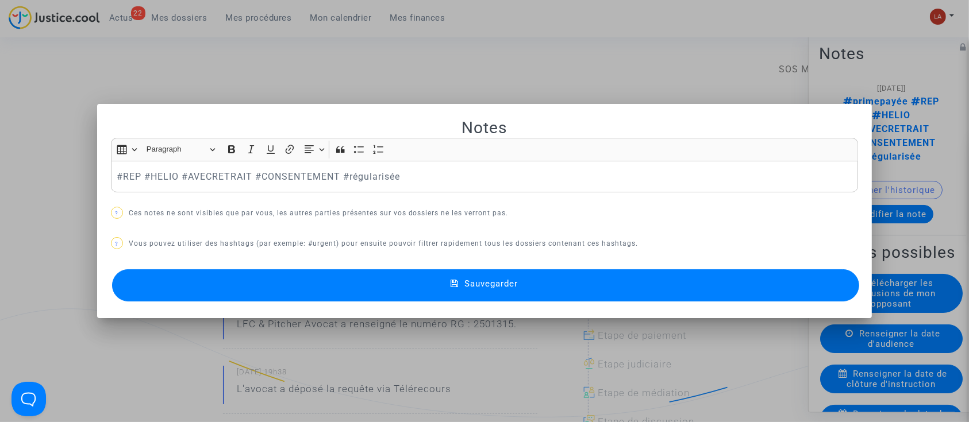
click at [230, 272] on button "Sauvegarder" at bounding box center [486, 286] width 748 height 32
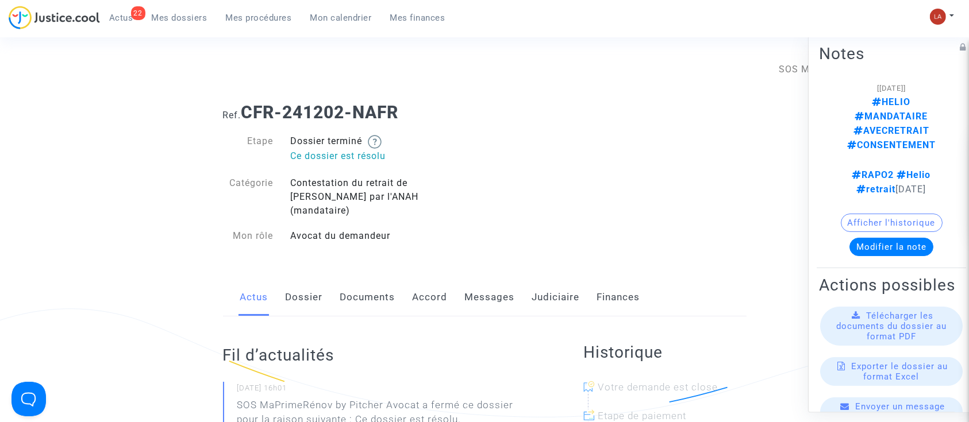
click at [536, 282] on link "Judiciaire" at bounding box center [556, 298] width 48 height 38
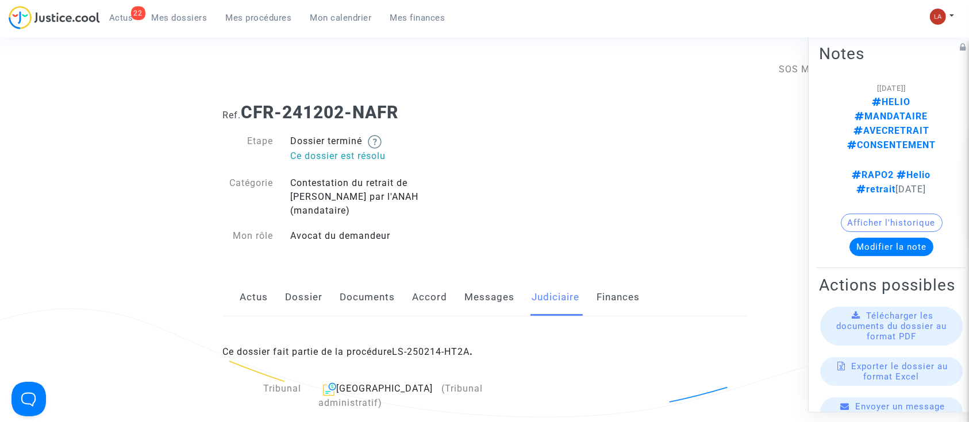
click at [442, 328] on div "Ce dossier fait partie de la procédure LS-250214-HT2A ." at bounding box center [485, 344] width 524 height 54
click at [445, 347] on link "LS-250214-HT2A" at bounding box center [432, 352] width 78 height 11
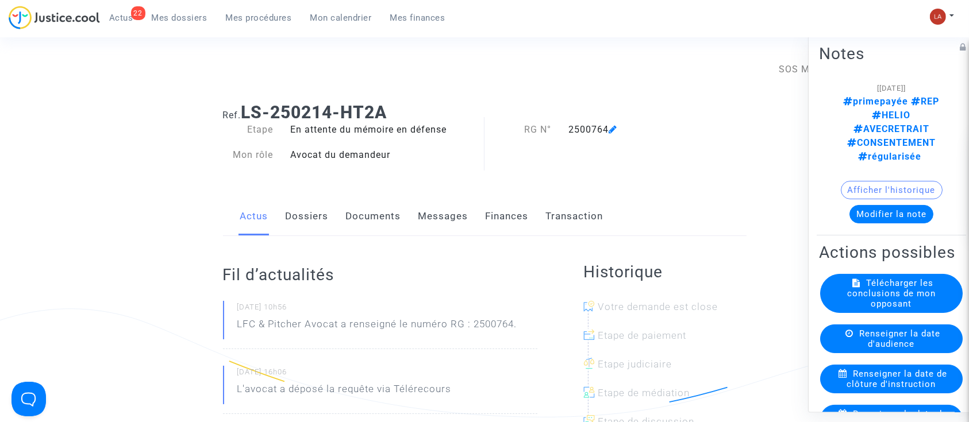
click at [849, 205] on button "Modifier la note" at bounding box center [891, 214] width 84 height 18
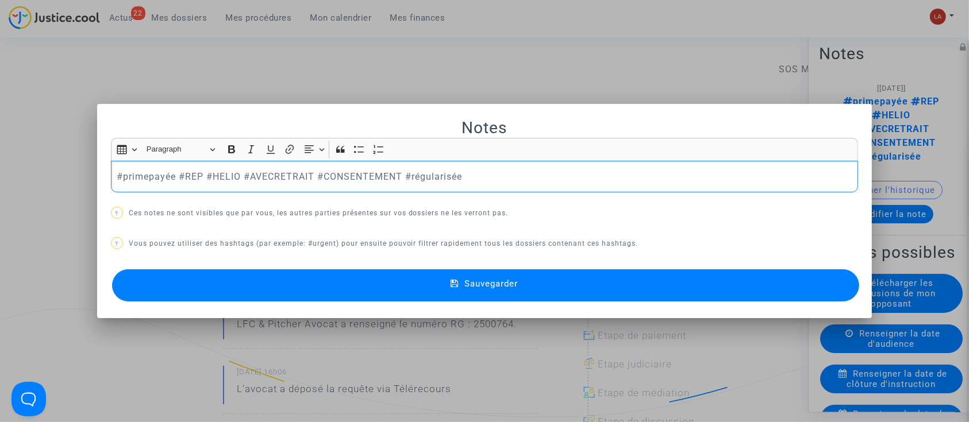
click at [179, 172] on p "#primepayée #REP #HELIO #AVECRETRAIT #CONSENTEMENT #régularisée" at bounding box center [485, 177] width 736 height 14
drag, startPoint x: 175, startPoint y: 169, endPoint x: 67, endPoint y: 171, distance: 108.1
click at [67, 171] on div "Notes Rich Text Editor Insert table Insert table Heading Paragraph Paragraph He…" at bounding box center [484, 211] width 969 height 422
click at [229, 301] on button "Sauvegarder" at bounding box center [486, 286] width 748 height 32
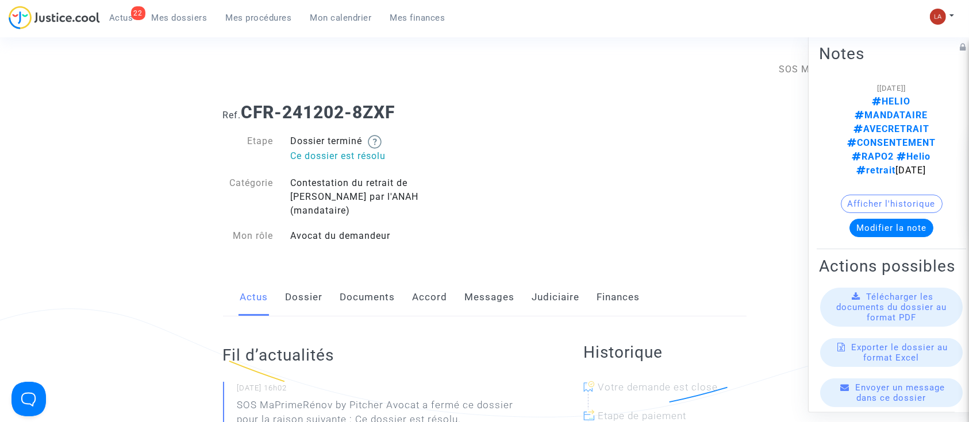
click at [528, 279] on div "Actus Dossier Documents Accord Messages Judiciaire Finances" at bounding box center [485, 298] width 524 height 39
click at [532, 287] on link "Judiciaire" at bounding box center [556, 298] width 48 height 38
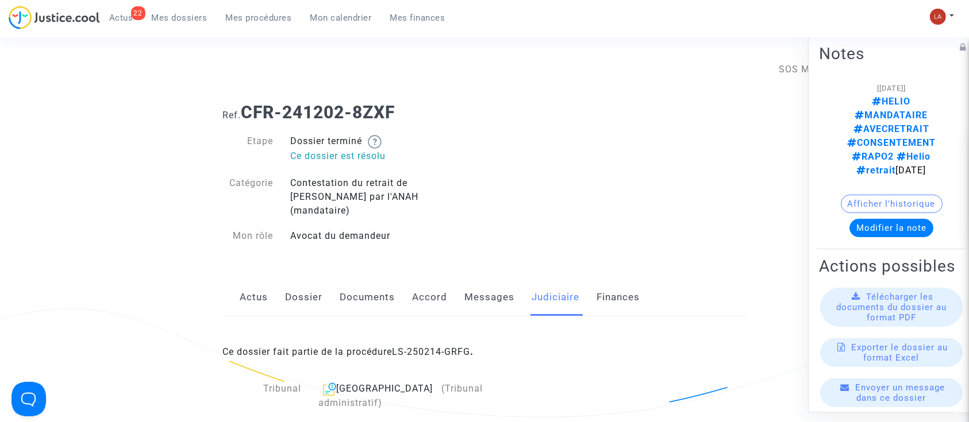
click at [430, 347] on link "LS-250214-GRFG" at bounding box center [432, 352] width 78 height 11
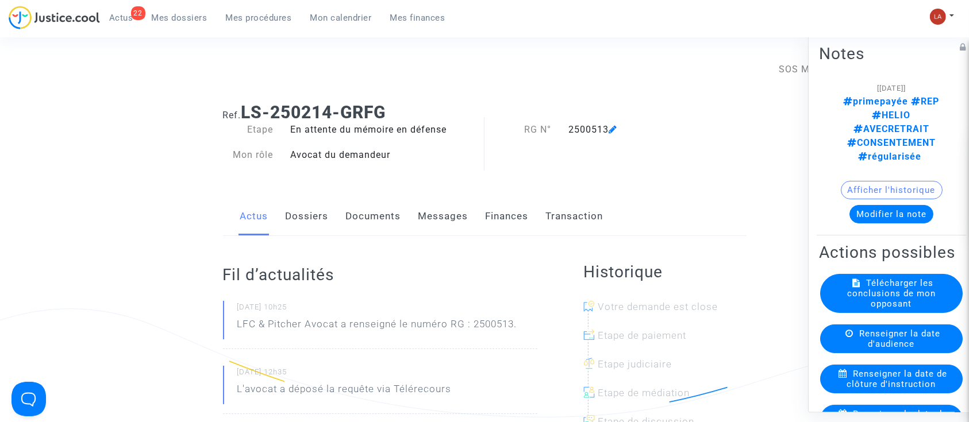
click at [888, 205] on button "Modifier la note" at bounding box center [891, 214] width 84 height 18
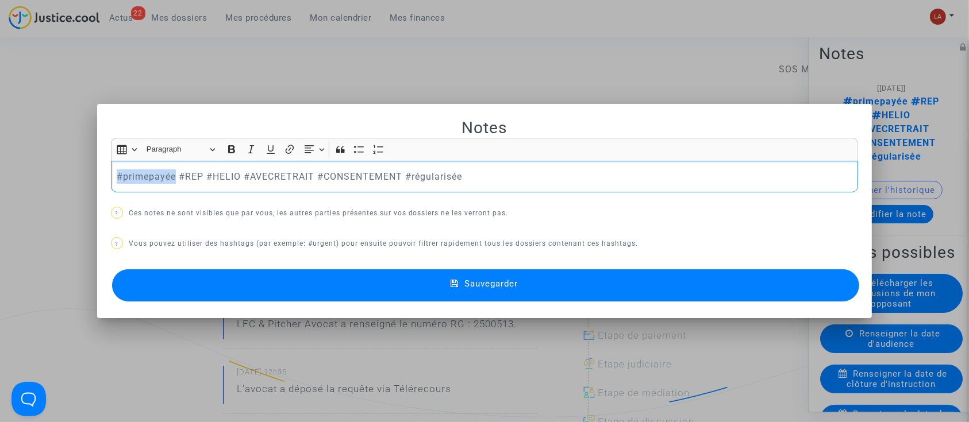
drag, startPoint x: 172, startPoint y: 172, endPoint x: -9, endPoint y: 174, distance: 181.0
click at [162, 280] on button "Sauvegarder" at bounding box center [486, 286] width 748 height 32
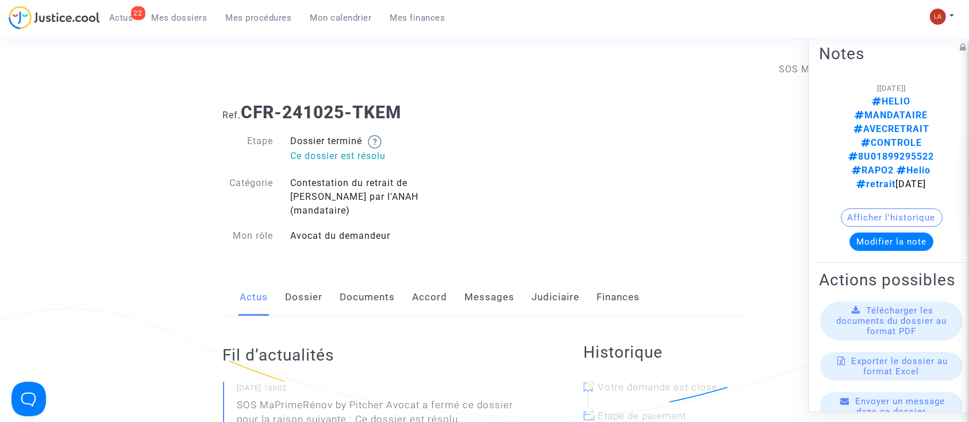
drag, startPoint x: 0, startPoint y: 0, endPoint x: 533, endPoint y: 287, distance: 605.8
click at [533, 287] on link "Judiciaire" at bounding box center [556, 298] width 48 height 38
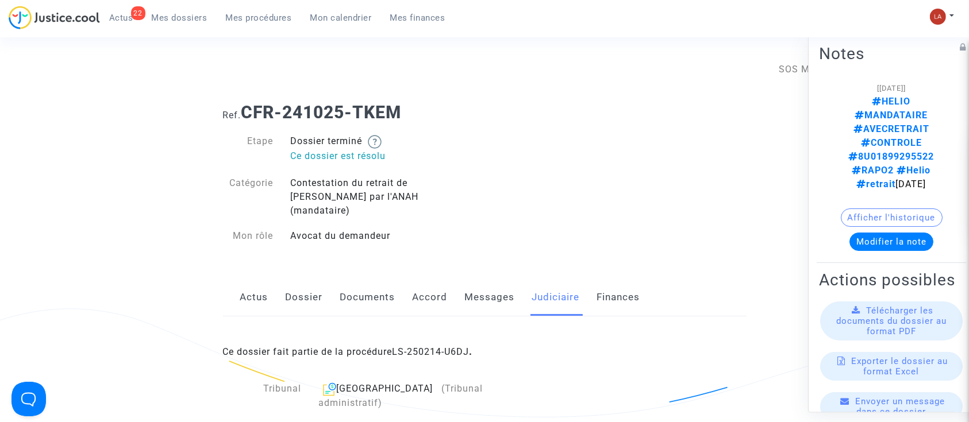
click at [445, 348] on div "Ce dossier fait partie de la procédure LS-250214-U6DJ ." at bounding box center [485, 344] width 524 height 54
click at [451, 347] on link "LS-250214-U6DJ" at bounding box center [431, 352] width 77 height 11
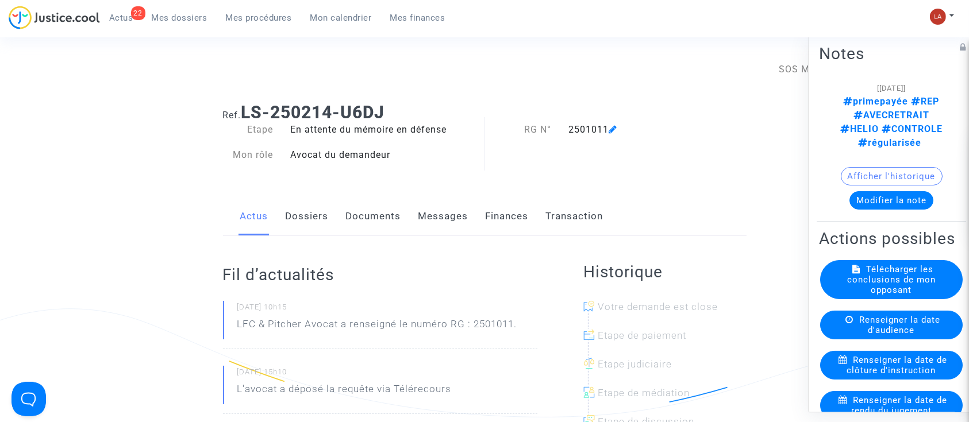
click at [891, 191] on button "Modifier la note" at bounding box center [891, 200] width 84 height 18
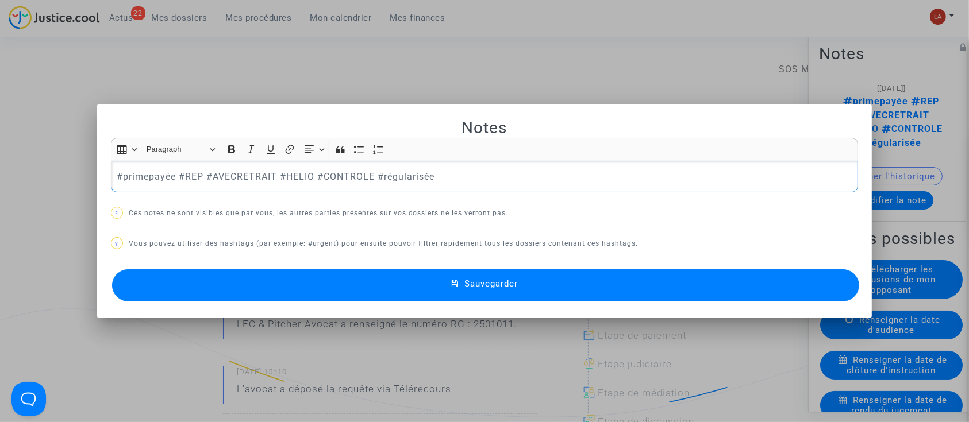
click at [169, 170] on p "#primepayée #REP #AVECRETRAIT #HELIO #CONTROLE #régularisée" at bounding box center [485, 177] width 736 height 14
drag, startPoint x: 175, startPoint y: 176, endPoint x: -21, endPoint y: 170, distance: 195.5
click at [196, 284] on button "Sauvegarder" at bounding box center [486, 286] width 748 height 32
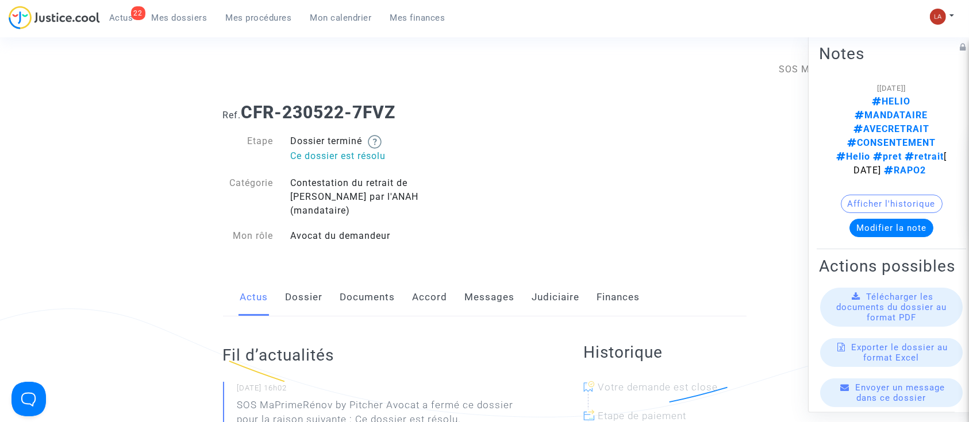
click at [535, 289] on link "Judiciaire" at bounding box center [556, 298] width 48 height 38
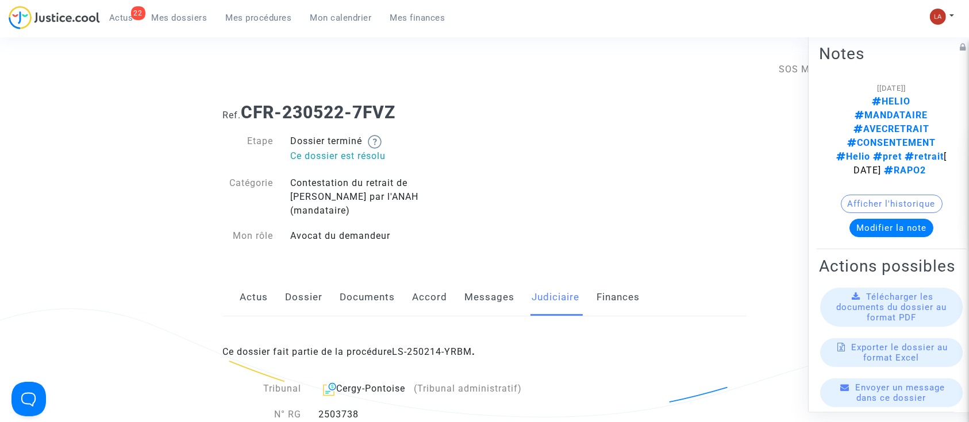
click at [455, 347] on link "LS-250214-YRBM" at bounding box center [433, 352] width 80 height 11
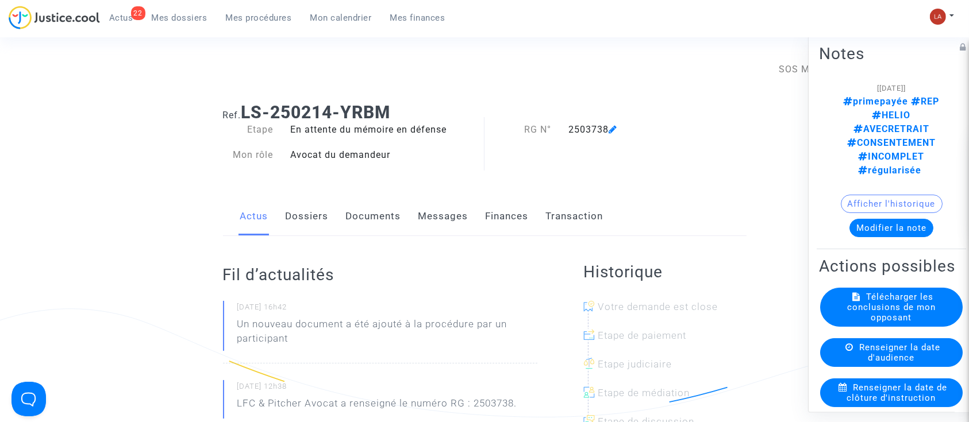
click at [870, 219] on button "Modifier la note" at bounding box center [891, 228] width 84 height 18
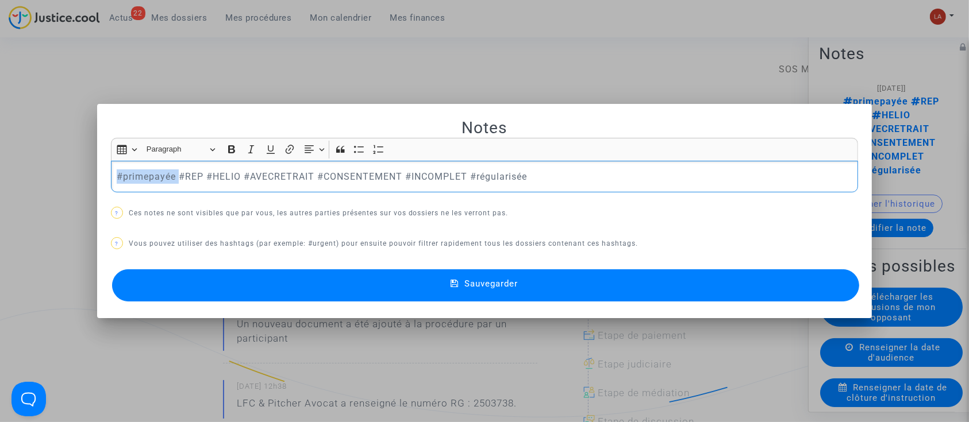
drag, startPoint x: 177, startPoint y: 176, endPoint x: -14, endPoint y: 180, distance: 191.4
click at [202, 284] on button "Sauvegarder" at bounding box center [486, 286] width 748 height 32
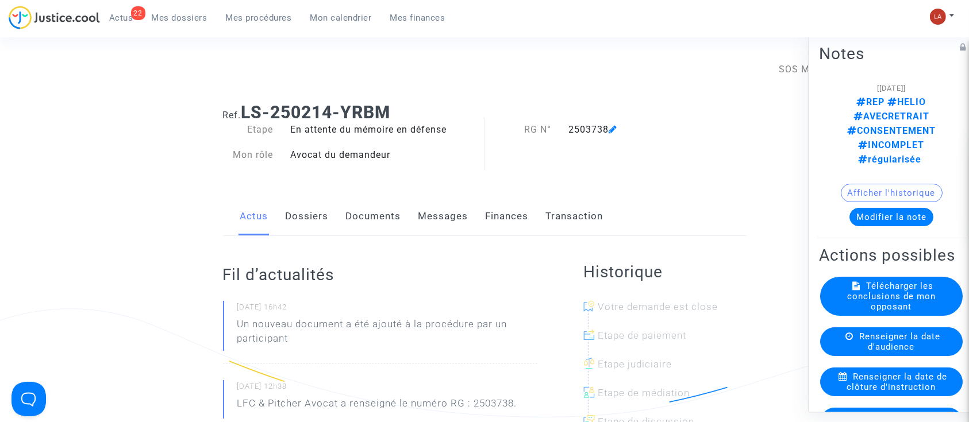
click at [305, 50] on div "Connecté en tant que : SOS MaPrimeRénov by Pitcher Avocat" at bounding box center [481, 63] width 963 height 28
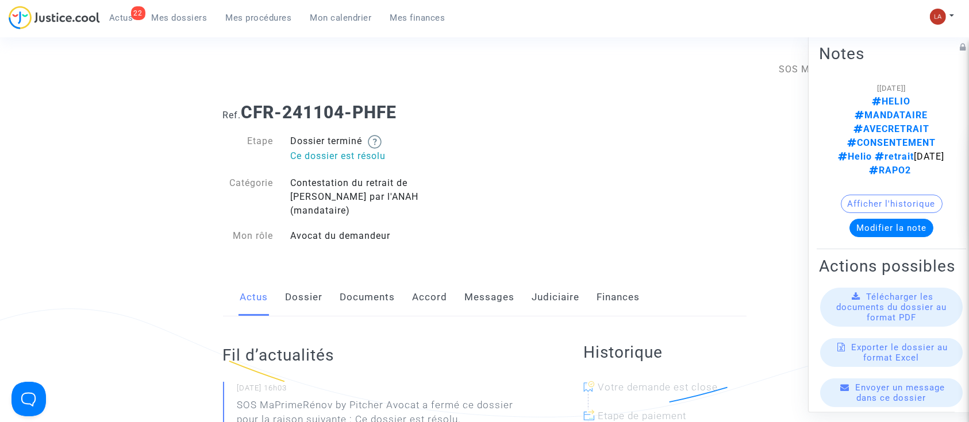
click at [548, 279] on link "Judiciaire" at bounding box center [556, 298] width 48 height 38
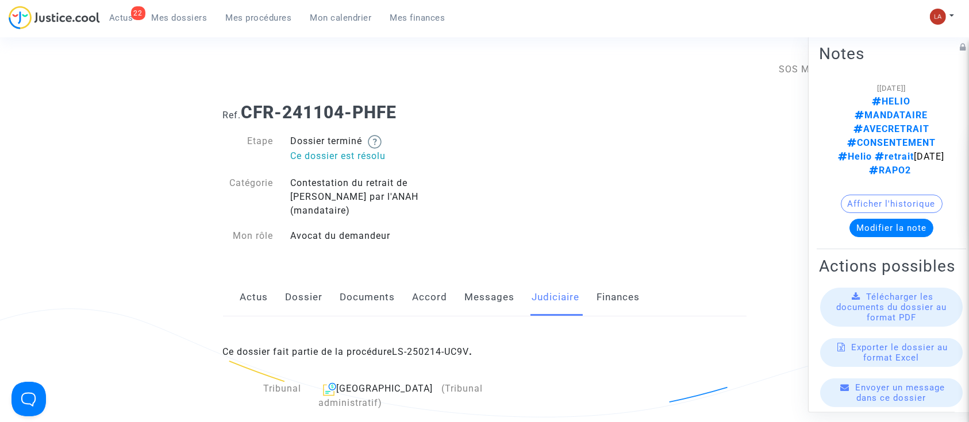
click at [451, 347] on link "LS-250214-UC9V" at bounding box center [431, 352] width 77 height 11
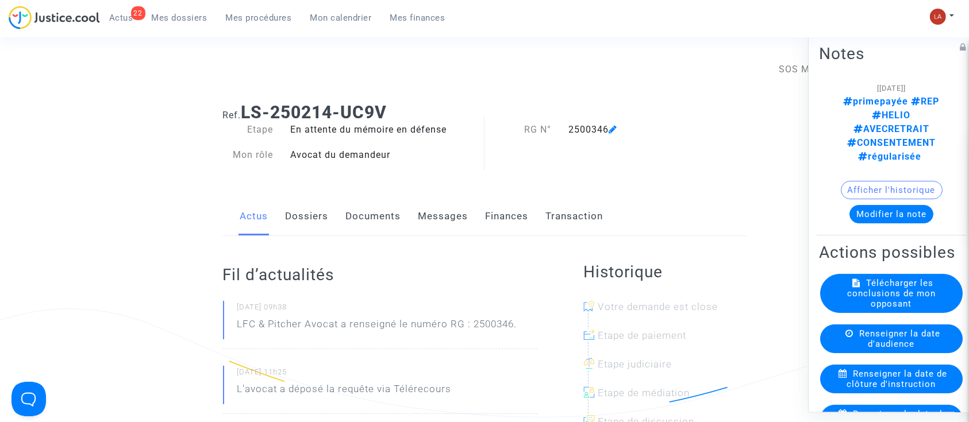
click at [859, 205] on button "Modifier la note" at bounding box center [891, 214] width 84 height 18
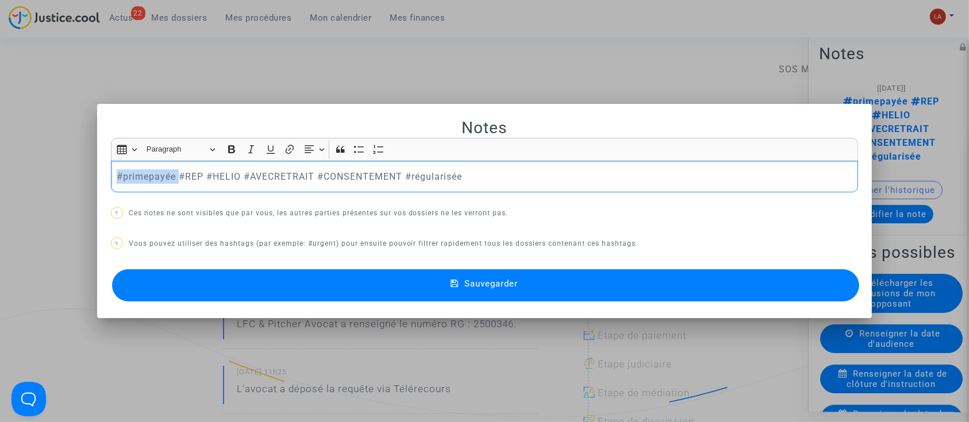
drag, startPoint x: 174, startPoint y: 174, endPoint x: -12, endPoint y: 179, distance: 185.7
click at [463, 267] on div "Sauvegarder" at bounding box center [485, 286] width 748 height 38
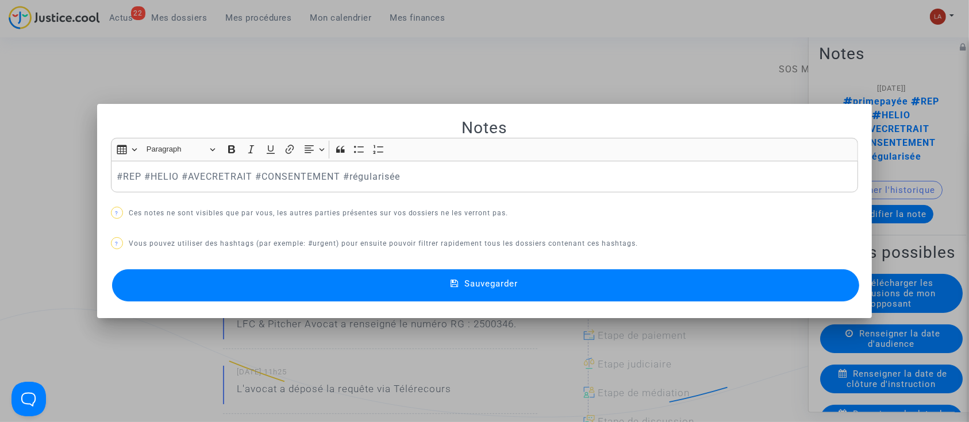
click at [460, 279] on mat-icon at bounding box center [458, 286] width 14 height 14
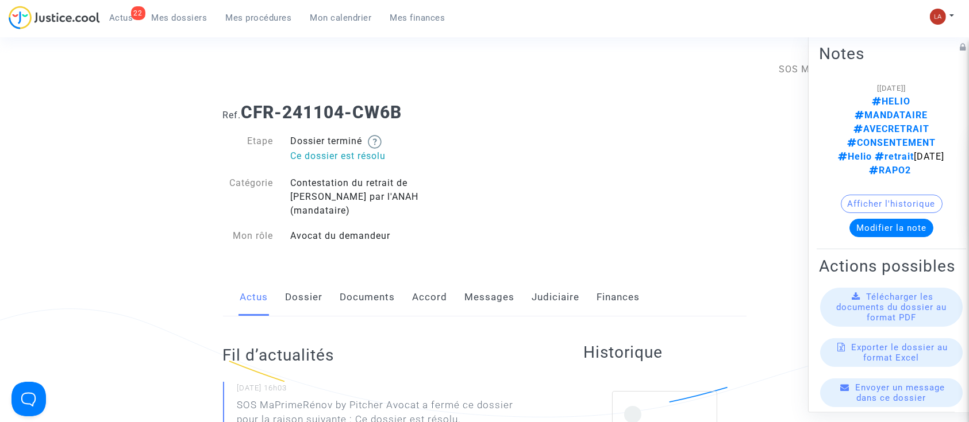
click at [544, 280] on link "Judiciaire" at bounding box center [556, 298] width 48 height 38
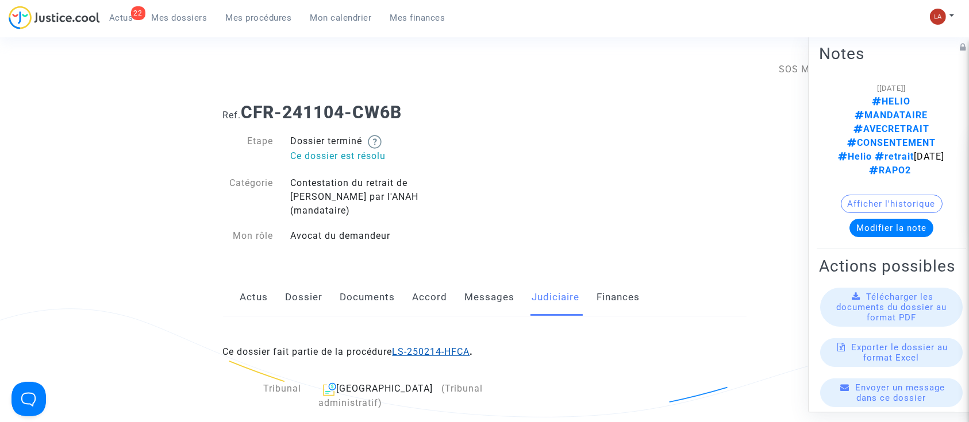
click at [441, 347] on link "LS-250214-HFCA" at bounding box center [432, 352] width 78 height 11
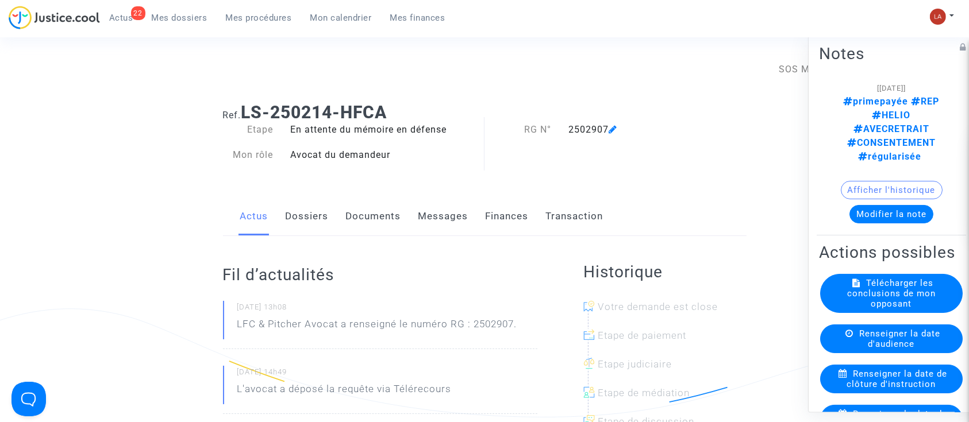
click at [887, 181] on div "Afficher l'historique" at bounding box center [891, 193] width 145 height 24
click at [883, 205] on button "Modifier la note" at bounding box center [891, 214] width 84 height 18
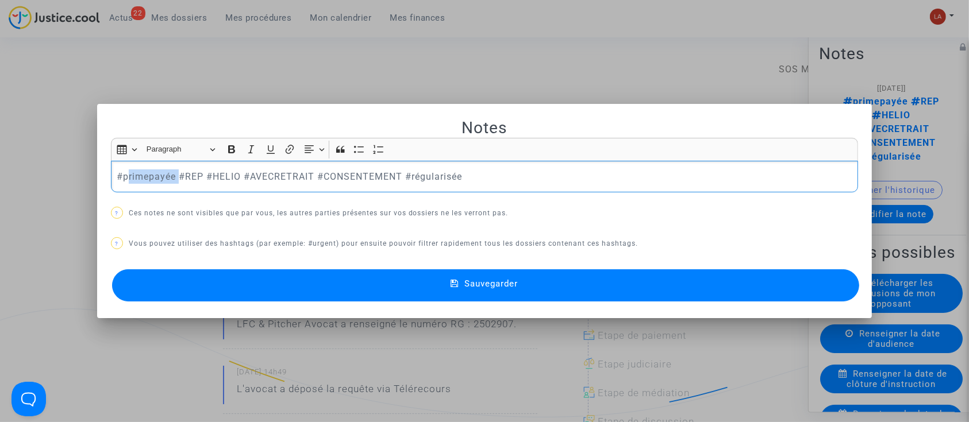
drag, startPoint x: 174, startPoint y: 172, endPoint x: 46, endPoint y: 174, distance: 127.6
click at [73, 174] on div "Notes Rich Text Editor Insert table Insert table Heading Paragraph Paragraph He…" at bounding box center [484, 211] width 969 height 422
click at [241, 301] on div "Sauvegarder" at bounding box center [485, 286] width 748 height 38
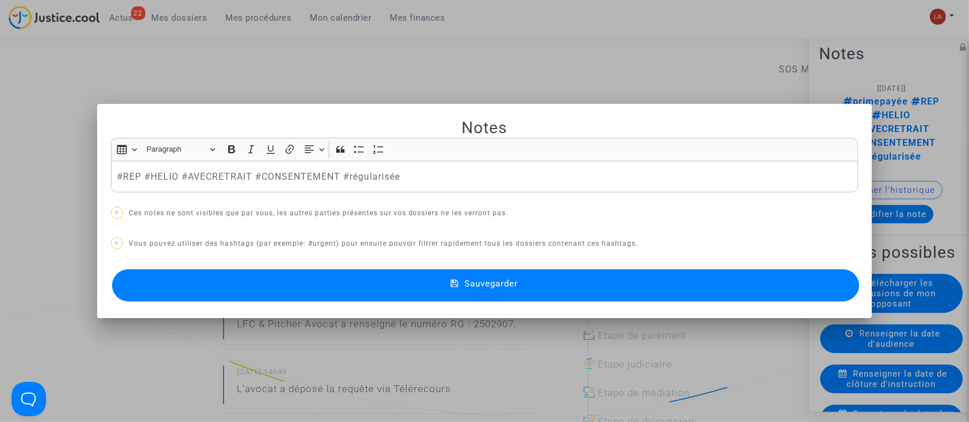
click at [196, 275] on button "Sauvegarder" at bounding box center [486, 286] width 748 height 32
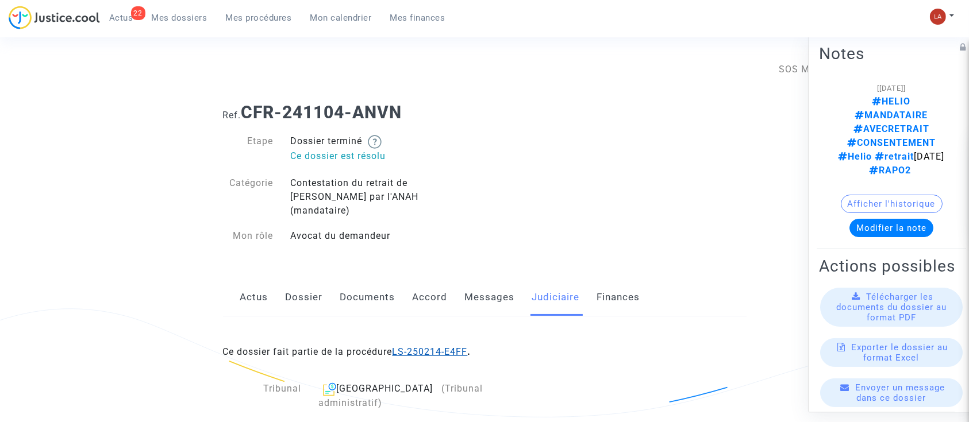
click at [436, 347] on link "LS-250214-E4FF" at bounding box center [430, 352] width 75 height 11
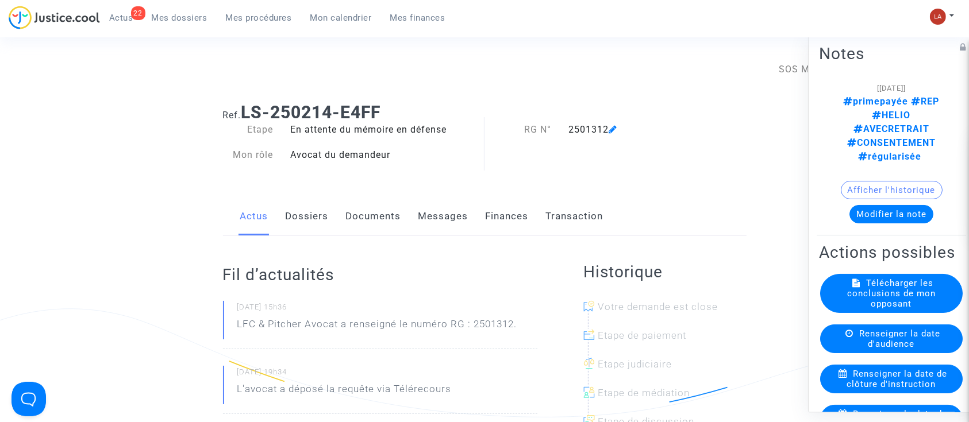
click at [898, 205] on button "Modifier la note" at bounding box center [891, 214] width 84 height 18
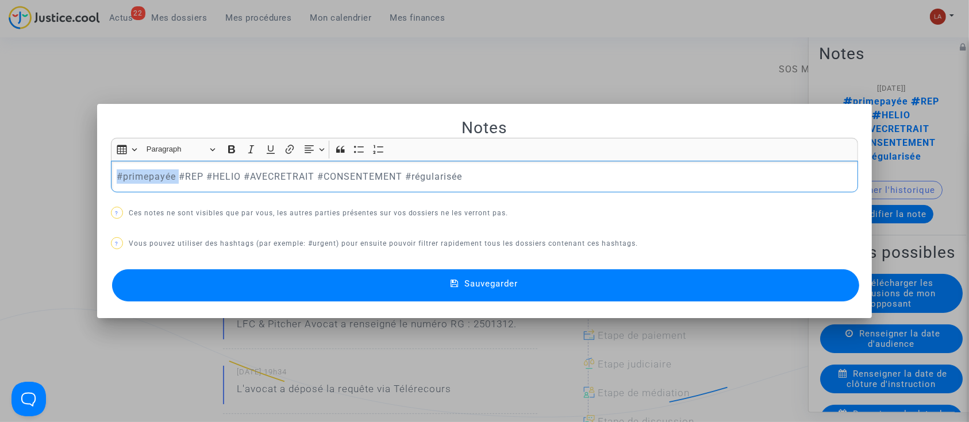
drag, startPoint x: 87, startPoint y: 175, endPoint x: 13, endPoint y: 173, distance: 74.7
click at [13, 174] on div "Notes Rich Text Editor Insert table Insert table Heading Paragraph Paragraph He…" at bounding box center [484, 211] width 969 height 422
click at [338, 280] on button "Sauvegarder" at bounding box center [486, 286] width 748 height 32
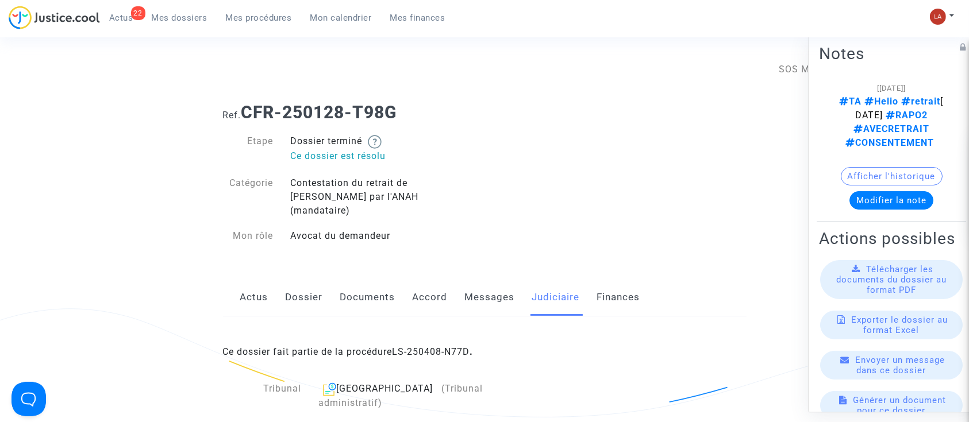
click at [436, 347] on link "LS-250408-N77D" at bounding box center [432, 352] width 78 height 11
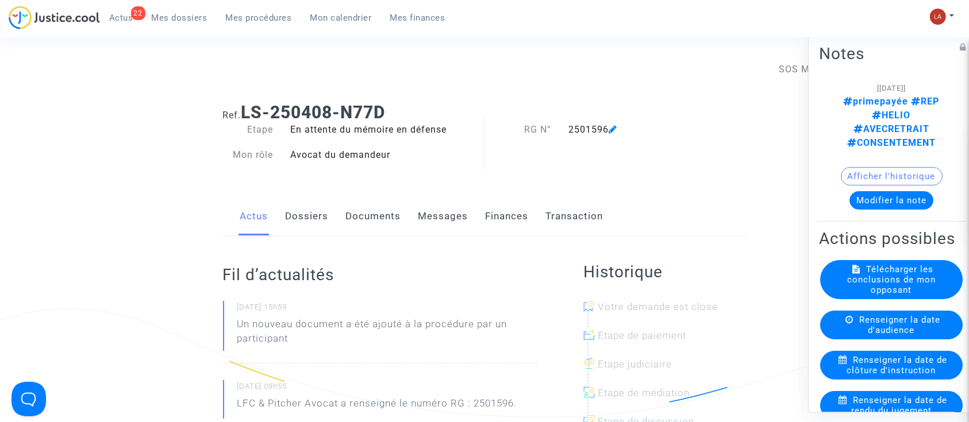
click at [883, 191] on button "Modifier la note" at bounding box center [891, 200] width 84 height 18
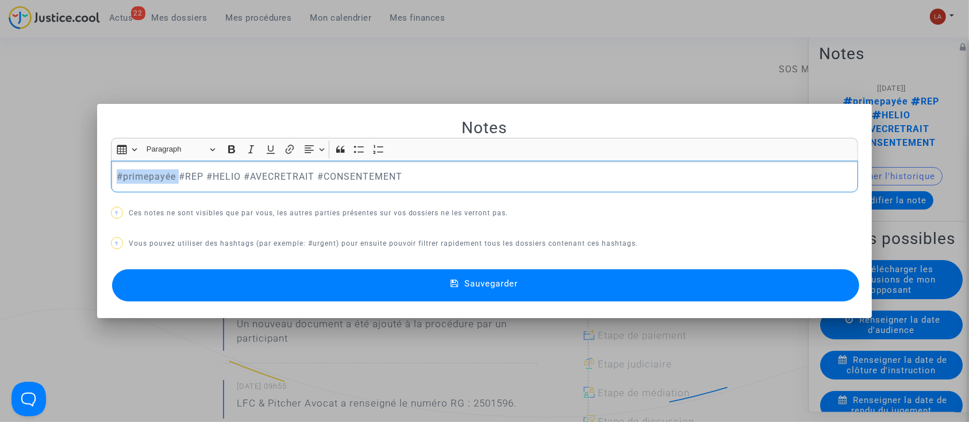
drag, startPoint x: 174, startPoint y: 168, endPoint x: 30, endPoint y: 172, distance: 143.7
click at [30, 172] on div "Notes Rich Text Editor Insert table Insert table Heading Paragraph Paragraph He…" at bounding box center [484, 211] width 969 height 422
click at [234, 292] on button "Sauvegarder" at bounding box center [486, 286] width 748 height 32
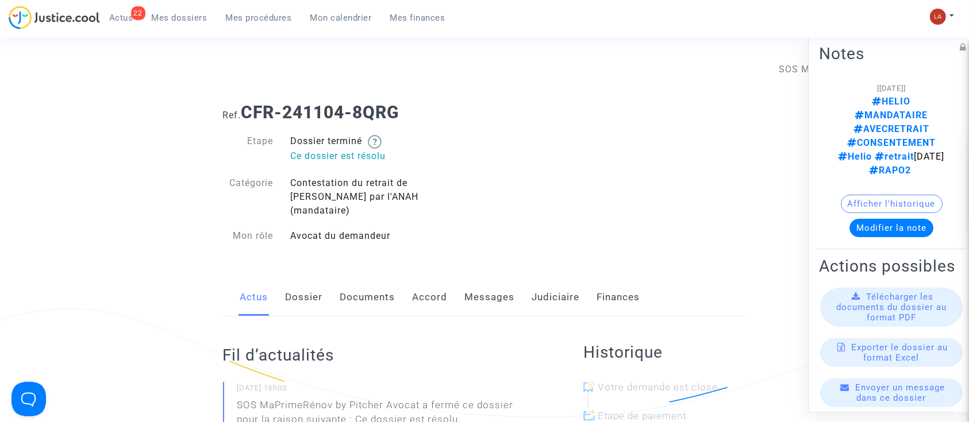
click at [868, 219] on button "Modifier la note" at bounding box center [891, 228] width 84 height 18
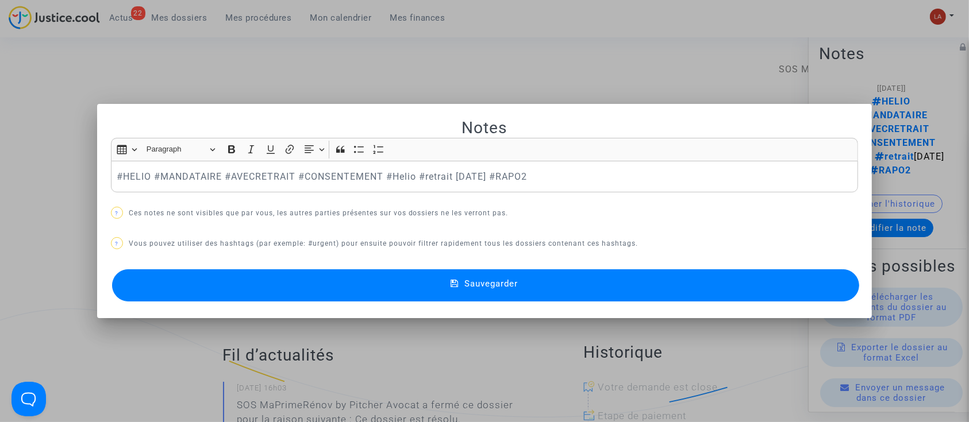
click at [463, 108] on mat-dialog-container "Notes Rich Text Editor Insert table Insert table Heading Paragraph Paragraph He…" at bounding box center [484, 211] width 775 height 214
click at [557, 95] on div at bounding box center [484, 211] width 969 height 422
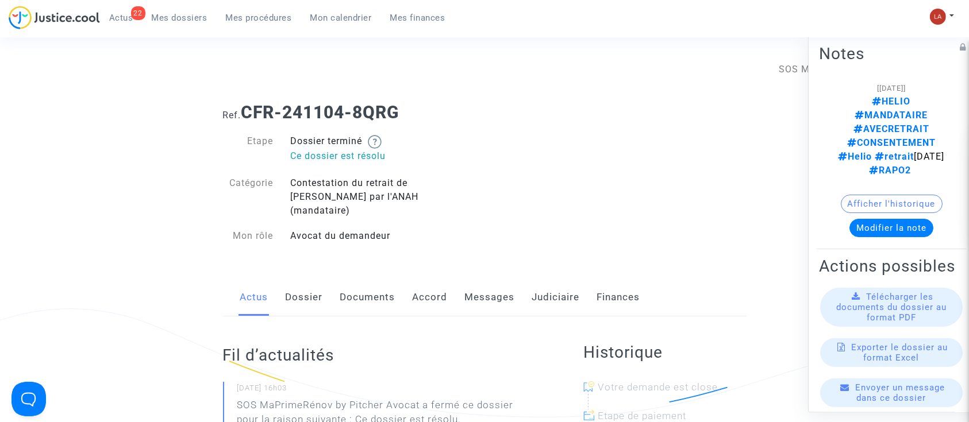
click at [552, 283] on link "Judiciaire" at bounding box center [556, 298] width 48 height 38
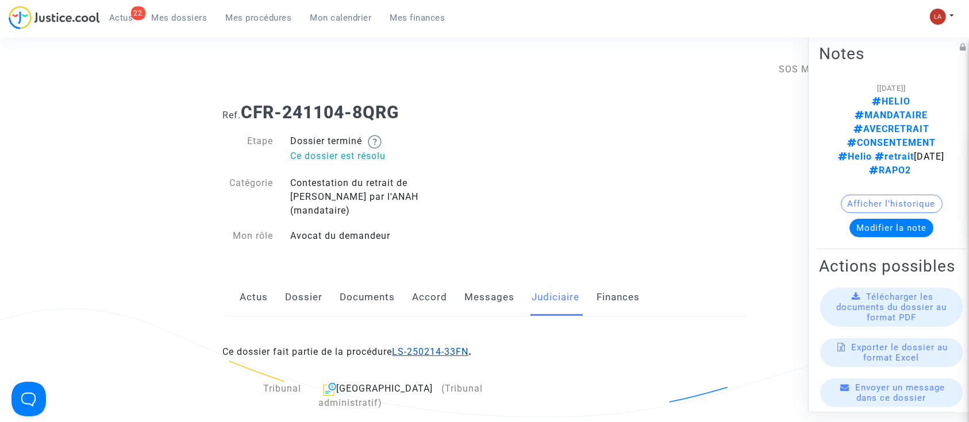
click at [455, 335] on div "Ce dossier fait partie de la procédure LS-250214-33FN ." at bounding box center [485, 344] width 524 height 54
click at [455, 347] on link "LS-250214-33FN" at bounding box center [431, 352] width 76 height 11
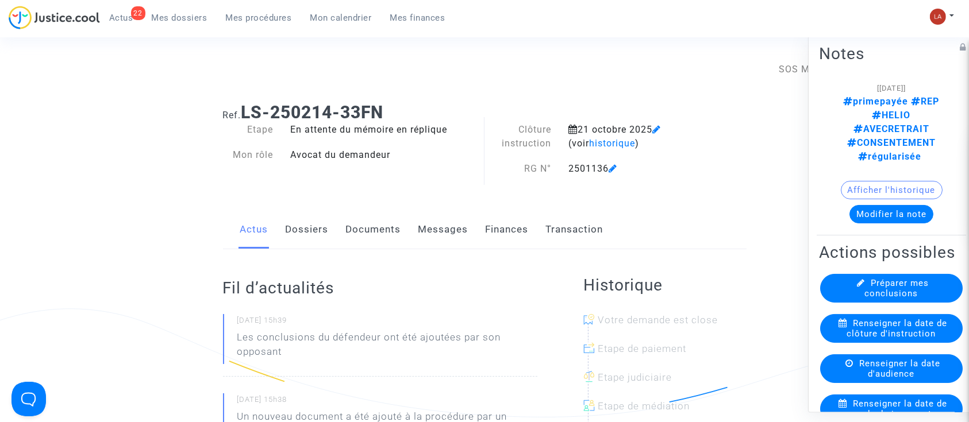
click at [905, 205] on button "Modifier la note" at bounding box center [891, 214] width 84 height 18
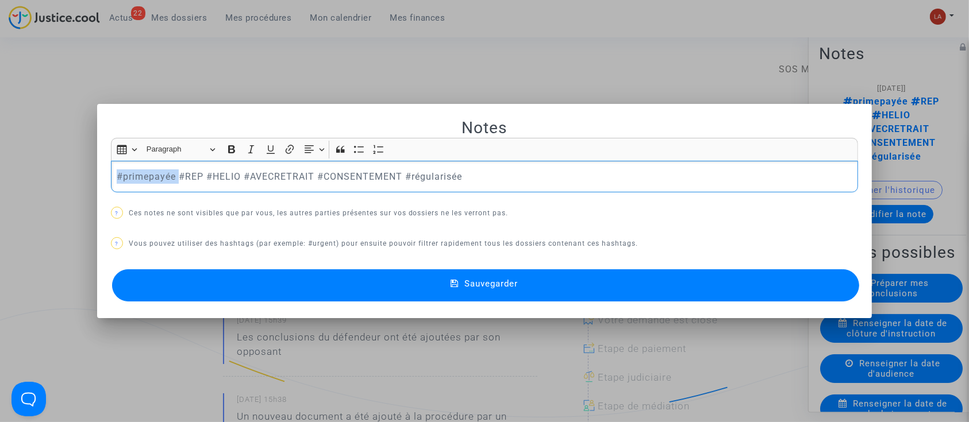
drag, startPoint x: 177, startPoint y: 167, endPoint x: 74, endPoint y: 168, distance: 102.9
click at [74, 168] on div "Notes Rich Text Editor Insert table Insert table Heading Paragraph Paragraph He…" at bounding box center [484, 211] width 969 height 422
click at [161, 280] on button "Sauvegarder" at bounding box center [486, 286] width 748 height 32
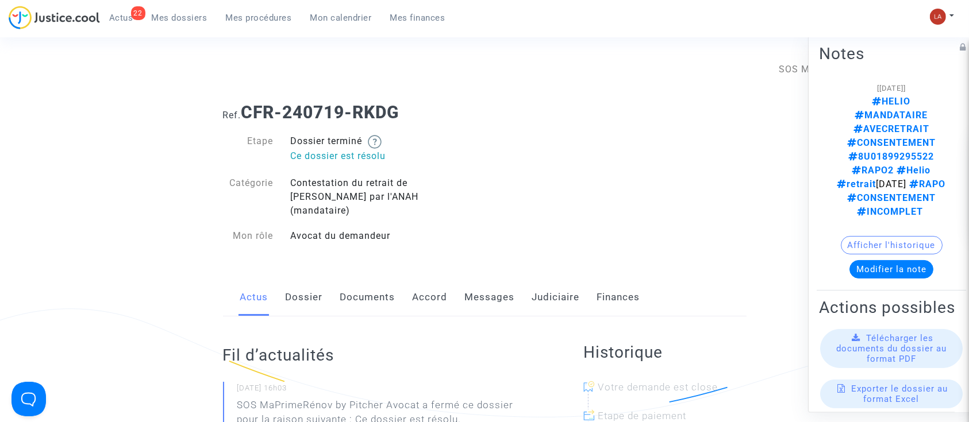
click at [549, 290] on link "Judiciaire" at bounding box center [556, 298] width 48 height 38
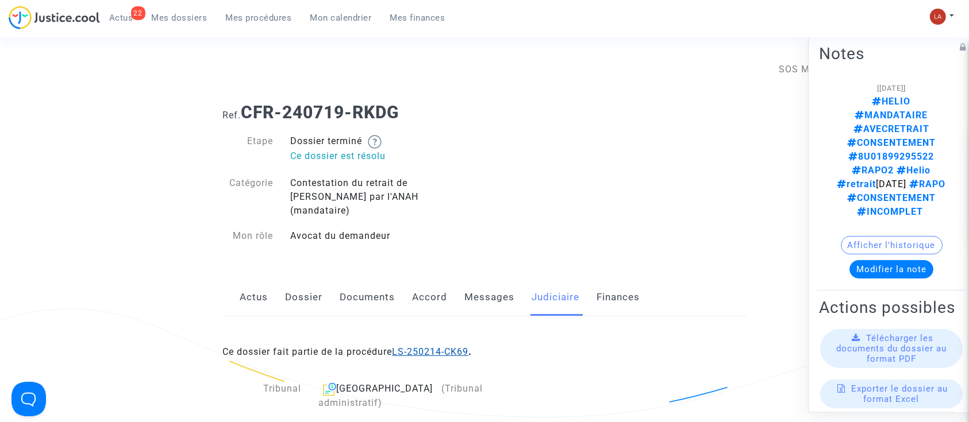
click at [460, 347] on link "LS-250214-CK69" at bounding box center [431, 352] width 76 height 11
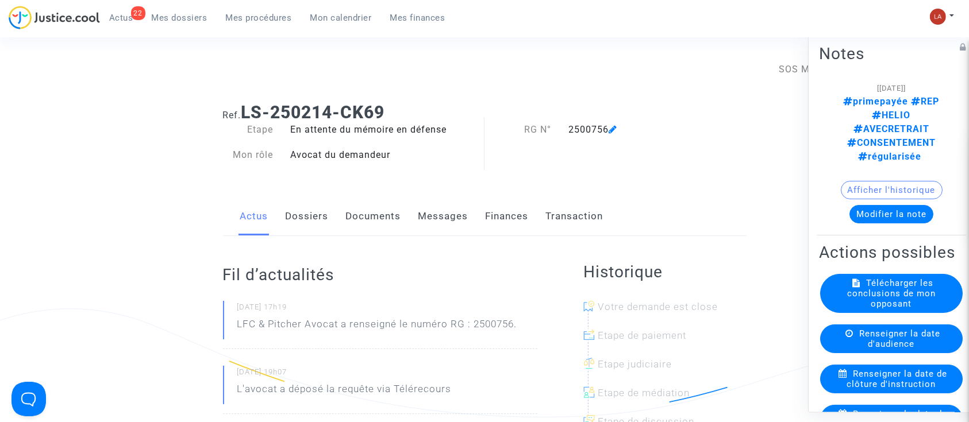
click at [859, 182] on div "Notes [[DATE]] primepayée REP HELIO AVECRETRAIT CONSENTEMENT régularisée Affich…" at bounding box center [894, 223] width 172 height 380
click at [867, 205] on button "Modifier la note" at bounding box center [891, 214] width 84 height 18
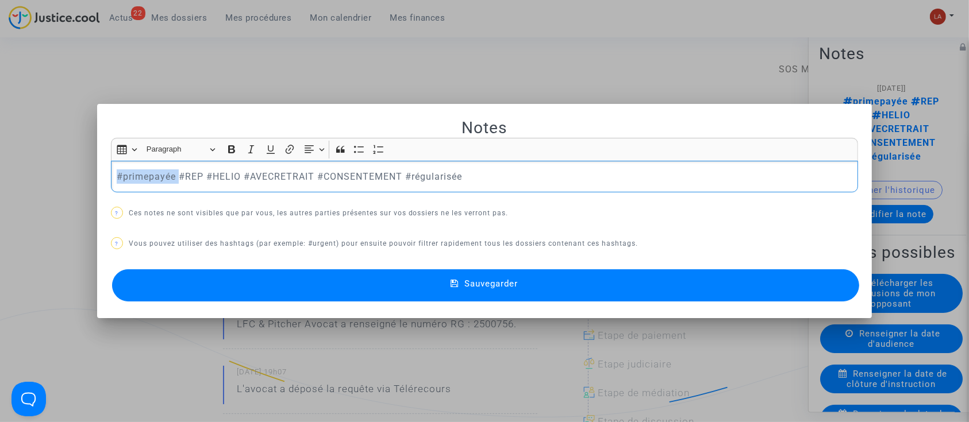
drag, startPoint x: 177, startPoint y: 169, endPoint x: 69, endPoint y: 169, distance: 108.0
click at [69, 169] on div "Notes Rich Text Editor Insert table Insert table Heading Paragraph Paragraph He…" at bounding box center [484, 211] width 969 height 422
drag, startPoint x: 184, startPoint y: 249, endPoint x: 184, endPoint y: 267, distance: 18.4
click at [184, 251] on div "Notes Rich Text Editor Insert table Insert table Heading Paragraph Paragraph He…" at bounding box center [485, 211] width 748 height 187
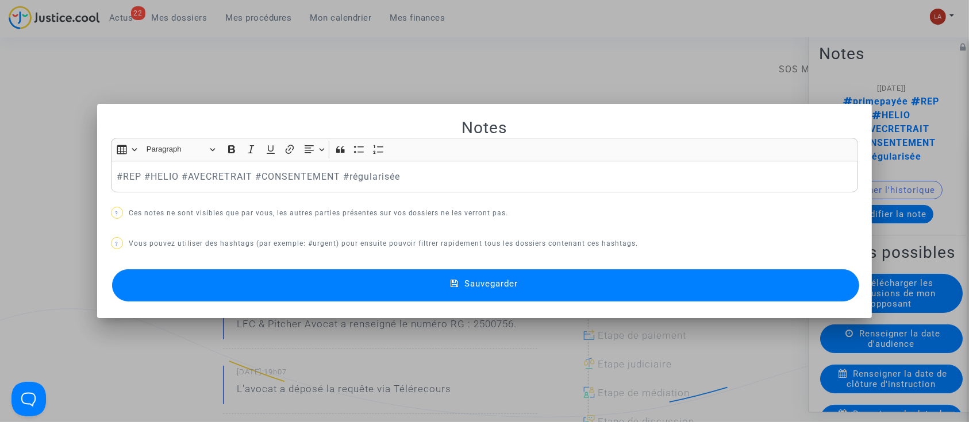
click at [183, 268] on div "Sauvegarder" at bounding box center [485, 286] width 748 height 38
click at [325, 287] on button "Sauvegarder" at bounding box center [486, 286] width 748 height 32
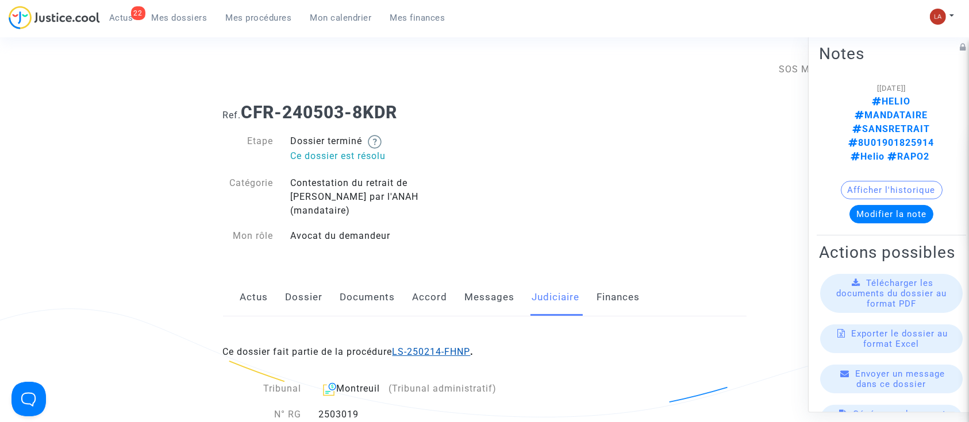
click at [444, 347] on link "LS-250214-FHNP" at bounding box center [432, 352] width 78 height 11
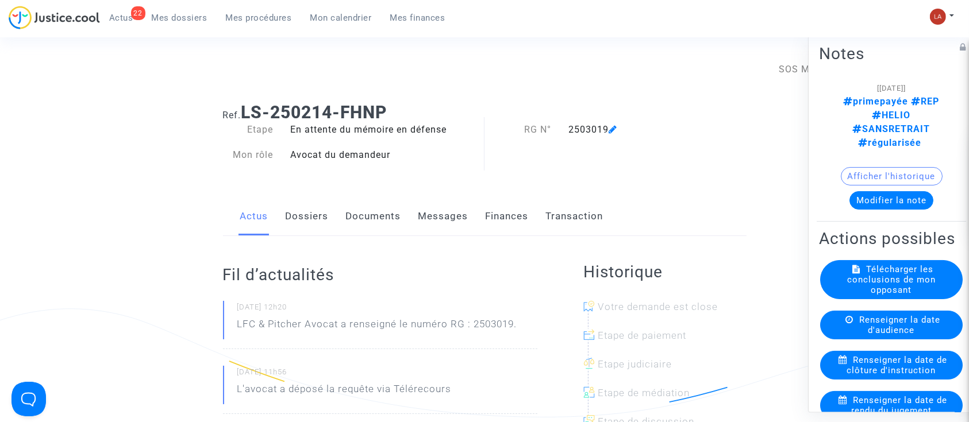
click at [882, 191] on button "Modifier la note" at bounding box center [891, 200] width 84 height 18
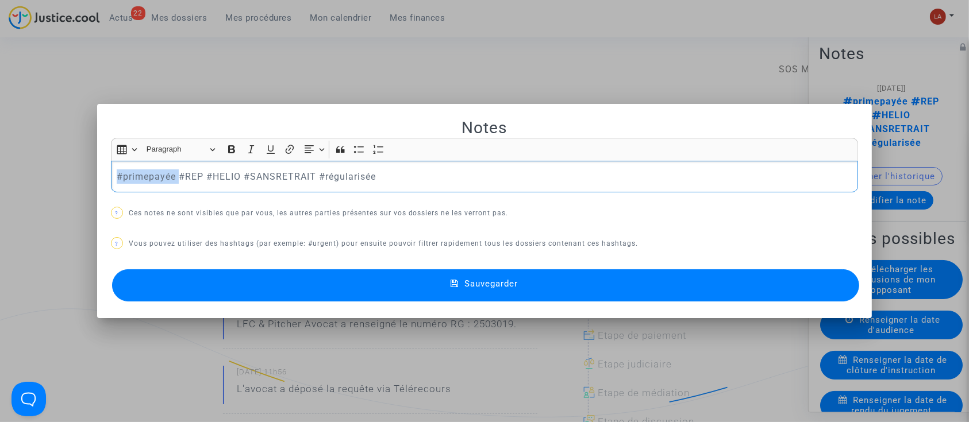
drag, startPoint x: 176, startPoint y: 170, endPoint x: 92, endPoint y: 172, distance: 84.5
click at [97, 172] on mat-dialog-container "Notes Rich Text Editor Insert table Insert table Heading Paragraph Paragraph He…" at bounding box center [484, 211] width 775 height 214
drag, startPoint x: 256, startPoint y: 284, endPoint x: 254, endPoint y: 291, distance: 7.3
click at [256, 286] on button "Sauvegarder" at bounding box center [486, 286] width 748 height 32
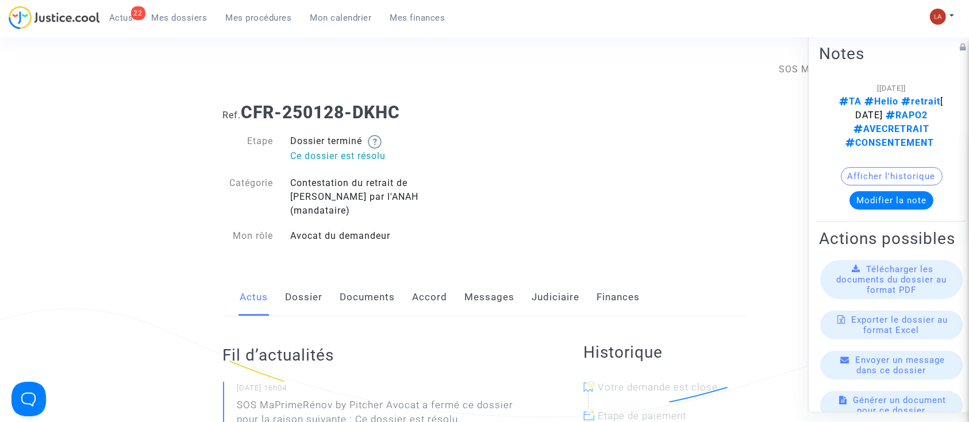
click at [575, 291] on link "Judiciaire" at bounding box center [556, 298] width 48 height 38
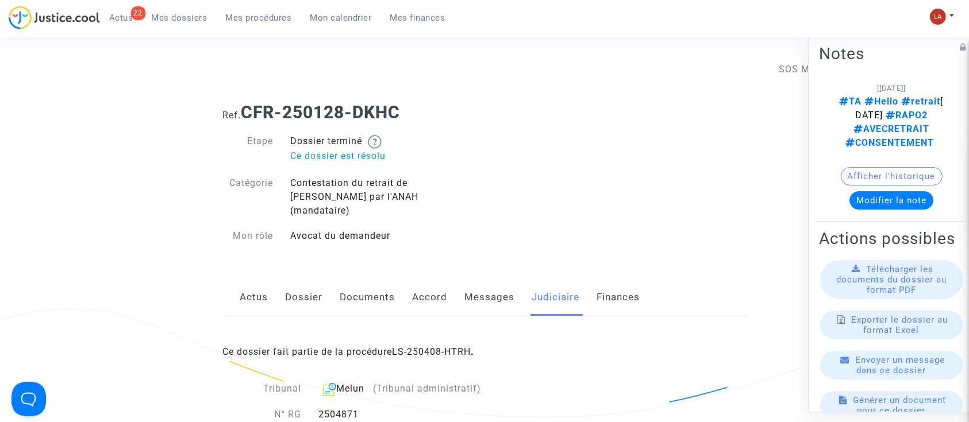
click at [444, 347] on link "LS-250408-HTRH" at bounding box center [432, 352] width 79 height 11
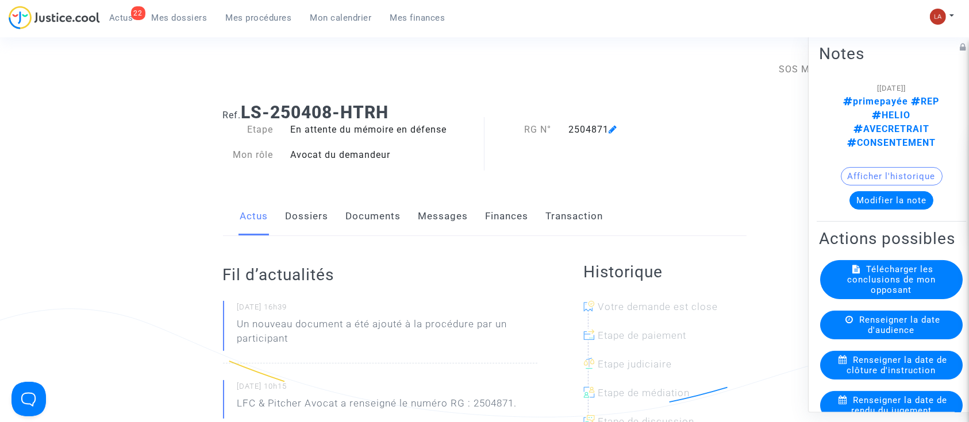
click at [901, 191] on button "Modifier la note" at bounding box center [891, 200] width 84 height 18
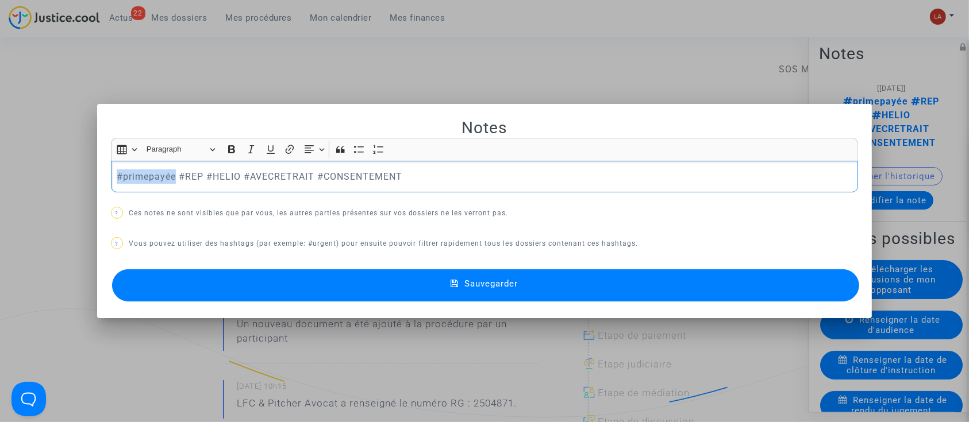
drag, startPoint x: 172, startPoint y: 175, endPoint x: 0, endPoint y: 176, distance: 172.4
click at [3, 176] on div "Notes Rich Text Editor Insert table Insert table Heading Paragraph Paragraph He…" at bounding box center [484, 211] width 969 height 422
click at [198, 287] on button "Sauvegarder" at bounding box center [486, 286] width 748 height 32
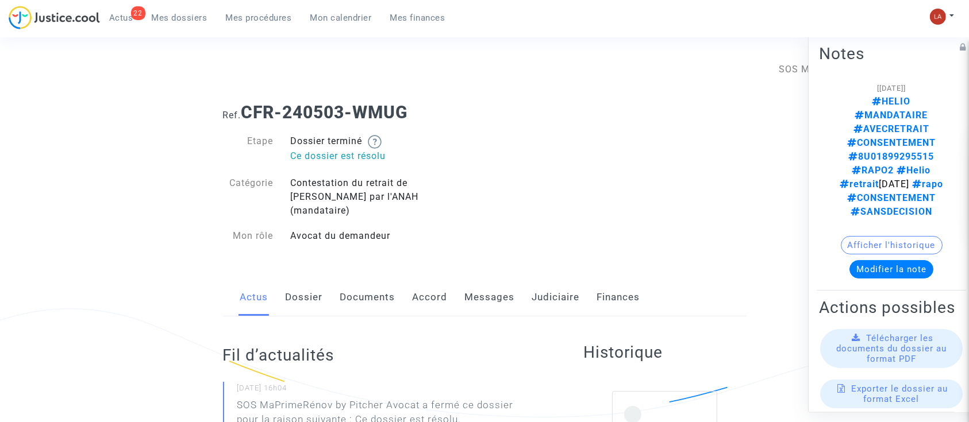
click at [558, 283] on link "Judiciaire" at bounding box center [556, 298] width 48 height 38
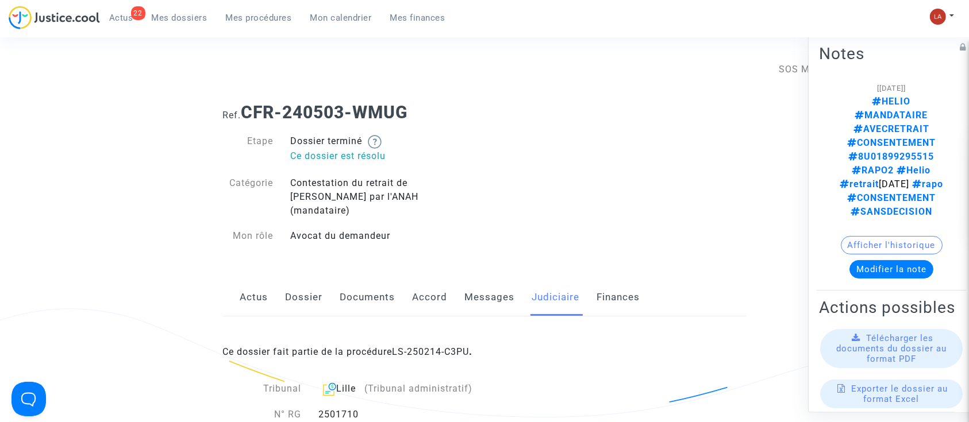
click at [421, 346] on div "Ce dossier fait partie de la procédure LS-250214-C3PU ." at bounding box center [485, 344] width 524 height 54
click at [457, 347] on link "LS-250214-C3PU" at bounding box center [431, 352] width 77 height 11
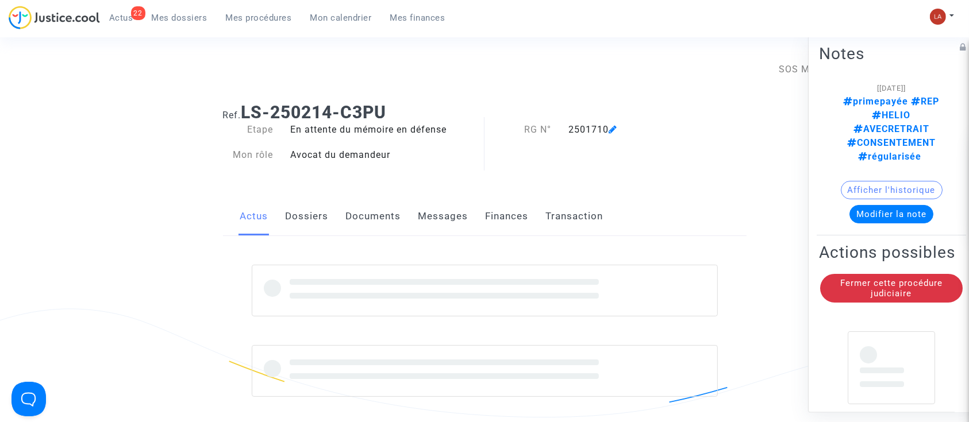
click at [867, 205] on button "Modifier la note" at bounding box center [891, 214] width 84 height 18
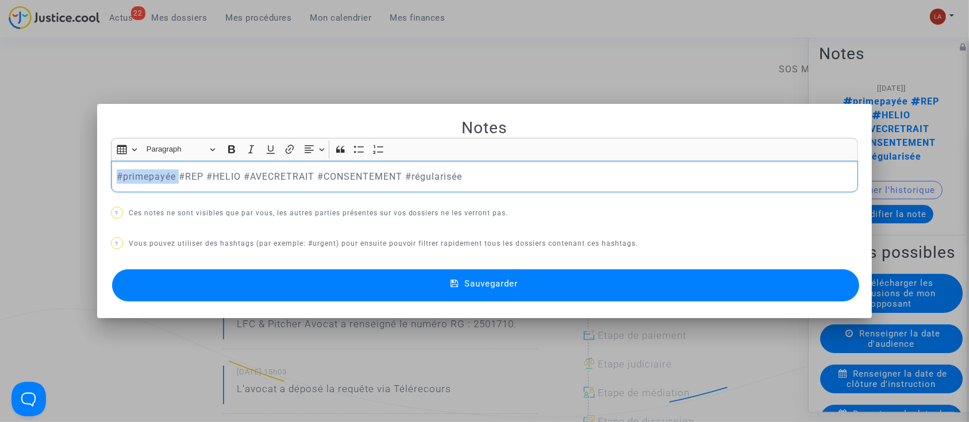
drag, startPoint x: 177, startPoint y: 171, endPoint x: -2, endPoint y: 159, distance: 179.1
click at [202, 305] on mat-dialog-container "Notes Rich Text Editor Insert table Insert table Heading Paragraph Paragraph He…" at bounding box center [484, 211] width 775 height 214
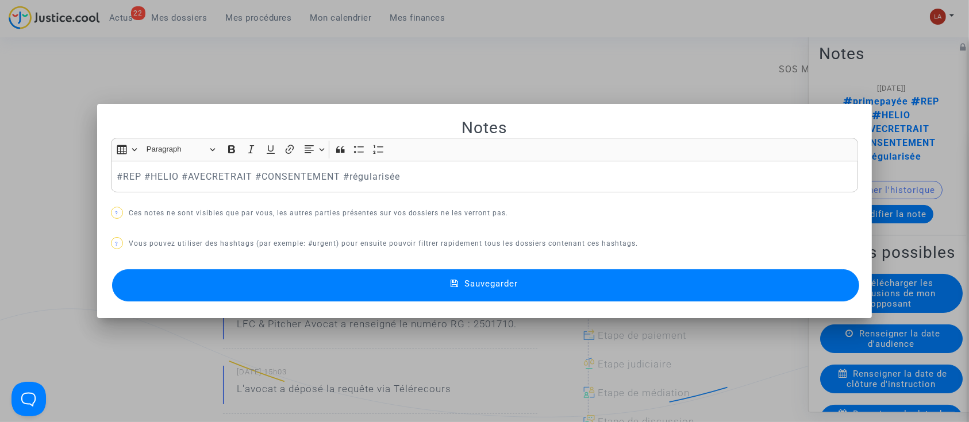
click at [201, 288] on button "Sauvegarder" at bounding box center [486, 286] width 748 height 32
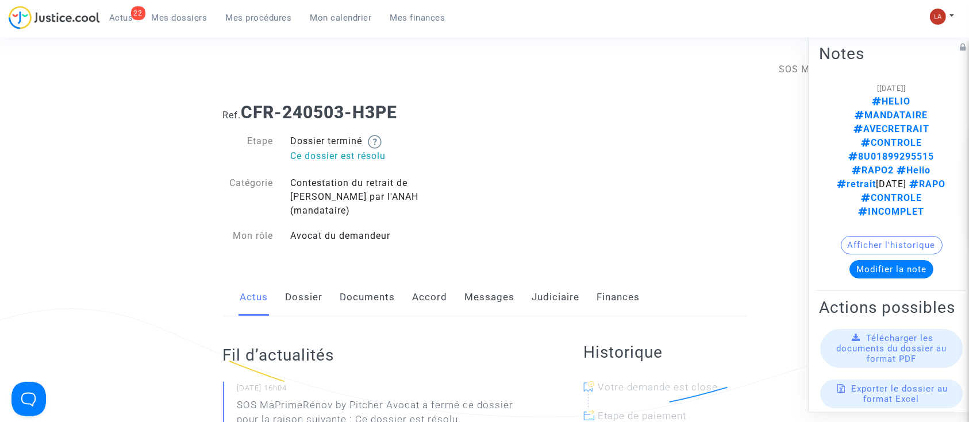
click at [900, 260] on button "Modifier la note" at bounding box center [891, 269] width 84 height 18
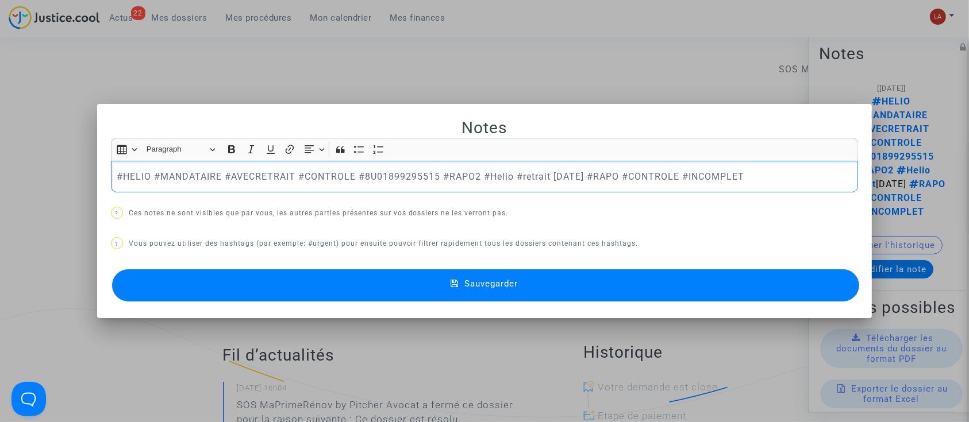
click at [327, 40] on div at bounding box center [484, 211] width 969 height 422
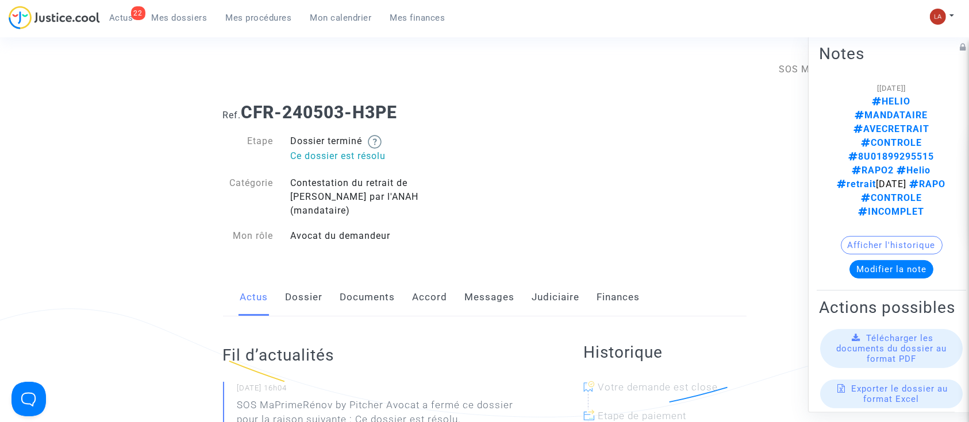
click at [560, 281] on link "Judiciaire" at bounding box center [556, 298] width 48 height 38
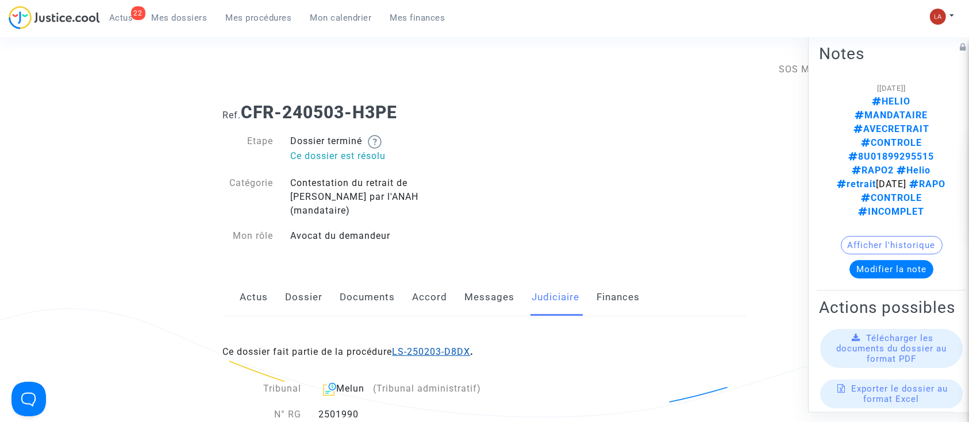
click at [458, 347] on link "LS-250203-D8DX" at bounding box center [432, 352] width 78 height 11
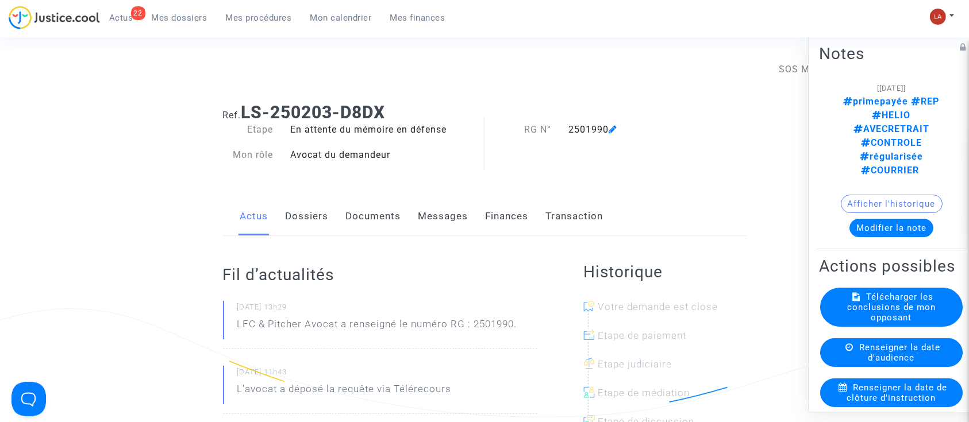
drag, startPoint x: 858, startPoint y: 147, endPoint x: 863, endPoint y: 155, distance: 9.8
click at [858, 195] on div "Afficher l'historique Modifier la note" at bounding box center [891, 216] width 145 height 43
click at [823, 219] on div "Modifier la note" at bounding box center [891, 228] width 145 height 18
click at [868, 219] on button "Modifier la note" at bounding box center [891, 228] width 84 height 18
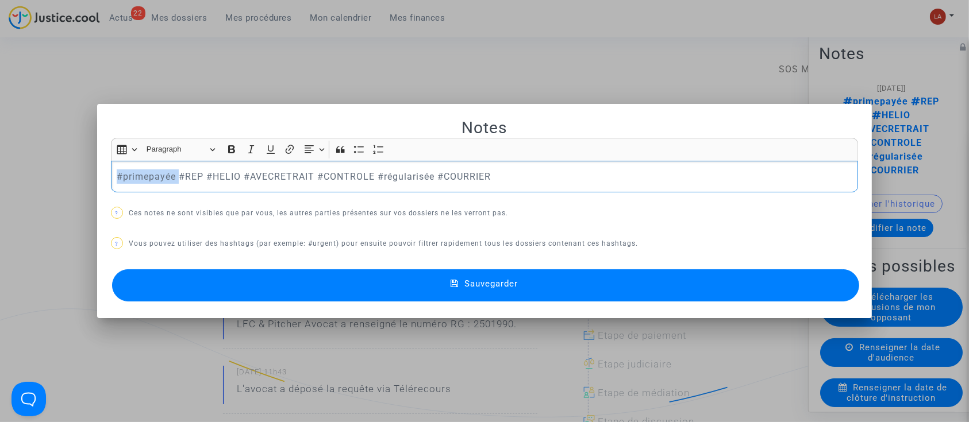
drag, startPoint x: 175, startPoint y: 173, endPoint x: -59, endPoint y: 157, distance: 233.9
click at [137, 285] on button "Sauvegarder" at bounding box center [486, 286] width 748 height 32
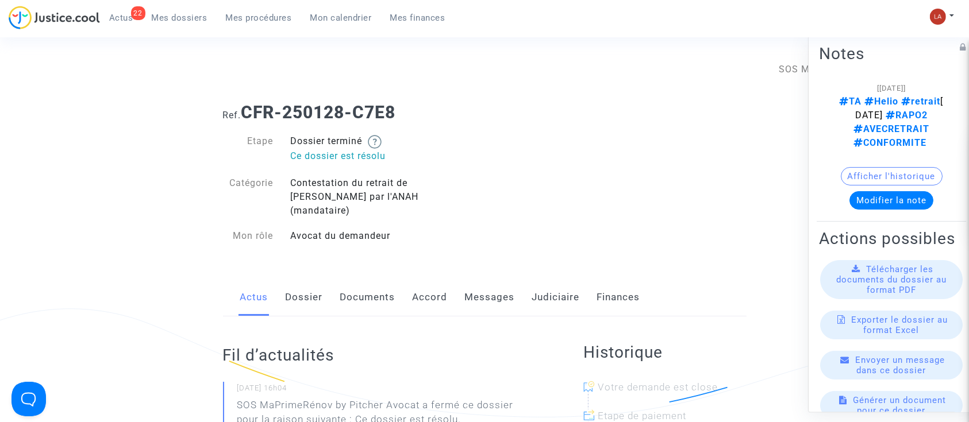
drag, startPoint x: 571, startPoint y: 284, endPoint x: 553, endPoint y: 298, distance: 22.5
click at [571, 284] on link "Judiciaire" at bounding box center [556, 298] width 48 height 38
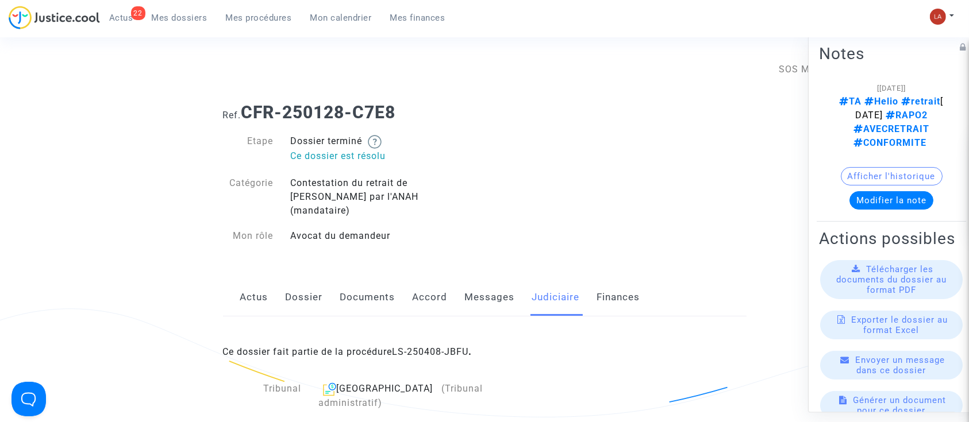
click at [460, 347] on link "LS-250408-JBFU" at bounding box center [431, 352] width 76 height 11
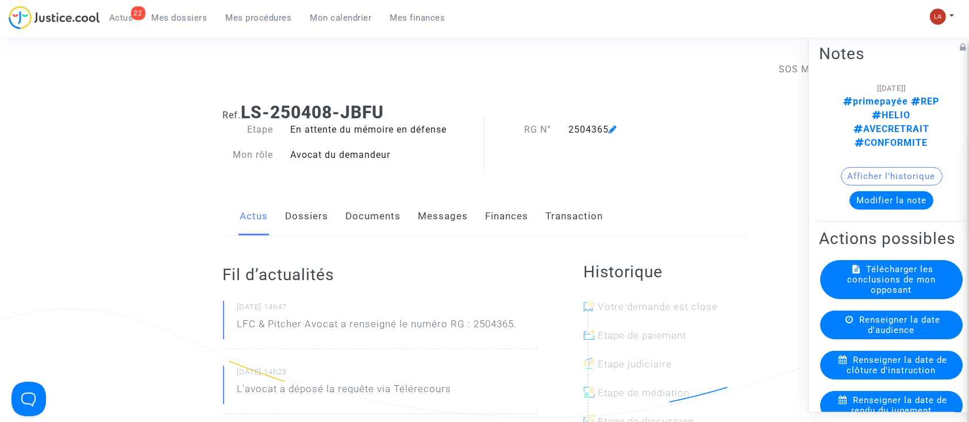
click at [864, 191] on button "Modifier la note" at bounding box center [891, 200] width 84 height 18
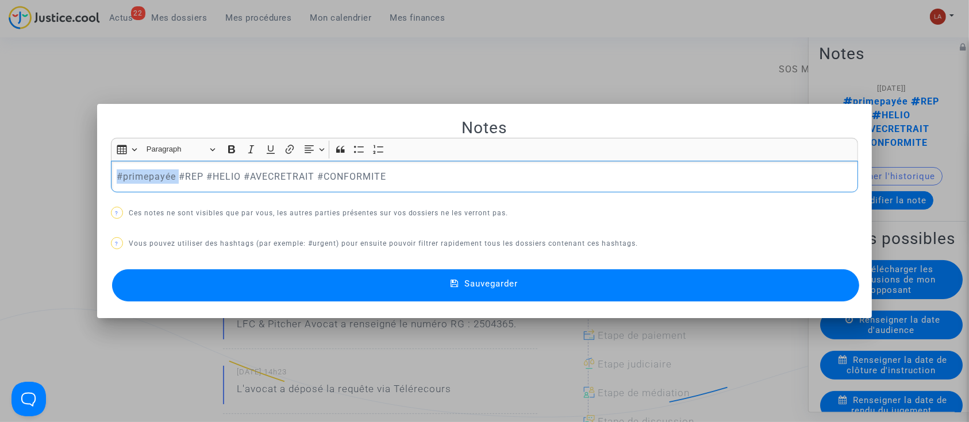
drag, startPoint x: 176, startPoint y: 171, endPoint x: -43, endPoint y: 171, distance: 219.0
drag, startPoint x: 179, startPoint y: 278, endPoint x: 67, endPoint y: 283, distance: 111.6
click at [179, 278] on button "Sauvegarder" at bounding box center [486, 286] width 748 height 32
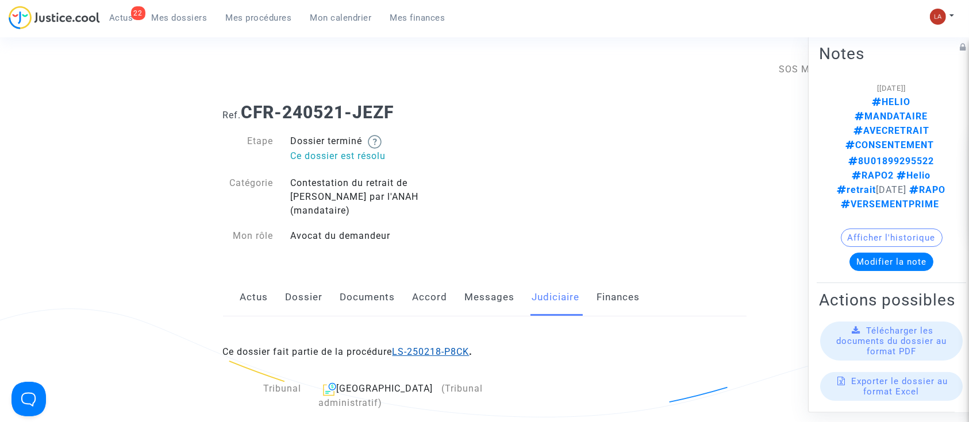
click at [418, 347] on link "LS-250218-P8CK" at bounding box center [431, 352] width 77 height 11
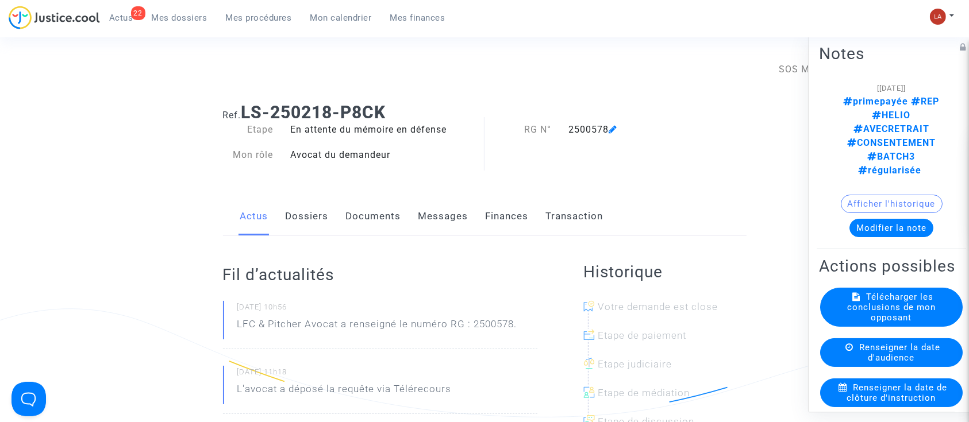
click at [880, 219] on button "Modifier la note" at bounding box center [891, 228] width 84 height 18
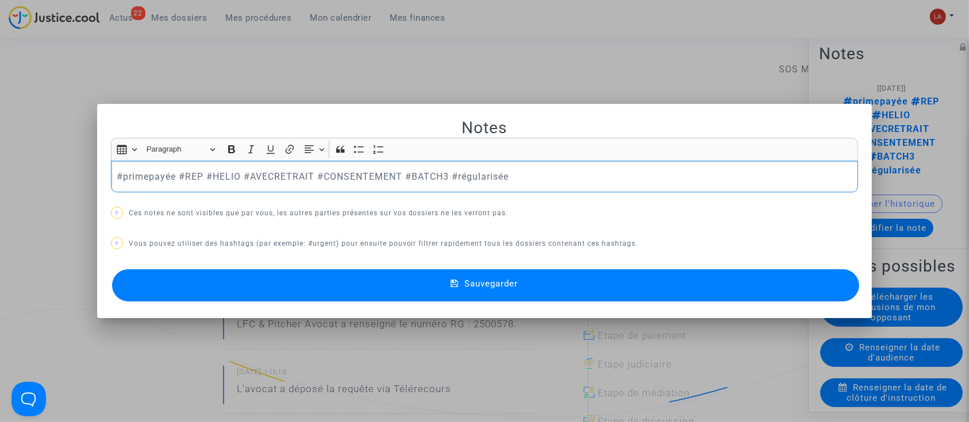
click at [153, 184] on div "#primepayée #REP #HELIO #AVECRETRAIT #CONSENTEMENT #BATCH3 #régularisée" at bounding box center [485, 177] width 748 height 32
click at [152, 182] on p "#primepayée #REP #HELIO #AVECRETRAIT #CONSENTEMENT #BATCH3 #régularisée" at bounding box center [485, 177] width 736 height 14
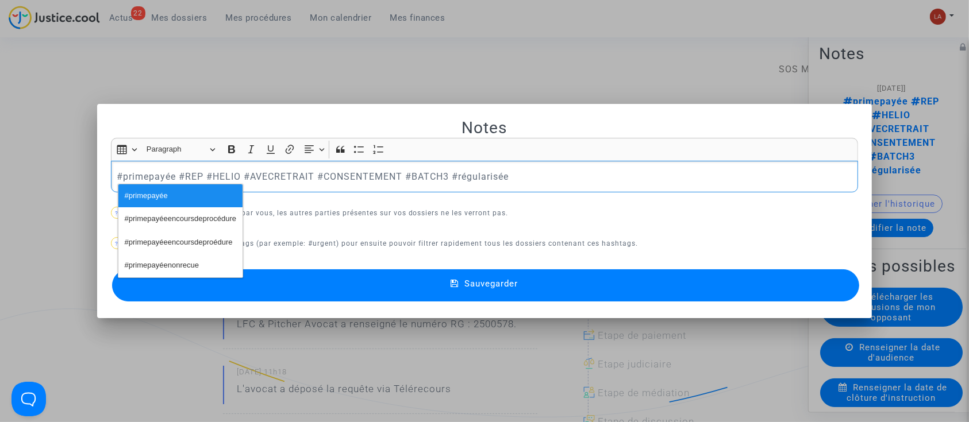
click at [152, 182] on p "#primepayée #REP #HELIO #AVECRETRAIT #CONSENTEMENT #BATCH3 #régularisée" at bounding box center [485, 177] width 736 height 14
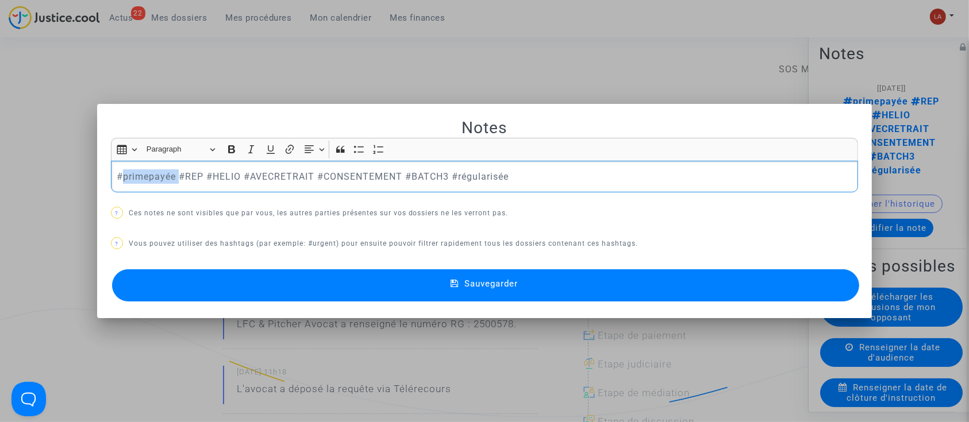
click at [153, 182] on p "#primepayée #REP #HELIO #AVECRETRAIT #CONSENTEMENT #BATCH3 #régularisée" at bounding box center [485, 177] width 736 height 14
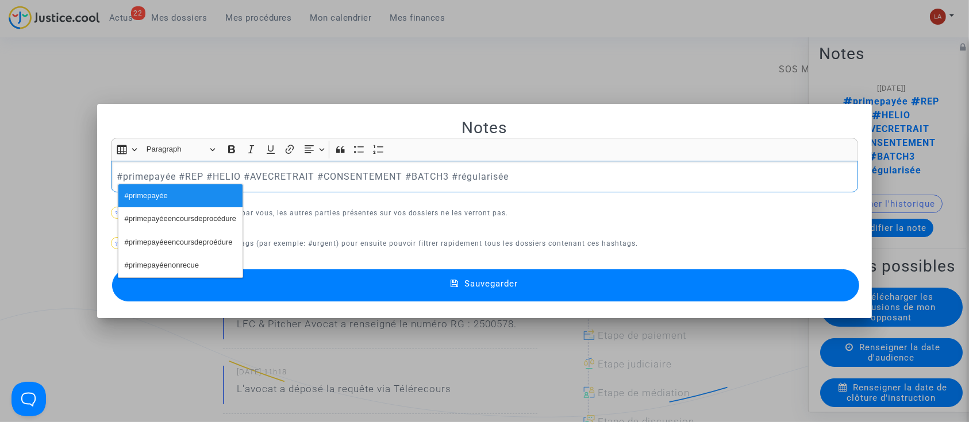
click at [155, 181] on p "#primepayée #REP #HELIO #AVECRETRAIT #CONSENTEMENT #BATCH3 #régularisée" at bounding box center [485, 177] width 736 height 14
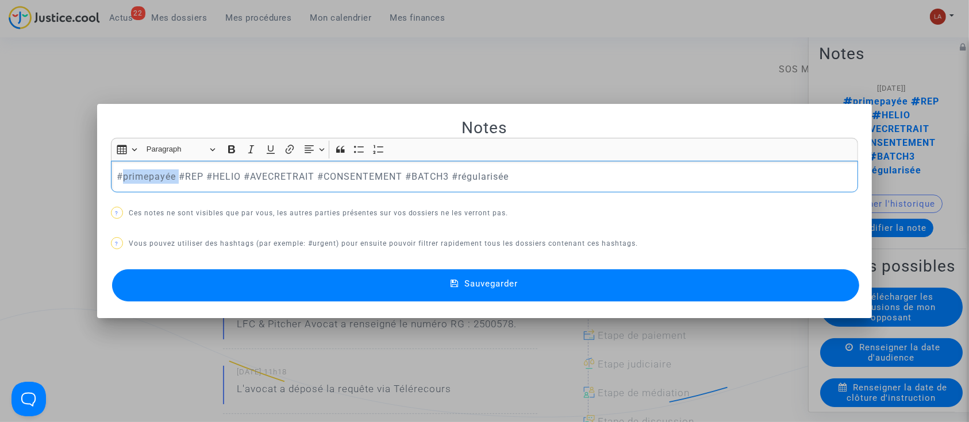
click at [155, 181] on p "#primepayée #REP #HELIO #AVECRETRAIT #CONSENTEMENT #BATCH3 #régularisée" at bounding box center [485, 177] width 736 height 14
click at [224, 279] on button "Sauvegarder" at bounding box center [486, 286] width 748 height 32
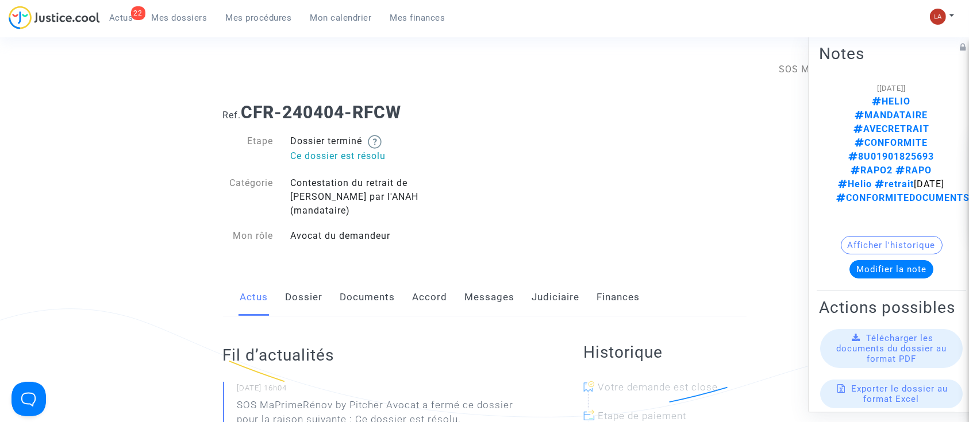
click at [532, 281] on link "Judiciaire" at bounding box center [556, 298] width 48 height 38
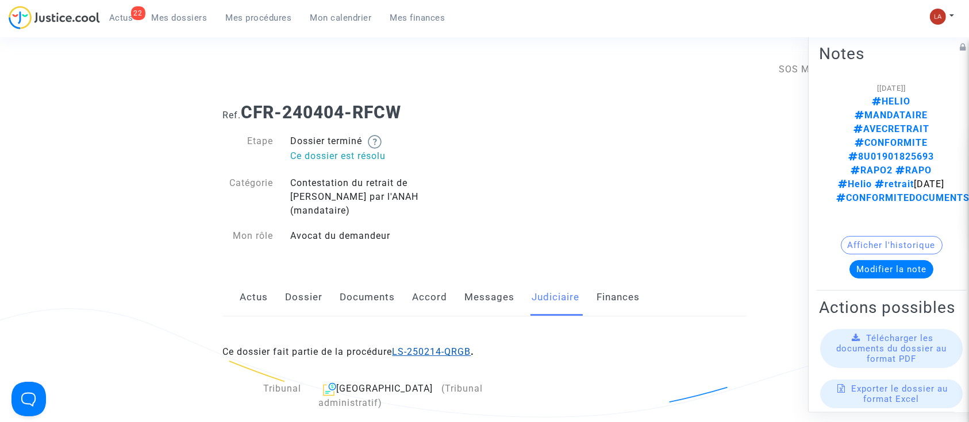
click at [437, 347] on link "LS-250214-QRGB" at bounding box center [432, 352] width 79 height 11
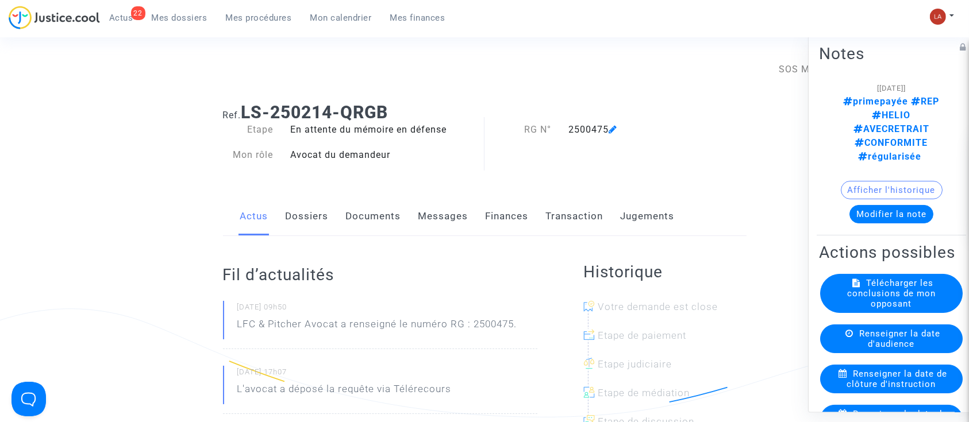
click at [874, 205] on button "Modifier la note" at bounding box center [891, 214] width 84 height 18
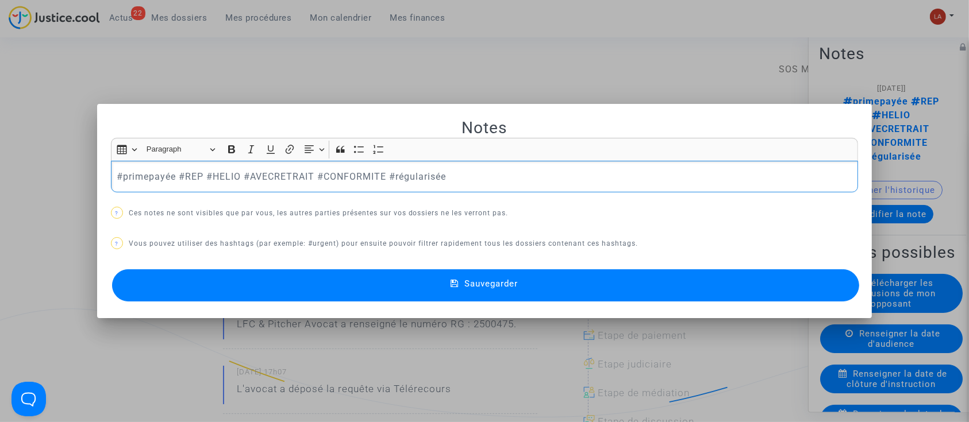
click at [129, 164] on div "#primepayée #REP #HELIO #AVECRETRAIT #CONFORMITE #régularisée" at bounding box center [485, 177] width 748 height 32
click at [200, 280] on button "Sauvegarder" at bounding box center [486, 286] width 748 height 32
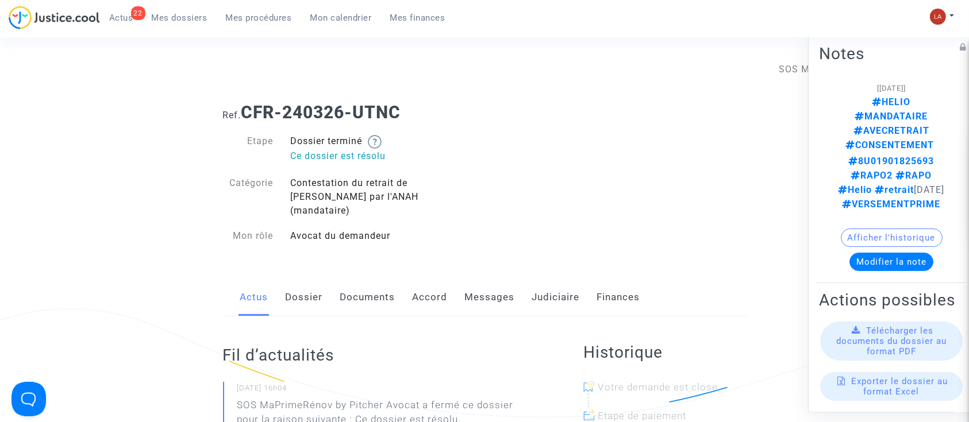
click at [532, 287] on link "Judiciaire" at bounding box center [556, 298] width 48 height 38
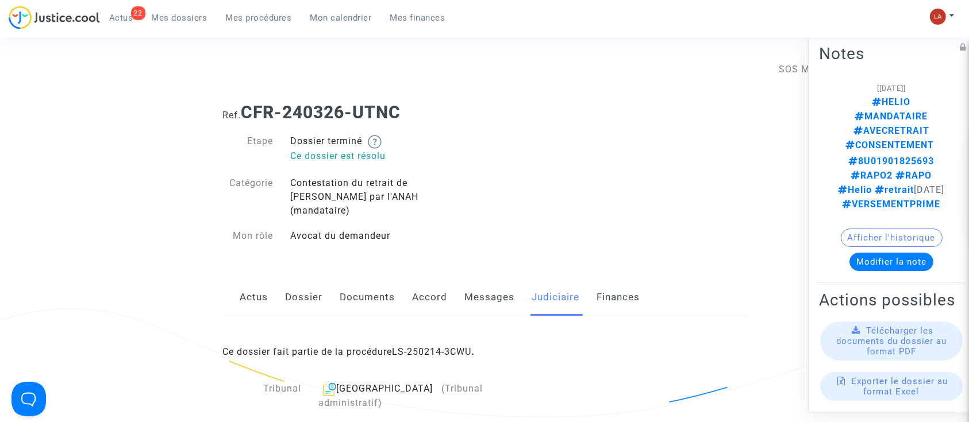
click at [442, 324] on div "Ce dossier fait partie de la procédure LS-250214-3CWU ." at bounding box center [485, 344] width 524 height 54
click at [446, 347] on link "LS-250214-3CWU" at bounding box center [432, 352] width 79 height 11
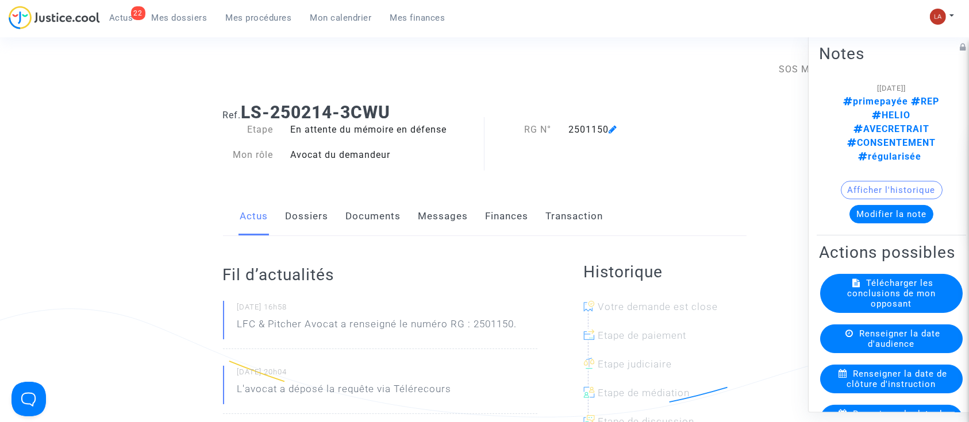
click at [873, 170] on div "[09/10/2025] primepayée REP HELIO AVECRETRAIT CONSENTEMENT régularisée Afficher…" at bounding box center [891, 157] width 145 height 152
click at [882, 205] on button "Modifier la note" at bounding box center [891, 214] width 84 height 18
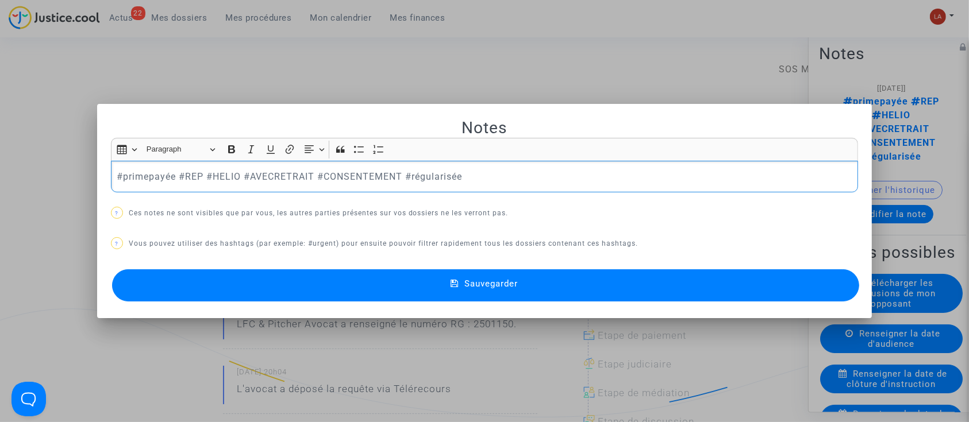
click at [139, 186] on div "#primepayée #REP #HELIO #AVECRETRAIT #CONSENTEMENT #régularisée" at bounding box center [485, 177] width 748 height 32
click at [189, 284] on button "Sauvegarder" at bounding box center [486, 286] width 748 height 32
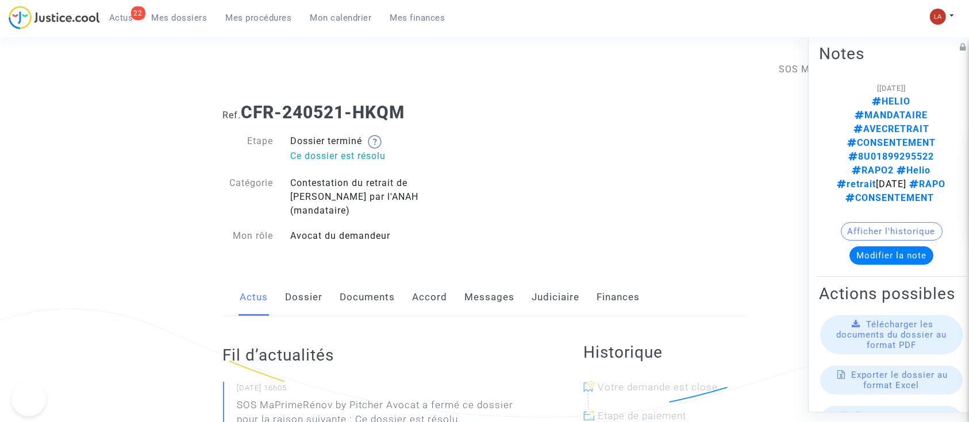
click at [539, 284] on link "Judiciaire" at bounding box center [556, 298] width 48 height 38
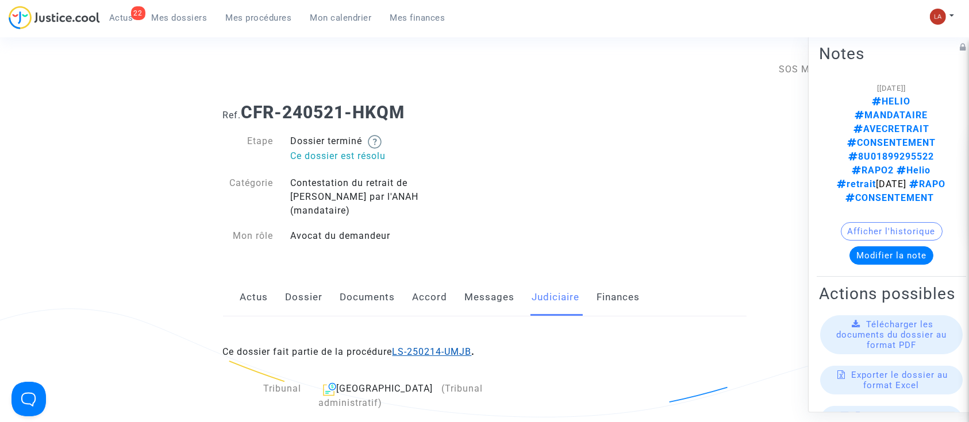
click at [428, 347] on link "LS-250214-UMJB" at bounding box center [432, 352] width 79 height 11
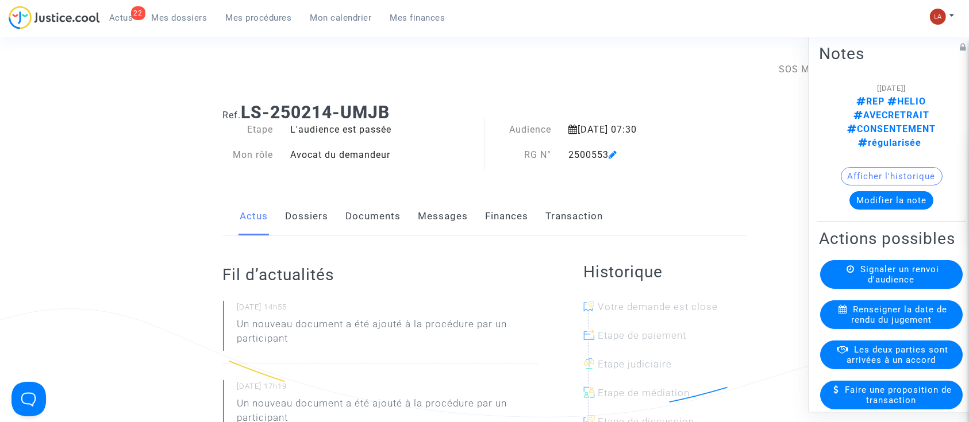
click at [871, 191] on button "Modifier la note" at bounding box center [891, 200] width 84 height 18
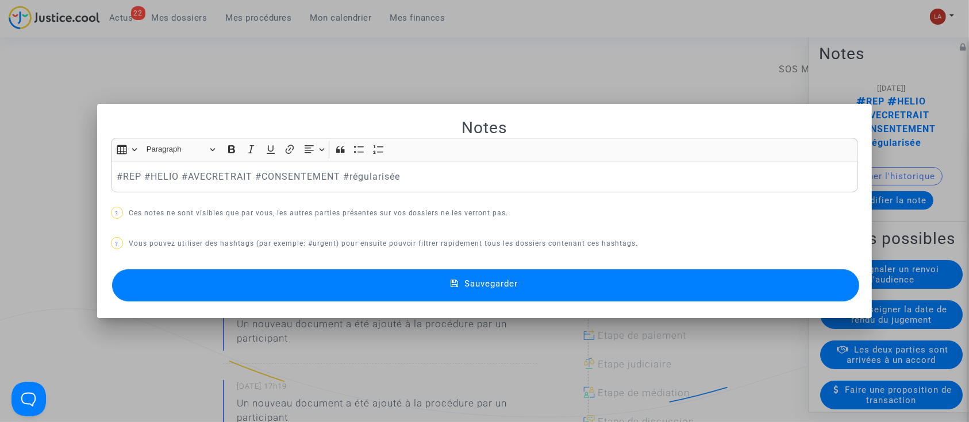
click at [500, 40] on div at bounding box center [484, 211] width 969 height 422
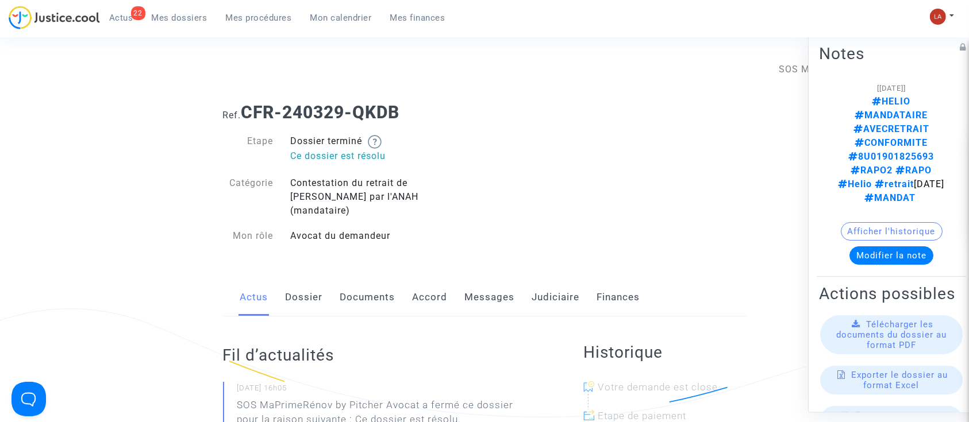
click at [544, 279] on link "Judiciaire" at bounding box center [556, 298] width 48 height 38
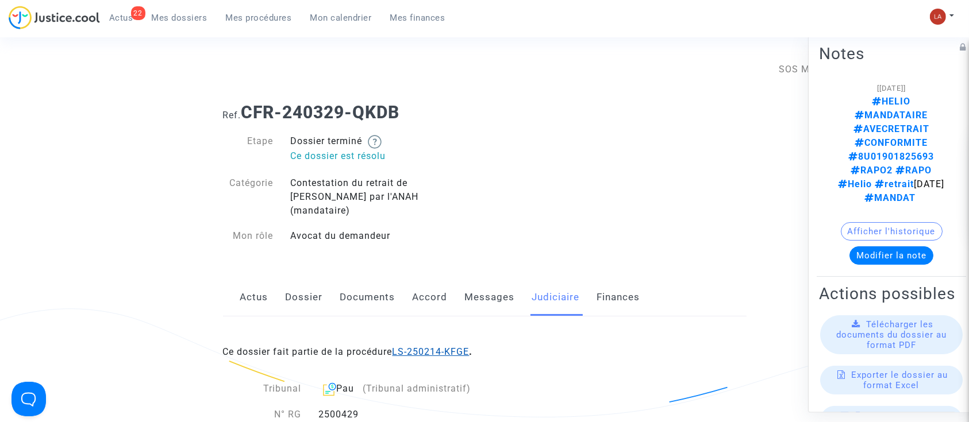
click at [411, 347] on link "LS-250214-KFGE" at bounding box center [431, 352] width 77 height 11
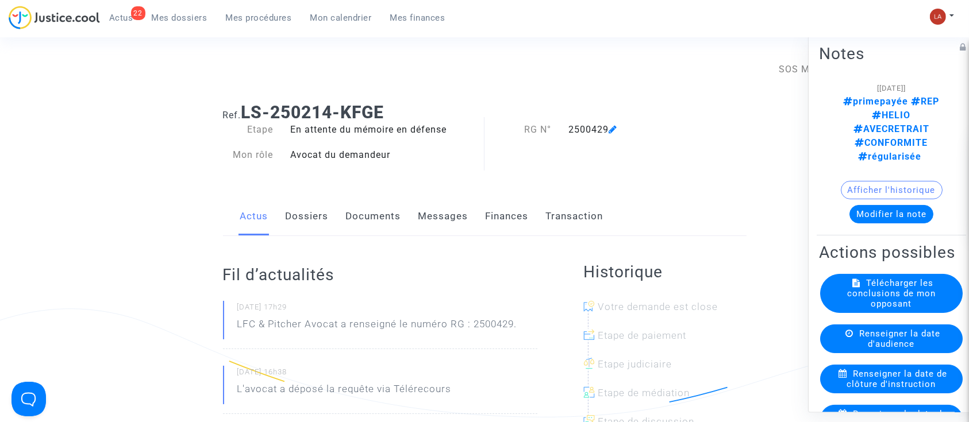
click at [887, 205] on button "Modifier la note" at bounding box center [891, 214] width 84 height 18
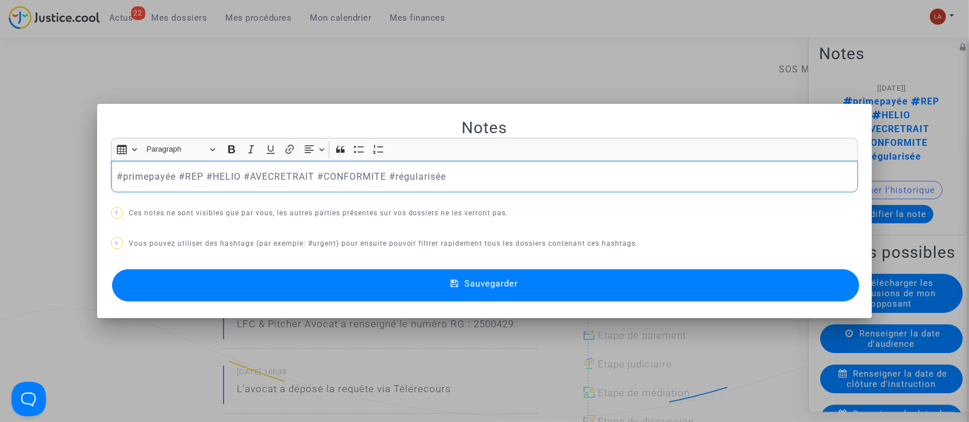
click at [137, 178] on p "#primepayée #REP #HELIO #AVECRETRAIT #CONFORMITE #régularisée" at bounding box center [485, 177] width 736 height 14
click at [207, 287] on button "Sauvegarder" at bounding box center [486, 286] width 748 height 32
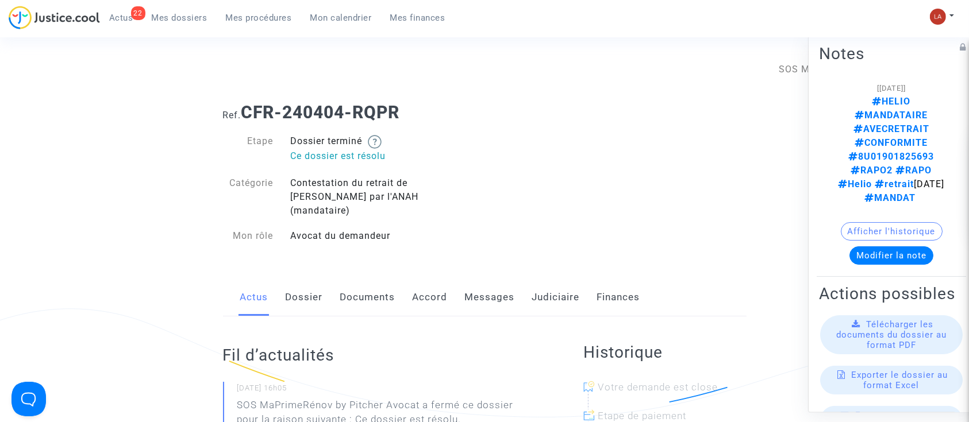
click at [573, 290] on link "Judiciaire" at bounding box center [556, 298] width 48 height 38
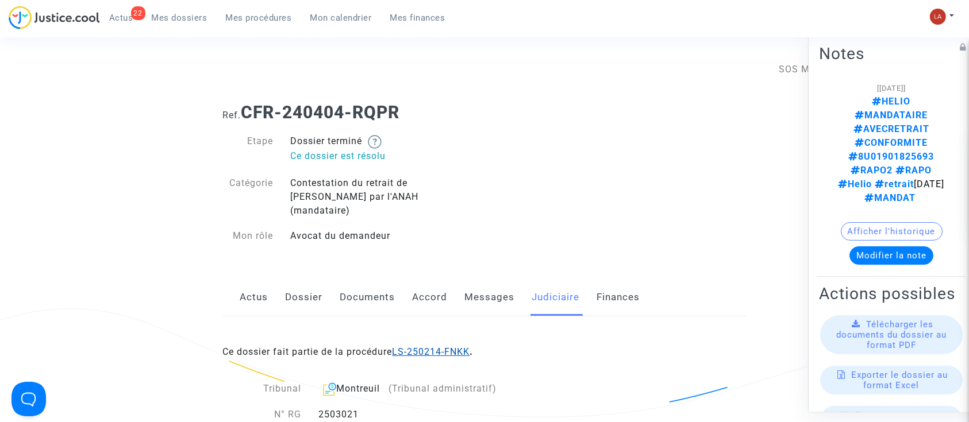
click at [454, 347] on link "LS-250214-FNKK" at bounding box center [432, 352] width 78 height 11
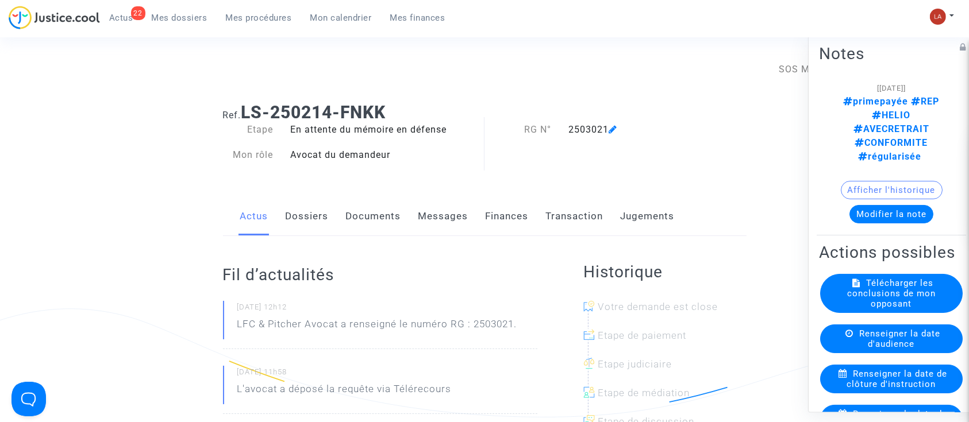
click at [864, 205] on button "Modifier la note" at bounding box center [891, 214] width 84 height 18
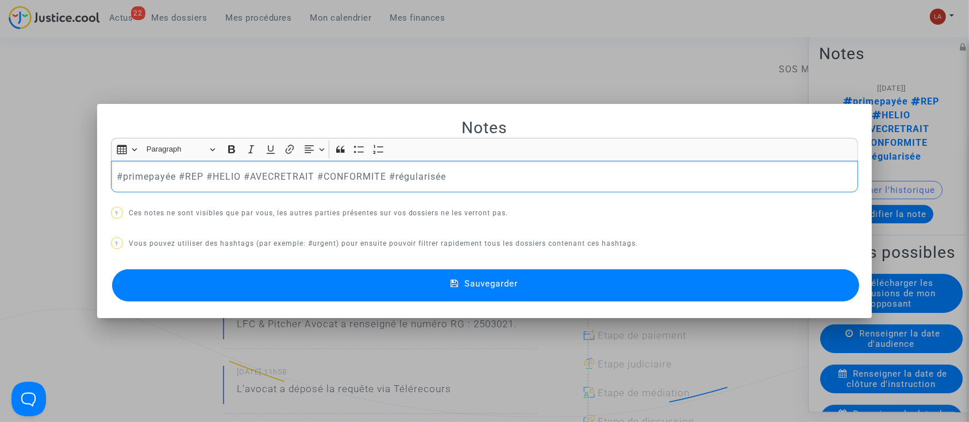
click at [143, 176] on p "#primepayée #REP #HELIO #AVECRETRAIT #CONFORMITE #régularisée" at bounding box center [485, 177] width 736 height 14
click at [202, 287] on button "Sauvegarder" at bounding box center [486, 286] width 748 height 32
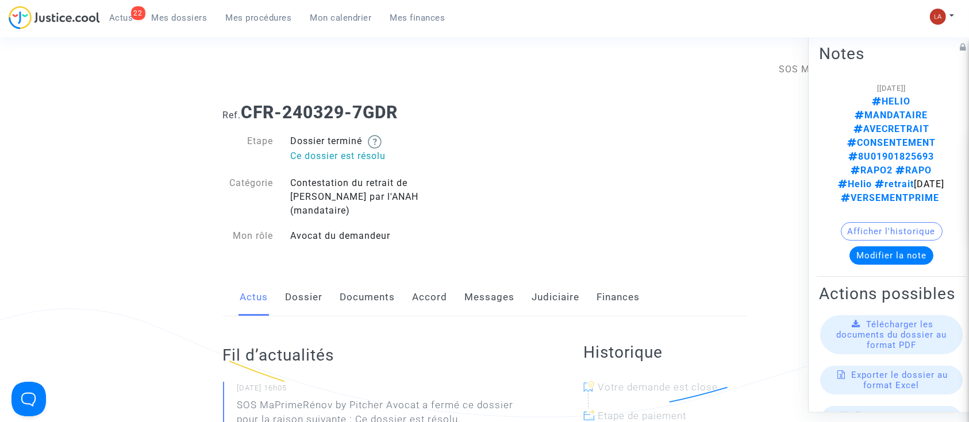
click at [534, 282] on link "Judiciaire" at bounding box center [556, 298] width 48 height 38
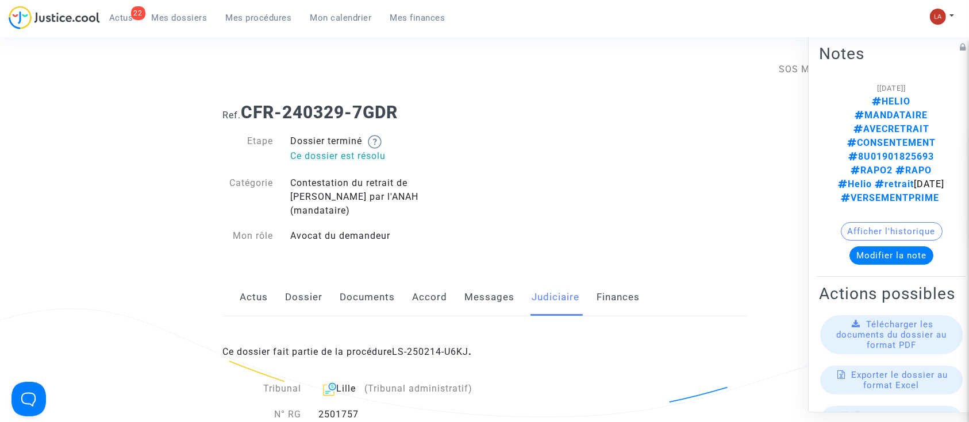
click at [413, 328] on div "Ce dossier fait partie de la procédure LS-250214-U6KJ ." at bounding box center [485, 344] width 524 height 54
click at [418, 347] on link "LS-250214-U6KJ" at bounding box center [431, 352] width 76 height 11
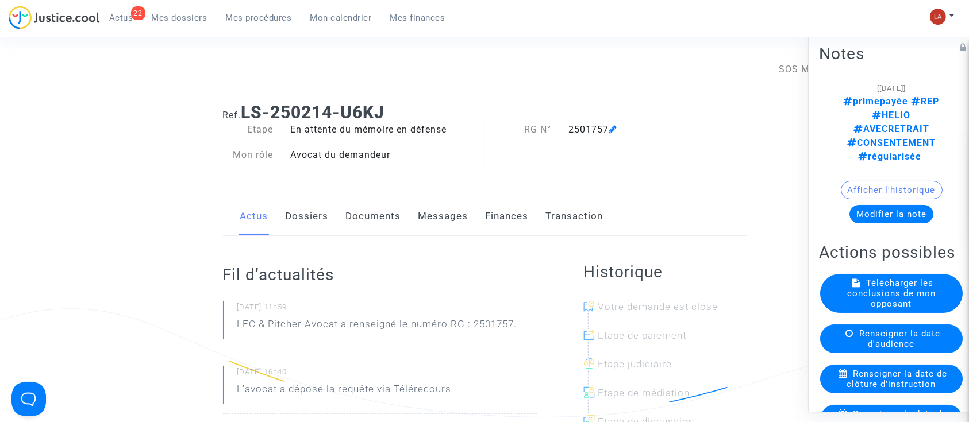
click at [867, 205] on button "Modifier la note" at bounding box center [891, 214] width 84 height 18
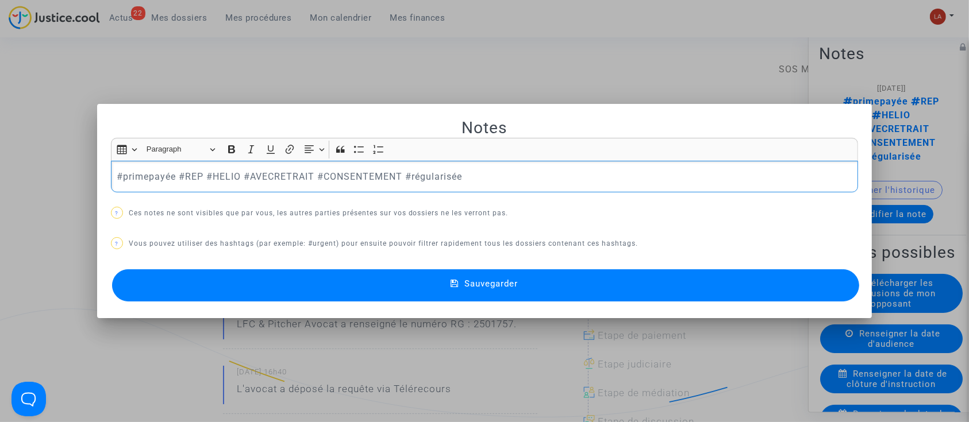
click at [126, 183] on p "#primepayée #REP #HELIO #AVECRETRAIT #CONSENTEMENT #régularisée" at bounding box center [485, 177] width 736 height 14
click at [126, 184] on div "#primepayée #REP #HELIO #AVECRETRAIT #CONSENTEMENT #régularisée" at bounding box center [485, 177] width 748 height 32
click at [211, 287] on button "Sauvegarder" at bounding box center [486, 286] width 748 height 32
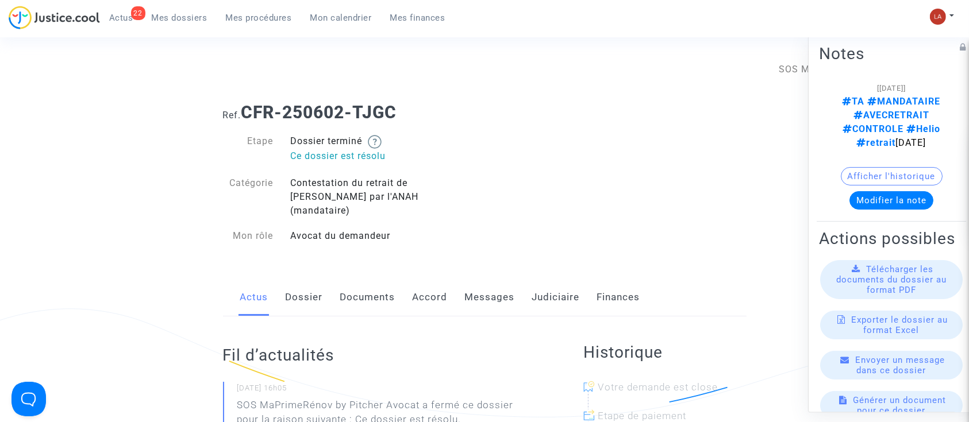
drag, startPoint x: 563, startPoint y: 280, endPoint x: 568, endPoint y: 290, distance: 11.8
click at [562, 280] on link "Judiciaire" at bounding box center [556, 298] width 48 height 38
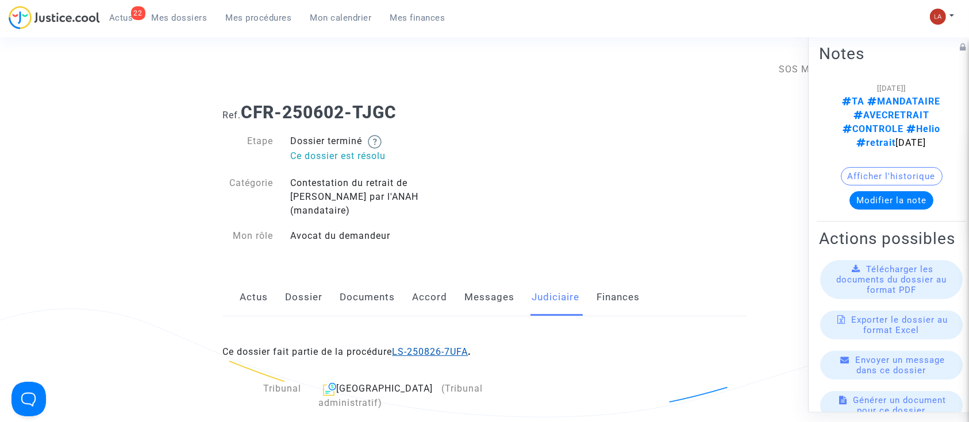
click at [451, 347] on link "LS-250826-7UFA" at bounding box center [431, 352] width 76 height 11
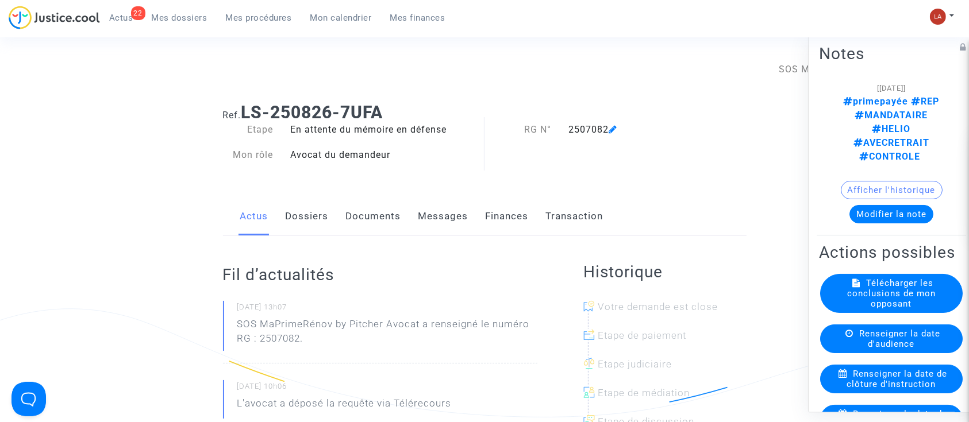
click at [861, 205] on button "Modifier la note" at bounding box center [891, 214] width 84 height 18
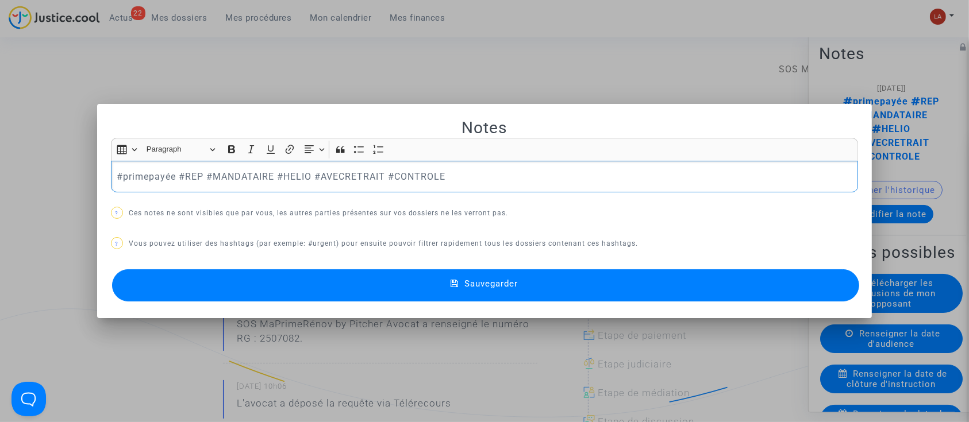
click at [111, 177] on div "#primepayée #REP #MANDATAIRE #HELIO #AVECRETRAIT #CONTROLE" at bounding box center [485, 177] width 748 height 32
click at [129, 176] on p "#primepayée #REP #MANDATAIRE #HELIO #AVECRETRAIT #CONTROLE" at bounding box center [485, 177] width 736 height 14
click at [199, 287] on button "Sauvegarder" at bounding box center [486, 286] width 748 height 32
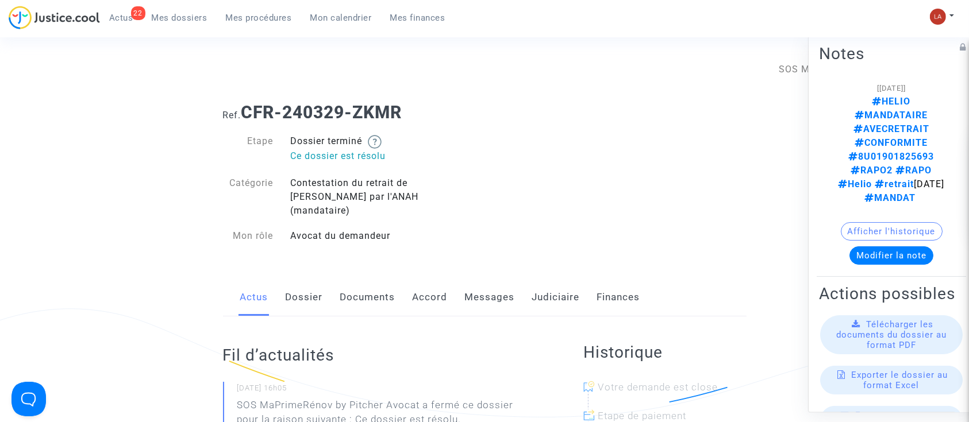
click at [570, 289] on link "Judiciaire" at bounding box center [556, 298] width 48 height 38
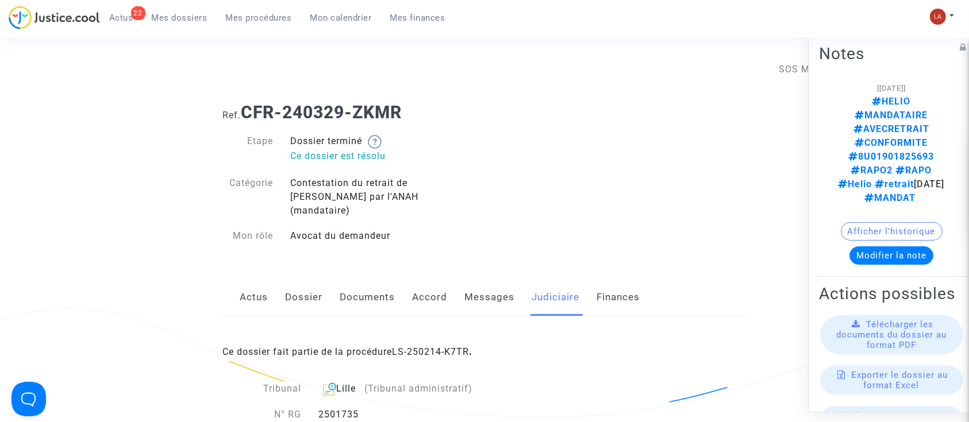
click at [431, 347] on link "LS-250214-K7TR" at bounding box center [431, 352] width 77 height 11
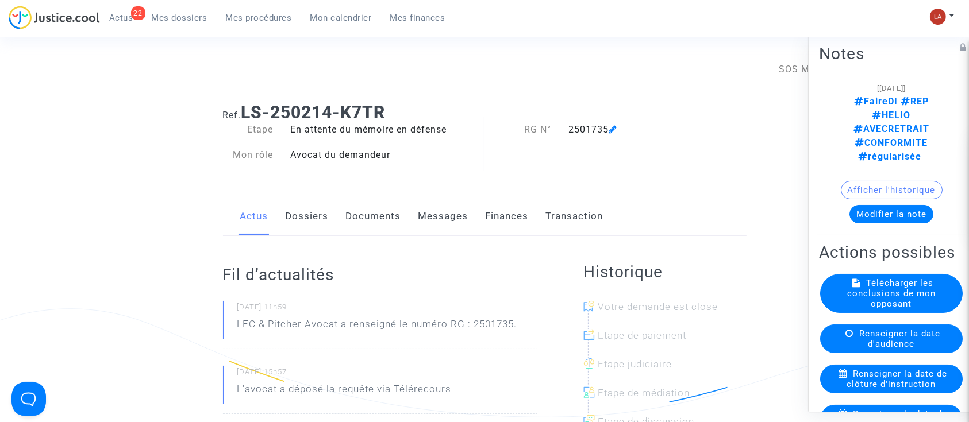
click at [903, 205] on button "Modifier la note" at bounding box center [891, 214] width 84 height 18
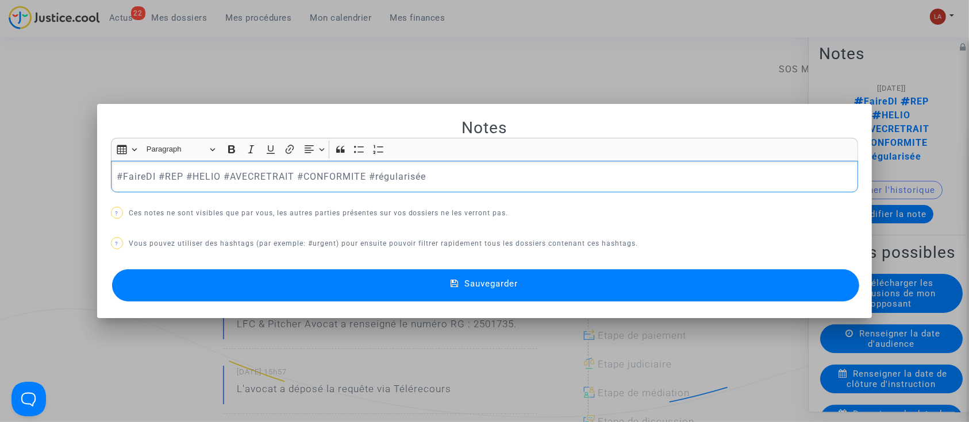
click at [139, 181] on p "#FaireDI #REP #HELIO #AVECRETRAIT #CONFORMITE #régularisée" at bounding box center [485, 177] width 736 height 14
click at [157, 294] on button "Sauvegarder" at bounding box center [486, 286] width 748 height 32
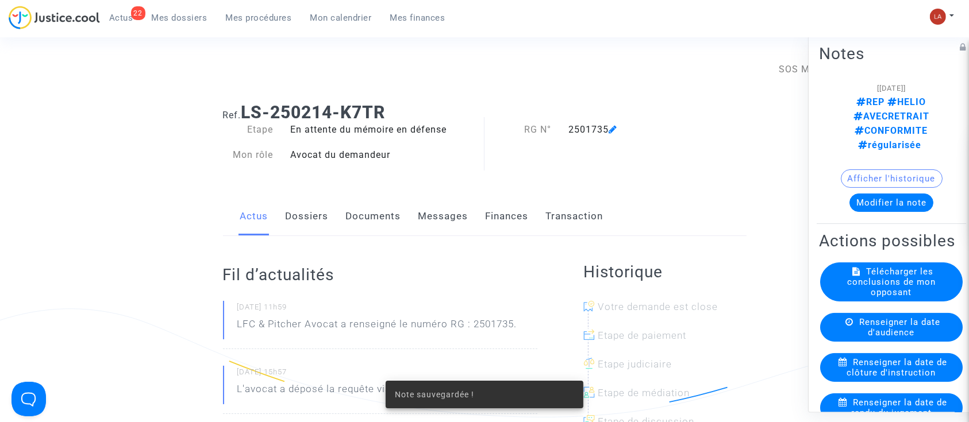
click at [879, 194] on button "Modifier la note" at bounding box center [891, 203] width 84 height 18
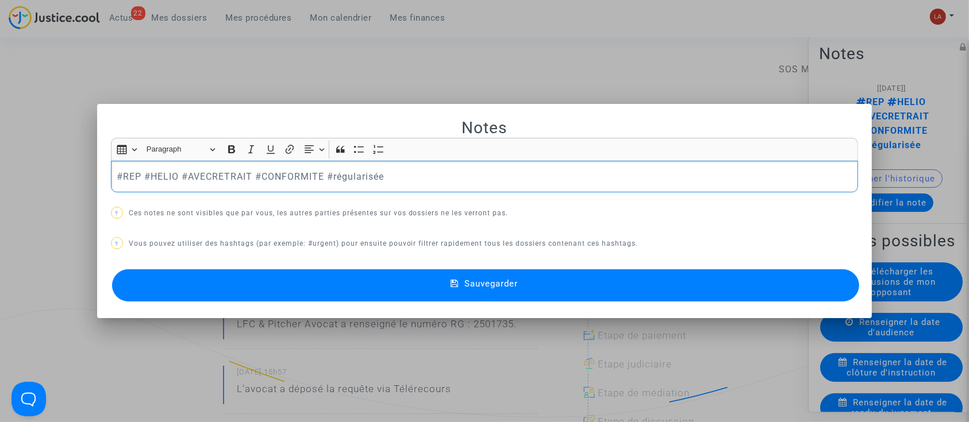
click at [225, 283] on button "Sauvegarder" at bounding box center [486, 286] width 748 height 32
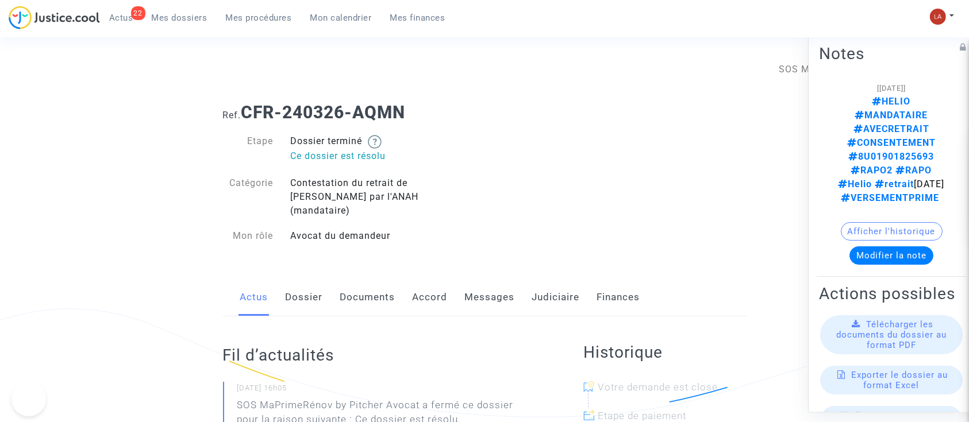
drag, startPoint x: 0, startPoint y: 0, endPoint x: 551, endPoint y: 282, distance: 618.7
click at [553, 279] on link "Judiciaire" at bounding box center [556, 298] width 48 height 38
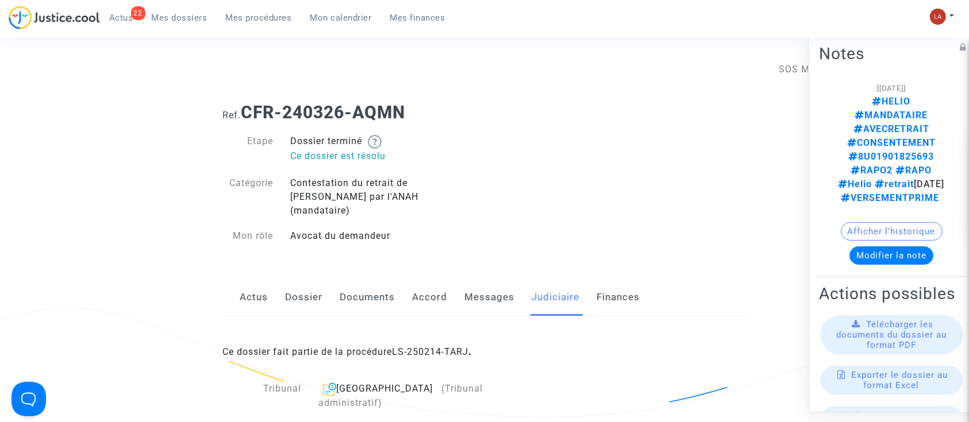
click at [416, 346] on div "Ce dossier fait partie de la procédure LS-250214-TARJ ." at bounding box center [485, 344] width 524 height 54
click at [423, 347] on link "LS-250214-TARJ" at bounding box center [431, 352] width 76 height 11
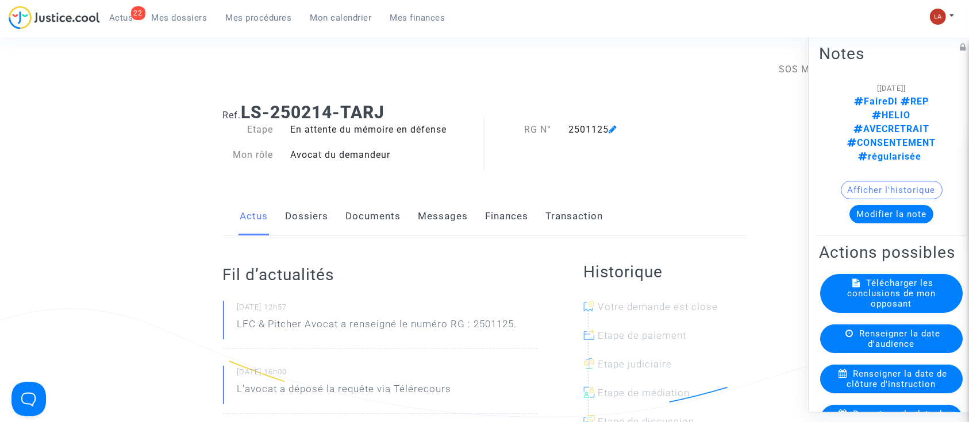
click at [875, 205] on button "Modifier la note" at bounding box center [891, 214] width 84 height 18
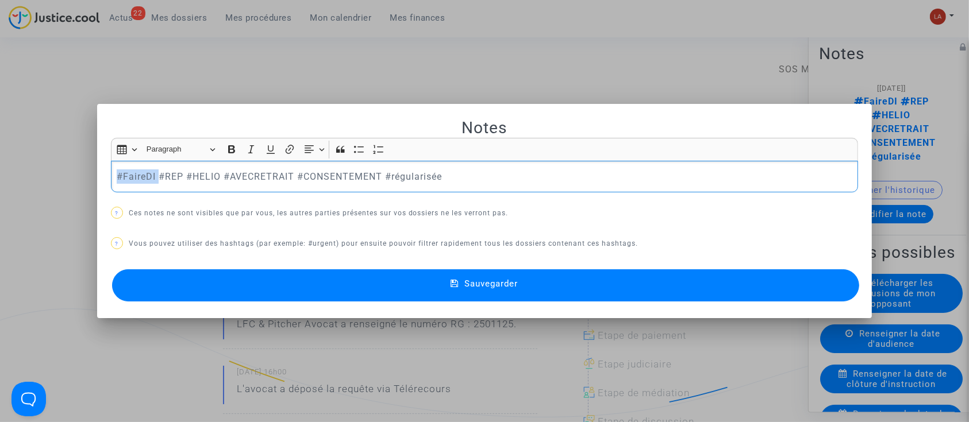
drag, startPoint x: 152, startPoint y: 172, endPoint x: 30, endPoint y: 171, distance: 121.8
click at [32, 172] on div "Notes Rich Text Editor Insert table Insert table Heading Paragraph Paragraph He…" at bounding box center [484, 211] width 969 height 422
click at [172, 278] on button "Sauvegarder" at bounding box center [486, 286] width 748 height 32
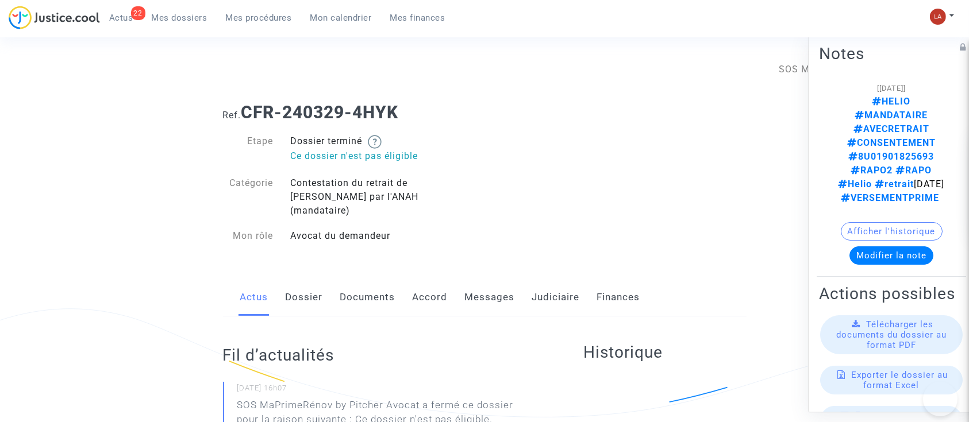
drag, startPoint x: 0, startPoint y: 0, endPoint x: 538, endPoint y: 297, distance: 614.3
click at [539, 282] on link "Judiciaire" at bounding box center [556, 298] width 48 height 38
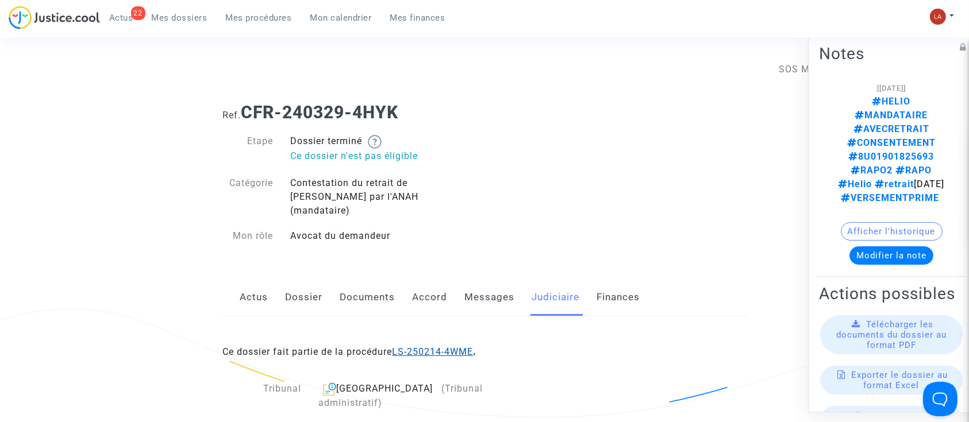
click at [465, 347] on link "LS-250214-4WME" at bounding box center [433, 352] width 81 height 11
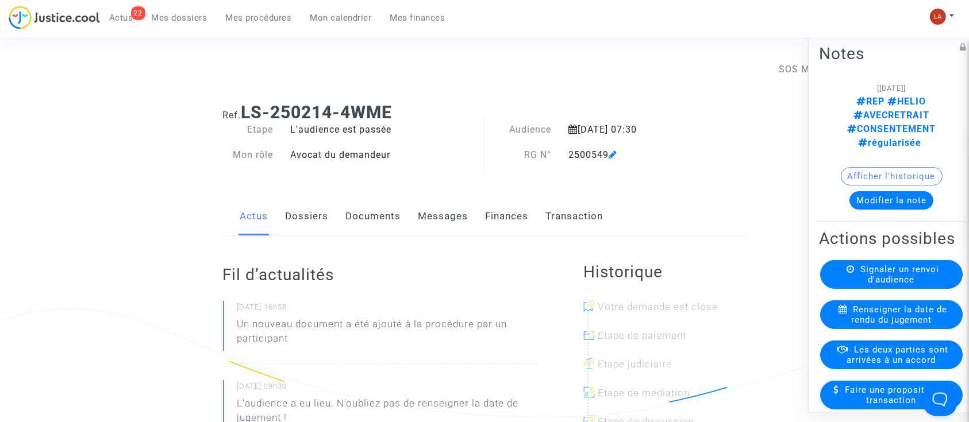
click at [849, 191] on button "Modifier la note" at bounding box center [891, 200] width 84 height 18
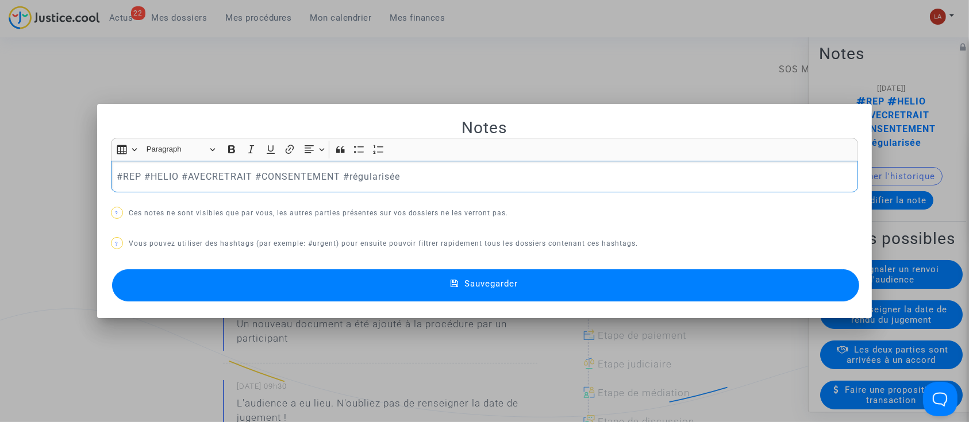
click at [261, 74] on div at bounding box center [484, 211] width 969 height 422
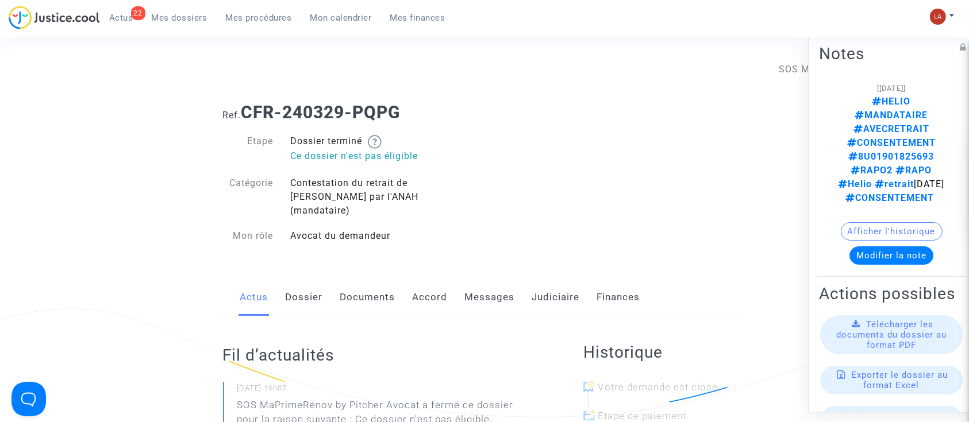
click at [565, 279] on link "Judiciaire" at bounding box center [556, 298] width 48 height 38
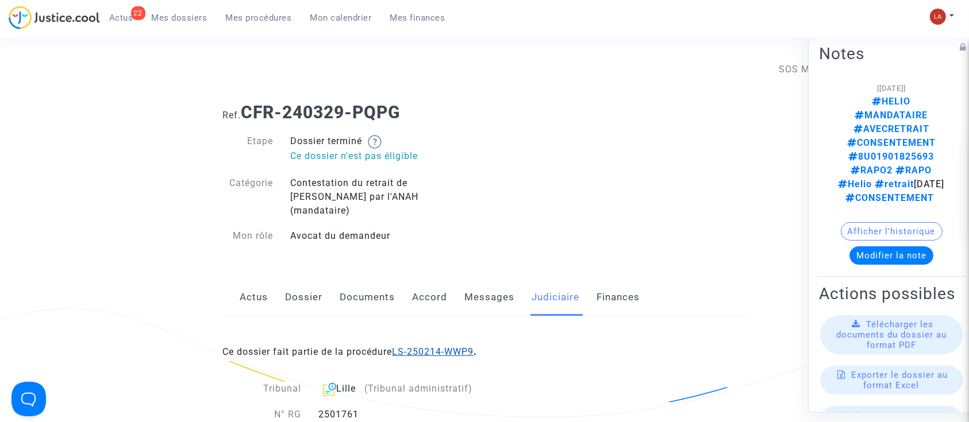
click at [471, 347] on link "LS-250214-WWP9" at bounding box center [434, 352] width 82 height 11
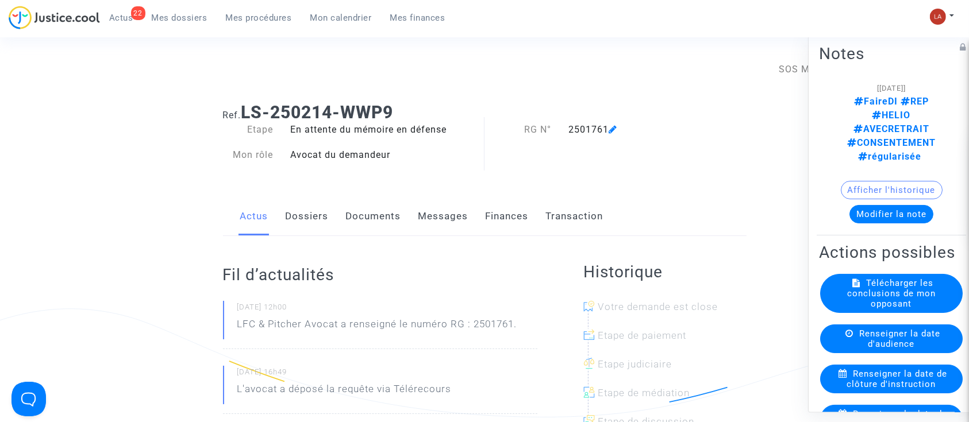
click at [894, 205] on button "Modifier la note" at bounding box center [891, 214] width 84 height 18
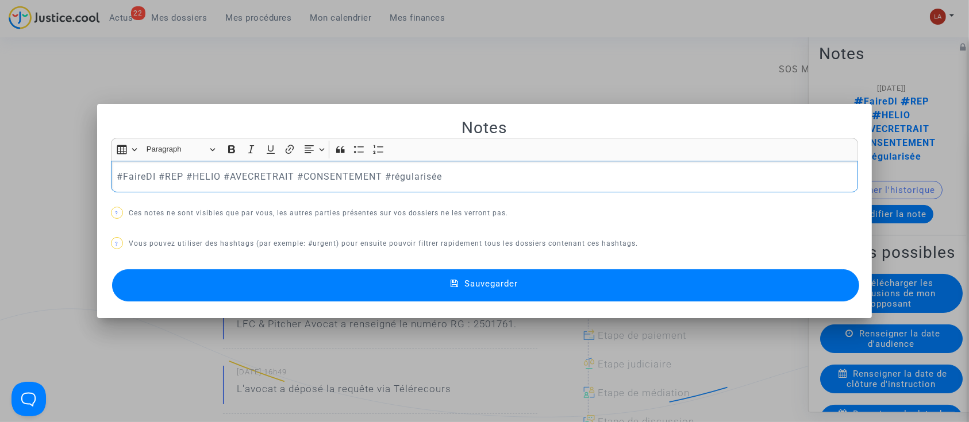
click at [120, 171] on p "#FaireDI #REP #HELIO #AVECRETRAIT #CONSENTEMENT #régularisée" at bounding box center [485, 177] width 736 height 14
click at [275, 295] on button "Sauvegarder" at bounding box center [486, 286] width 748 height 32
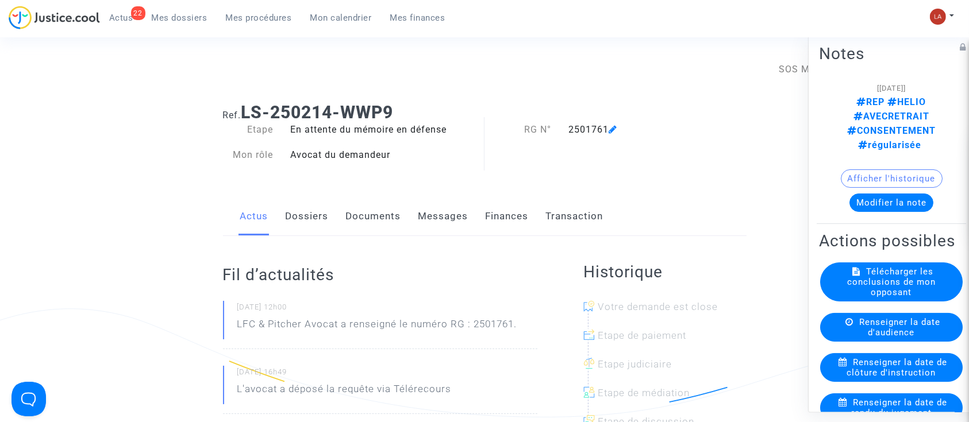
drag, startPoint x: 133, startPoint y: 16, endPoint x: 140, endPoint y: 17, distance: 6.4
click at [133, 16] on div "22" at bounding box center [138, 13] width 14 height 14
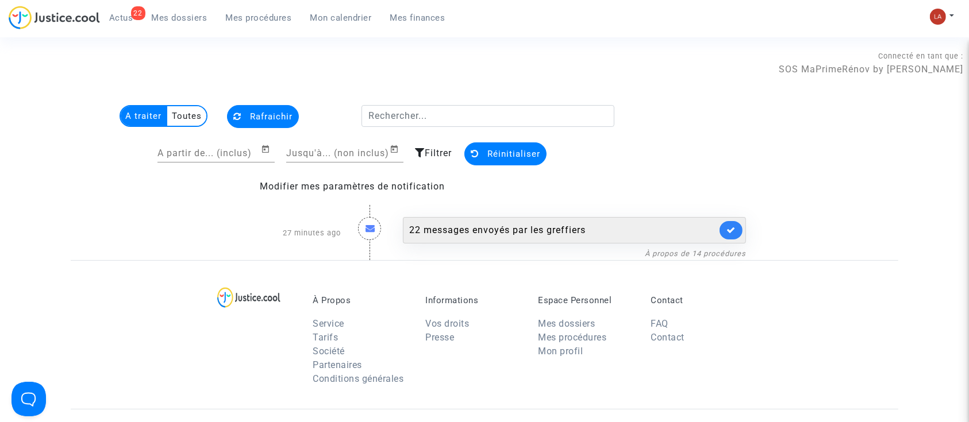
click at [730, 236] on link at bounding box center [731, 230] width 23 height 18
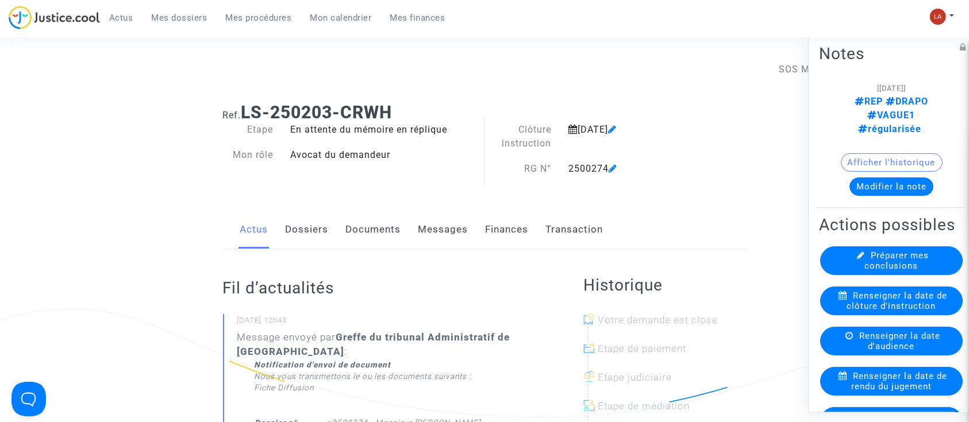
click at [375, 228] on link "Documents" at bounding box center [373, 230] width 55 height 38
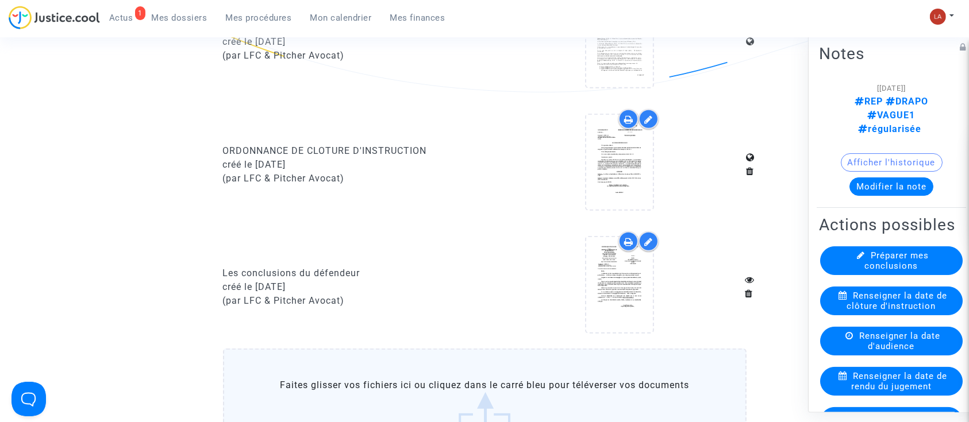
scroll to position [996, 0]
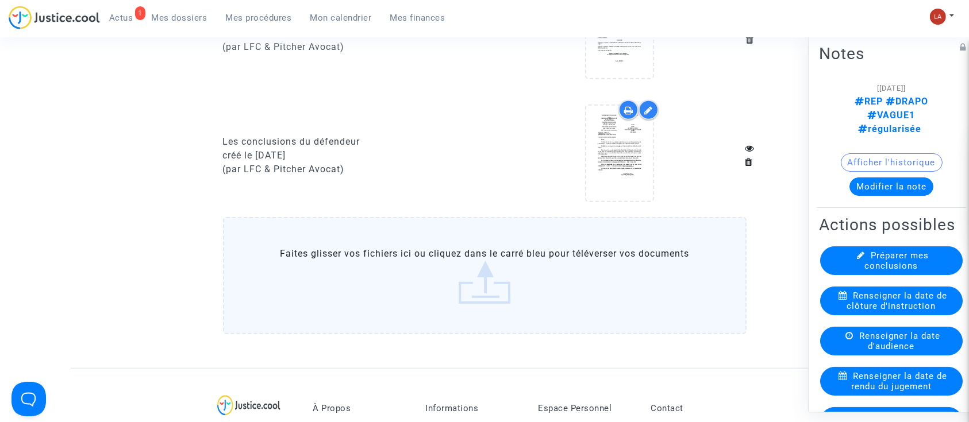
drag, startPoint x: 144, startPoint y: 268, endPoint x: 165, endPoint y: 274, distance: 21.9
click at [364, 288] on label "Faites glisser vos fichiers ici ou cliquez dans le carré bleu pour téléverser v…" at bounding box center [485, 275] width 524 height 117
click at [0, 0] on input "Faites glisser vos fichiers ici ou cliquez dans le carré bleu pour téléverser v…" at bounding box center [0, 0] width 0 height 0
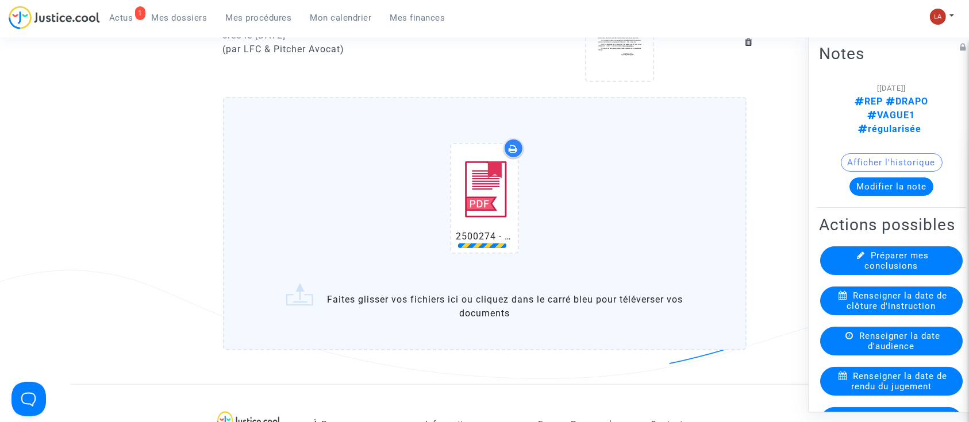
scroll to position [1149, 0]
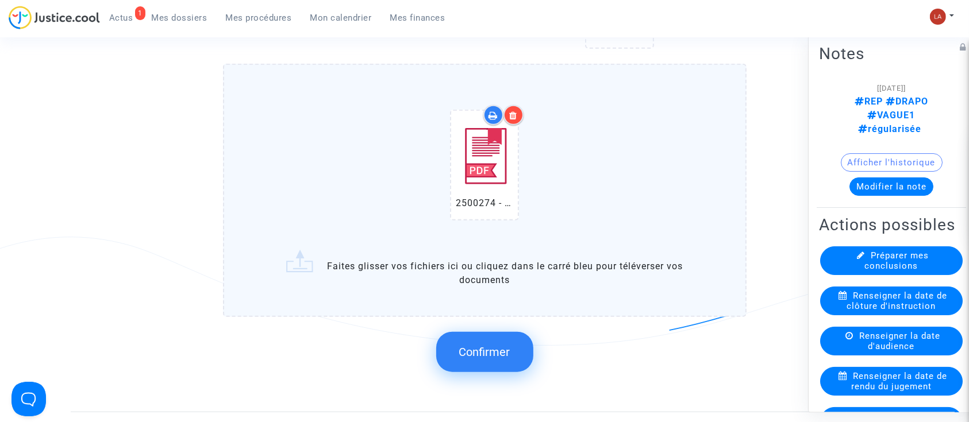
click at [491, 347] on span "Confirmer" at bounding box center [484, 352] width 51 height 14
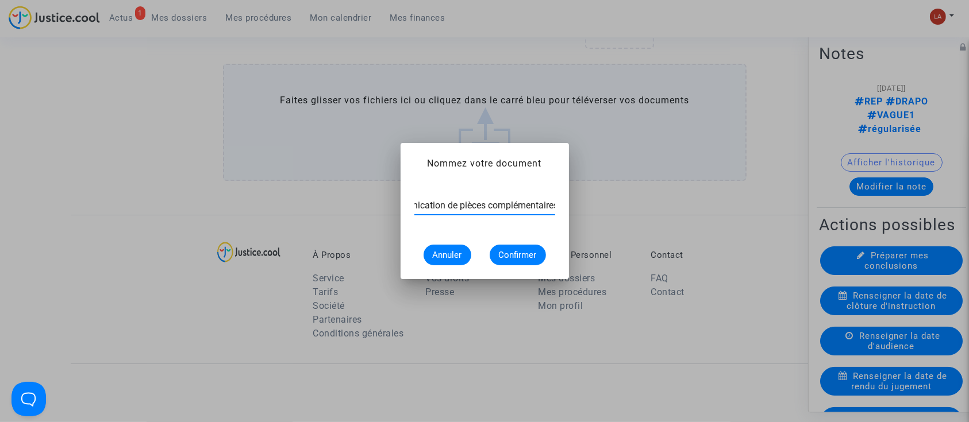
scroll to position [0, 38]
type input "Communication de pièces complémentaires"
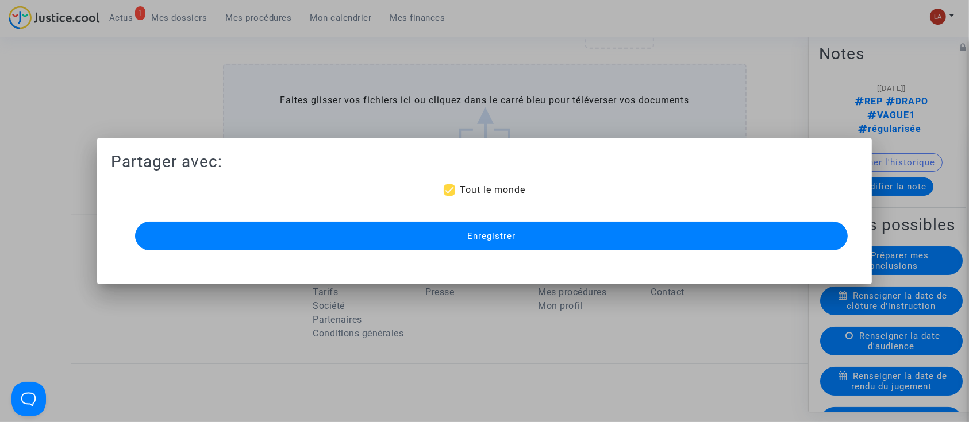
click at [566, 239] on button "Enregistrer" at bounding box center [491, 236] width 713 height 29
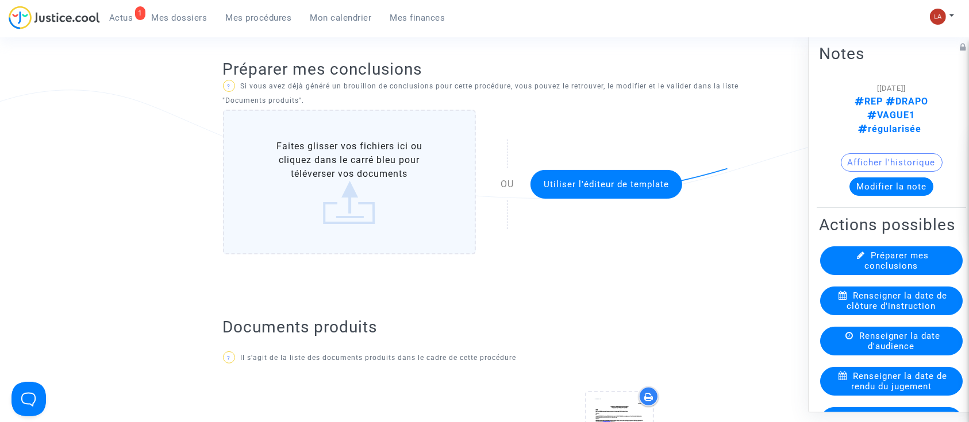
scroll to position [0, 0]
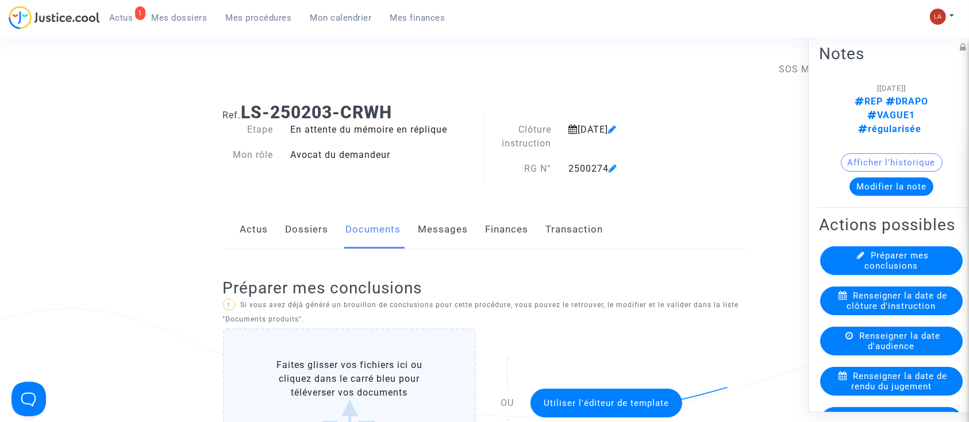
click at [293, 222] on link "Dossiers" at bounding box center [307, 230] width 43 height 38
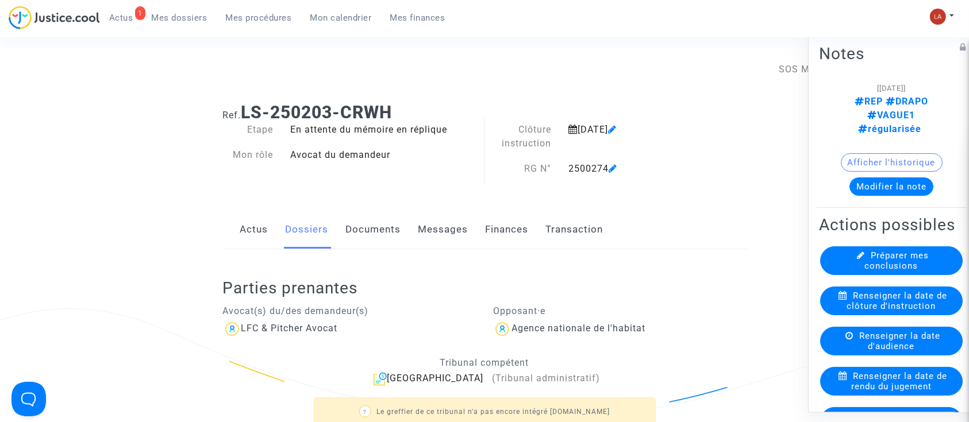
click at [363, 225] on link "Documents" at bounding box center [373, 230] width 55 height 38
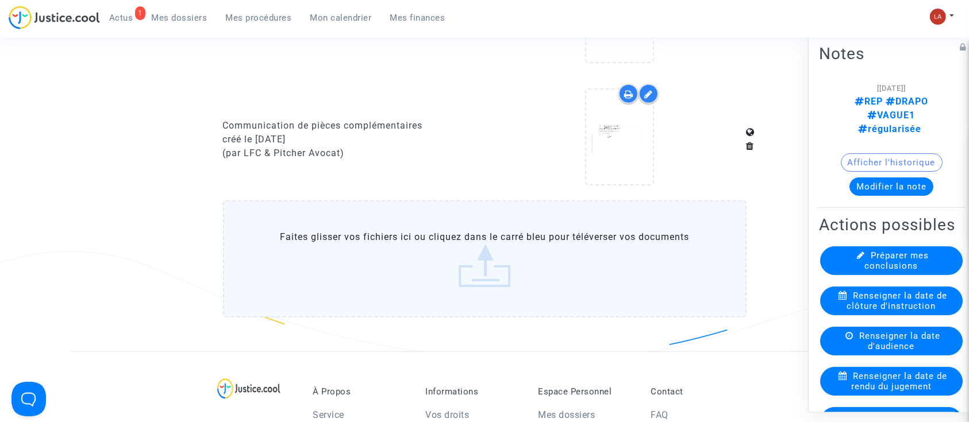
scroll to position [1226, 0]
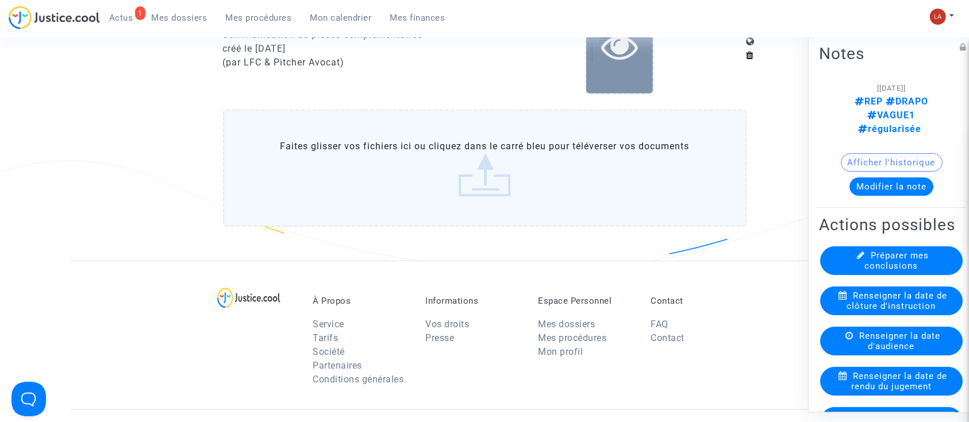
click at [632, 66] on div at bounding box center [619, 46] width 67 height 95
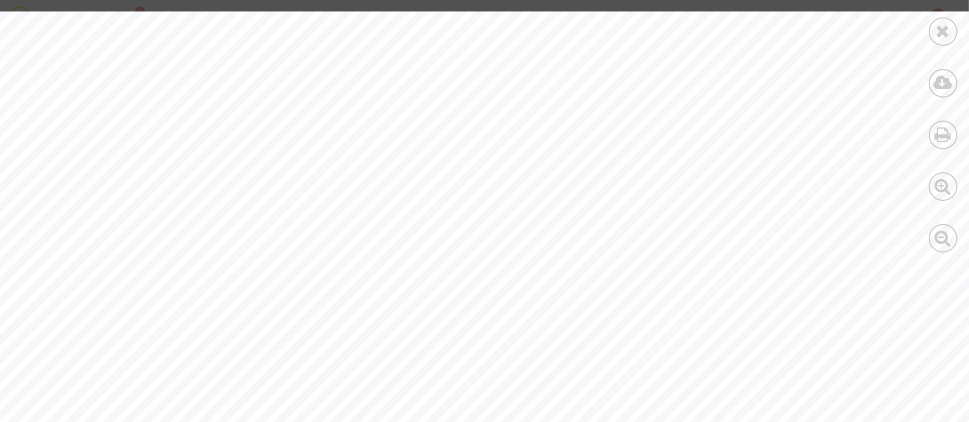
scroll to position [153, 0]
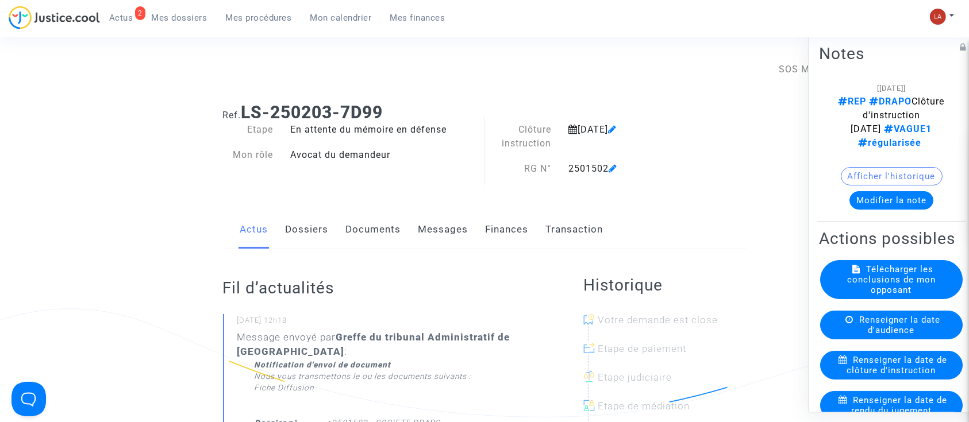
click at [376, 228] on link "Documents" at bounding box center [373, 230] width 55 height 38
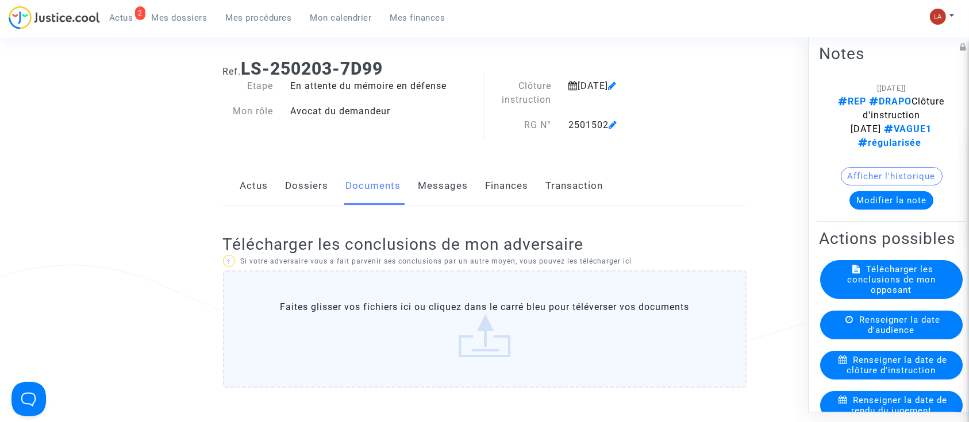
scroll to position [76, 0]
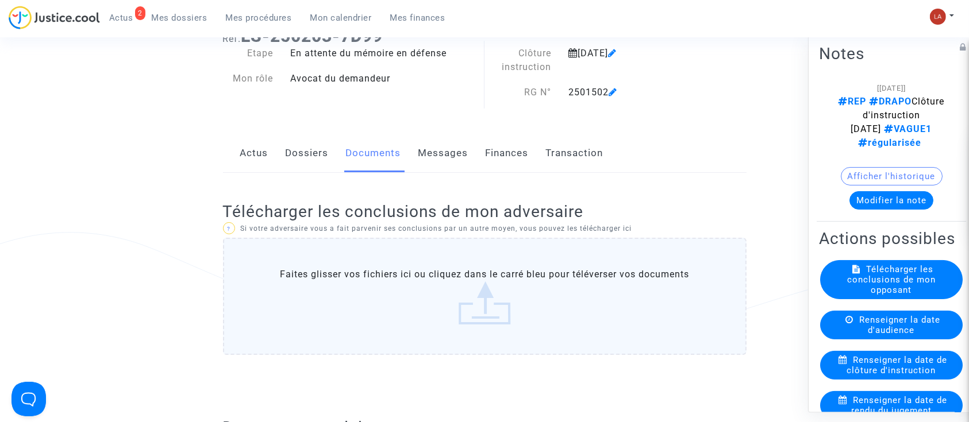
click at [427, 271] on label "Faites glisser vos fichiers ici ou cliquez dans le carré bleu pour téléverser v…" at bounding box center [485, 296] width 524 height 117
click at [0, 0] on input "Faites glisser vos fichiers ici ou cliquez dans le carré bleu pour téléverser v…" at bounding box center [0, 0] width 0 height 0
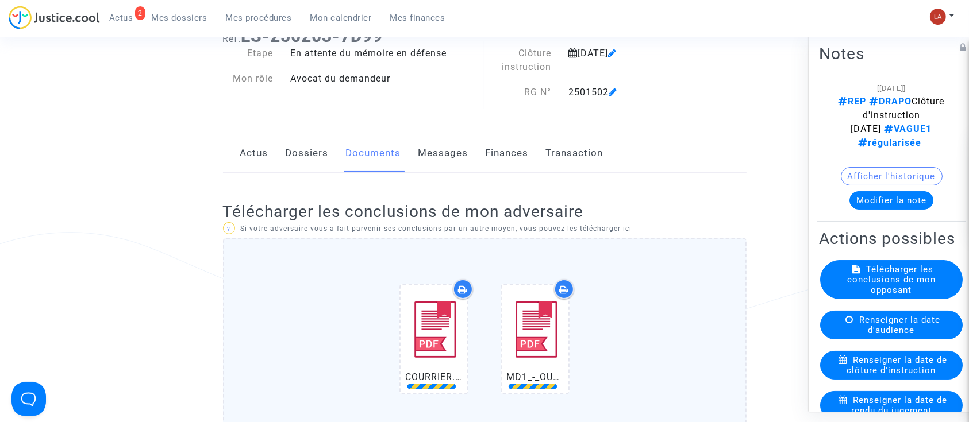
click at [722, 272] on label "COURRIER.pdf MD1_-_OURYAMCHI-_2501502_1157192192.pdf Faites glisser vos fichier…" at bounding box center [485, 364] width 524 height 253
click at [0, 0] on input "COURRIER.pdf MD1_-_OURYAMCHI-_2501502_1157192192.pdf Faites glisser vos fichier…" at bounding box center [0, 0] width 0 height 0
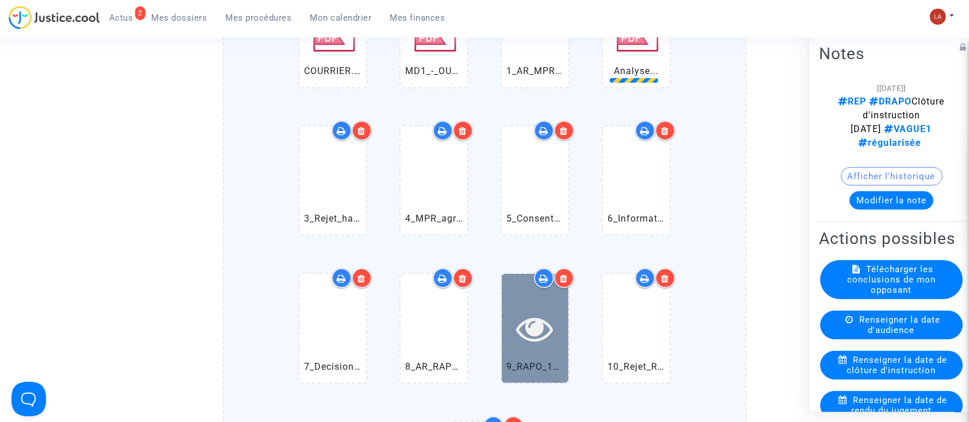
scroll to position [460, 0]
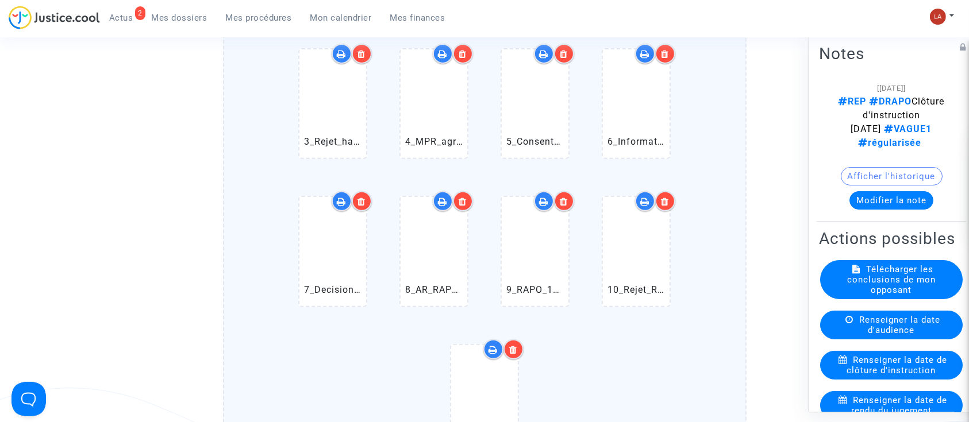
click at [562, 203] on icon at bounding box center [564, 201] width 8 height 9
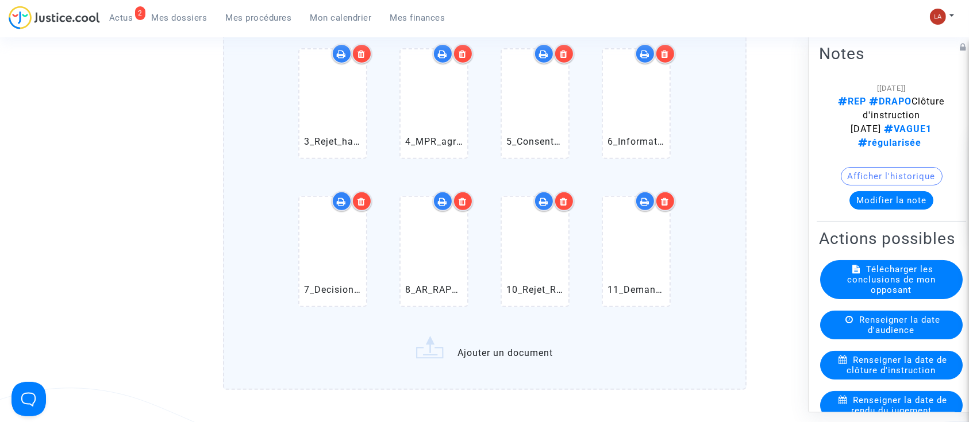
click at [666, 325] on div "11_Demandes_de_pieces_RAPO_1157192268.pdf" at bounding box center [636, 254] width 101 height 148
click at [0, 0] on input "COURRIER.pdf MD1_-_OURYAMCHI-_2501502_1157192192.pdf 1_AR_MPR_1157192249.pdf An…" at bounding box center [0, 0] width 0 height 0
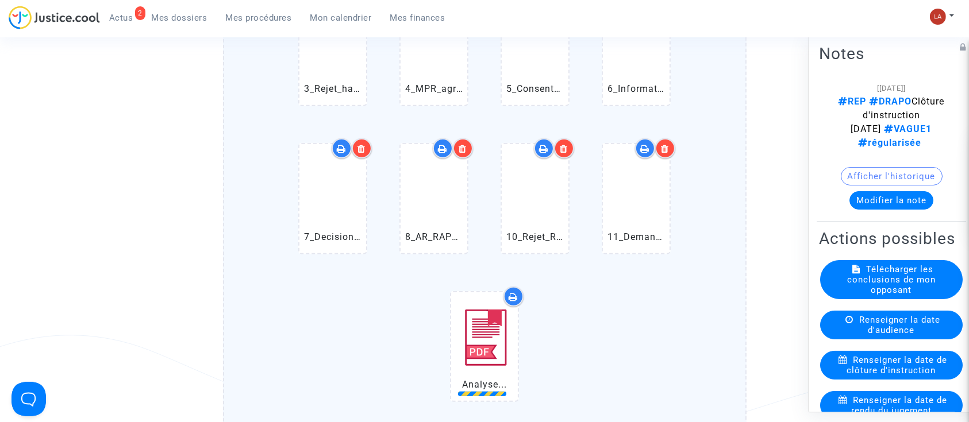
scroll to position [536, 0]
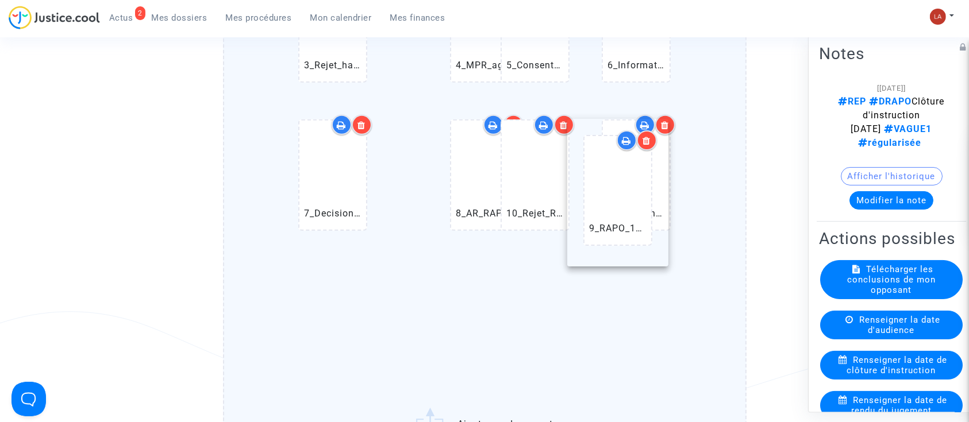
drag, startPoint x: 451, startPoint y: 324, endPoint x: 590, endPoint y: 190, distance: 193.1
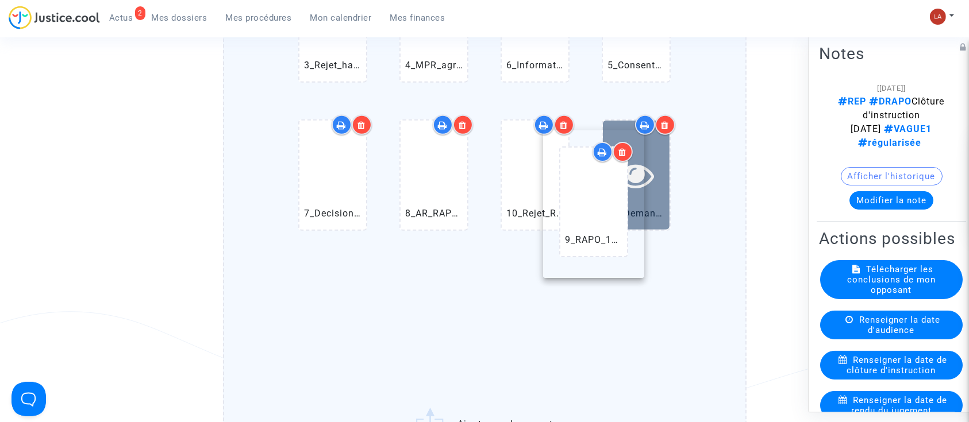
drag, startPoint x: 503, startPoint y: 322, endPoint x: 616, endPoint y: 198, distance: 167.7
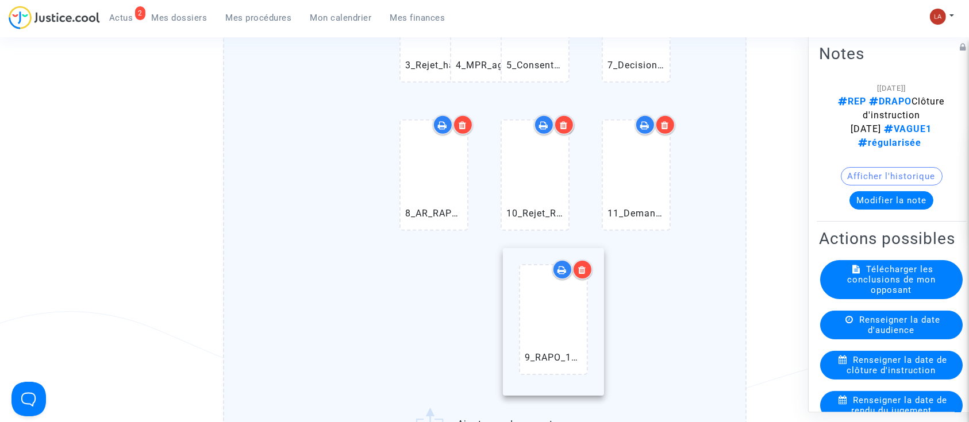
drag, startPoint x: 466, startPoint y: 306, endPoint x: 535, endPoint y: 304, distance: 69.0
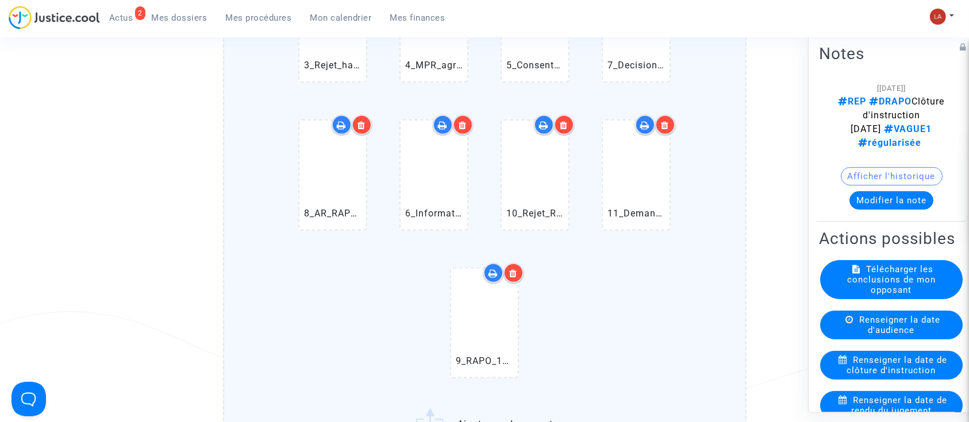
click at [562, 121] on icon at bounding box center [564, 125] width 8 height 9
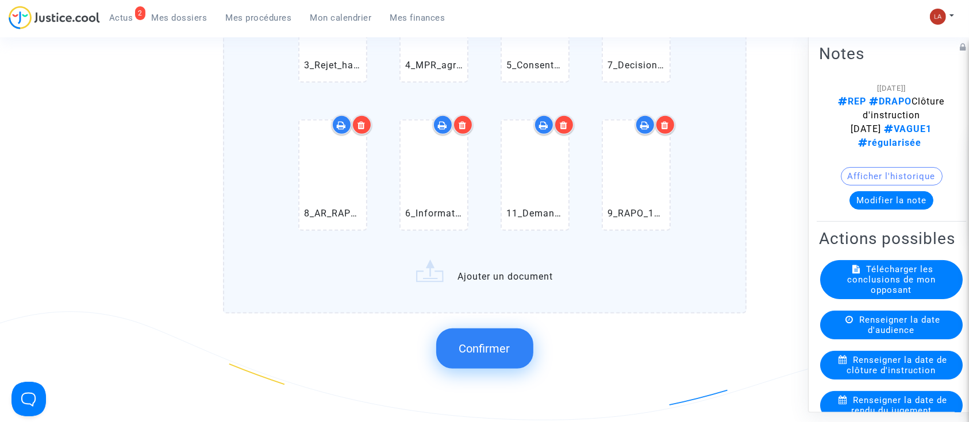
click at [667, 124] on icon at bounding box center [666, 125] width 8 height 9
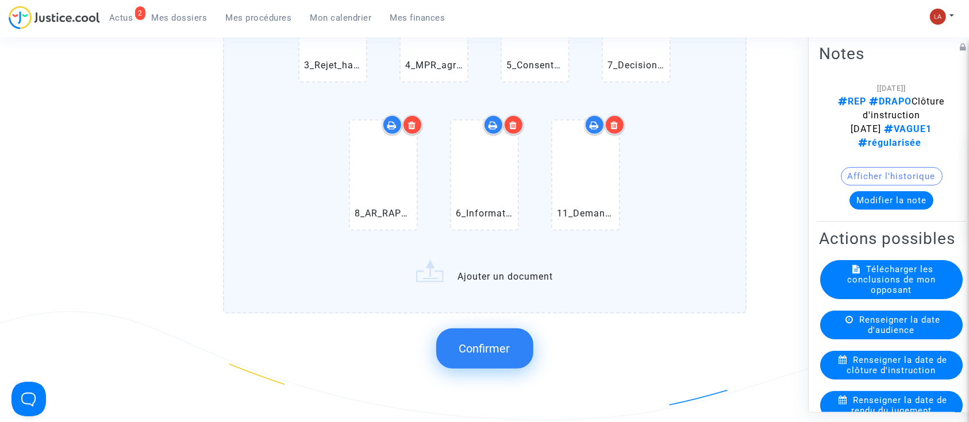
click at [617, 130] on div at bounding box center [615, 125] width 20 height 20
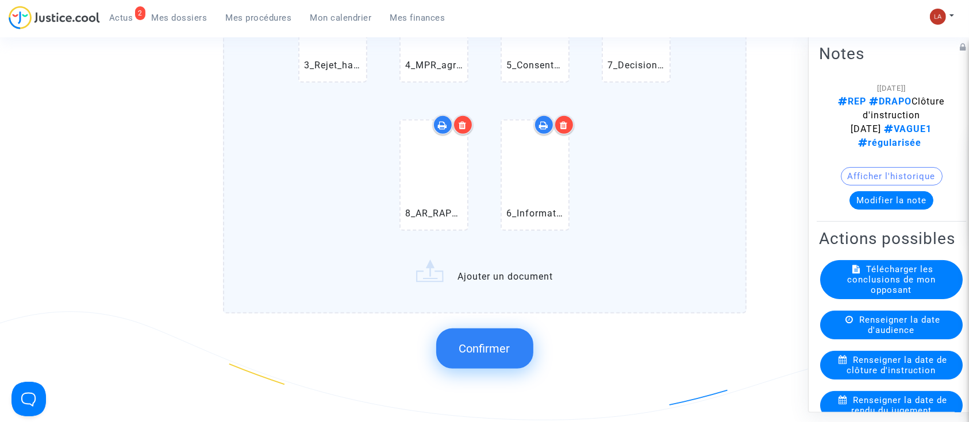
scroll to position [460, 0]
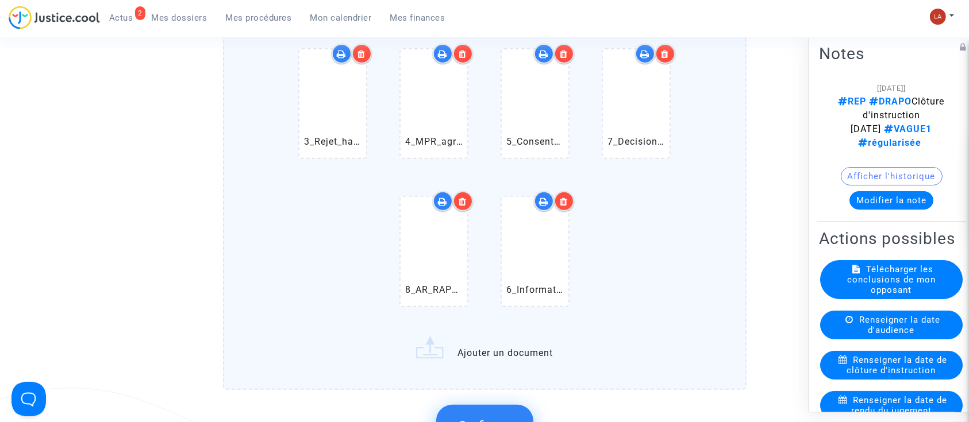
click at [566, 201] on icon at bounding box center [564, 201] width 8 height 9
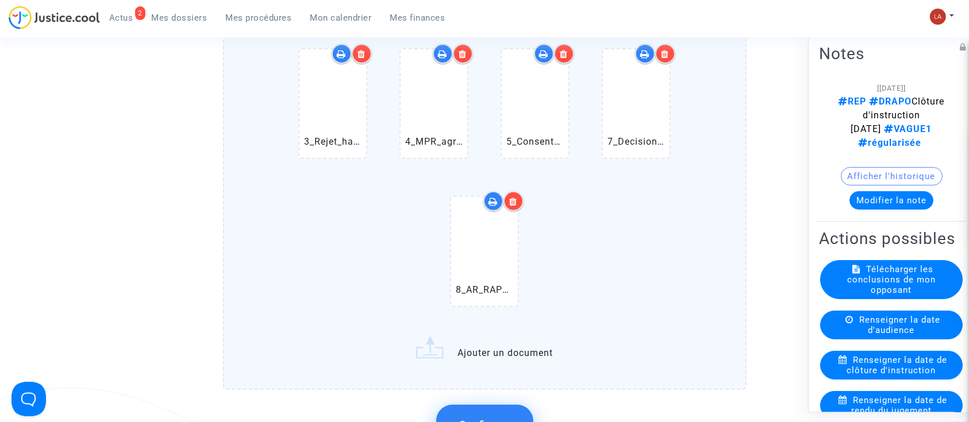
click at [522, 202] on div at bounding box center [513, 201] width 20 height 20
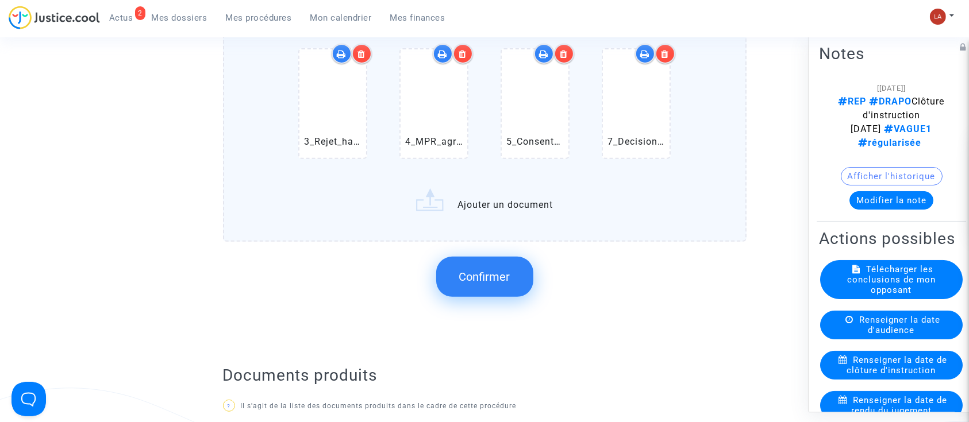
click at [630, 244] on div "COURRIER.pdf MD1_-_OURYAMCHI-_2501502_1157192192.pdf 1_AR_MPR_1157192249.pdf 2_…" at bounding box center [485, 81] width 524 height 453
click at [634, 220] on label "COURRIER.pdf MD1_-_OURYAMCHI-_2501502_1157192192.pdf 1_AR_MPR_1157192249.pdf 2_…" at bounding box center [485, 49] width 524 height 388
click at [0, 0] on input "COURRIER.pdf MD1_-_OURYAMCHI-_2501502_1157192192.pdf 1_AR_MPR_1157192249.pdf 2_…" at bounding box center [0, 0] width 0 height 0
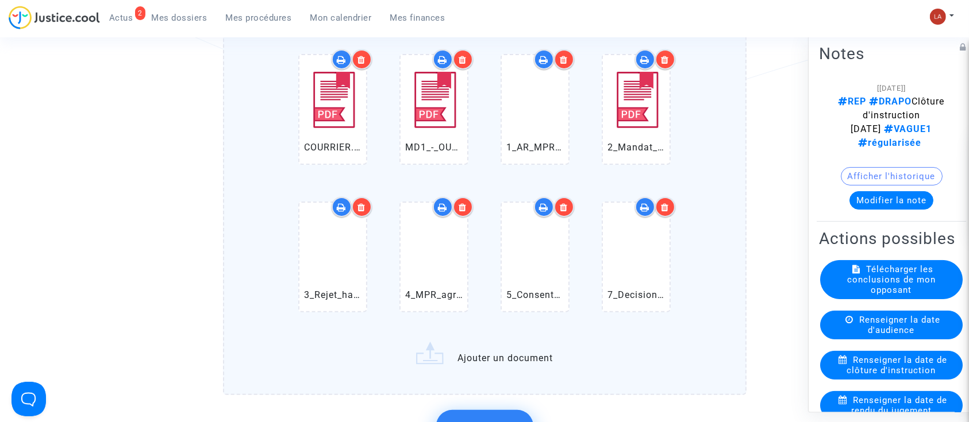
click at [667, 203] on icon at bounding box center [666, 207] width 8 height 9
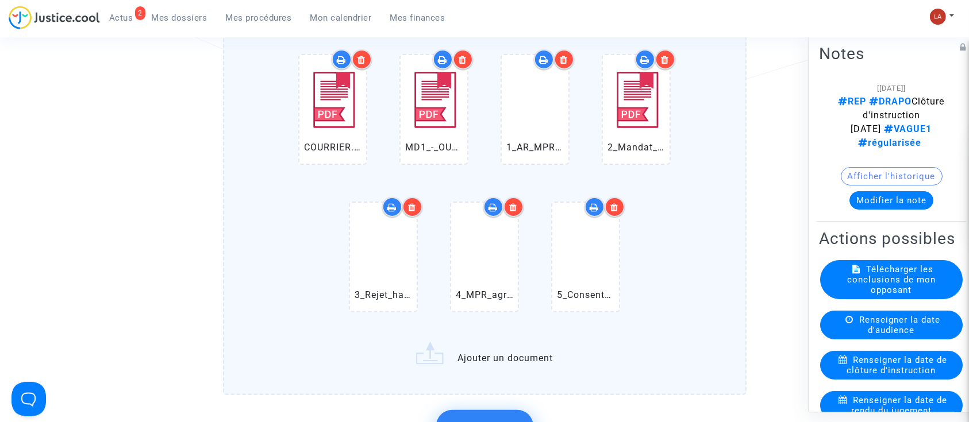
click at [672, 286] on div "COURRIER.pdf MD1_-_OURYAMCHI-_2501502_1157192192.pdf 1_AR_MPR_1157192249.pdf 2_…" at bounding box center [484, 186] width 475 height 296
click at [0, 0] on input "COURRIER.pdf MD1_-_OURYAMCHI-_2501502_1157192192.pdf 1_AR_MPR_1157192249.pdf 2_…" at bounding box center [0, 0] width 0 height 0
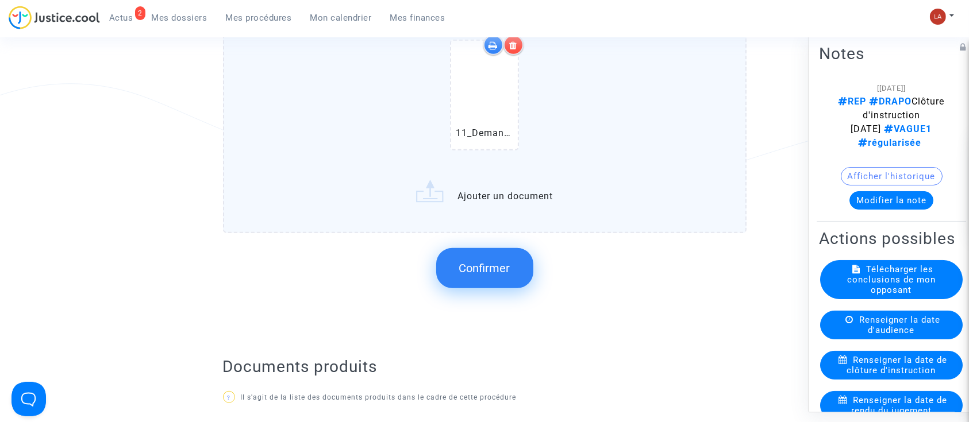
scroll to position [766, 0]
click at [502, 274] on button "Confirmer" at bounding box center [484, 267] width 97 height 40
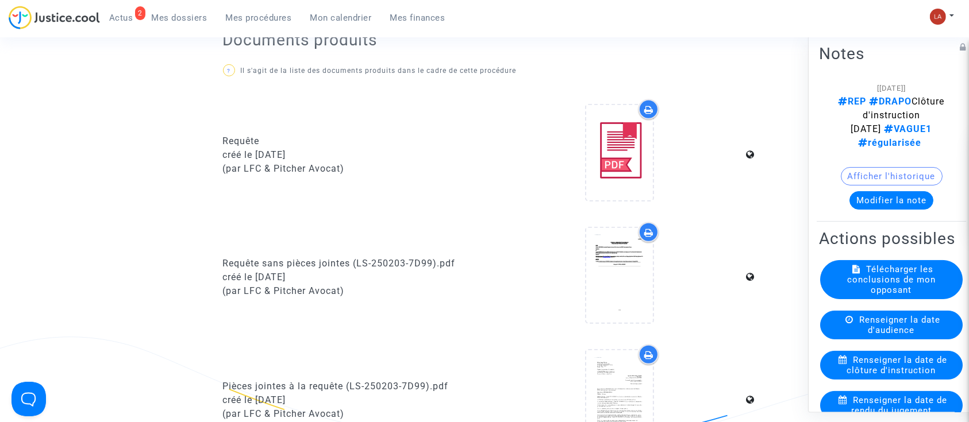
scroll to position [306, 0]
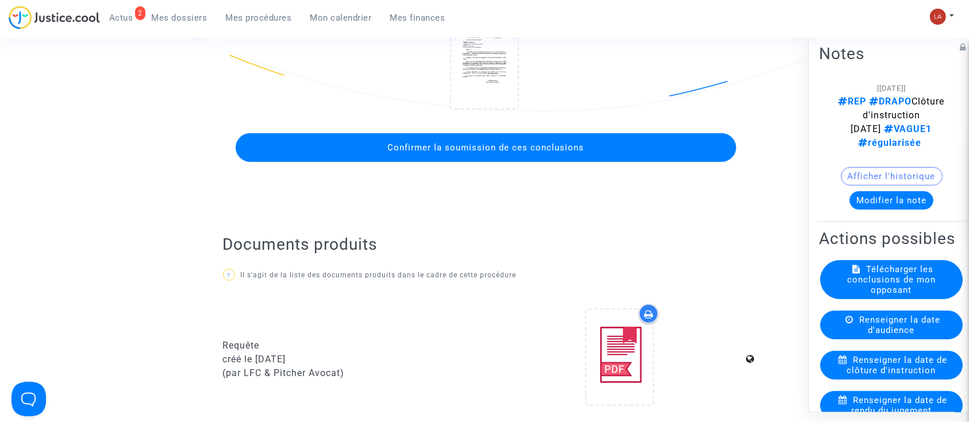
click at [525, 143] on span "Confirmer la soumission de ces conclusions" at bounding box center [485, 148] width 197 height 10
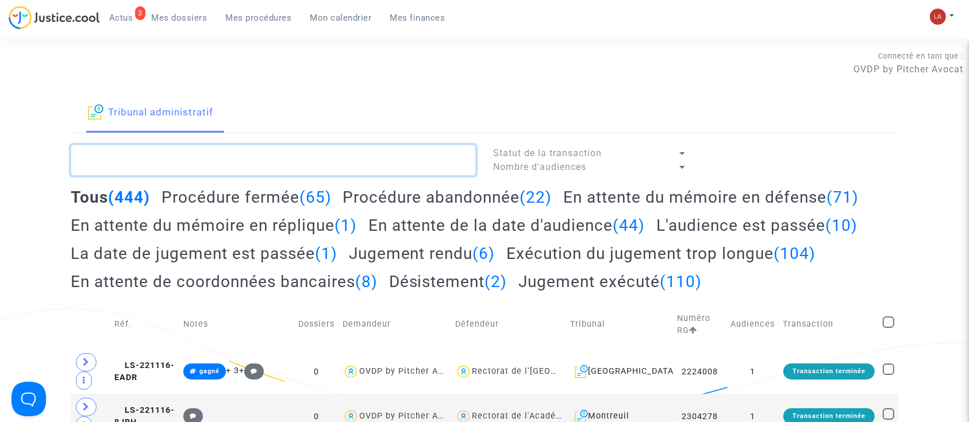
click at [285, 161] on textarea at bounding box center [273, 160] width 405 height 31
